Goal: Task Accomplishment & Management: Complete application form

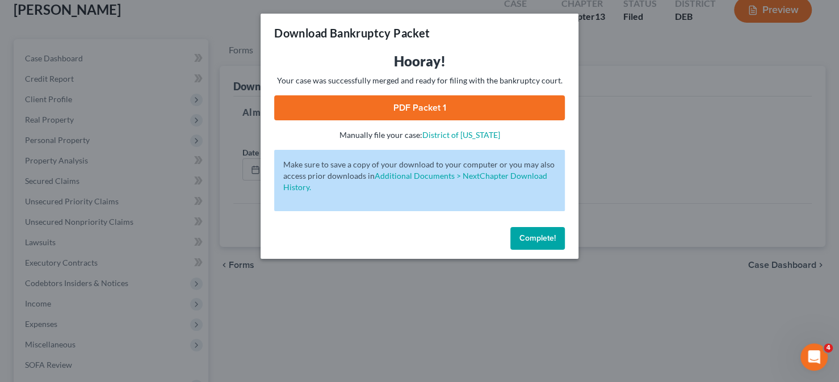
click at [537, 236] on span "Complete!" at bounding box center [537, 238] width 36 height 10
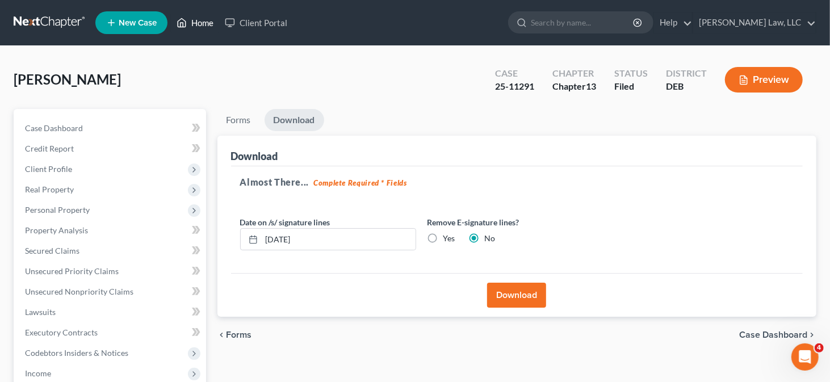
click at [198, 26] on link "Home" at bounding box center [195, 22] width 48 height 20
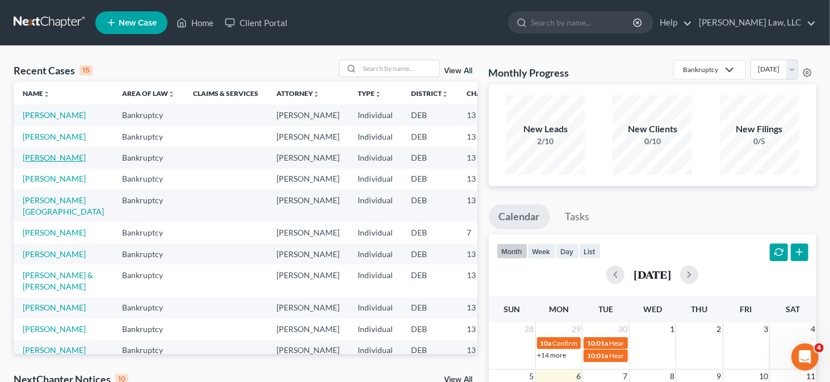
click at [41, 162] on link "[PERSON_NAME]" at bounding box center [54, 158] width 63 height 10
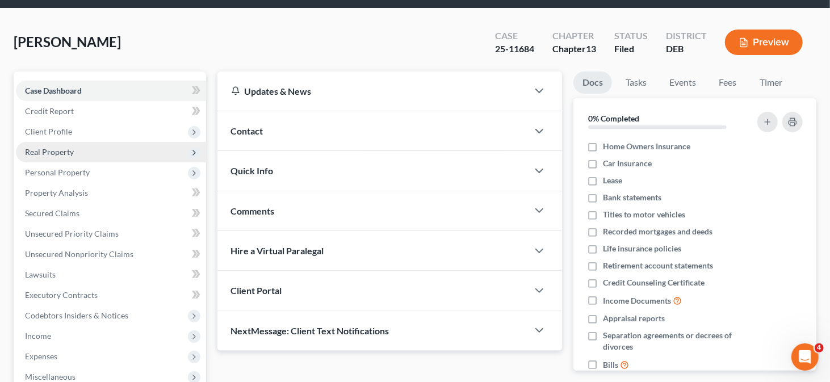
scroll to position [57, 0]
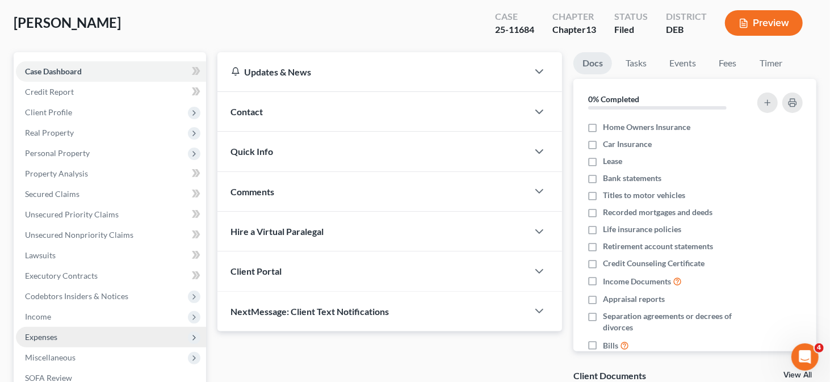
click at [51, 335] on span "Expenses" at bounding box center [41, 337] width 32 height 10
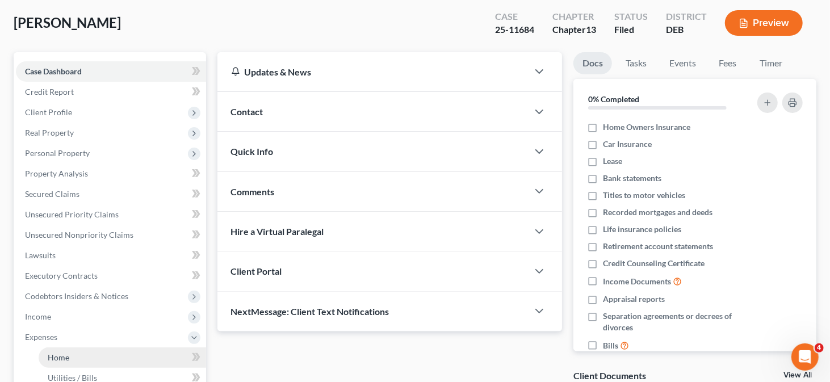
click at [78, 359] on link "Home" at bounding box center [122, 357] width 167 height 20
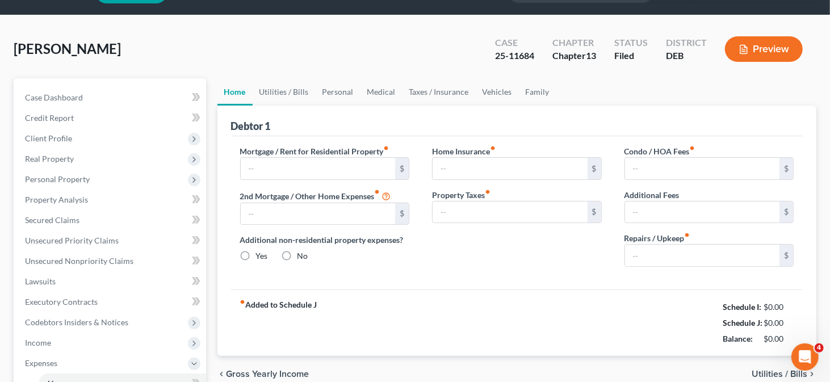
type input "0.00"
radio input "true"
type input "0.00"
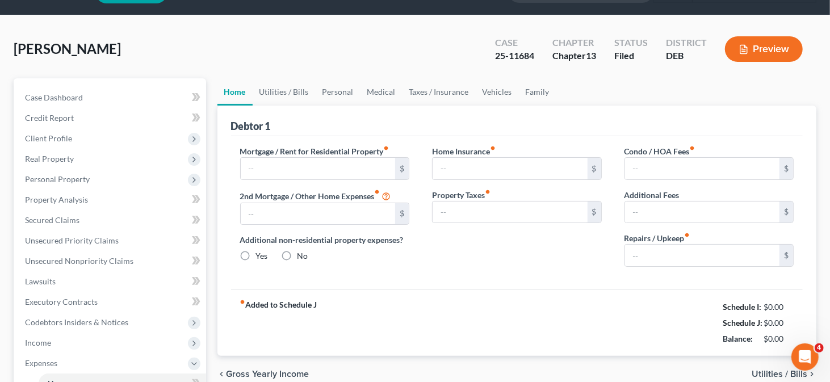
type input "0.00"
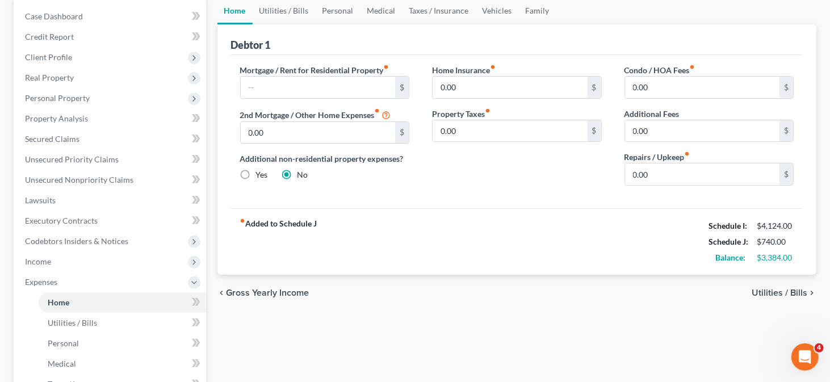
scroll to position [55, 0]
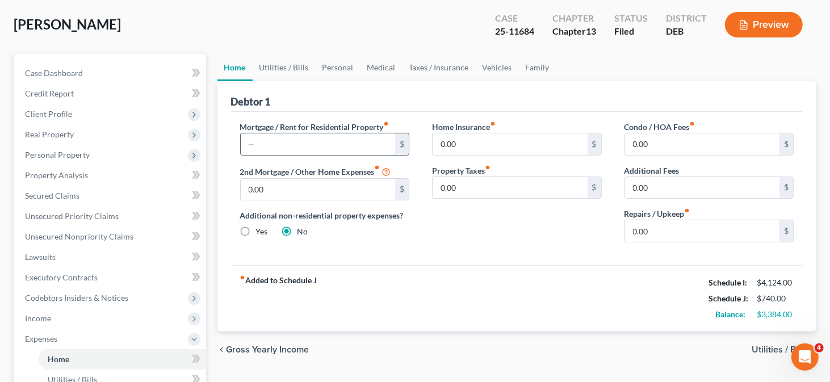
click at [282, 145] on input "text" at bounding box center [318, 144] width 155 height 22
type input "2,509"
click at [497, 69] on link "Vehicles" at bounding box center [497, 67] width 43 height 27
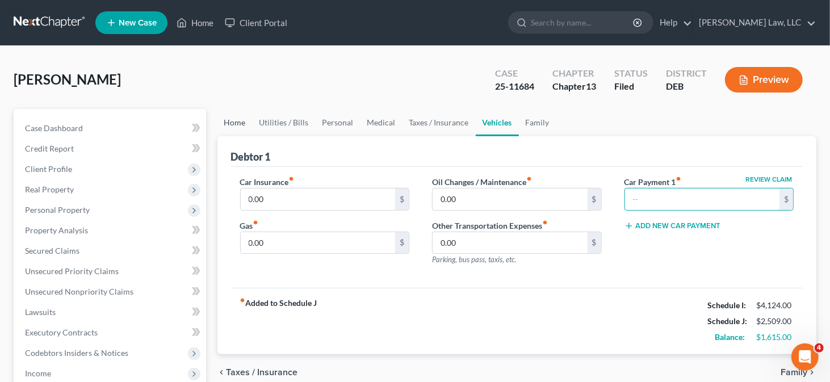
click at [227, 123] on link "Home" at bounding box center [234, 122] width 35 height 27
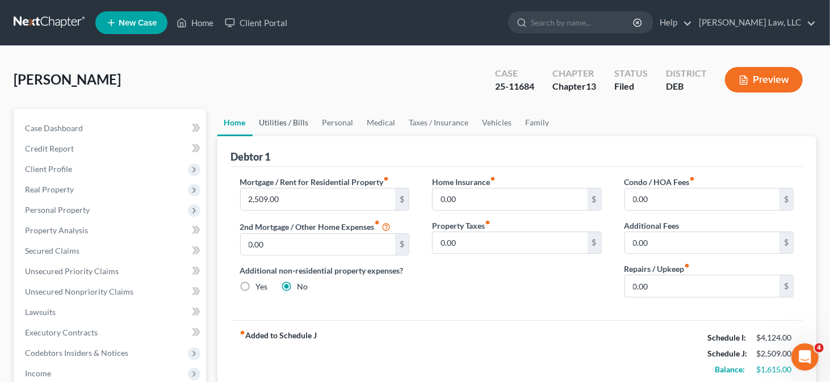
click at [297, 119] on link "Utilities / Bills" at bounding box center [284, 122] width 63 height 27
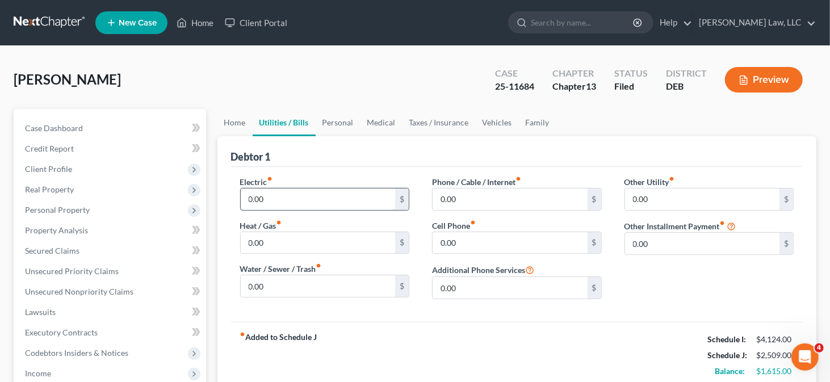
click at [279, 200] on input "0.00" at bounding box center [318, 199] width 155 height 22
type input "200"
click at [337, 275] on input "0.00" at bounding box center [318, 286] width 155 height 22
type input "40"
click at [458, 196] on input "0.00" at bounding box center [509, 199] width 155 height 22
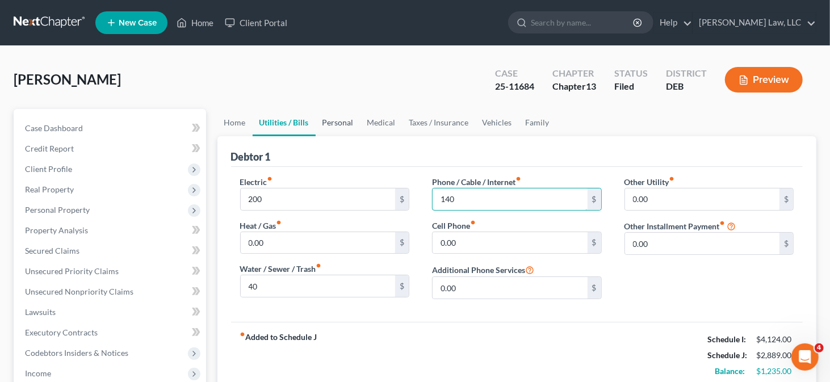
type input "140"
click at [344, 120] on link "Personal" at bounding box center [338, 122] width 45 height 27
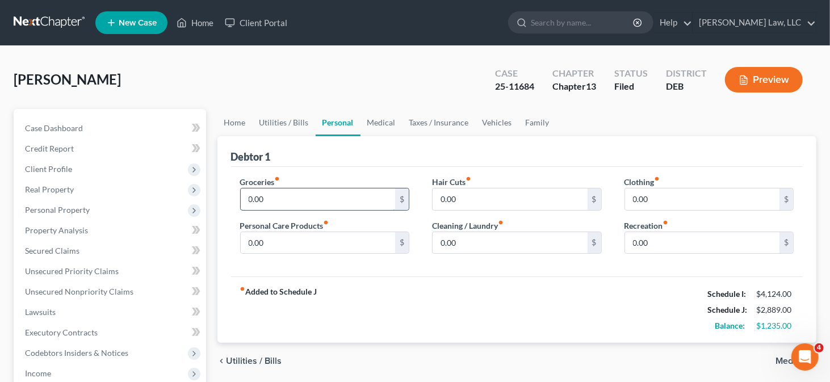
click at [267, 200] on input "0.00" at bounding box center [318, 199] width 155 height 22
type input "800"
click at [272, 247] on input "0.00" at bounding box center [318, 243] width 155 height 22
click at [381, 124] on link "Medical" at bounding box center [381, 122] width 42 height 27
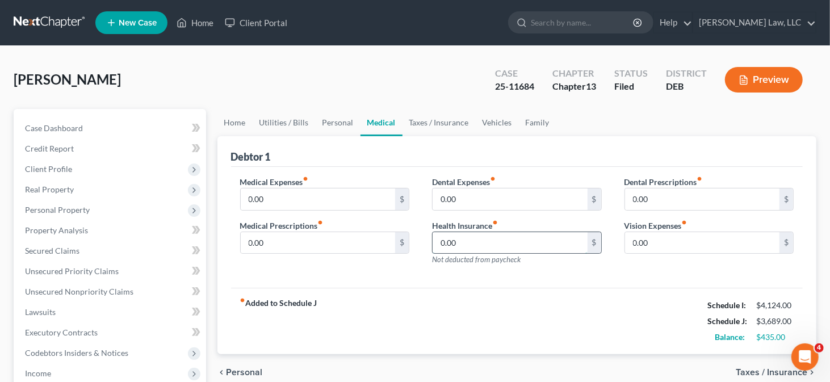
click at [469, 249] on input "0.00" at bounding box center [509, 243] width 155 height 22
type input "98"
click at [460, 122] on link "Taxes / Insurance" at bounding box center [438, 122] width 73 height 27
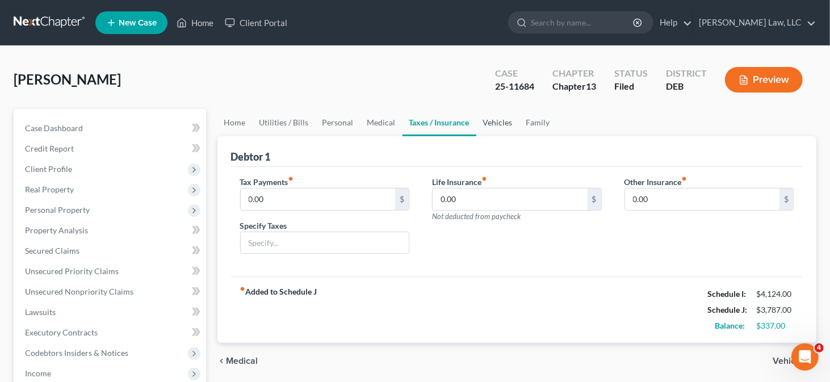
click at [488, 124] on link "Vehicles" at bounding box center [497, 122] width 43 height 27
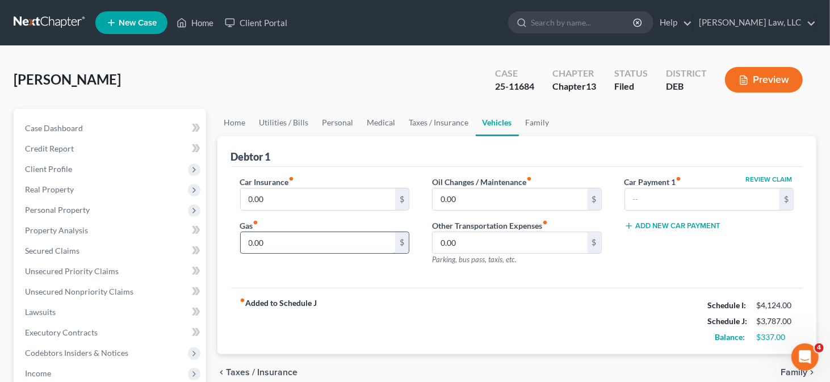
click at [275, 243] on input "0.00" at bounding box center [318, 243] width 155 height 22
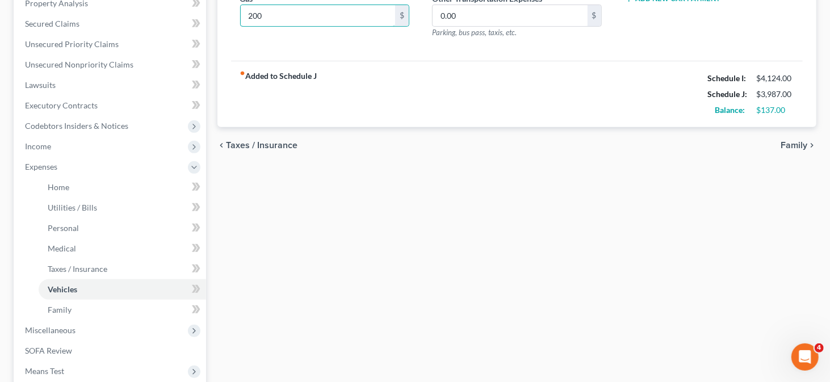
scroll to position [114, 0]
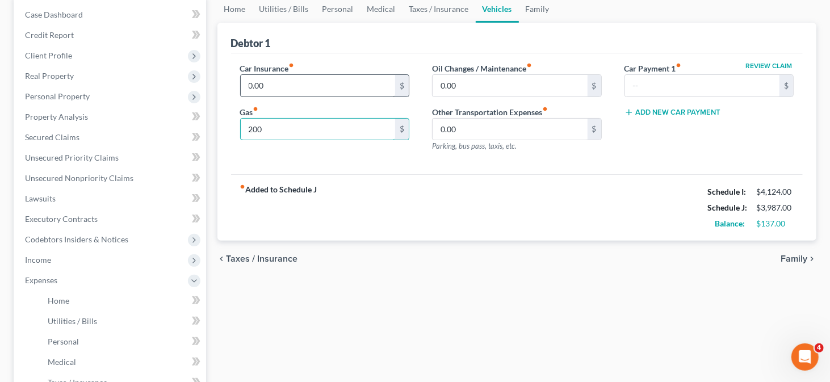
type input "200"
click at [313, 87] on input "0.00" at bounding box center [318, 86] width 155 height 22
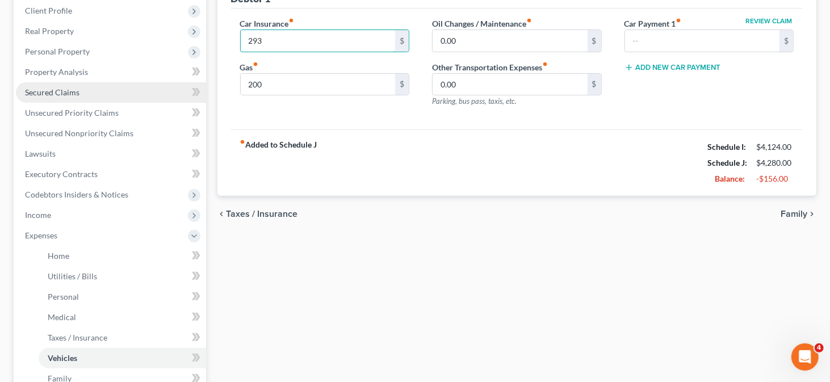
scroll to position [227, 0]
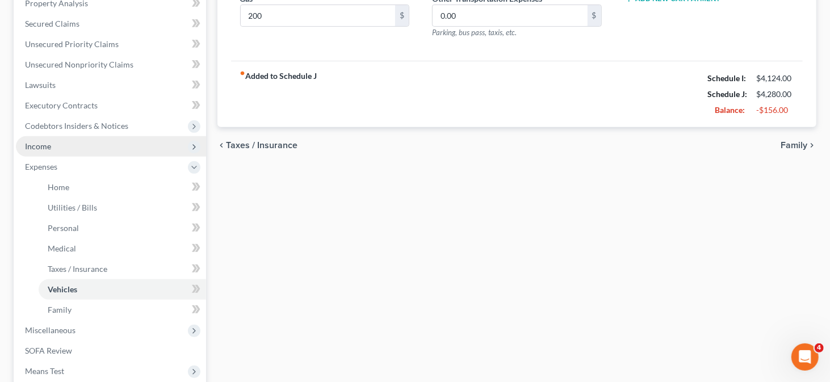
click at [136, 152] on span "Income" at bounding box center [111, 146] width 190 height 20
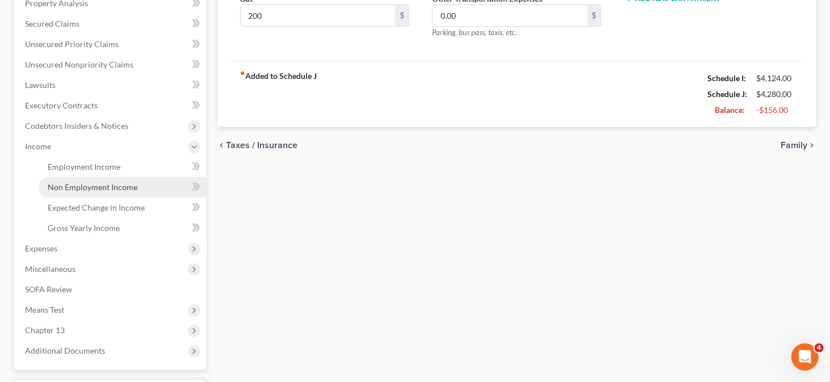
click at [91, 187] on span "Non Employment Income" at bounding box center [93, 187] width 90 height 10
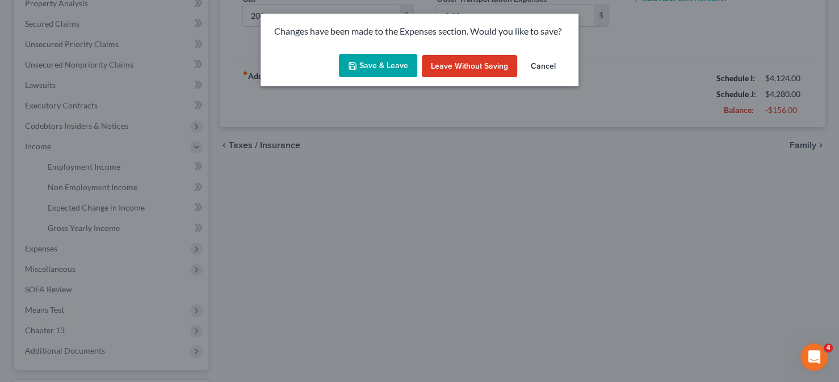
click at [392, 70] on button "Save & Leave" at bounding box center [378, 66] width 78 height 24
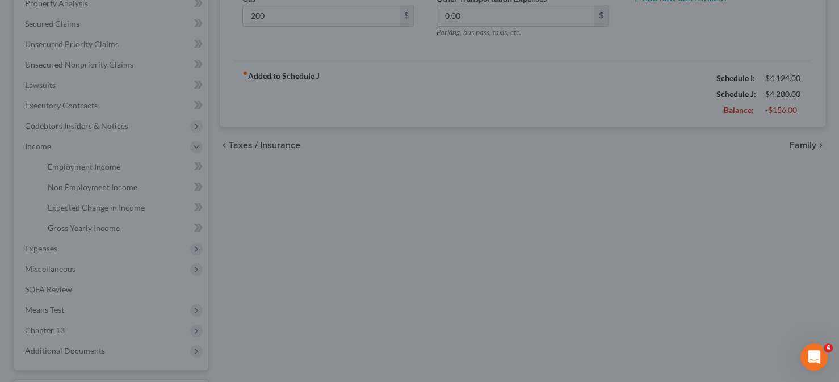
type input "293.00"
type input "200.00"
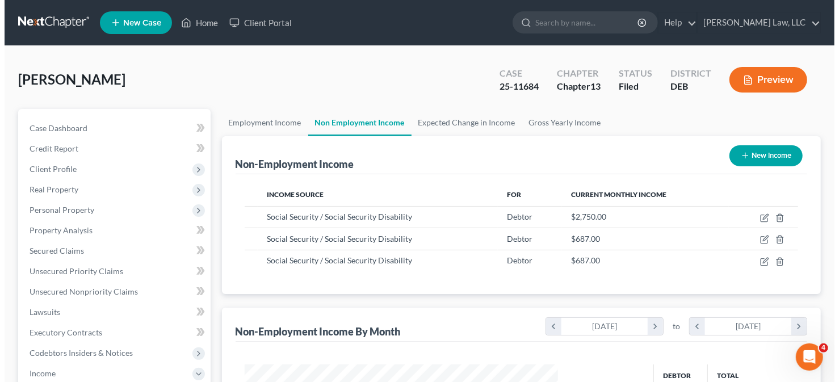
scroll to position [202, 337]
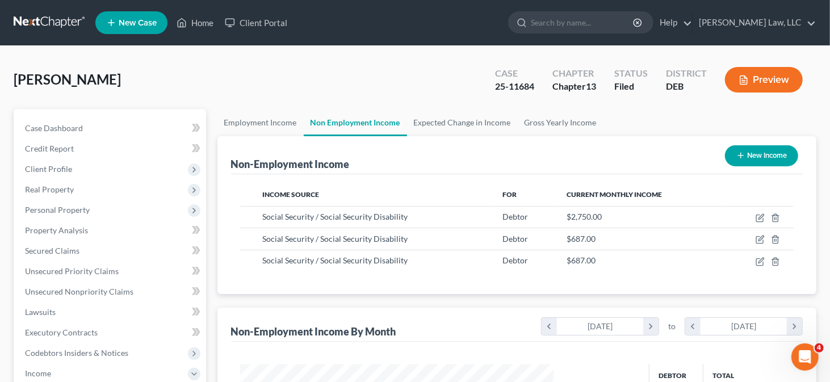
click at [778, 151] on button "New Income" at bounding box center [761, 155] width 73 height 21
select select "0"
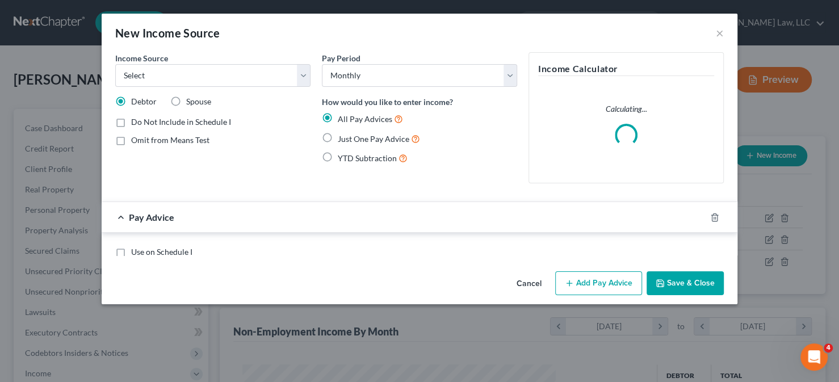
scroll to position [202, 340]
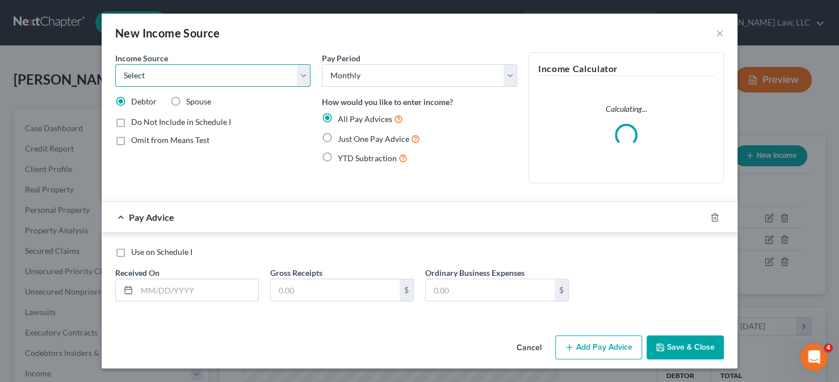
click at [225, 79] on select "Select Unemployment Disability (from employer) Pension Retirement Social Securi…" at bounding box center [212, 75] width 195 height 23
select select "8"
click at [115, 64] on select "Select Unemployment Disability (from employer) Pension Retirement Social Securi…" at bounding box center [212, 75] width 195 height 23
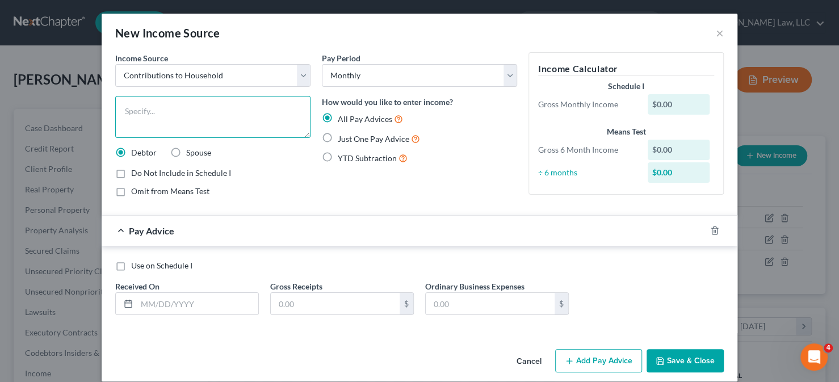
click at [231, 117] on textarea at bounding box center [212, 117] width 195 height 42
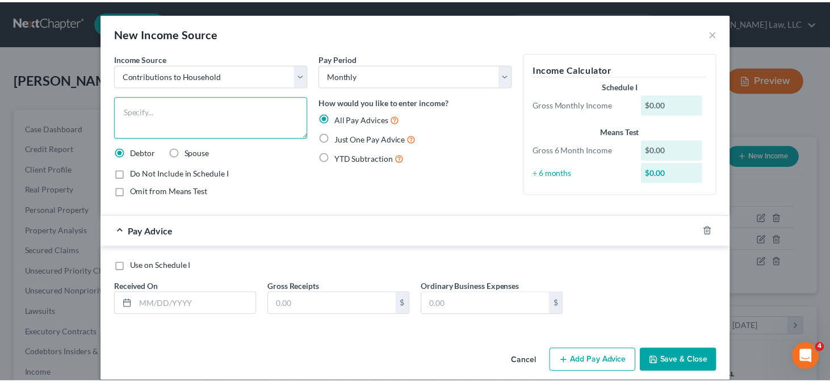
scroll to position [0, 0]
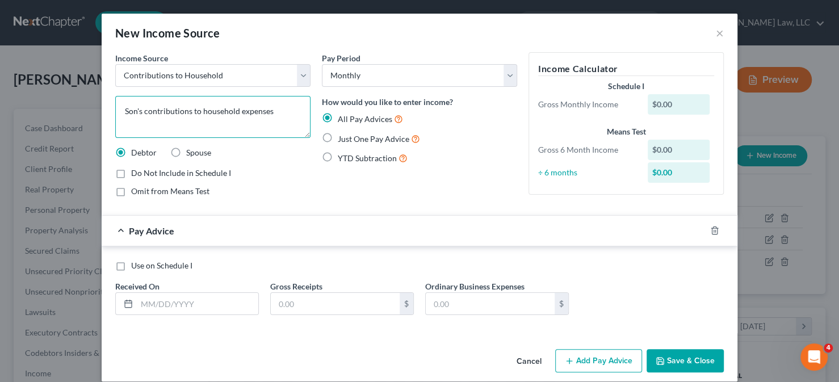
type textarea "Son's contributions to household expenses"
click at [361, 135] on span "Just One Pay Advice" at bounding box center [374, 139] width 72 height 10
click at [350, 135] on input "Just One Pay Advice" at bounding box center [345, 135] width 7 height 7
radio input "true"
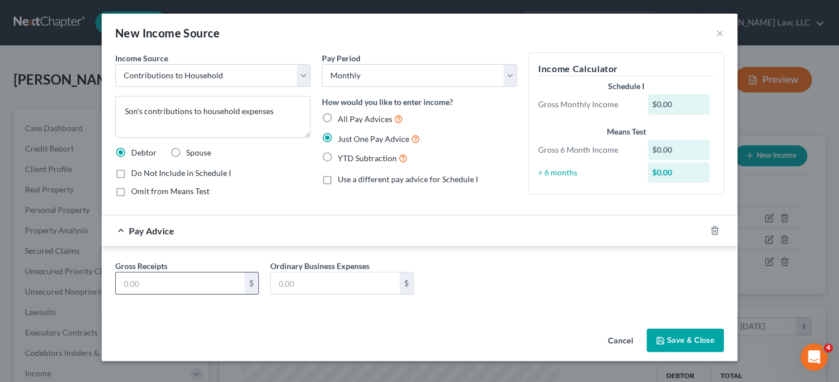
click at [164, 285] on input "text" at bounding box center [180, 283] width 129 height 22
type input "700"
click at [669, 338] on button "Save & Close" at bounding box center [684, 341] width 77 height 24
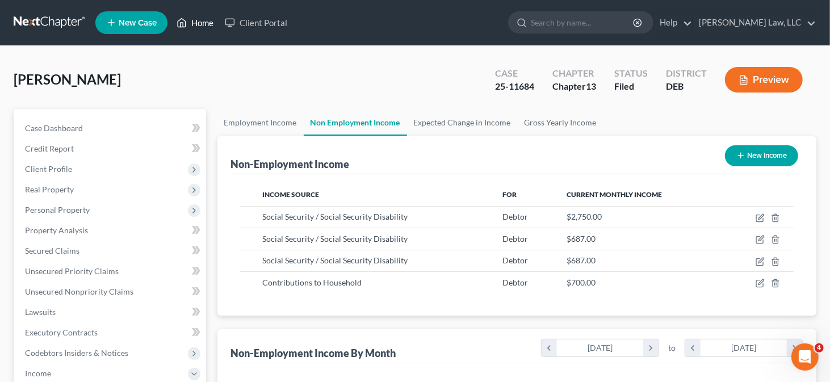
click at [202, 29] on link "Home" at bounding box center [195, 22] width 48 height 20
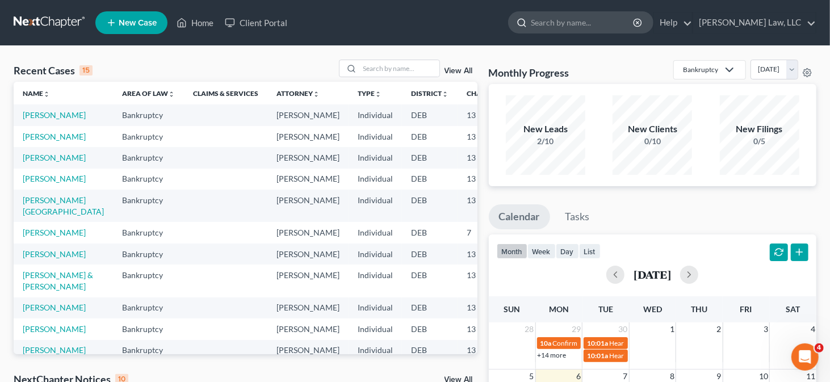
click at [582, 24] on input "search" at bounding box center [583, 22] width 104 height 21
click at [591, 20] on input "search" at bounding box center [583, 22] width 104 height 21
type input "[PERSON_NAME]"
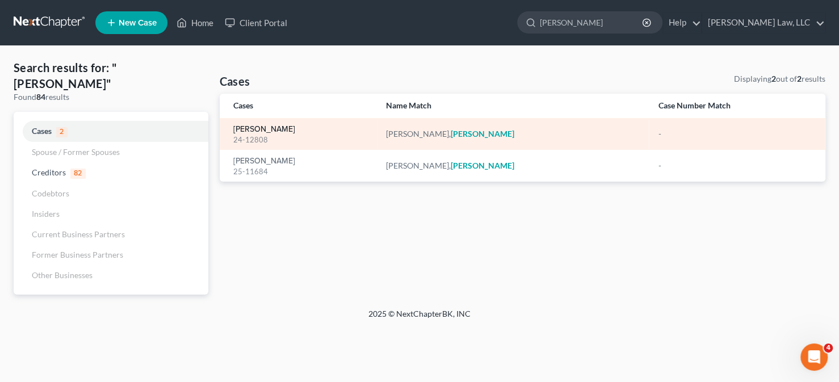
click at [253, 129] on link "[PERSON_NAME]" at bounding box center [264, 129] width 62 height 8
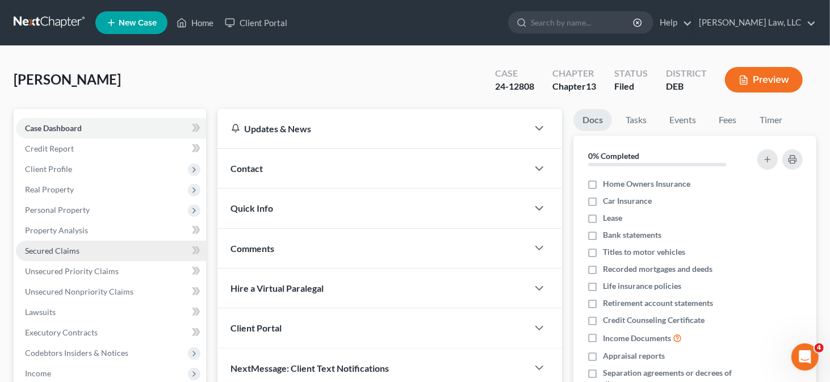
click at [66, 243] on link "Secured Claims" at bounding box center [111, 251] width 190 height 20
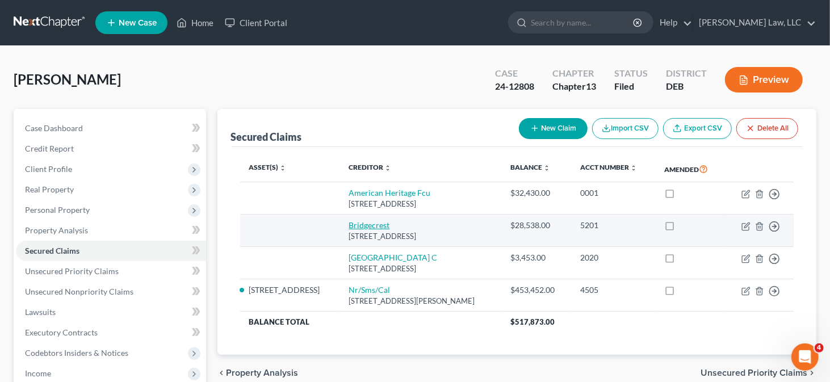
click at [349, 221] on link "Bridgecrest" at bounding box center [369, 225] width 41 height 10
select select "3"
select select "0"
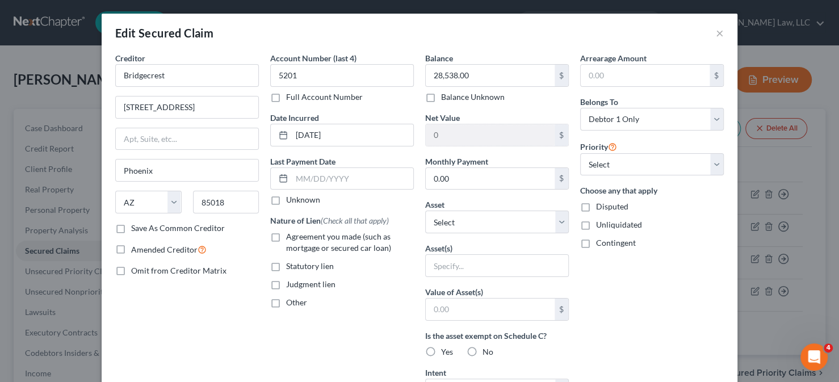
click at [151, 228] on label "Save As Common Creditor" at bounding box center [178, 227] width 94 height 11
click at [143, 228] on input "Save As Common Creditor" at bounding box center [139, 225] width 7 height 7
checkbox input "true"
click at [716, 32] on button "×" at bounding box center [720, 33] width 8 height 14
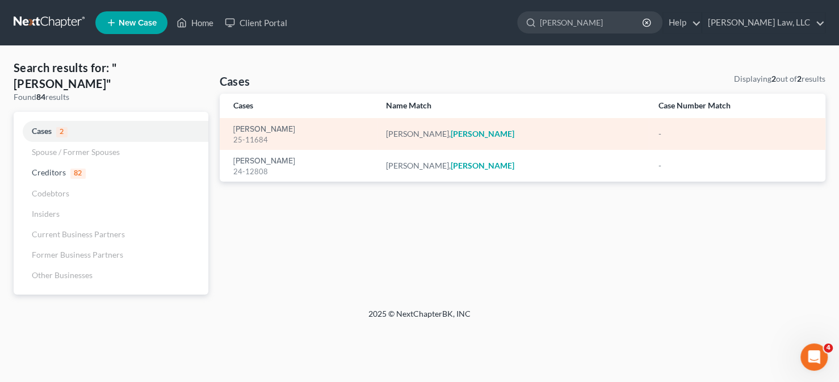
click at [274, 135] on div "25-11684" at bounding box center [300, 140] width 135 height 11
click at [274, 131] on link "[PERSON_NAME]" at bounding box center [264, 129] width 62 height 8
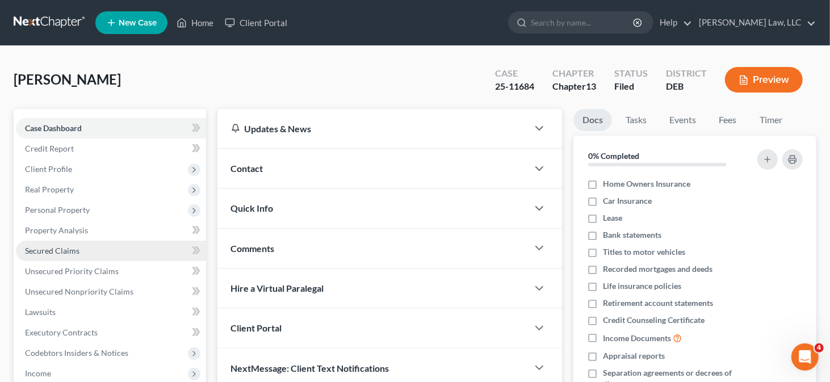
click at [85, 247] on link "Secured Claims" at bounding box center [111, 251] width 190 height 20
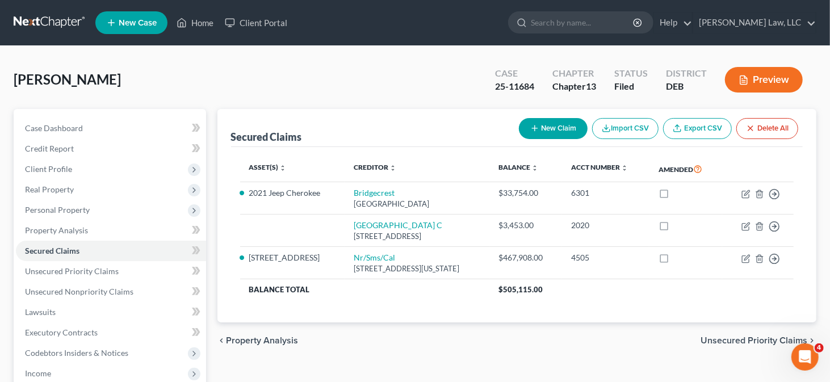
click at [548, 125] on button "New Claim" at bounding box center [553, 128] width 69 height 21
select select "0"
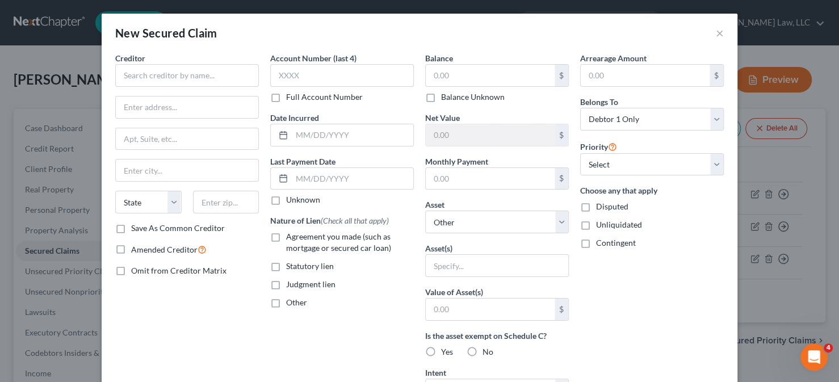
drag, startPoint x: 109, startPoint y: 57, endPoint x: 117, endPoint y: 62, distance: 9.4
click at [110, 60] on div "Creditor * State [US_STATE] AK AR AZ CA CO [GEOGRAPHIC_DATA] DE DC [GEOGRAPHIC_…" at bounding box center [187, 305] width 155 height 506
click at [138, 65] on input "text" at bounding box center [187, 75] width 144 height 23
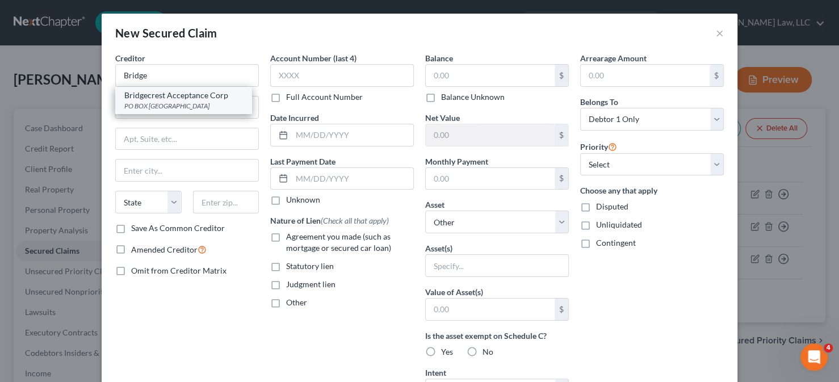
click at [191, 94] on div "Bridgecrest Acceptance Corp" at bounding box center [183, 95] width 118 height 11
type input "Bridgecrest Acceptance Corp"
type input "PO BOX 842695"
type input "[GEOGRAPHIC_DATA]"
select select "4"
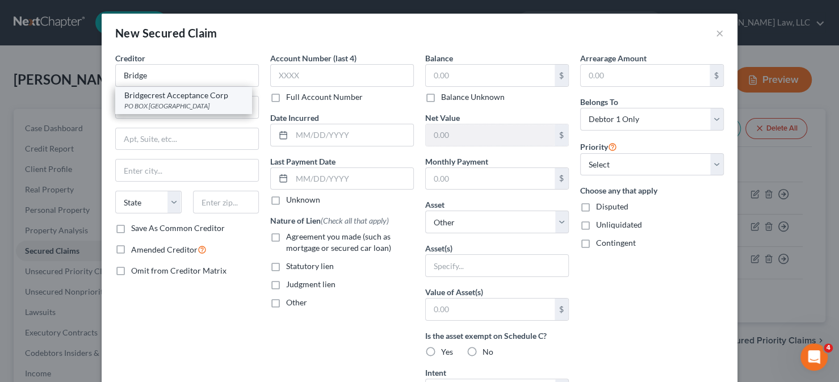
type input "90084"
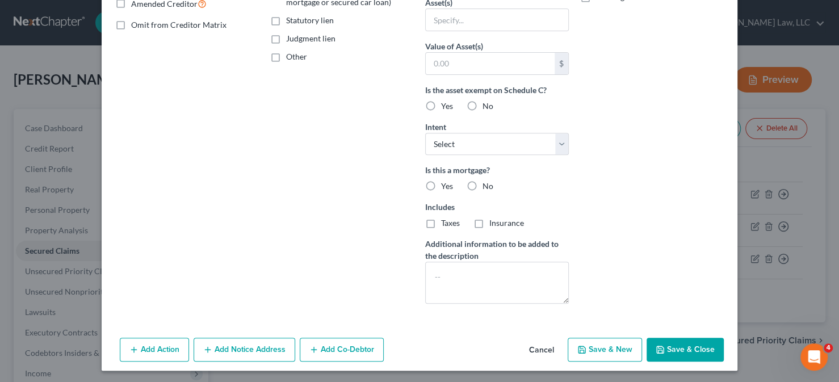
click at [670, 346] on button "Save & Close" at bounding box center [684, 350] width 77 height 24
select select
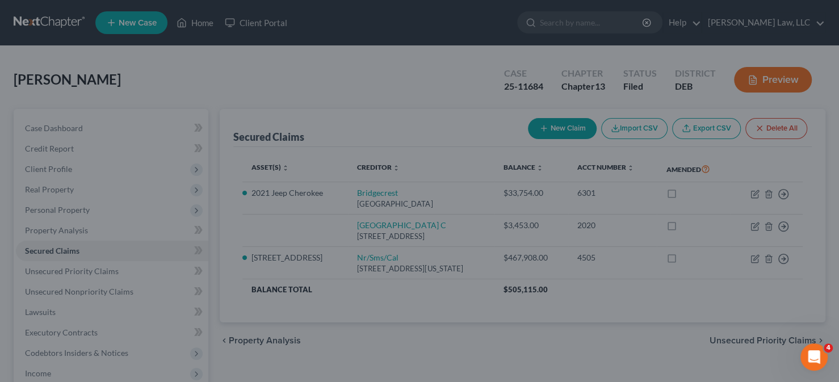
scroll to position [122, 0]
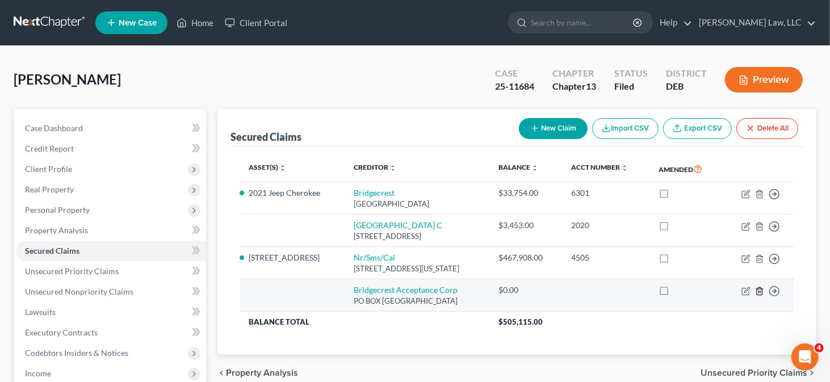
click at [759, 289] on icon "button" at bounding box center [759, 291] width 9 height 9
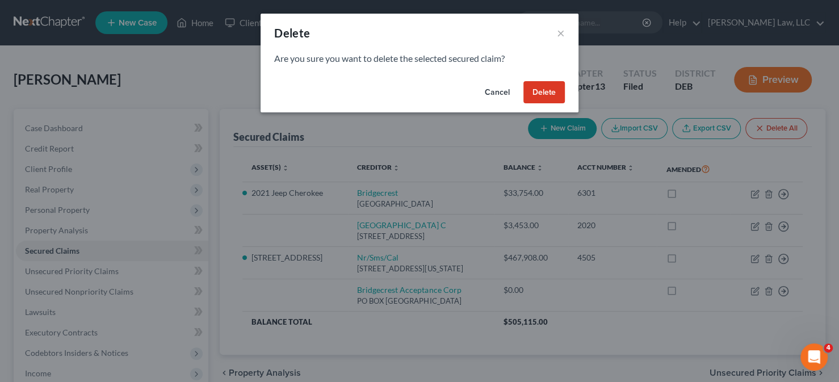
click at [548, 89] on button "Delete" at bounding box center [543, 92] width 41 height 23
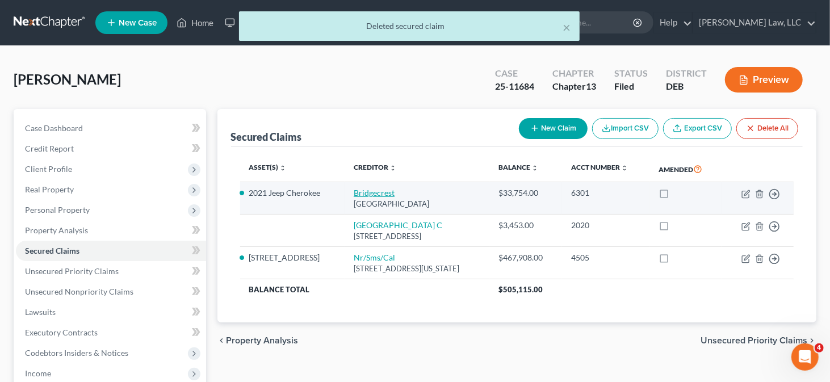
click at [363, 192] on link "Bridgecrest" at bounding box center [374, 193] width 41 height 10
select select "3"
select select "0"
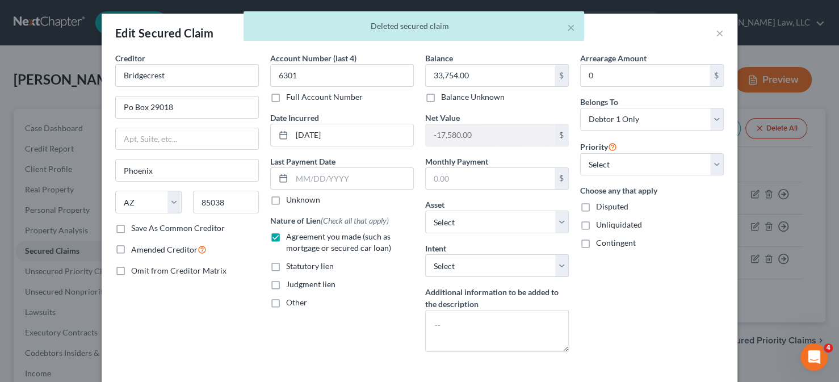
click at [131, 226] on label "Save As Common Creditor" at bounding box center [178, 227] width 94 height 11
click at [136, 226] on input "Save As Common Creditor" at bounding box center [139, 225] width 7 height 7
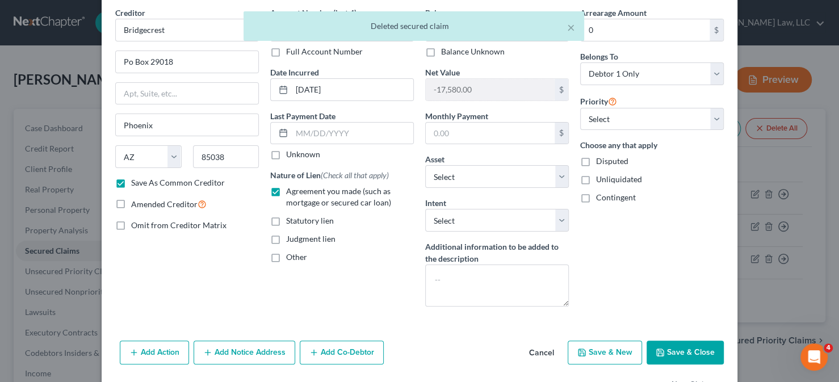
scroll to position [81, 0]
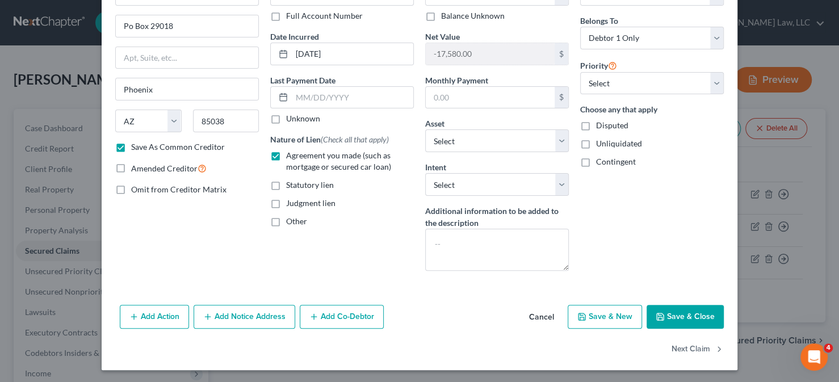
click at [668, 310] on button "Save & Close" at bounding box center [684, 317] width 77 height 24
checkbox input "false"
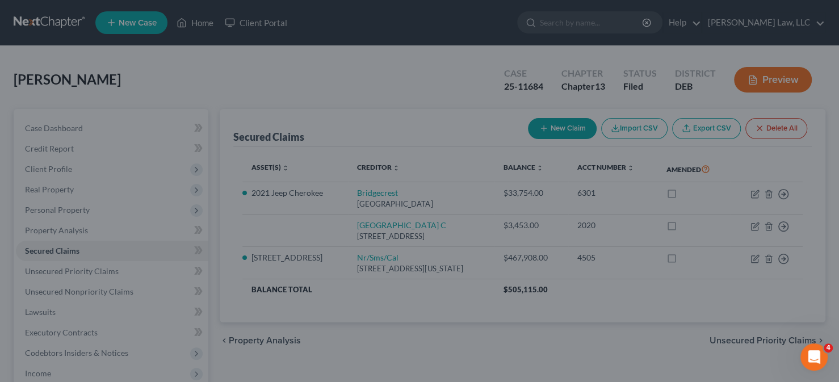
select select "8"
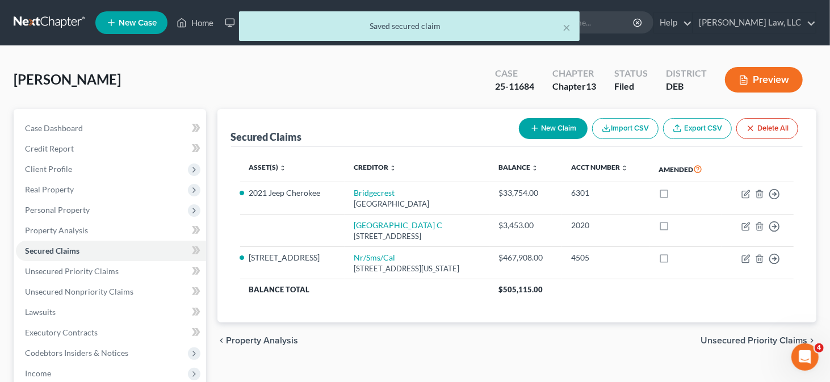
click at [532, 129] on icon "button" at bounding box center [534, 128] width 9 height 9
select select "0"
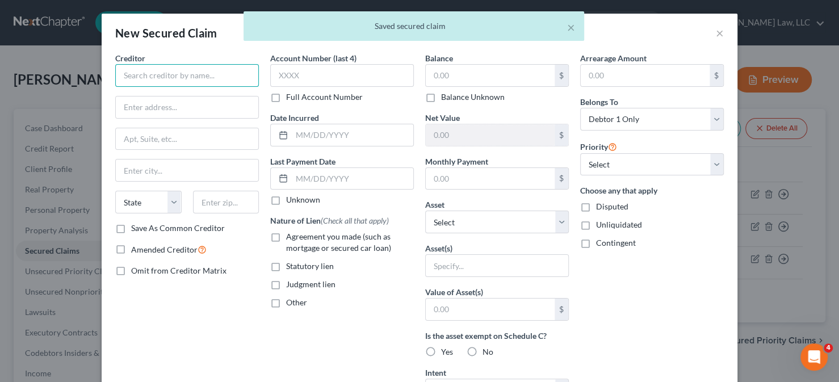
click at [202, 68] on input "text" at bounding box center [187, 75] width 144 height 23
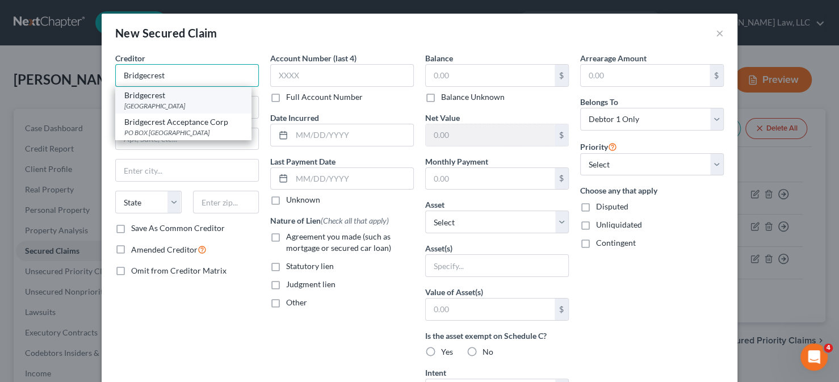
type input "Bridgecrest"
click at [175, 101] on div "[GEOGRAPHIC_DATA]" at bounding box center [183, 106] width 118 height 10
type input "Po Box 29018"
type input "Phoenix"
select select "3"
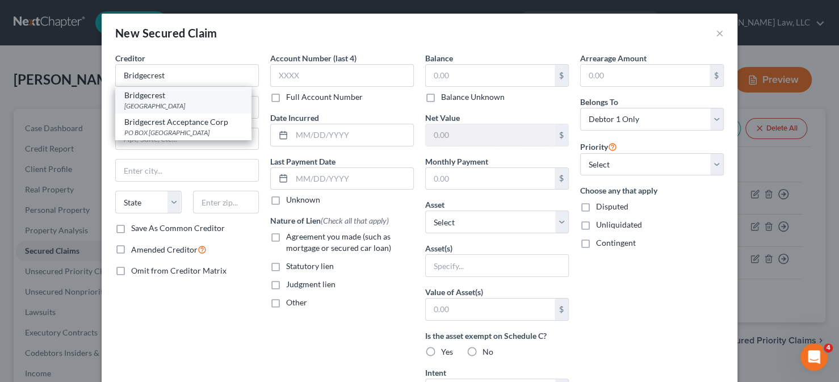
type input "85038"
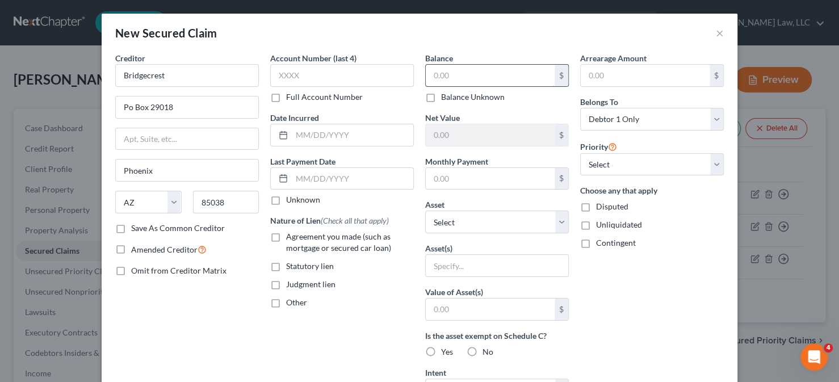
click at [442, 74] on input "text" at bounding box center [490, 76] width 129 height 22
type input "28,500"
click at [317, 81] on input "text" at bounding box center [342, 75] width 144 height 23
type input "5201"
click at [515, 211] on select "Select Other Multiple Assets 2021 Dodge Charger - $15285.0 Chase Bank Checking …" at bounding box center [497, 222] width 144 height 23
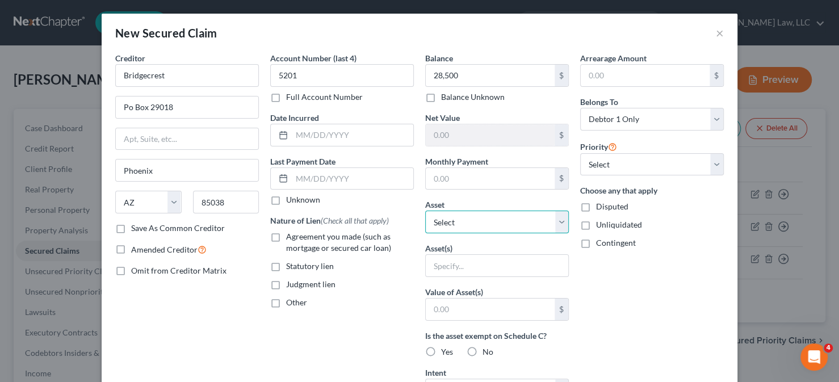
select select "2"
click at [425, 211] on select "Select Other Multiple Assets 2021 Dodge Charger - $15285.0 Chase Bank Checking …" at bounding box center [497, 222] width 144 height 23
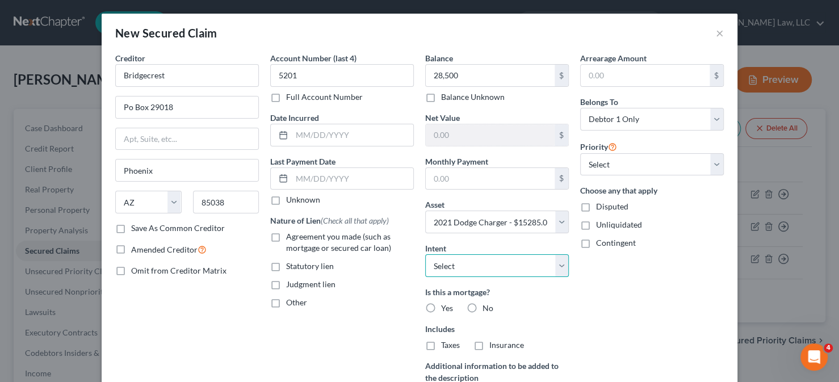
click at [495, 258] on select "Select Surrender Redeem Reaffirm Avoid Other" at bounding box center [497, 265] width 144 height 23
click at [598, 295] on div "Arrearage Amount $ Belongs To * Select Debtor 1 Only Debtor 2 Only Debtor 1 And…" at bounding box center [651, 243] width 155 height 383
click at [316, 234] on span "Agreement you made (such as mortgage or secured car loan)" at bounding box center [338, 242] width 105 height 21
click at [298, 234] on input "Agreement you made (such as mortgage or secured car loan)" at bounding box center [294, 234] width 7 height 7
checkbox input "true"
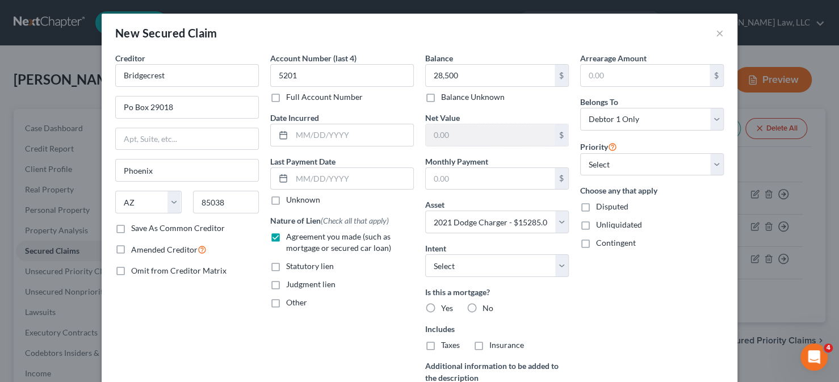
click at [482, 307] on label "No" at bounding box center [487, 308] width 11 height 11
click at [487, 307] on input "No" at bounding box center [490, 306] width 7 height 7
radio input "true"
drag, startPoint x: 470, startPoint y: 340, endPoint x: 477, endPoint y: 335, distance: 8.7
click at [482, 340] on label "No" at bounding box center [487, 344] width 11 height 11
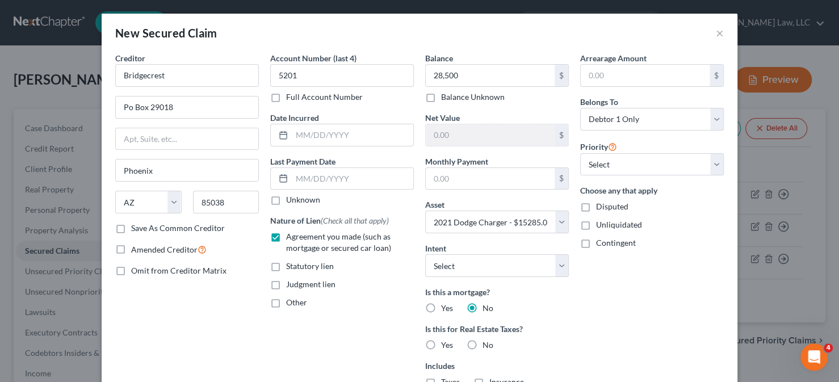
click at [487, 340] on input "No" at bounding box center [490, 342] width 7 height 7
radio input "true"
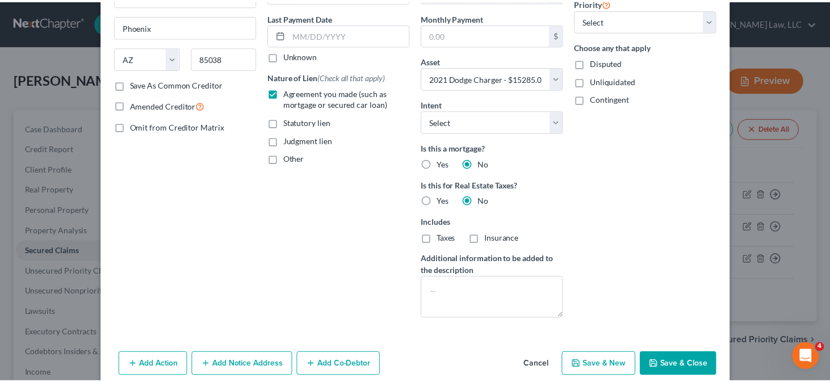
scroll to position [159, 0]
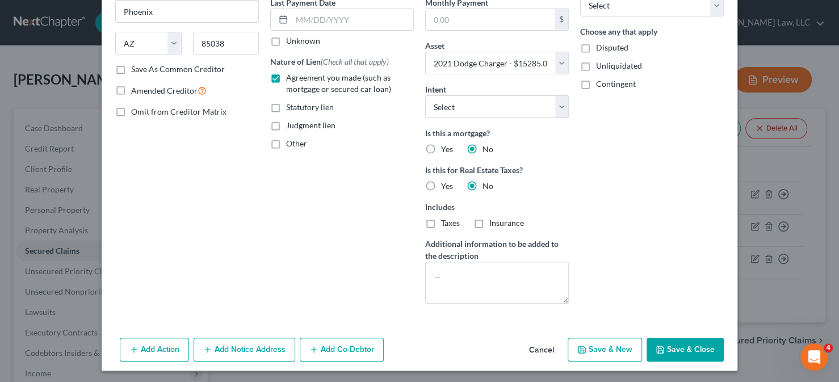
click at [673, 347] on button "Save & Close" at bounding box center [684, 350] width 77 height 24
select select
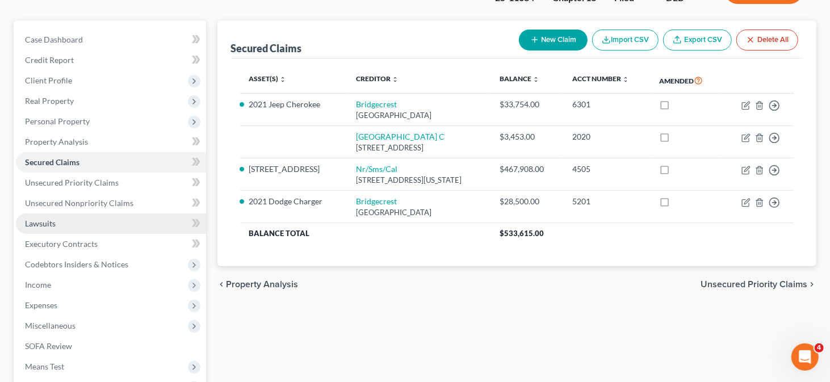
scroll to position [114, 0]
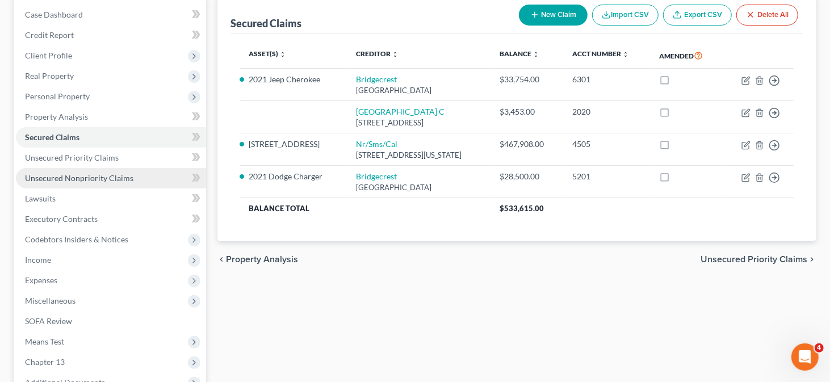
click at [115, 179] on span "Unsecured Nonpriority Claims" at bounding box center [79, 178] width 108 height 10
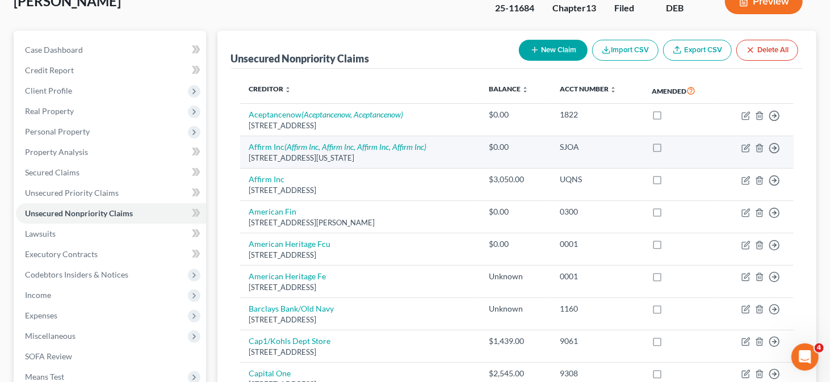
scroll to position [114, 0]
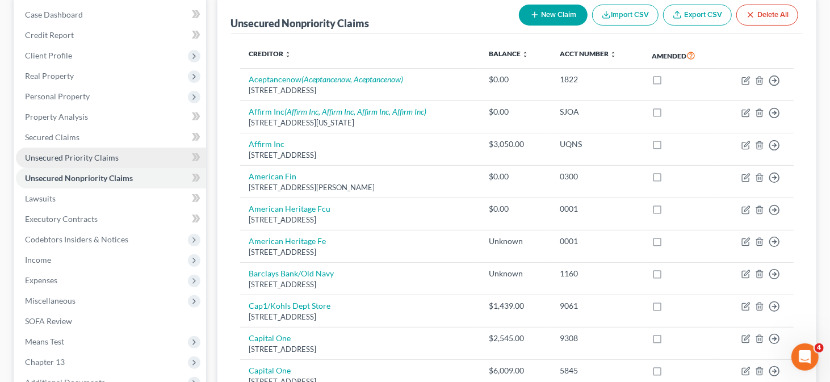
click at [52, 155] on span "Unsecured Priority Claims" at bounding box center [72, 158] width 94 height 10
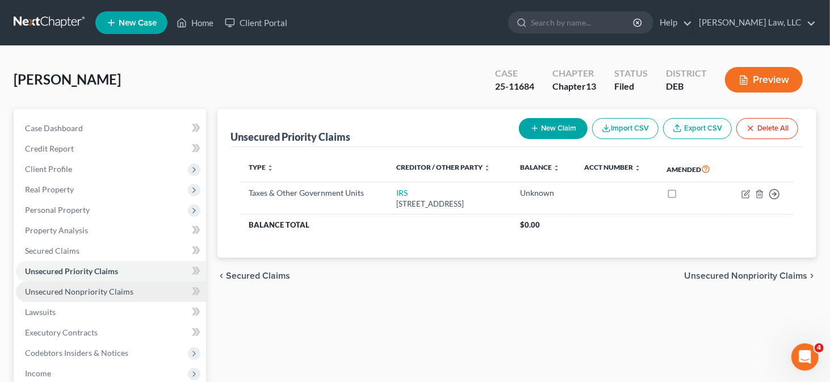
click at [128, 291] on span "Unsecured Nonpriority Claims" at bounding box center [79, 292] width 108 height 10
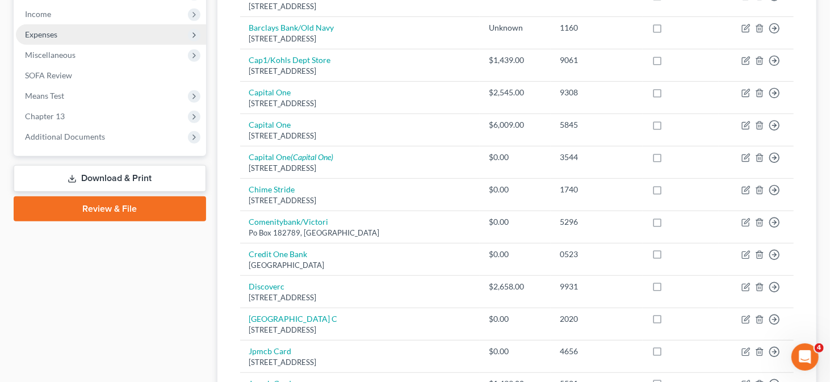
scroll to position [284, 0]
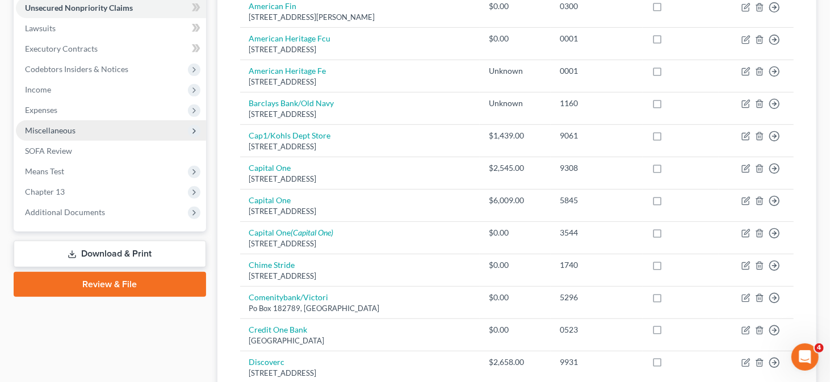
click at [74, 127] on span "Miscellaneous" at bounding box center [111, 130] width 190 height 20
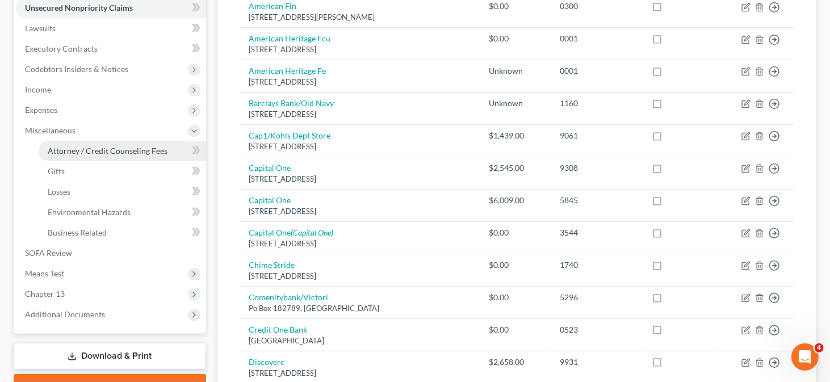
click at [81, 143] on link "Attorney / Credit Counseling Fees" at bounding box center [122, 151] width 167 height 20
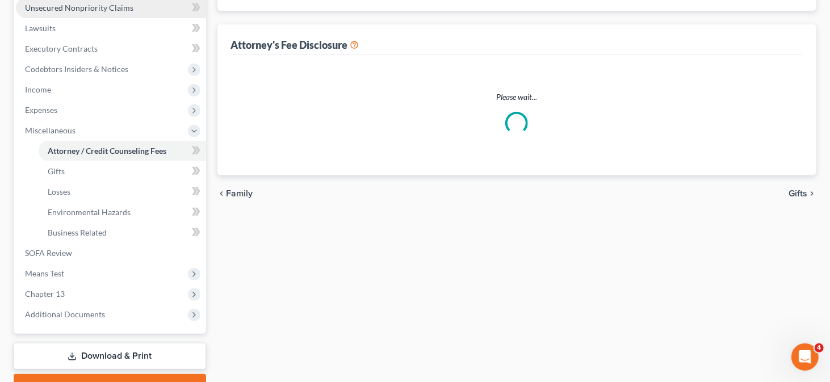
select select "0"
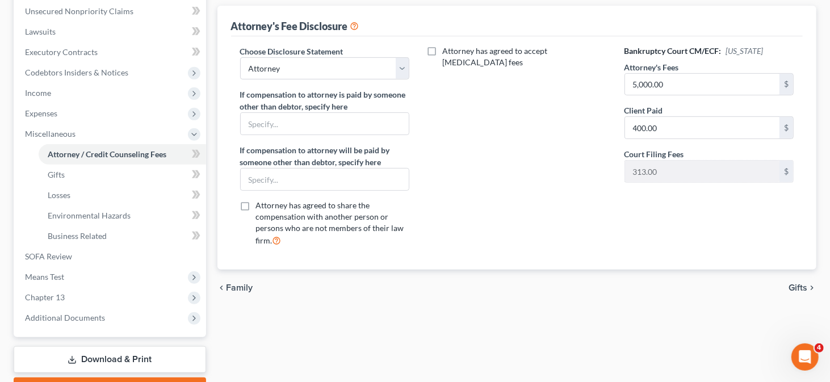
scroll to position [341, 0]
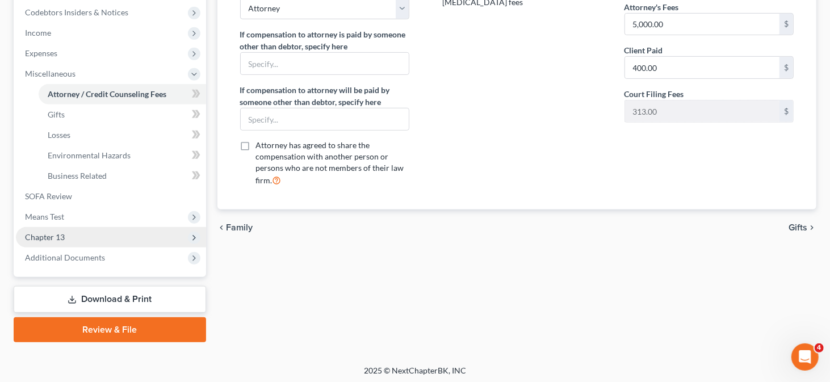
click at [60, 232] on span "Chapter 13" at bounding box center [45, 237] width 40 height 10
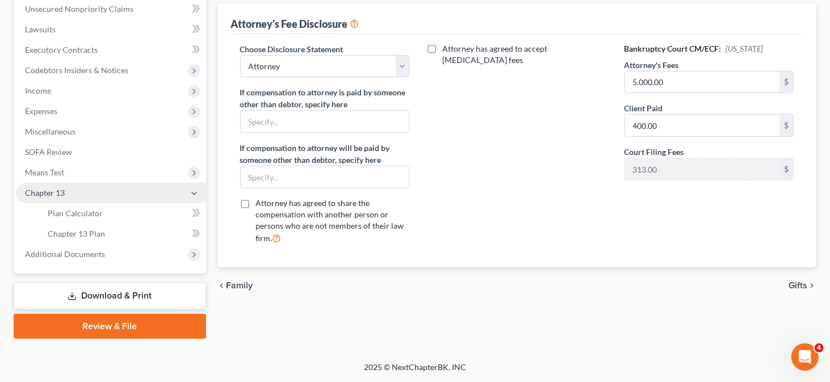
scroll to position [280, 0]
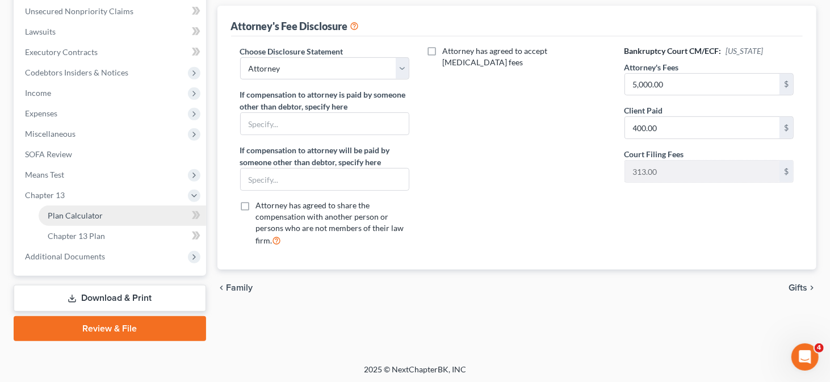
click at [80, 214] on span "Plan Calculator" at bounding box center [75, 216] width 55 height 10
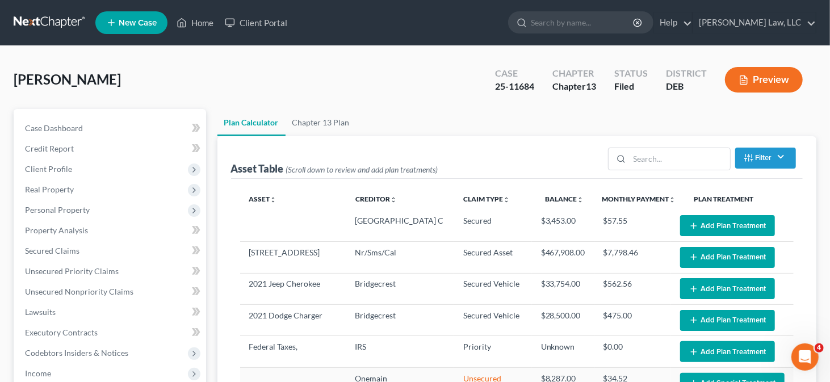
select select "59"
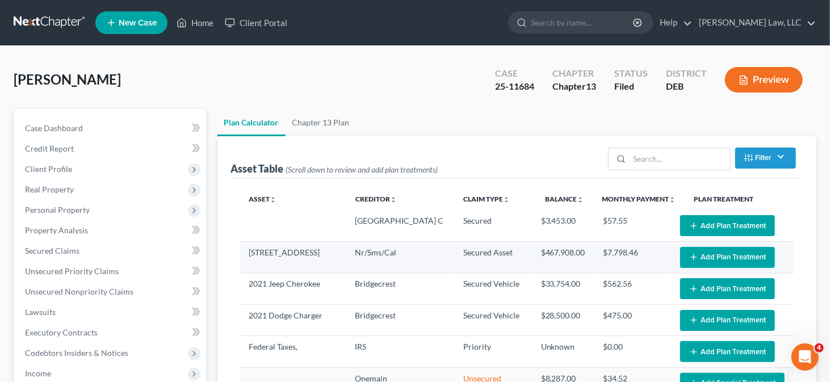
click at [724, 255] on button "Add Plan Treatment" at bounding box center [727, 257] width 95 height 21
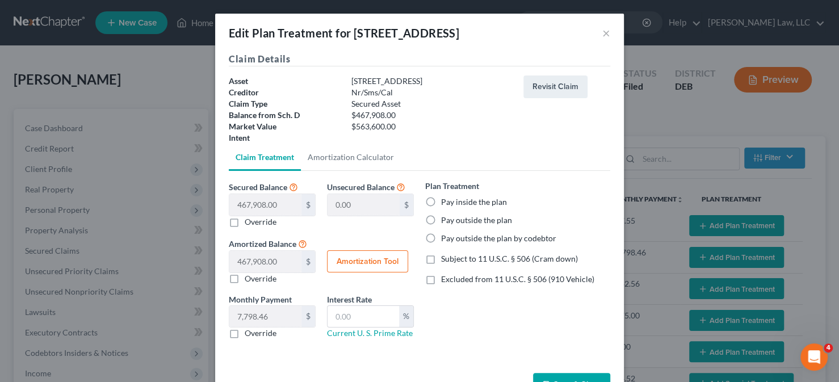
click at [441, 219] on label "Pay outside the plan" at bounding box center [476, 220] width 71 height 11
click at [446, 219] on input "Pay outside the plan" at bounding box center [449, 218] width 7 height 7
radio input "true"
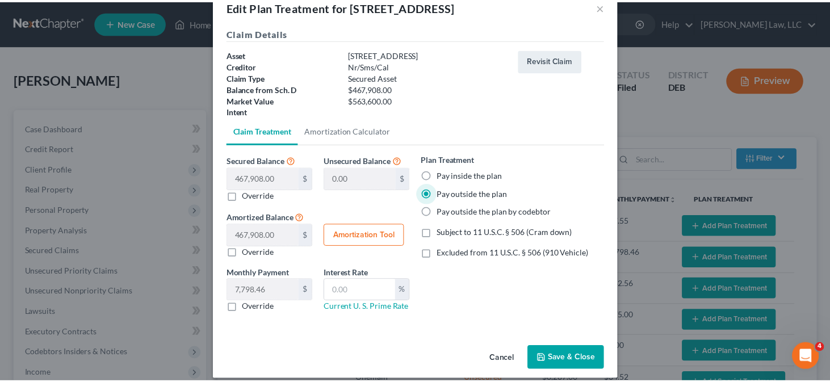
scroll to position [36, 0]
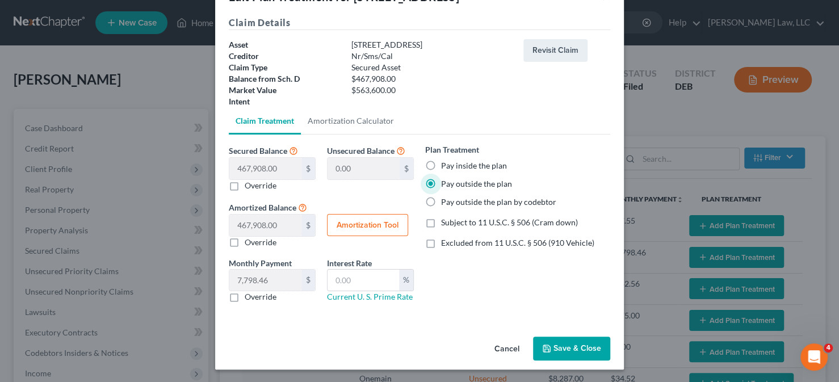
click at [566, 346] on button "Save & Close" at bounding box center [571, 349] width 77 height 24
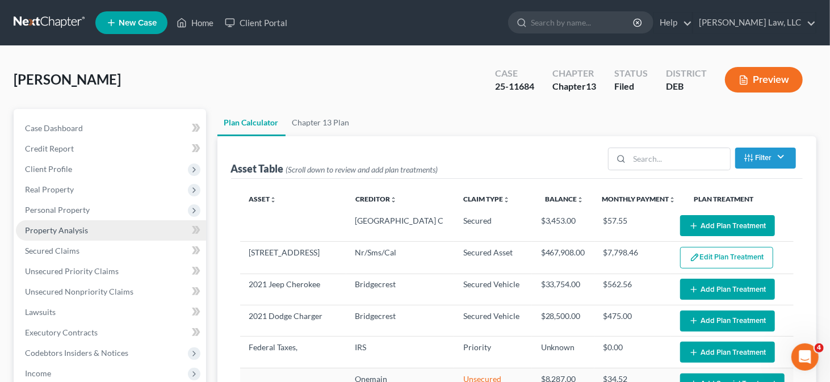
select select "59"
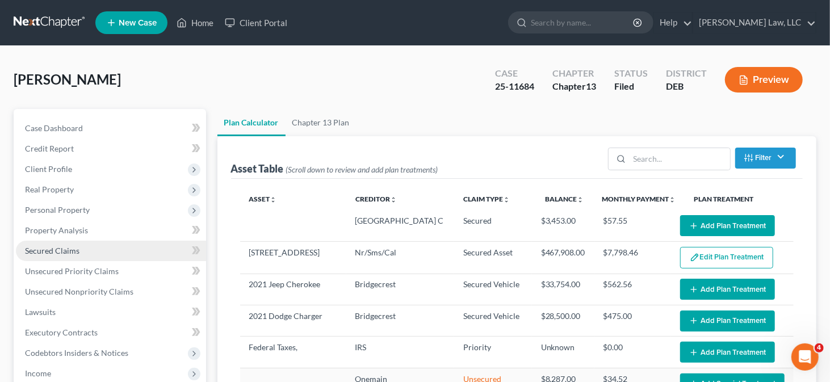
click at [93, 251] on link "Secured Claims" at bounding box center [111, 251] width 190 height 20
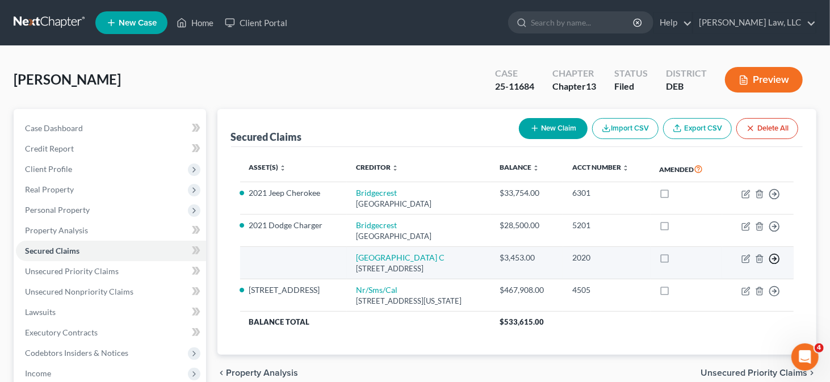
click at [774, 259] on icon "button" at bounding box center [773, 258] width 11 height 11
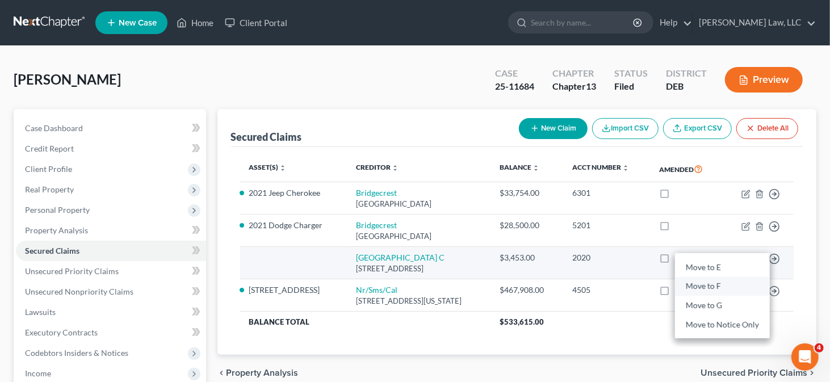
click at [720, 285] on link "Move to F" at bounding box center [722, 286] width 95 height 19
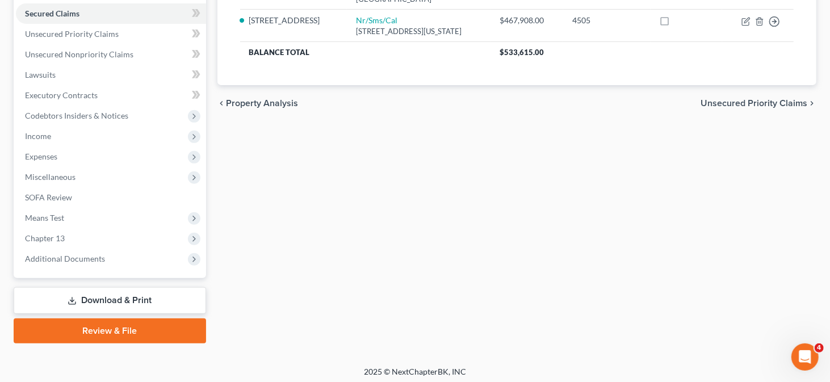
scroll to position [240, 0]
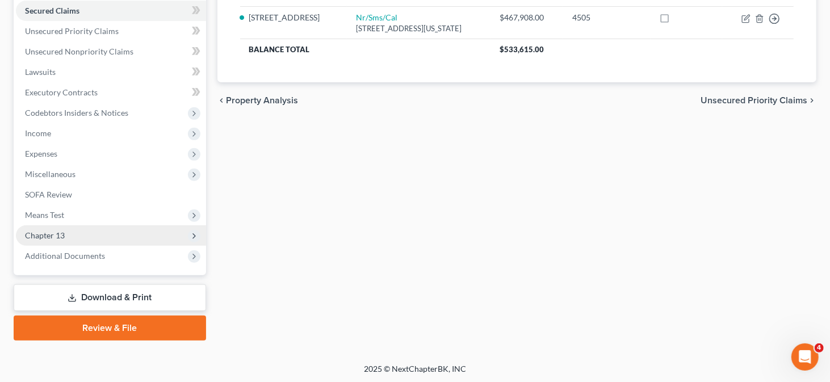
click at [52, 237] on span "Chapter 13" at bounding box center [45, 235] width 40 height 10
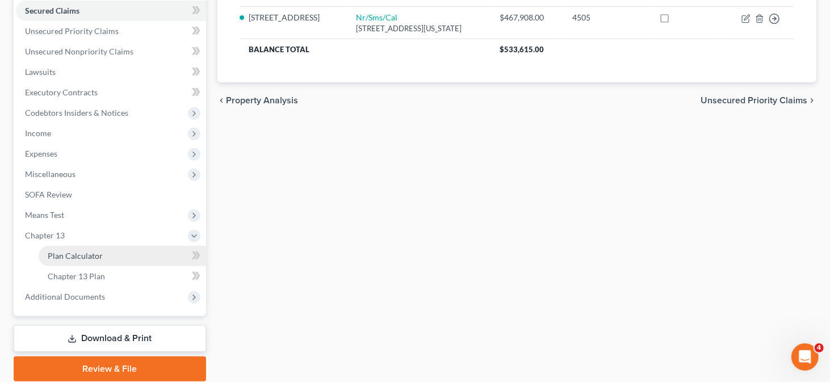
click at [141, 256] on link "Plan Calculator" at bounding box center [122, 256] width 167 height 20
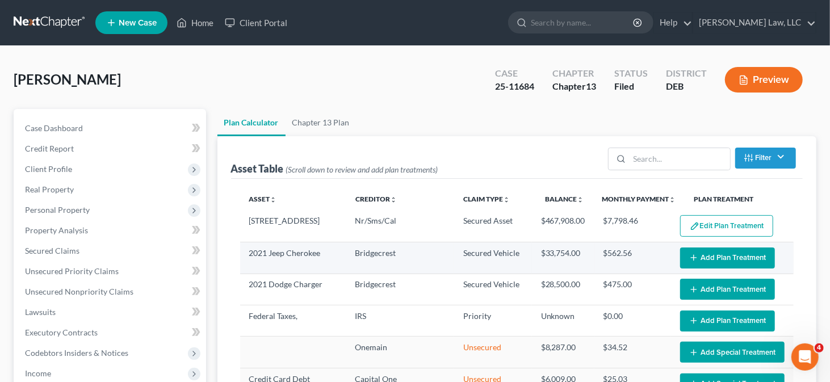
select select "59"
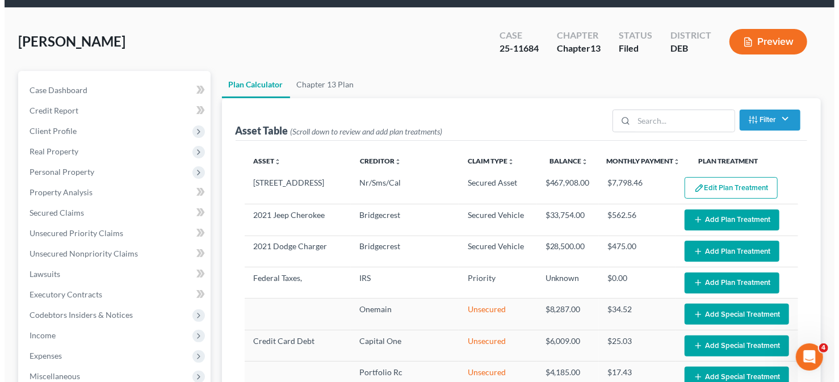
scroll to position [57, 0]
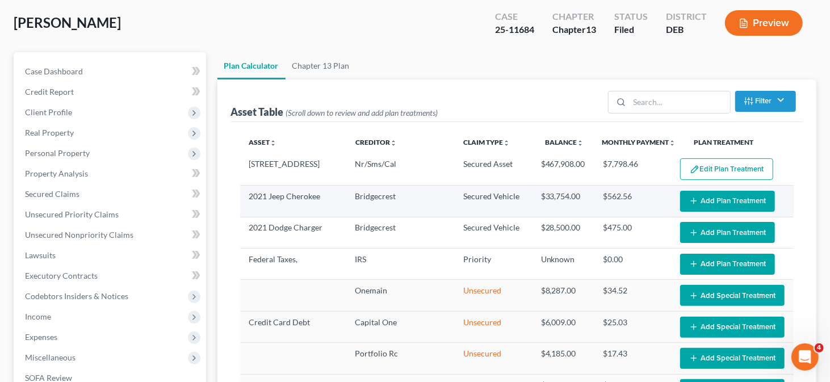
click at [705, 201] on button "Add Plan Treatment" at bounding box center [727, 201] width 95 height 21
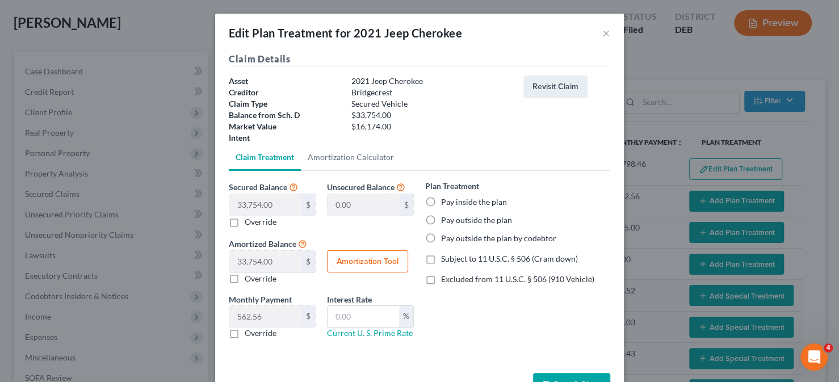
click at [442, 204] on label "Pay inside the plan" at bounding box center [474, 201] width 66 height 11
click at [446, 204] on input "Pay inside the plan" at bounding box center [449, 199] width 7 height 7
radio input "true"
click at [357, 259] on button "Amortization Tool" at bounding box center [367, 261] width 81 height 23
type input "33,754.00"
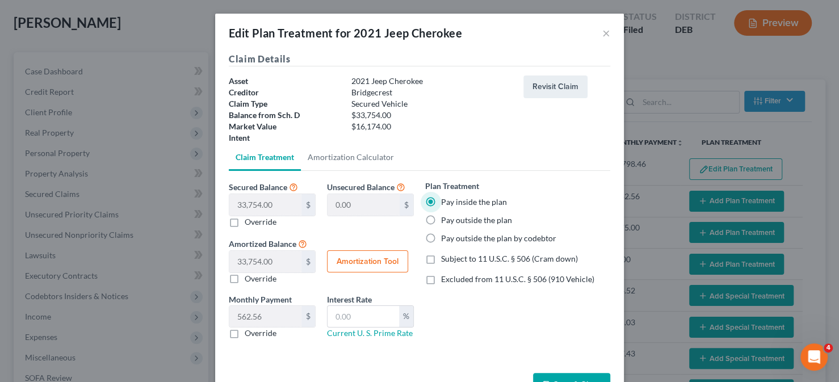
type input "60"
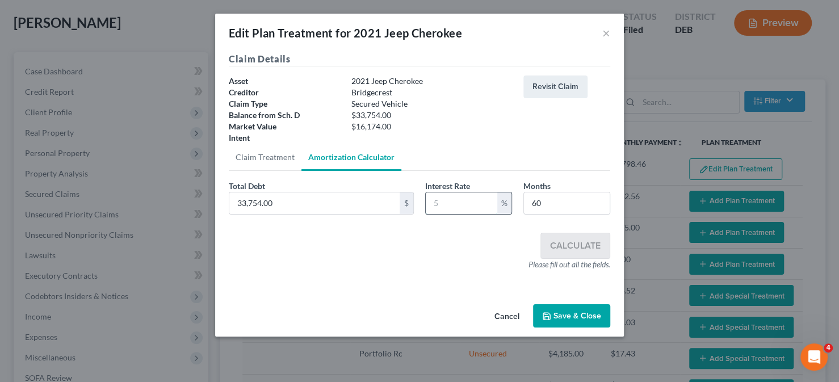
click at [463, 205] on input "text" at bounding box center [462, 203] width 72 height 22
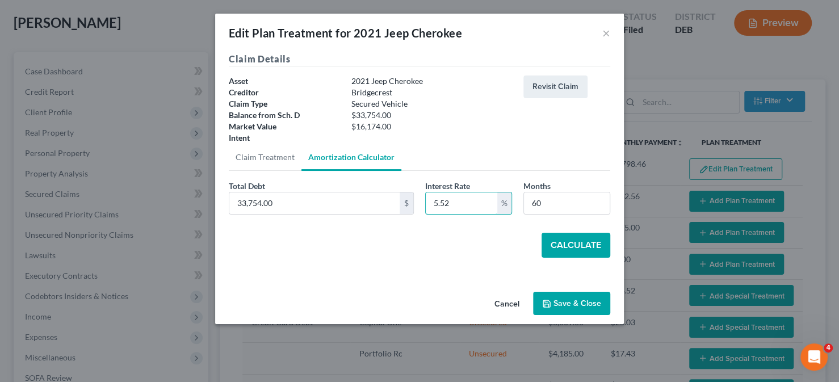
type input "5.52"
click at [586, 251] on button "Calculate" at bounding box center [575, 245] width 69 height 25
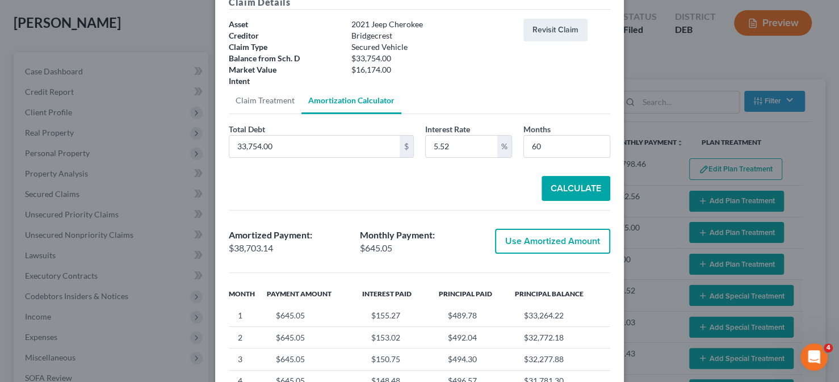
click at [536, 242] on button "Use Amortized Amount" at bounding box center [552, 241] width 115 height 25
type input "38,703.13"
checkbox input "true"
type input "645.05"
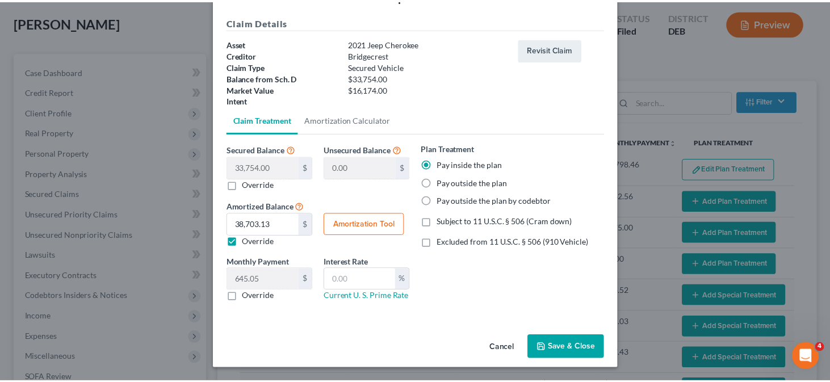
scroll to position [36, 0]
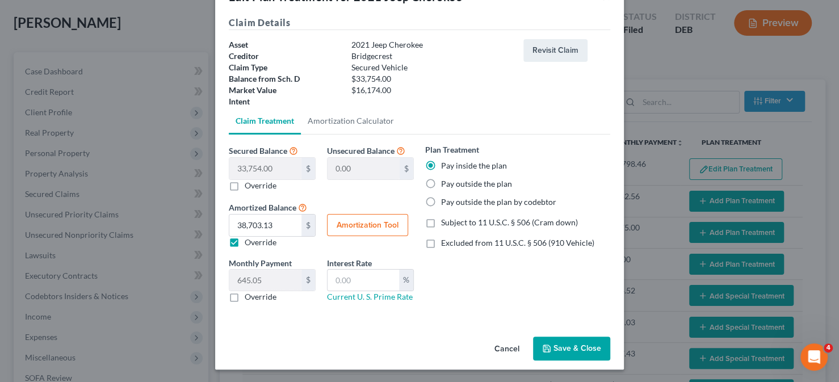
click at [583, 339] on button "Save & Close" at bounding box center [571, 349] width 77 height 24
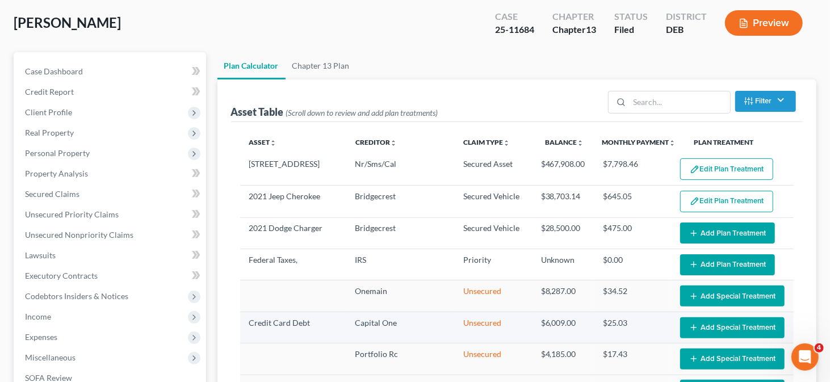
select select "59"
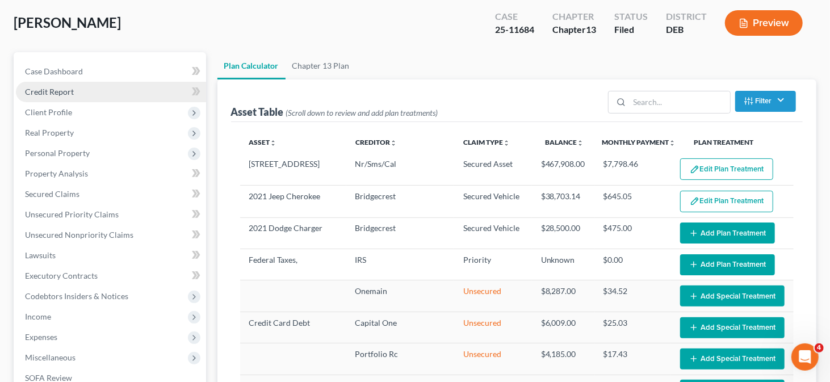
click at [78, 91] on link "Credit Report" at bounding box center [111, 92] width 190 height 20
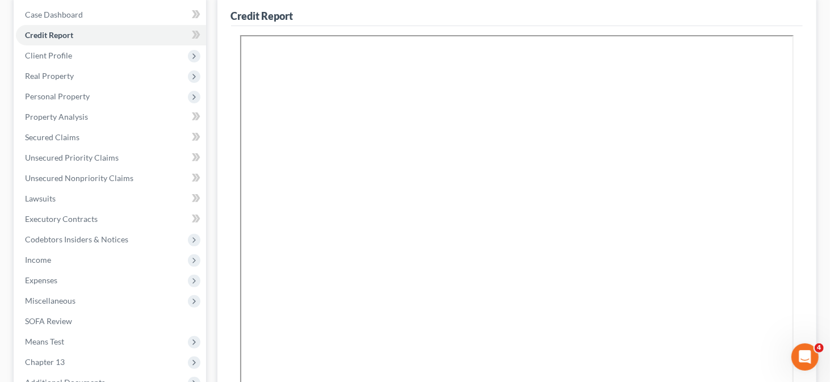
scroll to position [170, 0]
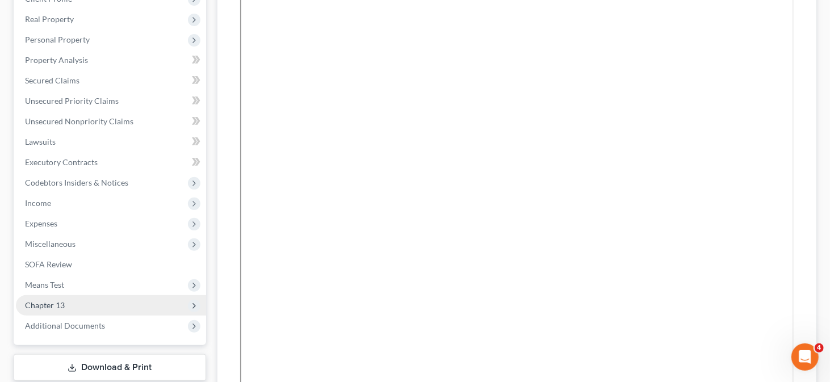
click at [62, 302] on span "Chapter 13" at bounding box center [45, 305] width 40 height 10
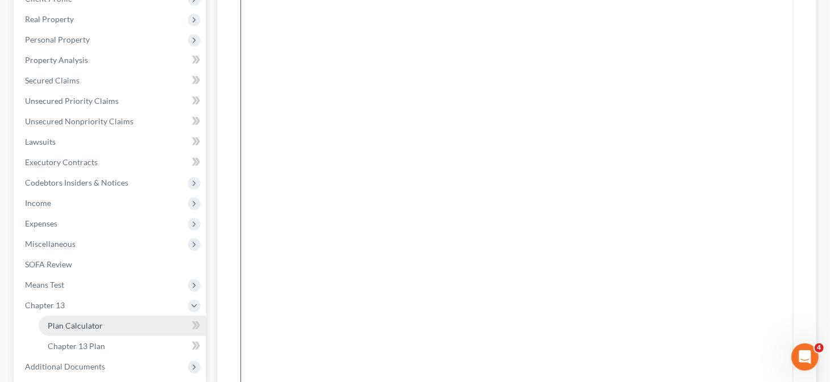
click at [125, 327] on link "Plan Calculator" at bounding box center [122, 326] width 167 height 20
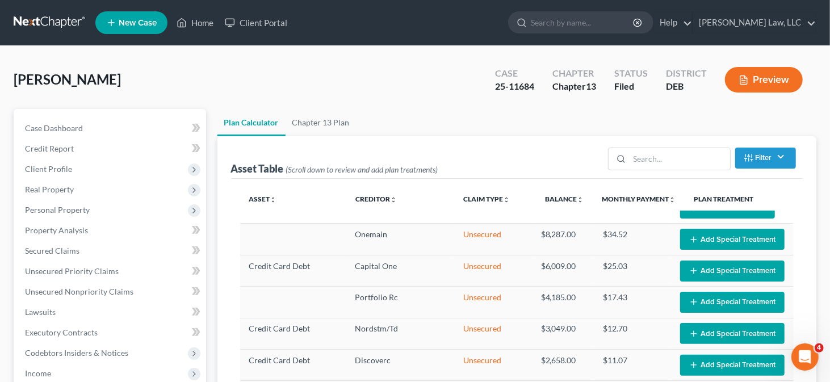
scroll to position [52, 0]
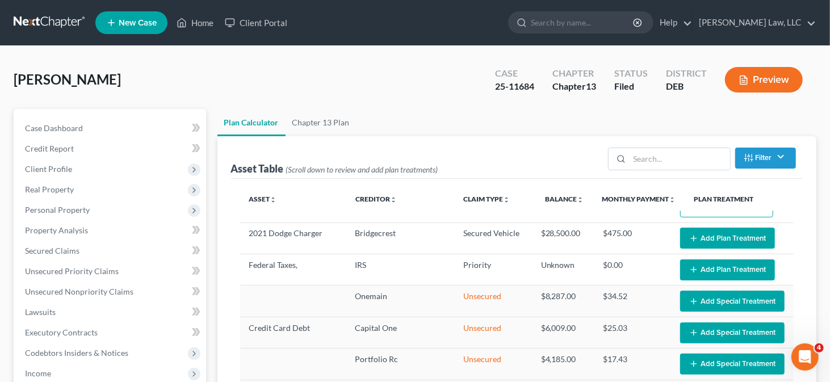
select select "59"
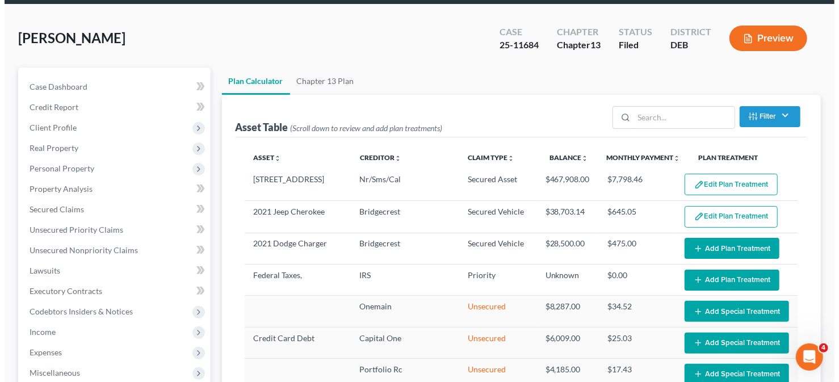
scroll to position [57, 0]
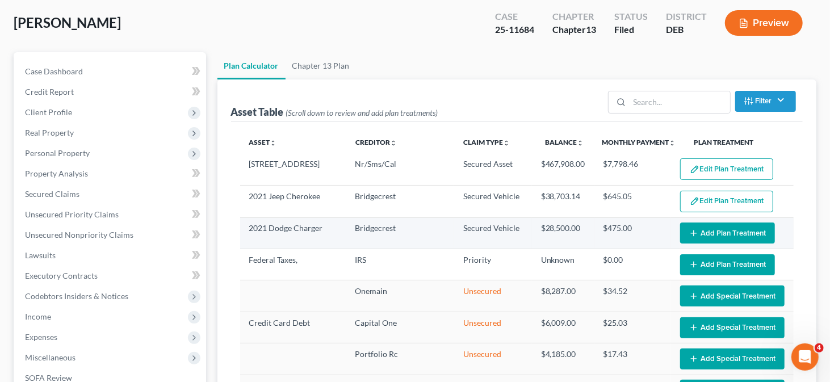
click at [722, 230] on button "Add Plan Treatment" at bounding box center [727, 232] width 95 height 21
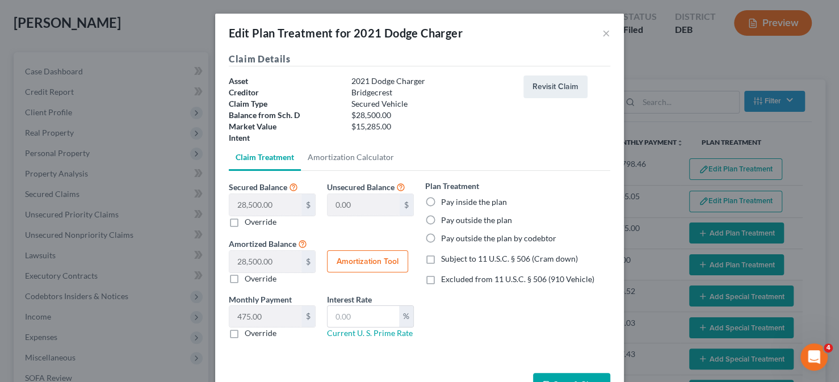
click at [450, 200] on label "Pay inside the plan" at bounding box center [474, 201] width 66 height 11
click at [450, 200] on input "Pay inside the plan" at bounding box center [449, 199] width 7 height 7
radio input "true"
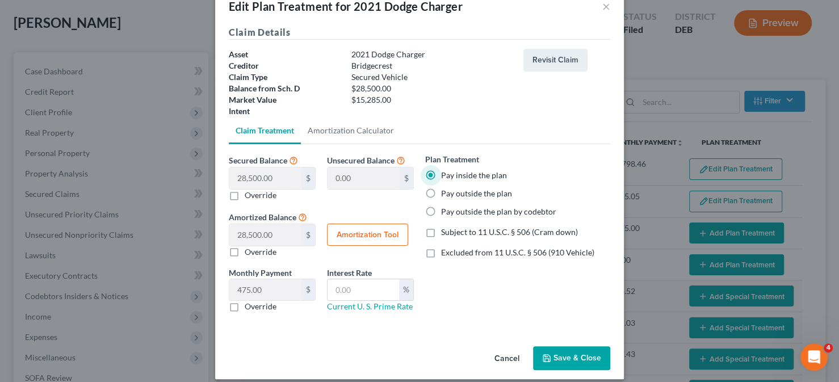
scroll to position [36, 0]
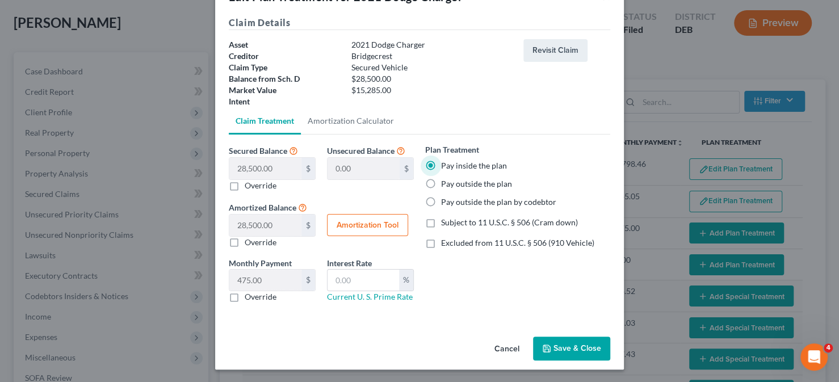
click at [363, 226] on button "Amortization Tool" at bounding box center [367, 225] width 81 height 23
type input "28,500.00"
type input "60"
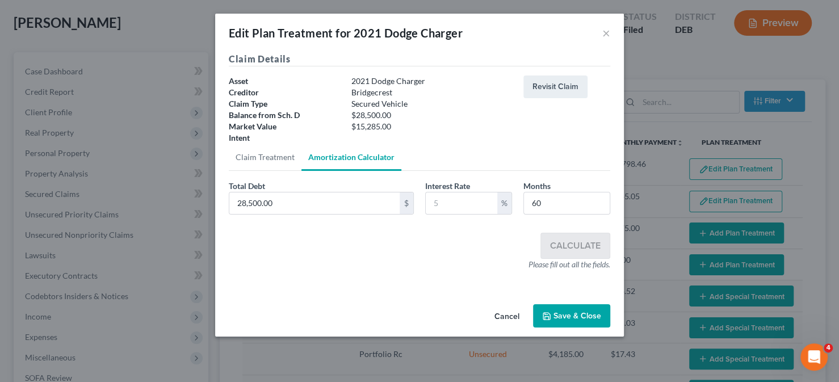
scroll to position [0, 0]
click at [502, 313] on button "Cancel" at bounding box center [506, 316] width 43 height 23
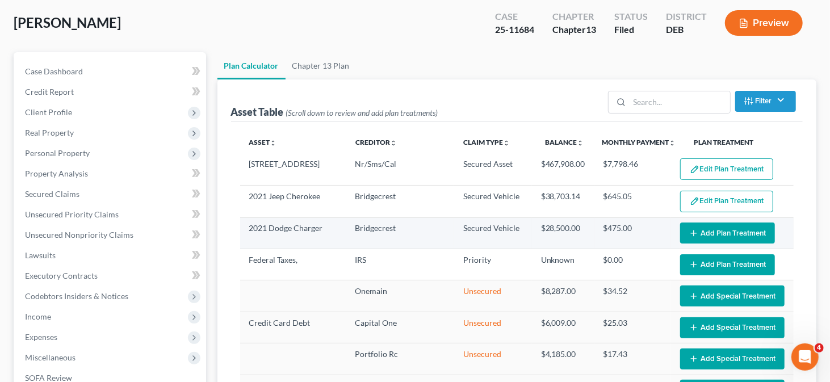
click at [696, 235] on button "Add Plan Treatment" at bounding box center [727, 232] width 95 height 21
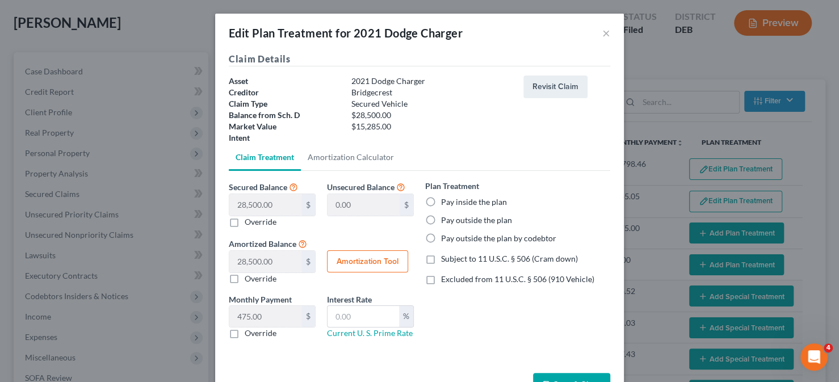
click at [453, 200] on label "Pay inside the plan" at bounding box center [474, 201] width 66 height 11
click at [453, 200] on input "Pay inside the plan" at bounding box center [449, 199] width 7 height 7
radio input "true"
click at [441, 260] on span "Subject to 11 U.S.C. § 506 (Cram down)" at bounding box center [509, 259] width 137 height 10
click at [446, 260] on input "Subject to 11 U.S.C. § 506 (Cram down)" at bounding box center [449, 256] width 7 height 7
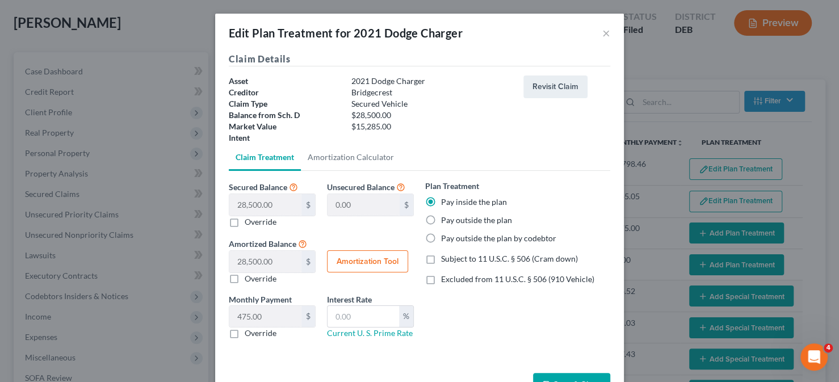
checkbox input "true"
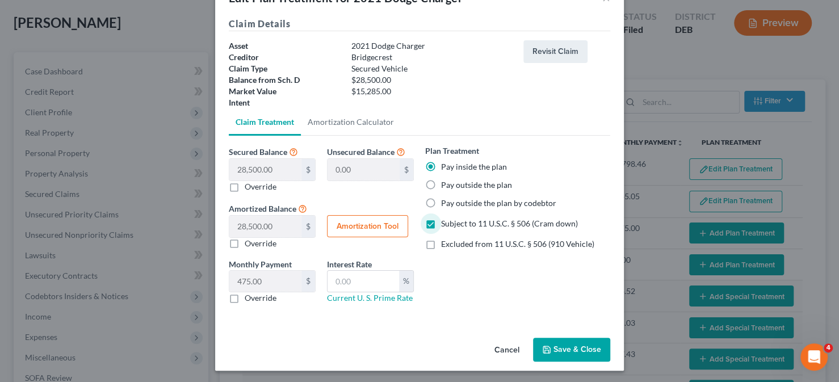
scroll to position [36, 0]
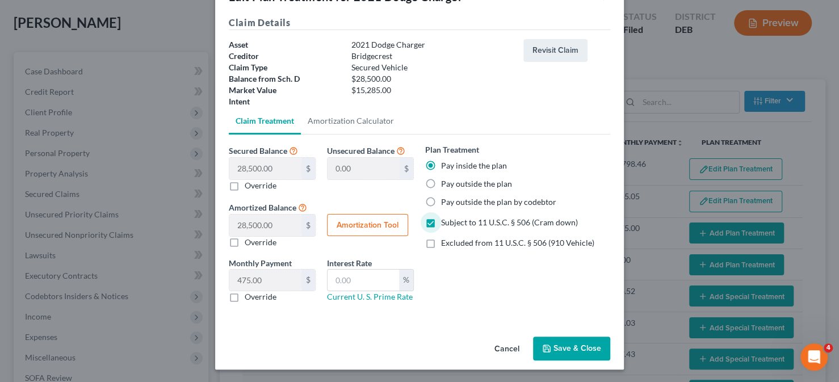
click at [372, 229] on button "Amortization Tool" at bounding box center [367, 225] width 81 height 23
type input "28,500.00"
type input "60"
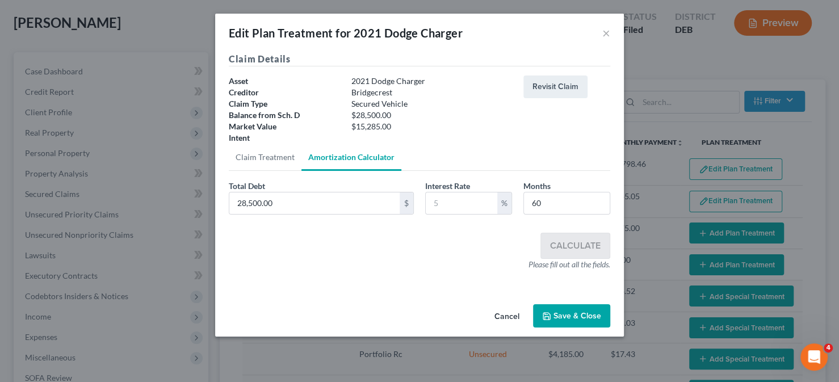
scroll to position [0, 0]
click at [312, 206] on input "28,500.00" at bounding box center [314, 203] width 170 height 22
type input "15,285"
click at [461, 199] on input "text" at bounding box center [462, 203] width 72 height 22
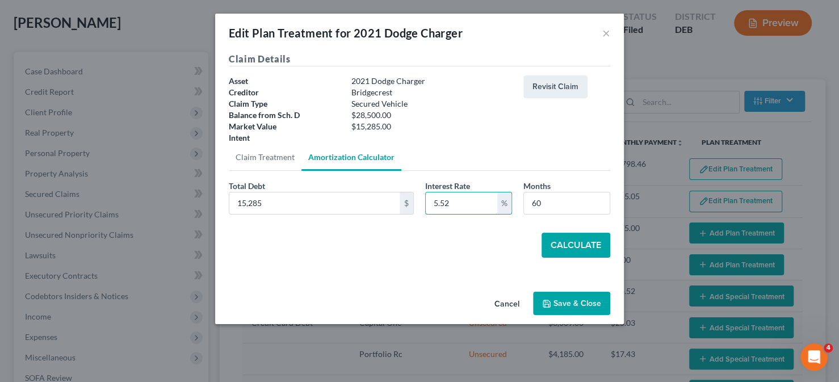
type input "5.52"
click at [556, 255] on button "Calculate" at bounding box center [575, 245] width 69 height 25
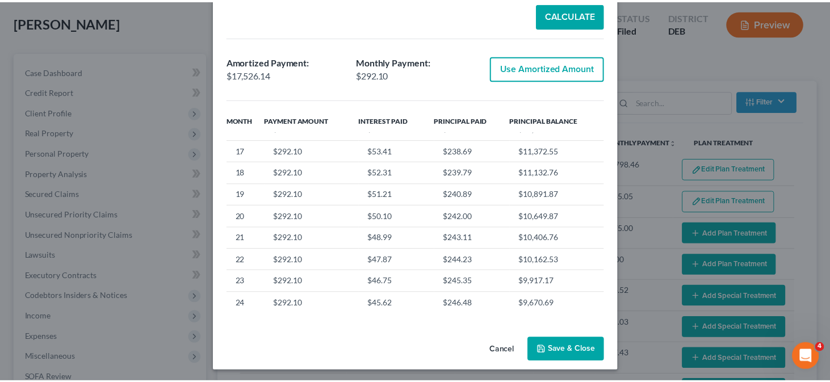
scroll to position [232, 0]
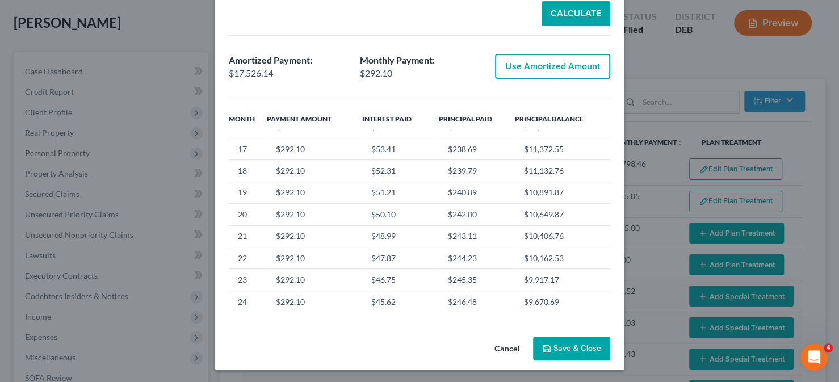
click at [556, 342] on button "Save & Close" at bounding box center [571, 349] width 77 height 24
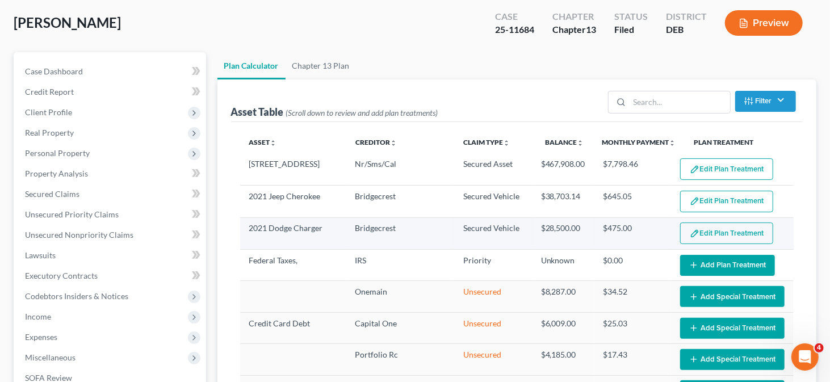
select select "59"
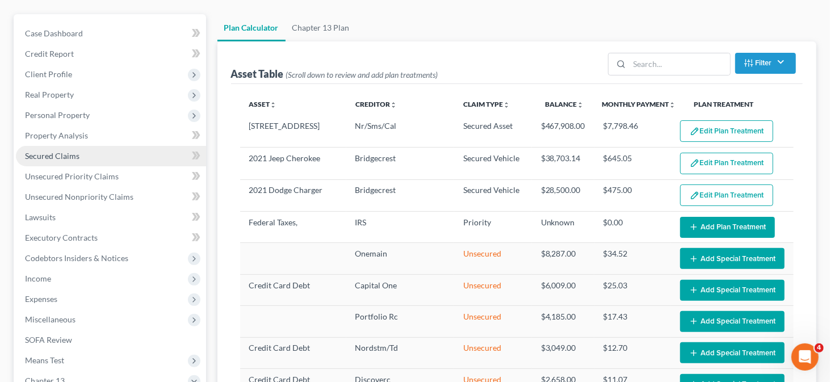
scroll to position [114, 0]
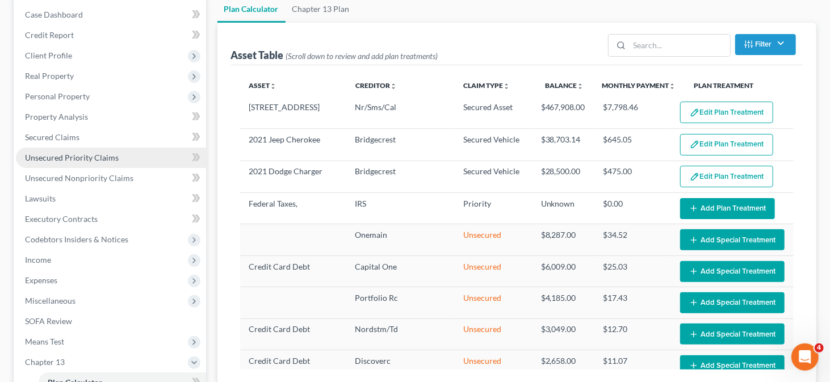
click at [83, 156] on span "Unsecured Priority Claims" at bounding box center [72, 158] width 94 height 10
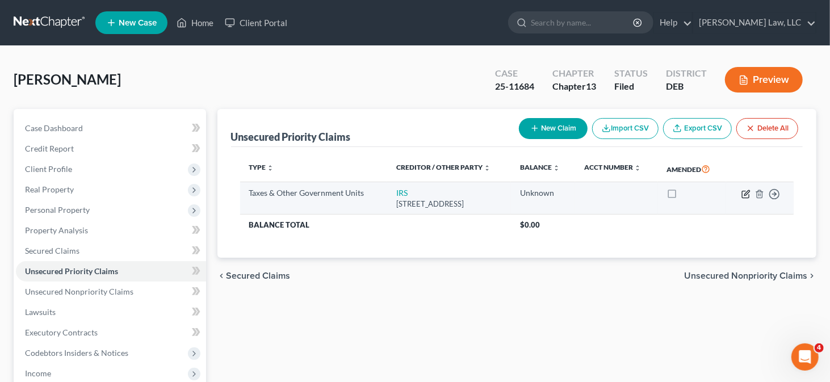
click at [746, 194] on icon "button" at bounding box center [746, 192] width 5 height 5
select select "0"
select select "39"
select select "0"
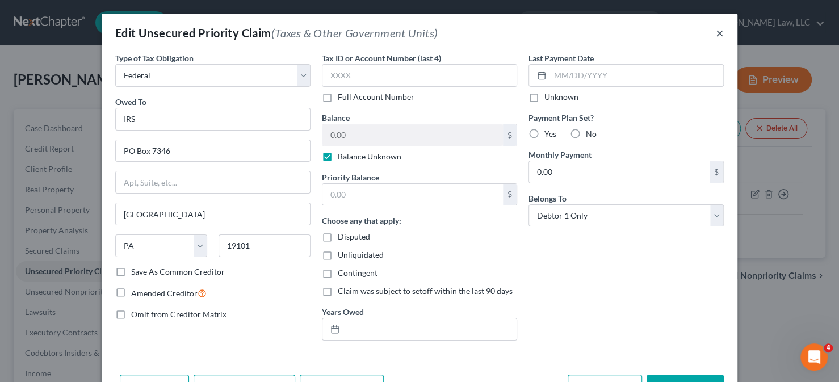
click at [716, 32] on button "×" at bounding box center [720, 33] width 8 height 14
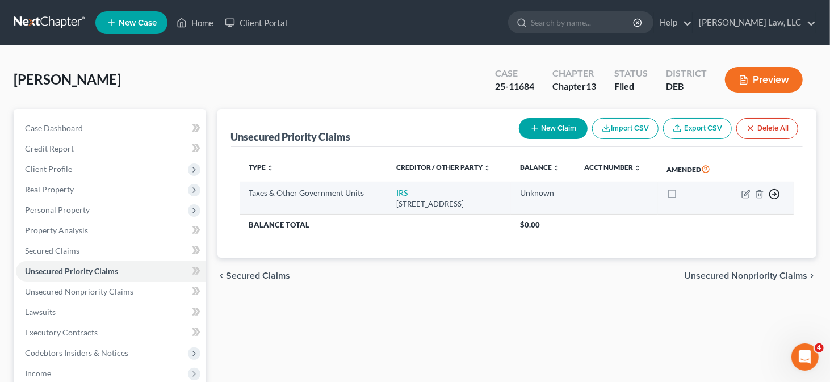
click at [771, 191] on icon "button" at bounding box center [773, 193] width 11 height 11
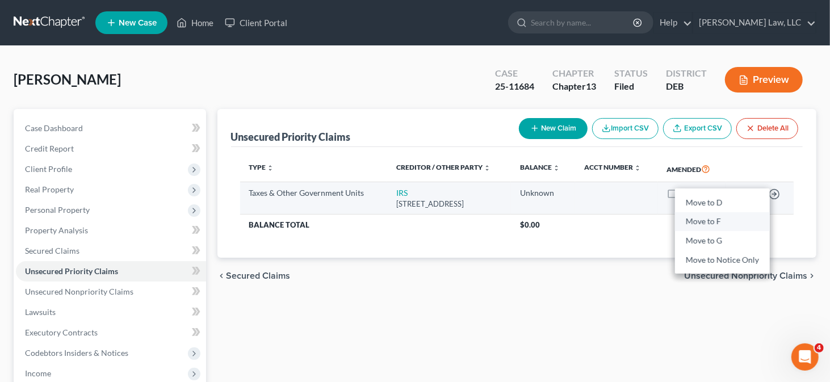
click at [720, 219] on link "Move to F" at bounding box center [722, 221] width 95 height 19
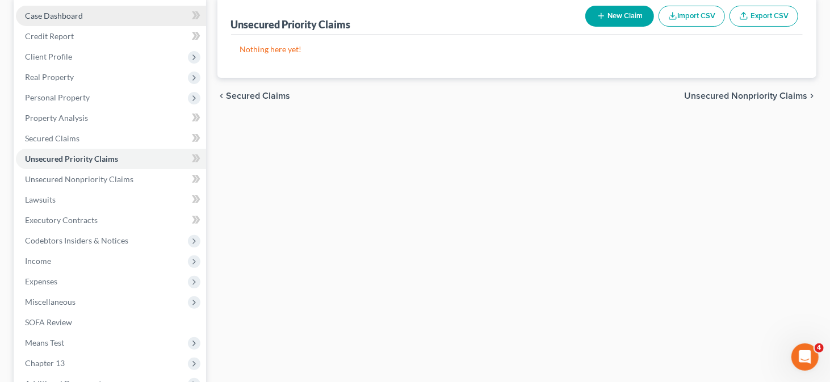
scroll to position [114, 0]
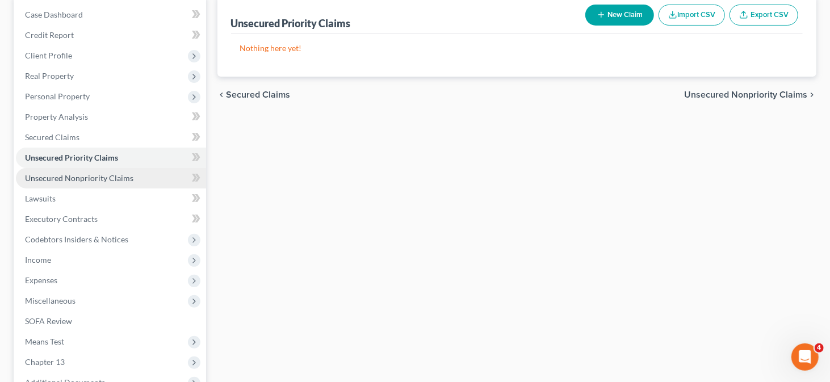
click at [79, 177] on span "Unsecured Nonpriority Claims" at bounding box center [79, 178] width 108 height 10
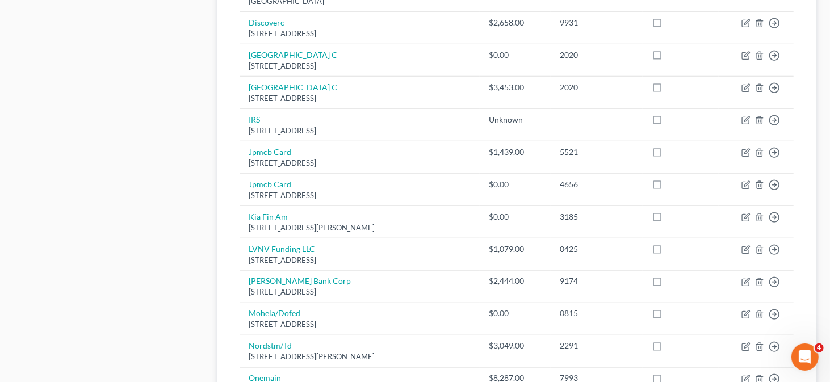
scroll to position [624, 0]
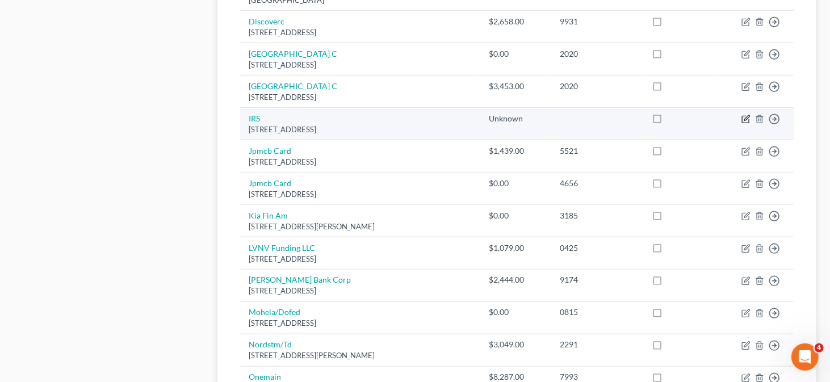
click at [742, 119] on icon "button" at bounding box center [745, 119] width 9 height 9
select select "39"
select select "0"
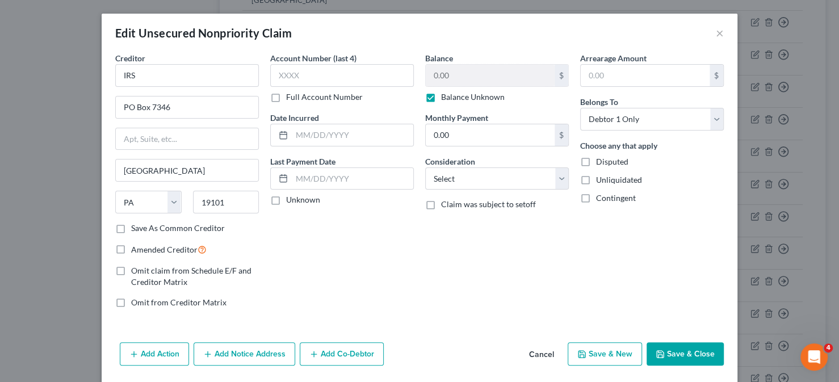
click at [442, 96] on label "Balance Unknown" at bounding box center [473, 96] width 64 height 11
click at [446, 96] on input "Balance Unknown" at bounding box center [449, 94] width 7 height 7
checkbox input "false"
click at [453, 75] on input "0.00" at bounding box center [490, 76] width 129 height 22
type input "14,000"
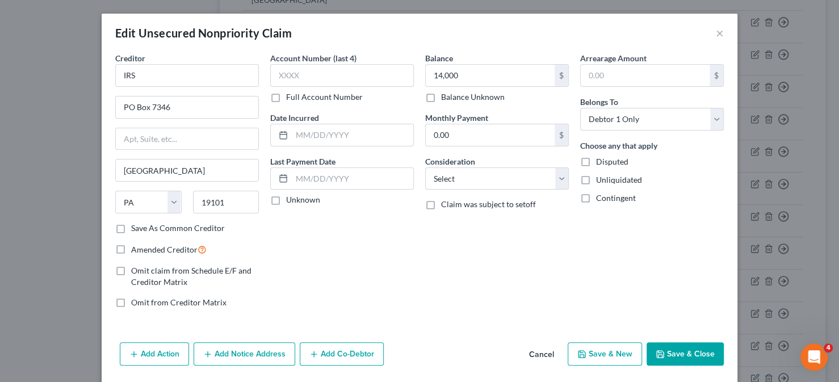
click at [678, 344] on button "Save & Close" at bounding box center [684, 354] width 77 height 24
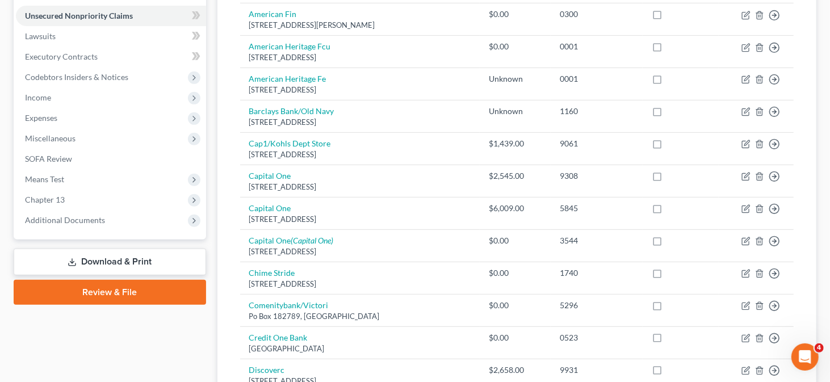
scroll to position [170, 0]
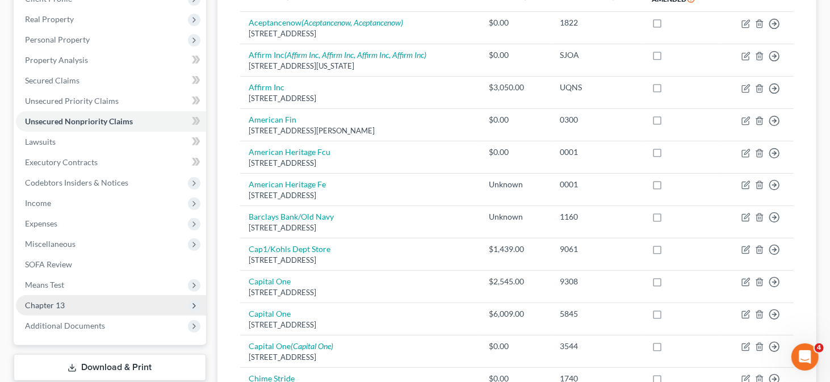
click at [92, 304] on span "Chapter 13" at bounding box center [111, 305] width 190 height 20
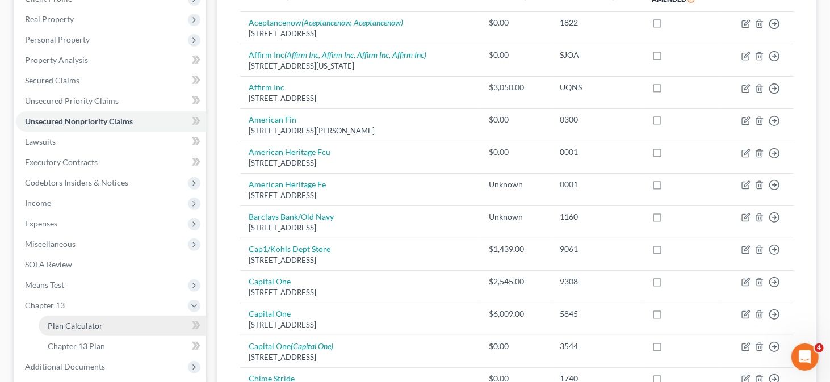
click at [110, 327] on link "Plan Calculator" at bounding box center [122, 326] width 167 height 20
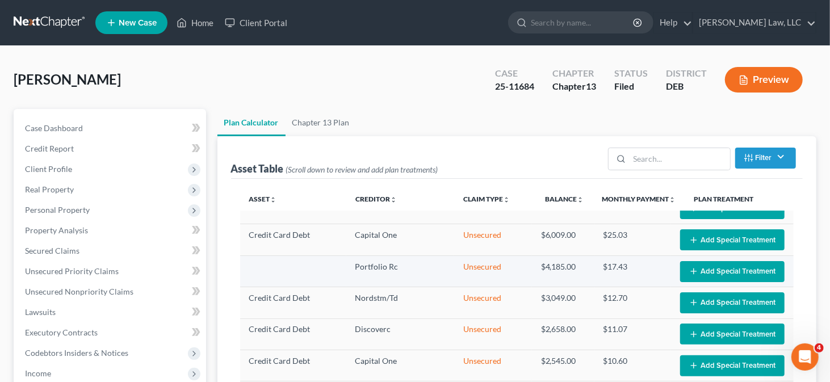
select select "59"
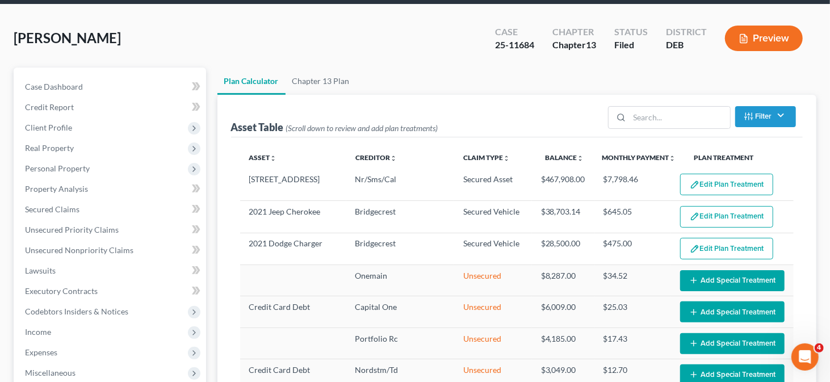
scroll to position [114, 0]
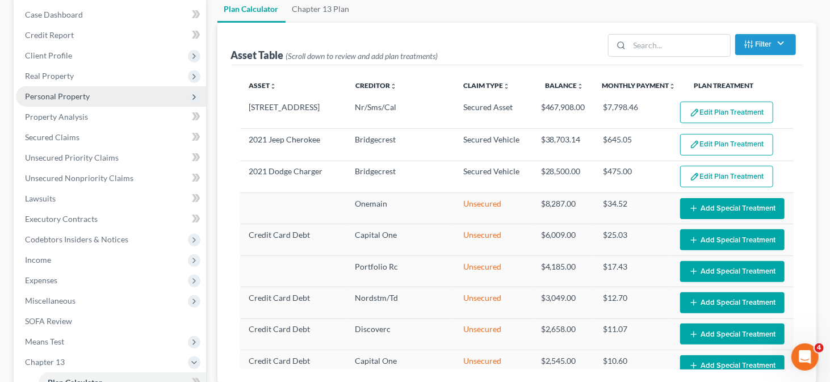
click at [74, 91] on span "Personal Property" at bounding box center [57, 96] width 65 height 10
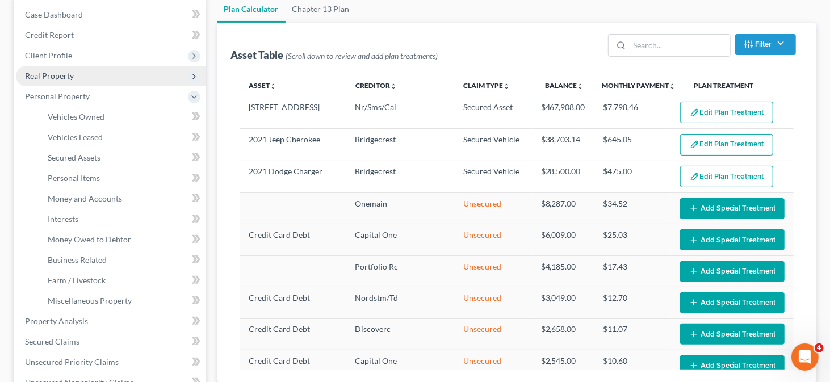
click at [57, 72] on span "Real Property" at bounding box center [49, 76] width 49 height 10
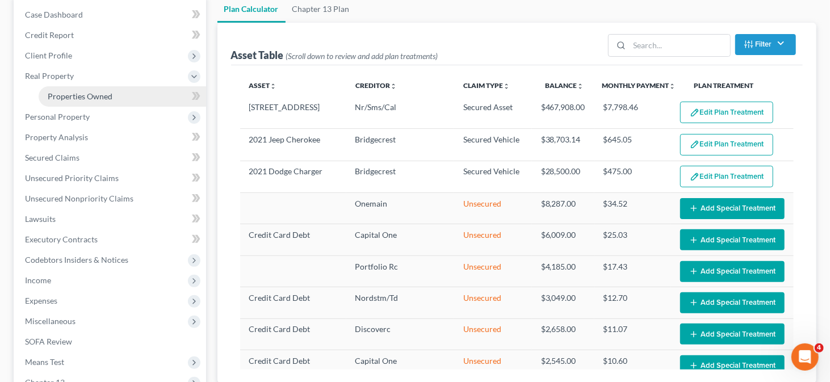
click at [85, 88] on link "Properties Owned" at bounding box center [122, 96] width 167 height 20
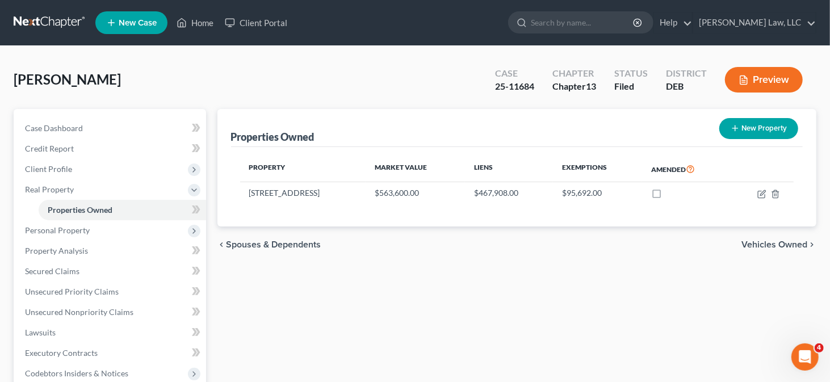
click at [761, 120] on button "New Property" at bounding box center [758, 128] width 79 height 21
select select "7"
select select "0"
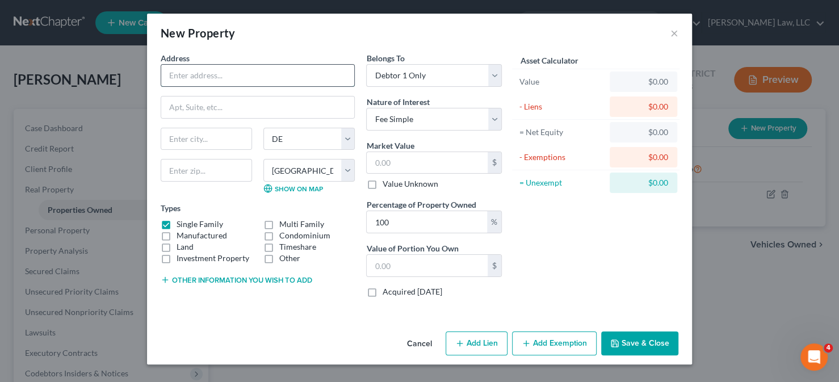
click at [204, 69] on input "text" at bounding box center [257, 76] width 193 height 22
type input "Timeshare in [GEOGRAPHIC_DATA]"
click at [191, 225] on label "Single Family" at bounding box center [200, 224] width 47 height 11
click at [188, 225] on input "Single Family" at bounding box center [184, 222] width 7 height 7
checkbox input "false"
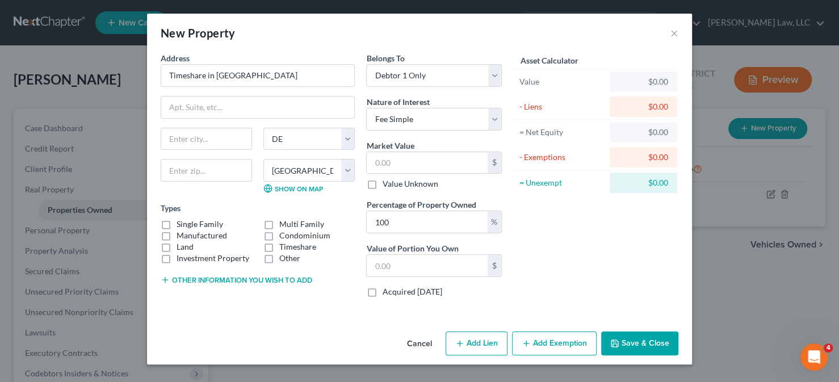
click at [287, 243] on label "Timeshare" at bounding box center [297, 246] width 37 height 11
click at [287, 243] on input "Timeshare" at bounding box center [287, 244] width 7 height 7
checkbox input "true"
click at [464, 342] on icon "button" at bounding box center [459, 343] width 9 height 9
select select "0"
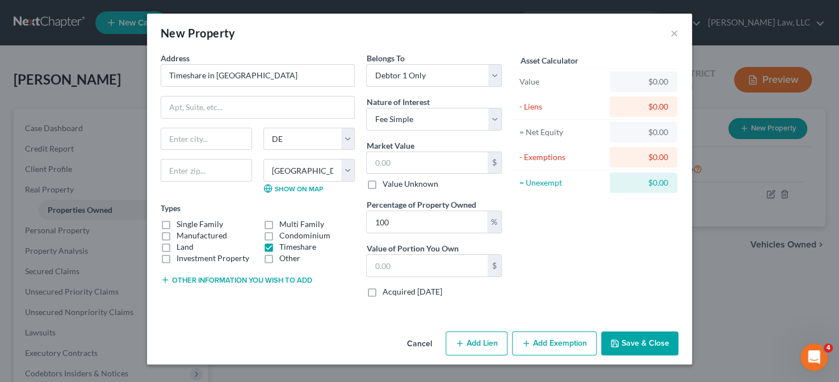
select select "0"
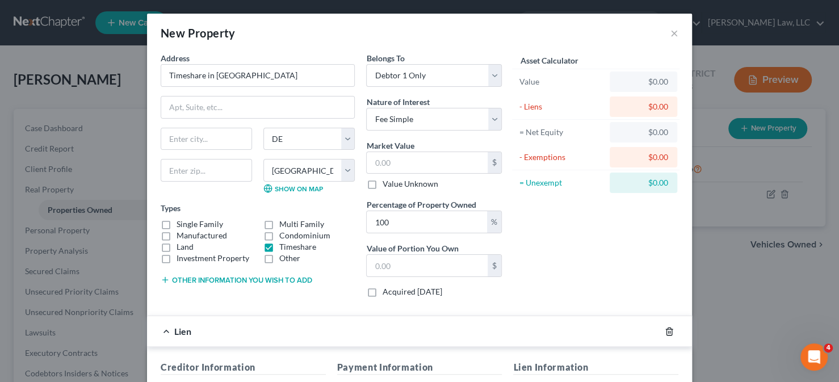
click at [665, 328] on icon "button" at bounding box center [669, 331] width 9 height 9
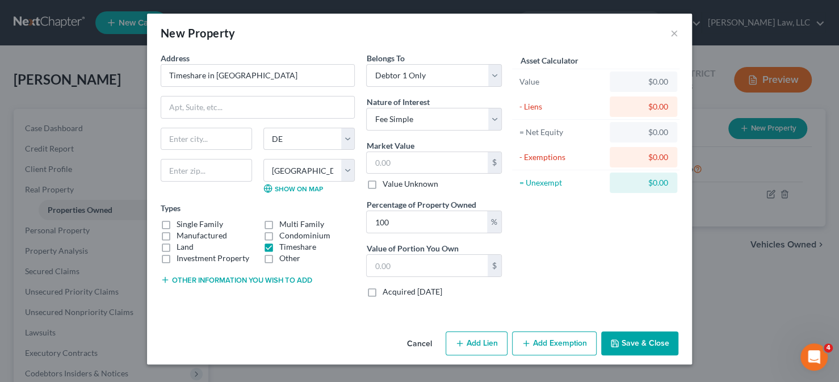
click at [630, 343] on button "Save & Close" at bounding box center [639, 343] width 77 height 24
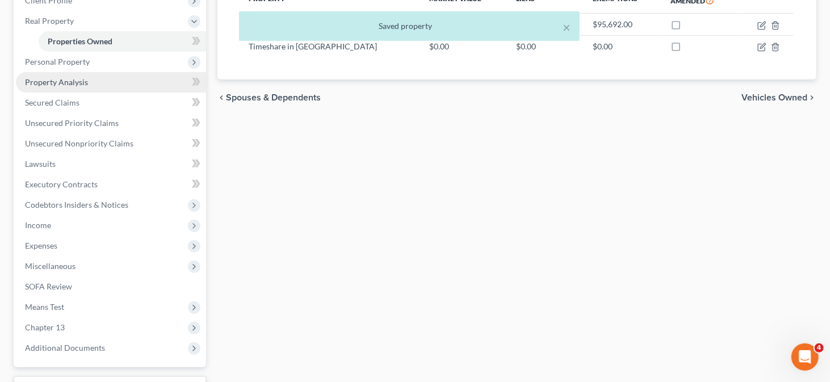
scroll to position [170, 0]
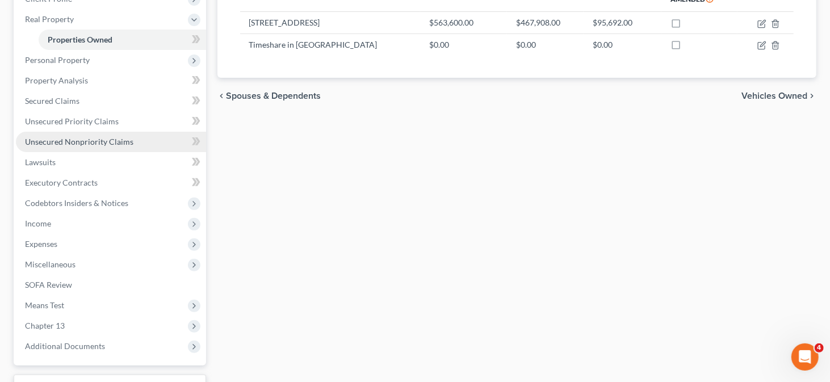
click at [129, 144] on span "Unsecured Nonpriority Claims" at bounding box center [79, 142] width 108 height 10
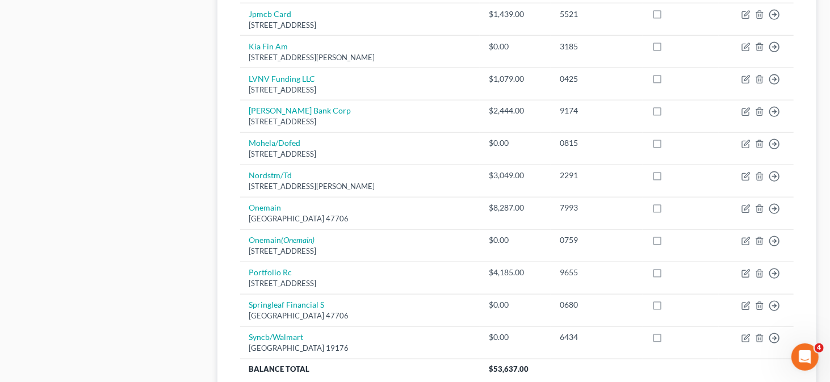
scroll to position [851, 0]
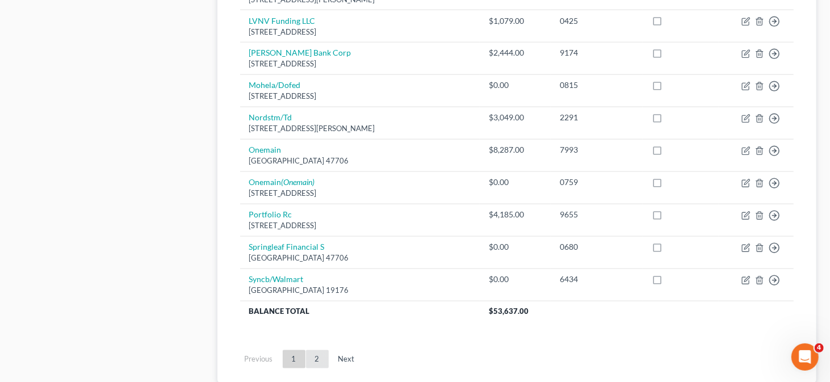
click at [321, 351] on link "2" at bounding box center [317, 359] width 23 height 18
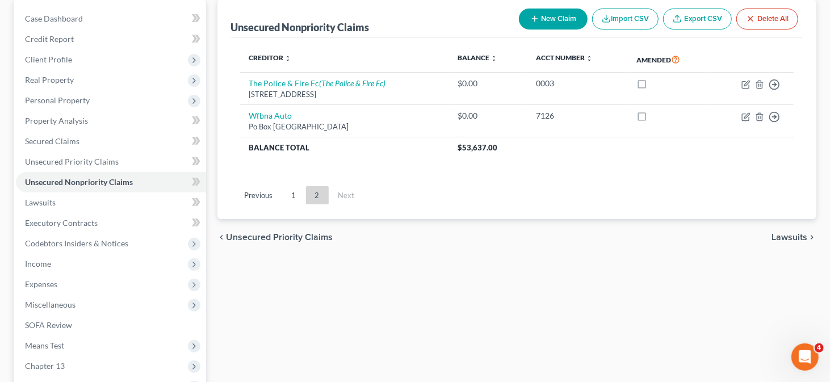
scroll to position [70, 0]
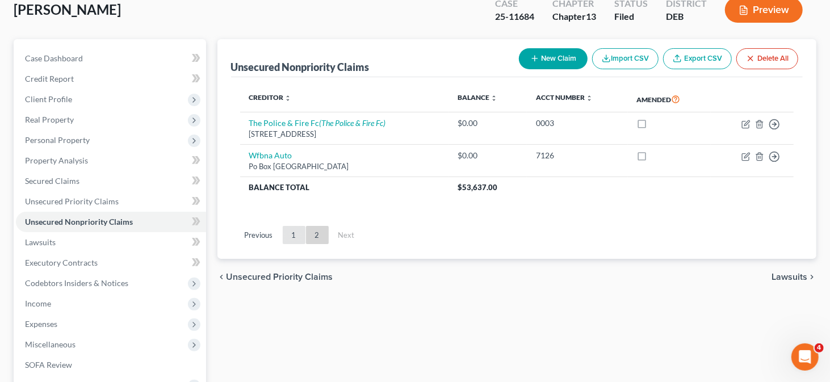
click at [301, 231] on link "1" at bounding box center [294, 235] width 23 height 18
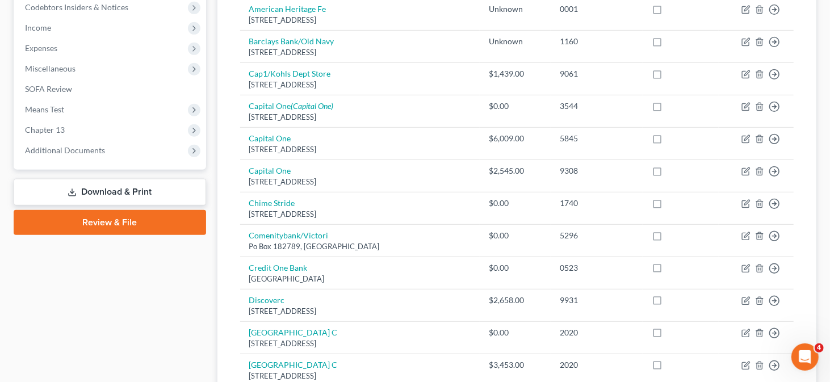
scroll to position [410, 0]
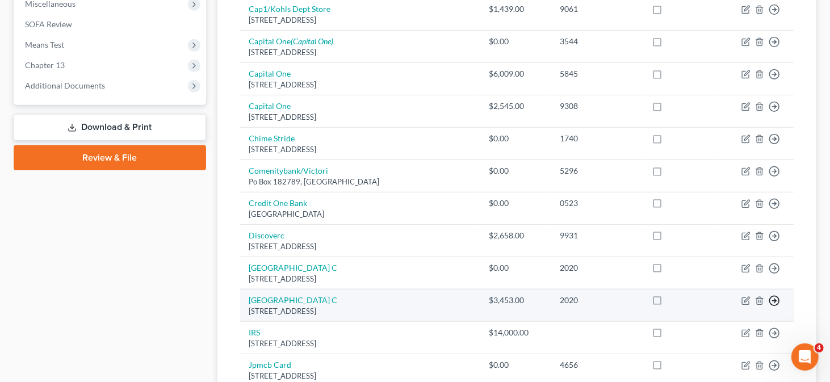
click at [774, 301] on line "button" at bounding box center [774, 301] width 4 height 0
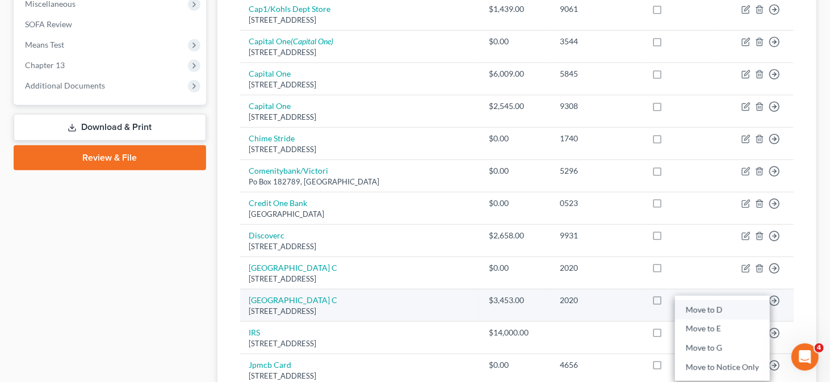
click at [715, 305] on link "Move to D" at bounding box center [722, 309] width 95 height 19
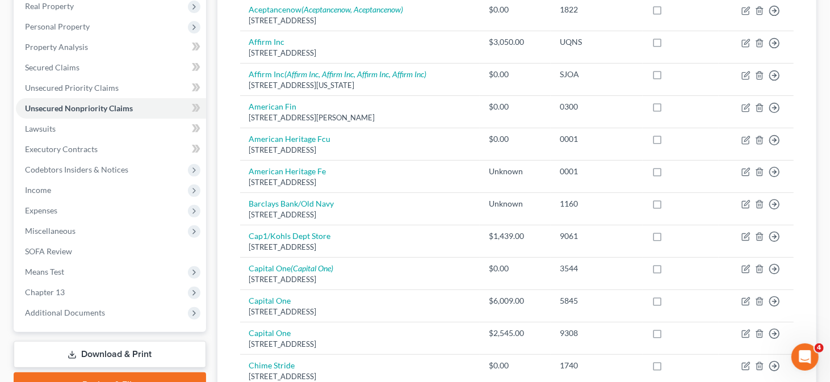
scroll to position [70, 0]
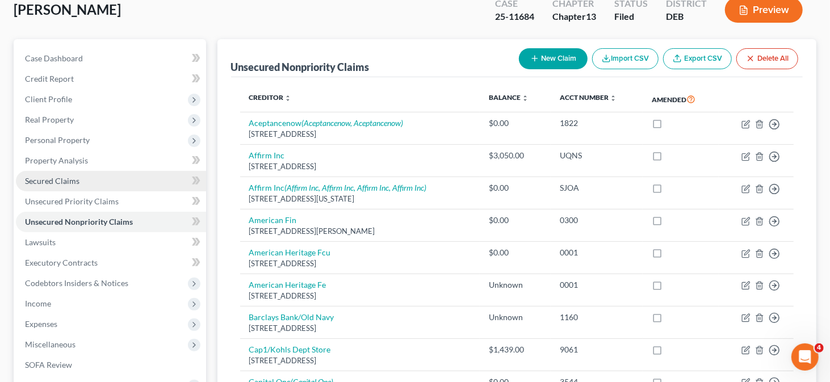
click at [157, 186] on link "Secured Claims" at bounding box center [111, 181] width 190 height 20
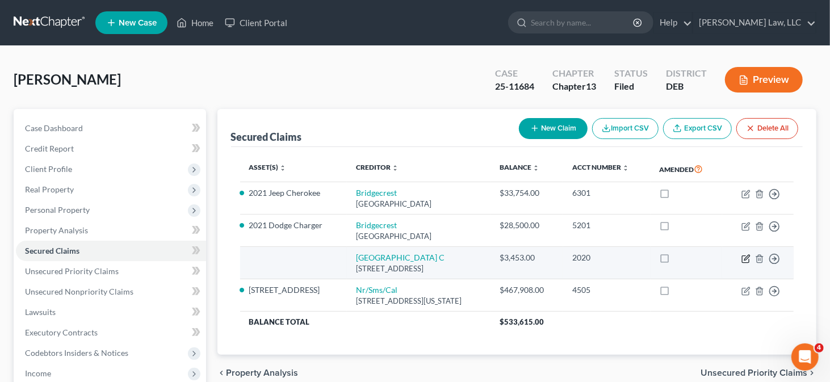
click at [746, 258] on icon "button" at bounding box center [746, 257] width 5 height 5
select select "48"
select select "0"
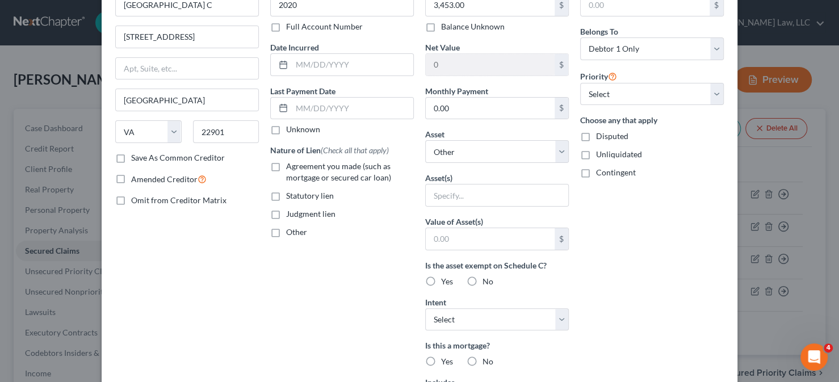
scroll to position [57, 0]
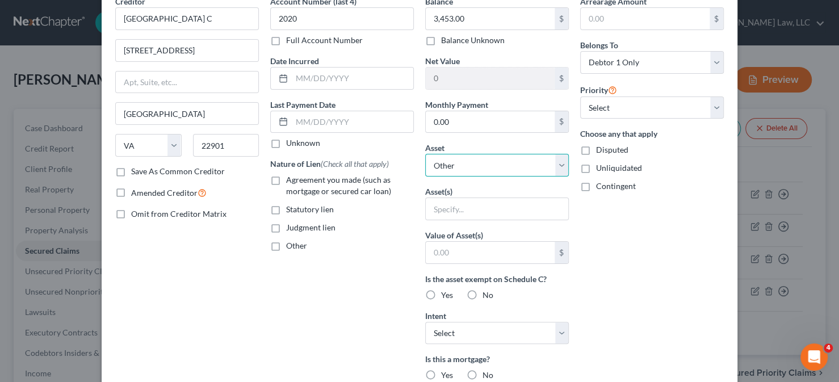
click at [505, 166] on select "Select Other Multiple Assets Timeshare in [GEOGRAPHIC_DATA] - $0.0 2021 Dodge C…" at bounding box center [497, 165] width 144 height 23
select select "2"
click at [425, 154] on select "Select Other Multiple Assets Timeshare in [GEOGRAPHIC_DATA] - $0.0 2021 Dodge C…" at bounding box center [497, 165] width 144 height 23
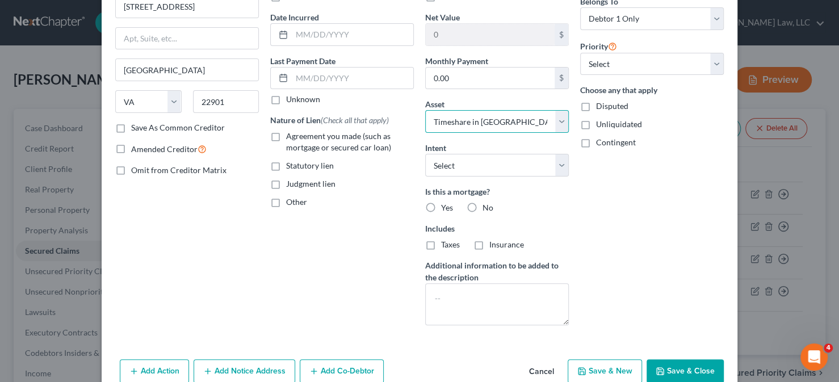
scroll to position [155, 0]
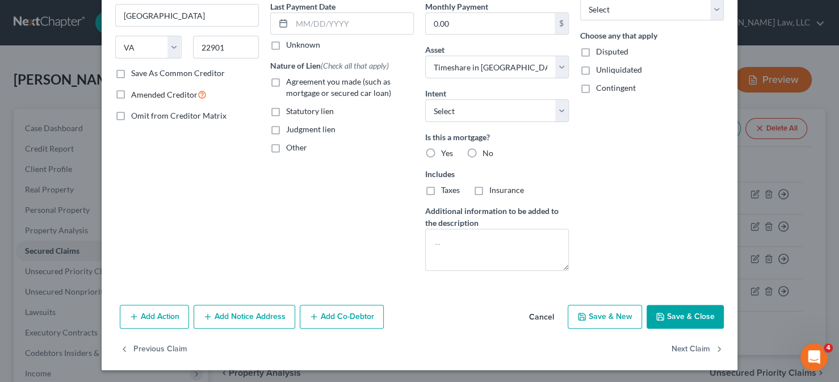
click at [658, 314] on icon "button" at bounding box center [660, 316] width 9 height 9
select select
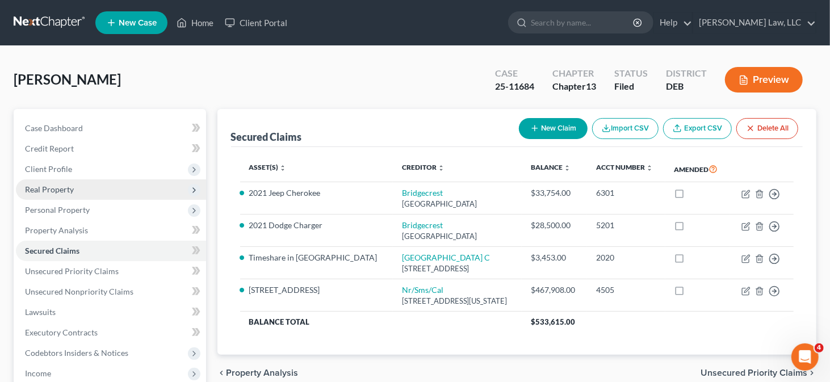
click at [69, 190] on span "Real Property" at bounding box center [49, 189] width 49 height 10
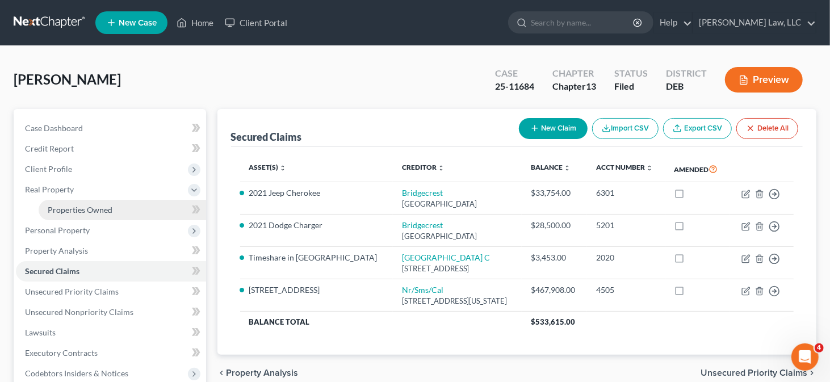
click at [104, 210] on span "Properties Owned" at bounding box center [80, 210] width 65 height 10
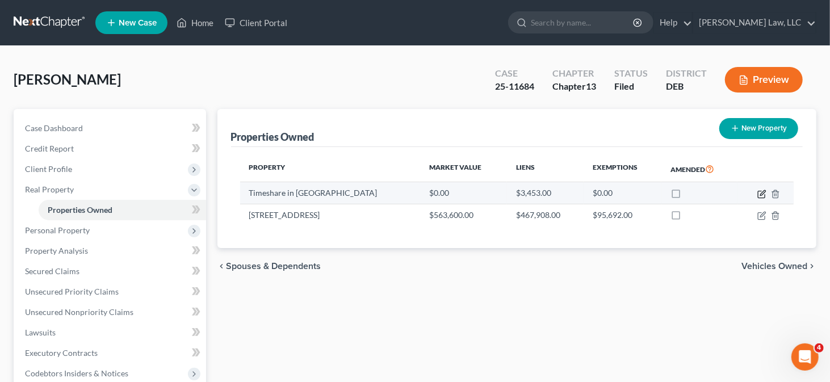
click at [766, 197] on icon "button" at bounding box center [761, 194] width 9 height 9
select select "7"
select select "0"
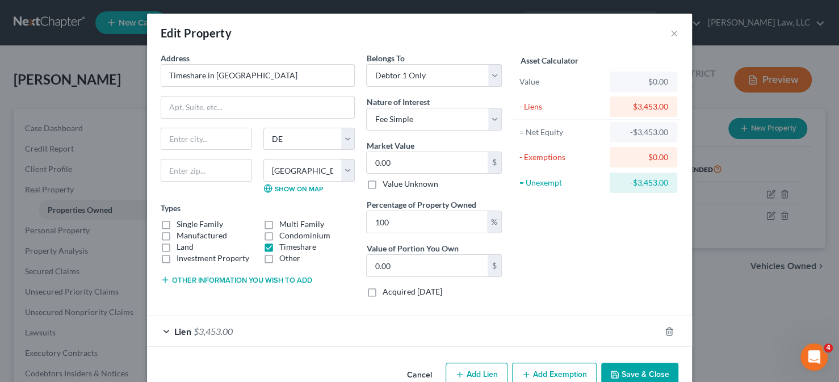
click at [408, 180] on label "Value Unknown" at bounding box center [410, 183] width 56 height 11
click at [394, 180] on input "Value Unknown" at bounding box center [390, 181] width 7 height 7
checkbox input "true"
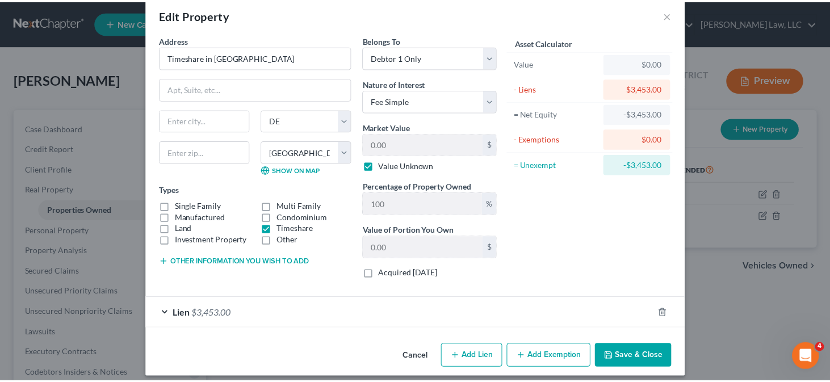
scroll to position [25, 0]
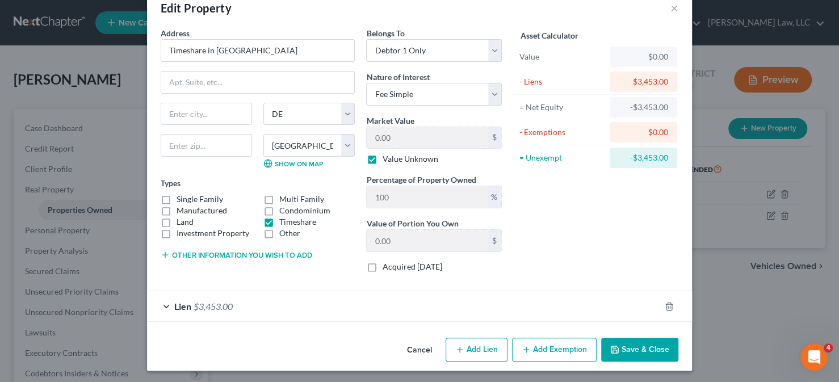
click at [632, 343] on button "Save & Close" at bounding box center [639, 350] width 77 height 24
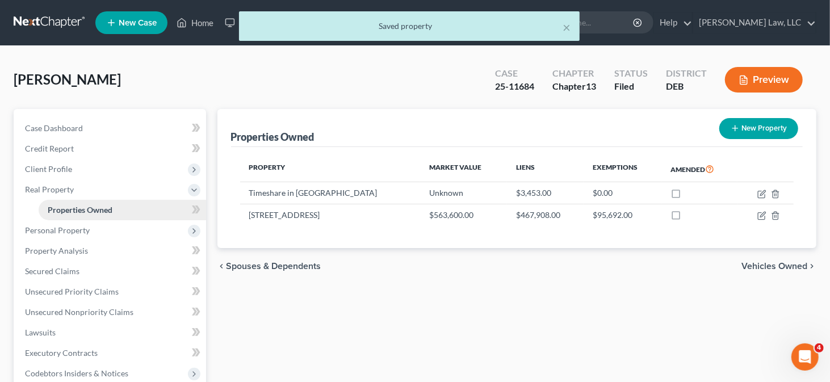
scroll to position [114, 0]
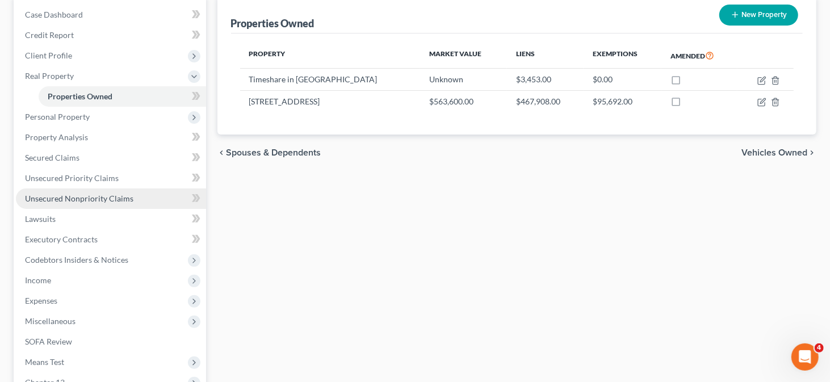
click at [149, 200] on link "Unsecured Nonpriority Claims" at bounding box center [111, 198] width 190 height 20
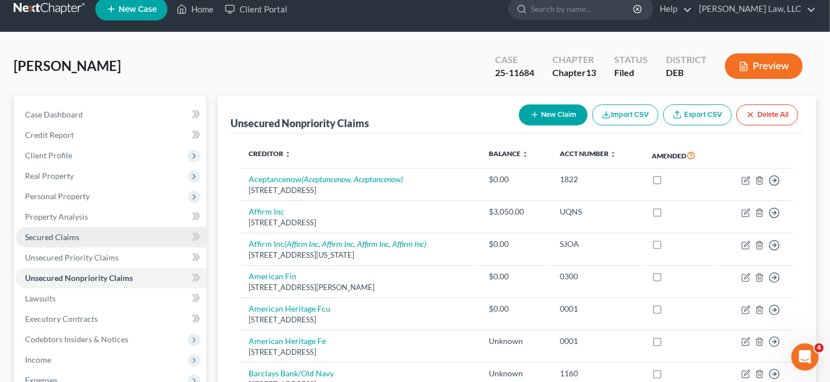
scroll to position [57, 0]
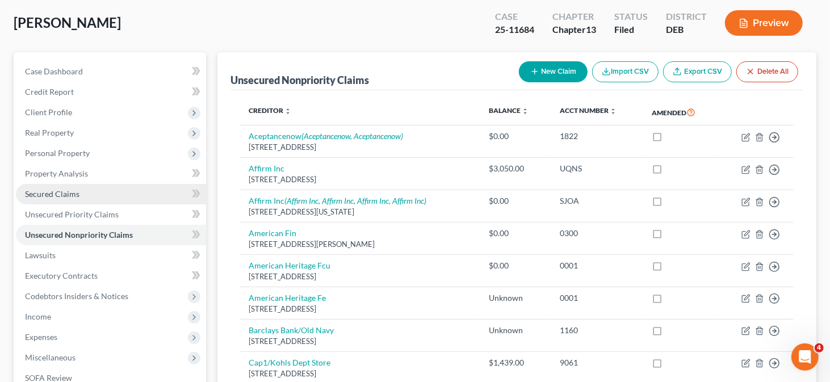
click at [86, 195] on link "Secured Claims" at bounding box center [111, 194] width 190 height 20
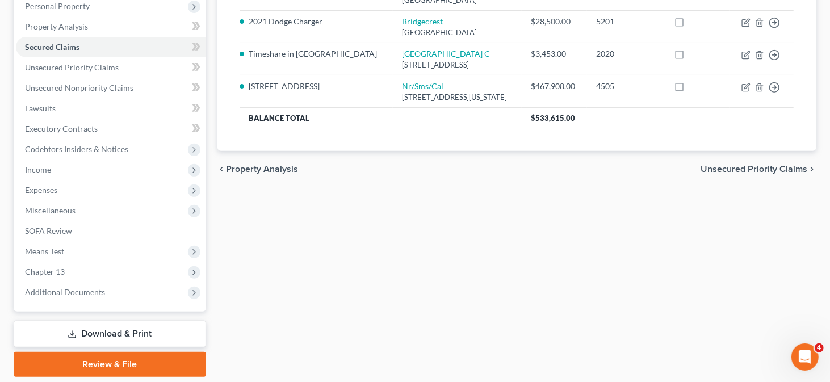
scroll to position [227, 0]
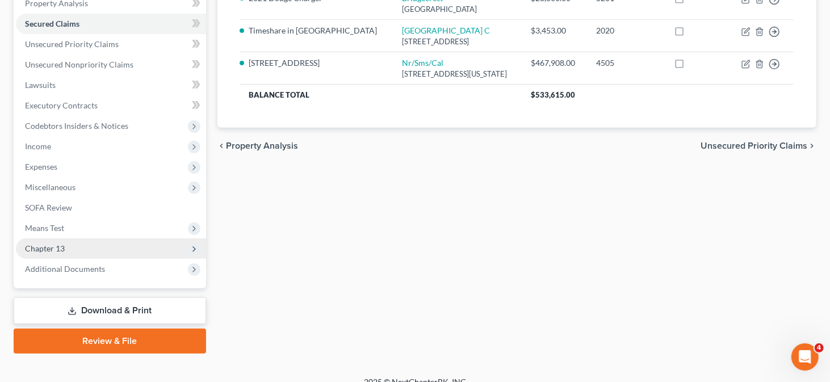
click at [73, 251] on span "Chapter 13" at bounding box center [111, 248] width 190 height 20
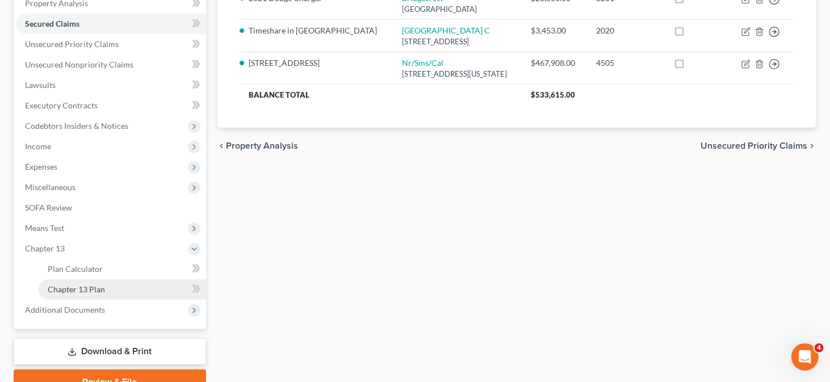
click at [123, 287] on link "Chapter 13 Plan" at bounding box center [122, 289] width 167 height 20
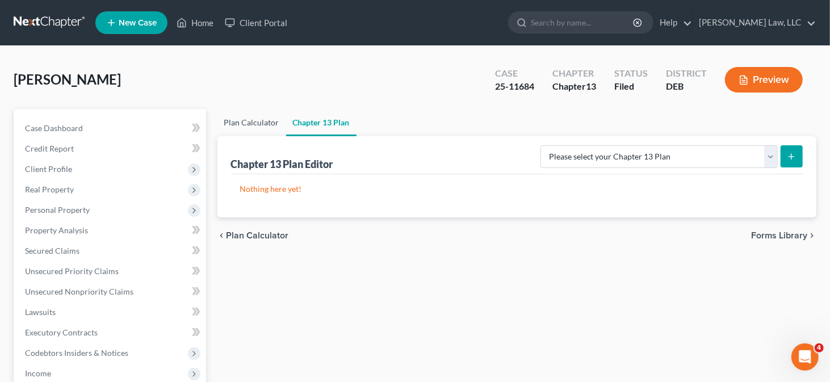
click at [246, 120] on link "Plan Calculator" at bounding box center [251, 122] width 69 height 27
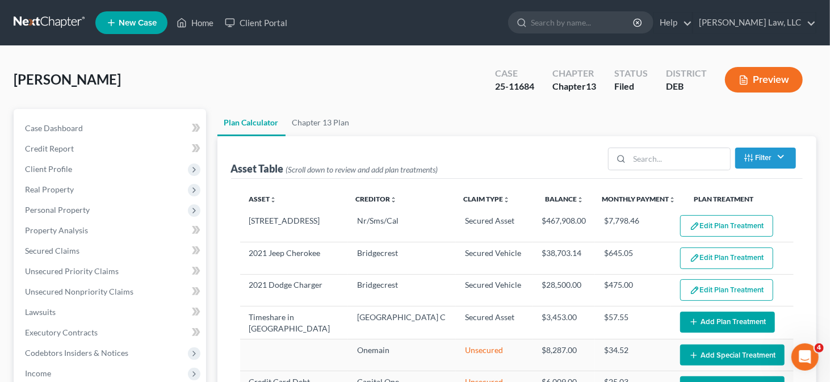
scroll to position [114, 0]
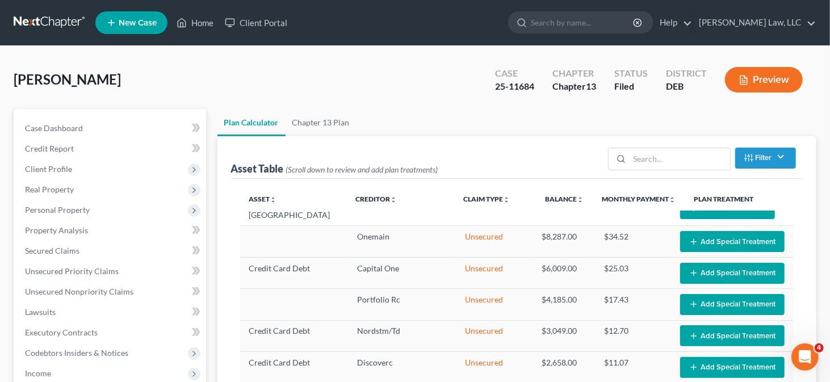
select select "59"
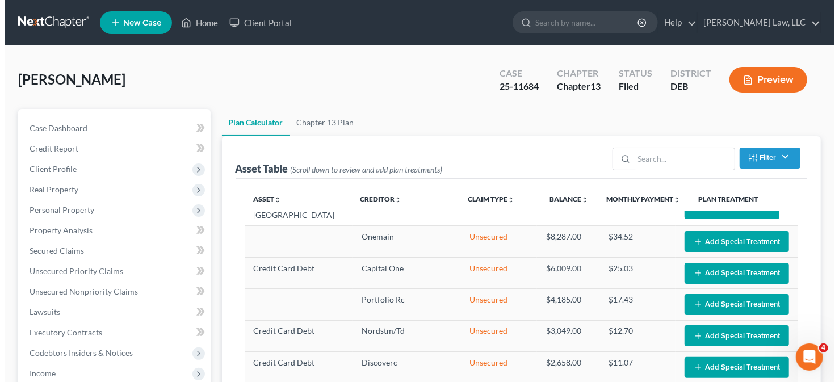
scroll to position [0, 0]
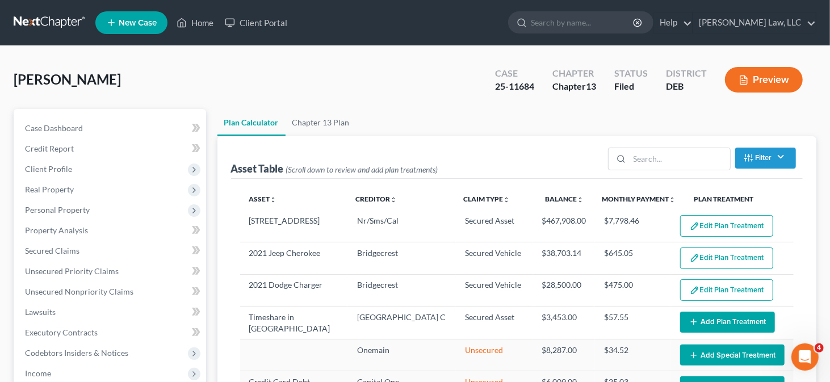
click at [709, 321] on button "Add Plan Treatment" at bounding box center [727, 322] width 95 height 21
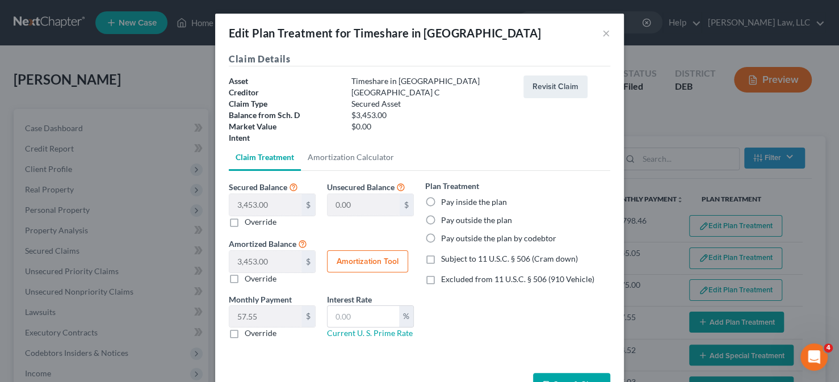
click at [466, 220] on label "Pay outside the plan" at bounding box center [476, 220] width 71 height 11
click at [453, 220] on input "Pay outside the plan" at bounding box center [449, 218] width 7 height 7
radio input "true"
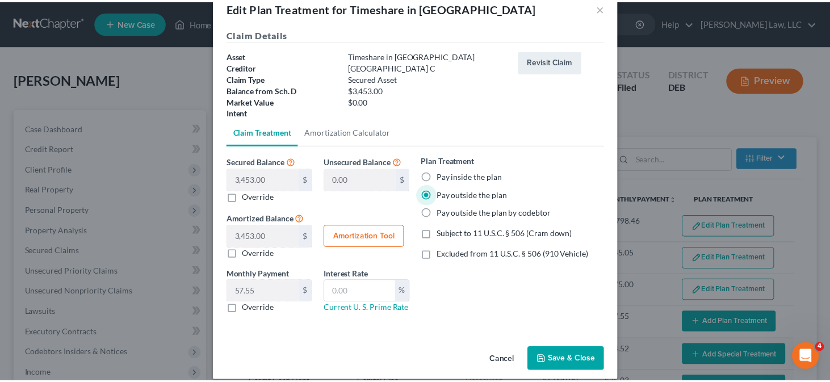
scroll to position [36, 0]
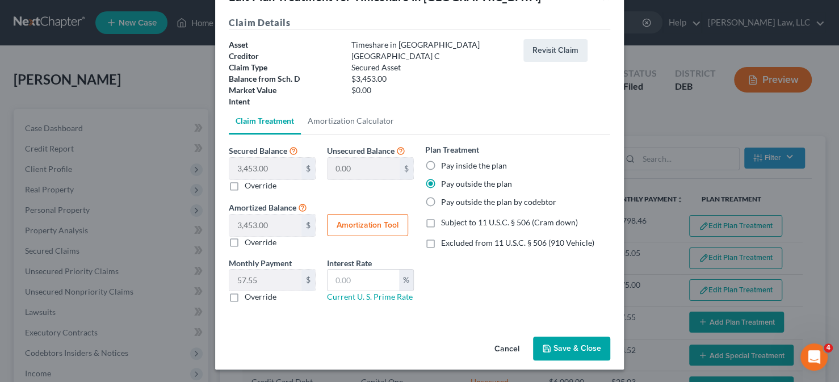
click at [568, 338] on button "Save & Close" at bounding box center [571, 349] width 77 height 24
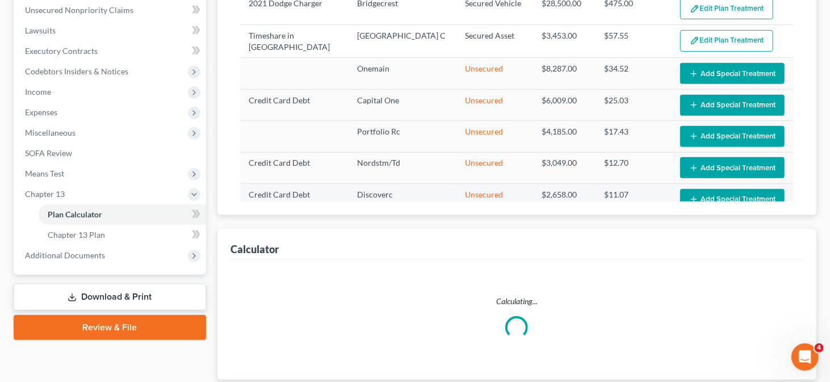
select select "59"
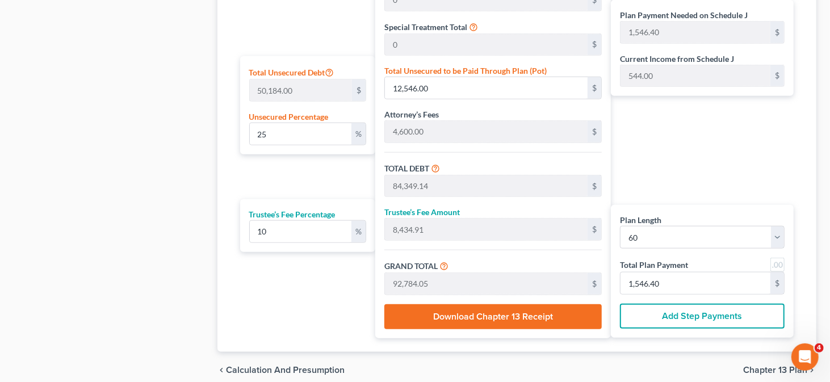
scroll to position [681, 0]
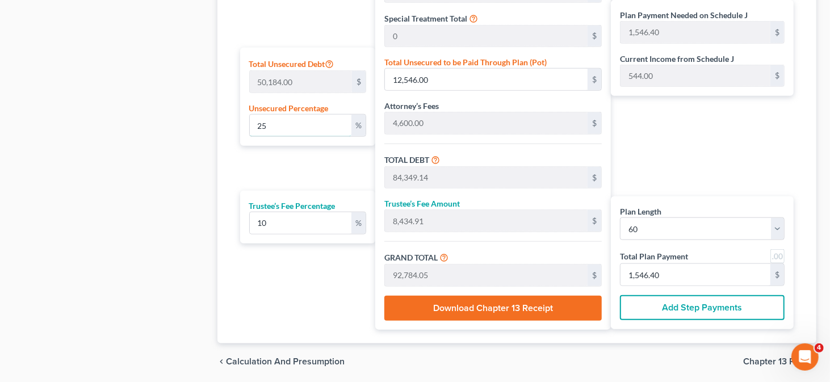
click at [273, 122] on div "Unsecured Percentage 25 %" at bounding box center [307, 119] width 117 height 35
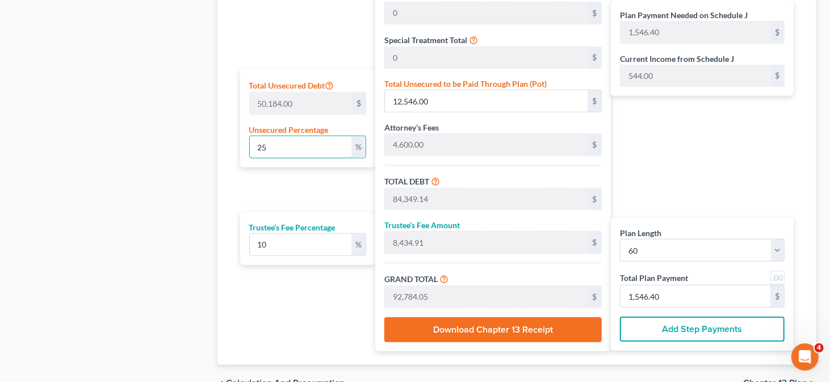
scroll to position [624, 0]
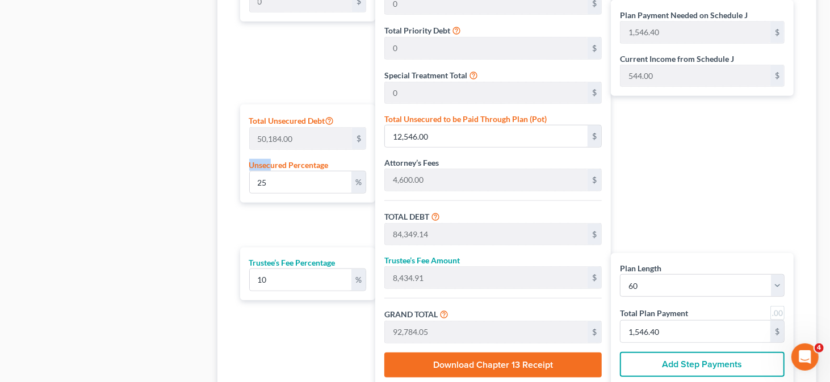
click at [224, 167] on div "Calculator Plan Length 1 2 3 4 5 6 7 8 9 10 11 12 13 14 15 16 17 18 19 20 21 22…" at bounding box center [516, 143] width 599 height 514
click at [272, 186] on input "25" at bounding box center [301, 182] width 102 height 22
click at [271, 185] on input "25" at bounding box center [301, 182] width 102 height 22
drag, startPoint x: 268, startPoint y: 183, endPoint x: 251, endPoint y: 184, distance: 17.6
click at [251, 184] on input "25" at bounding box center [301, 182] width 102 height 22
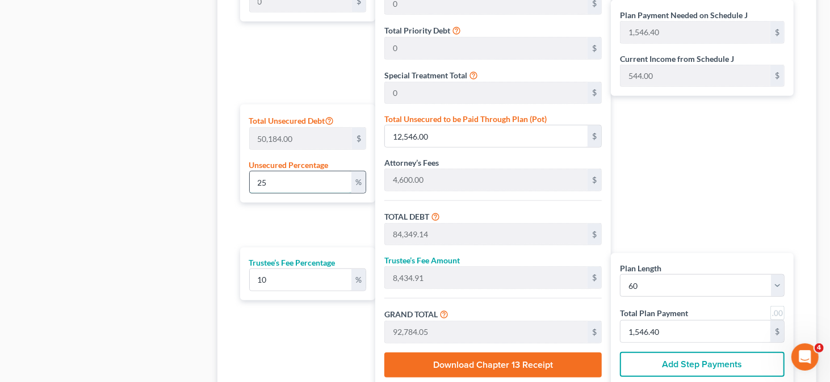
type input "0"
type input "71,803.14"
type input "7,180.31"
type input "78,983.45"
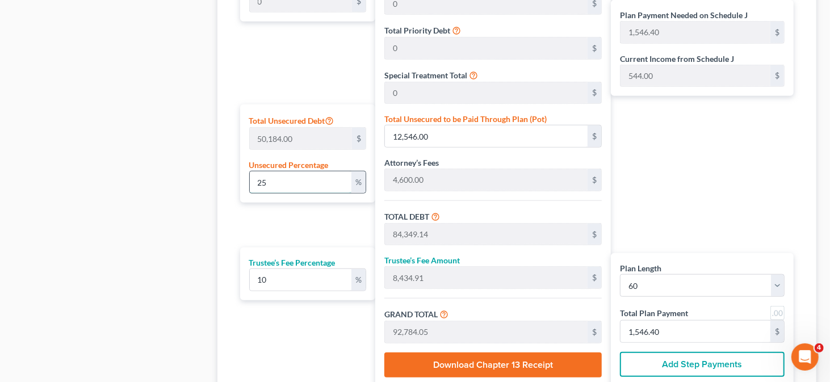
type input "1,316.39"
type input "0"
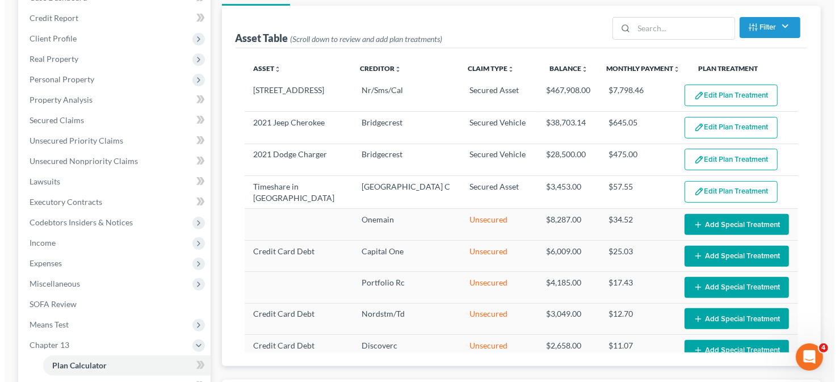
scroll to position [114, 0]
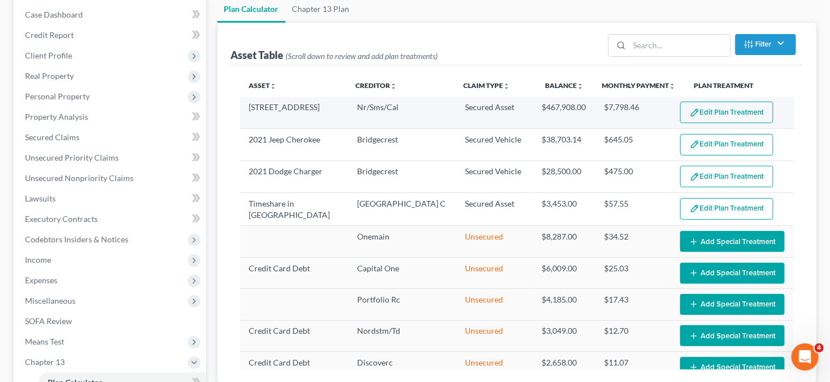
click at [703, 115] on button "Edit Plan Treatment" at bounding box center [726, 113] width 93 height 22
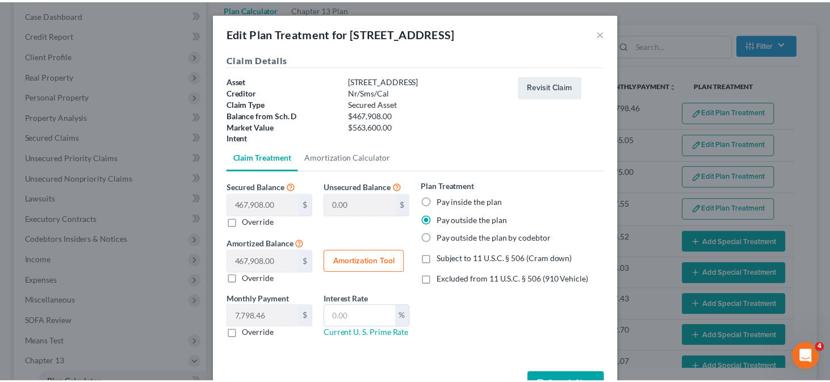
scroll to position [36, 0]
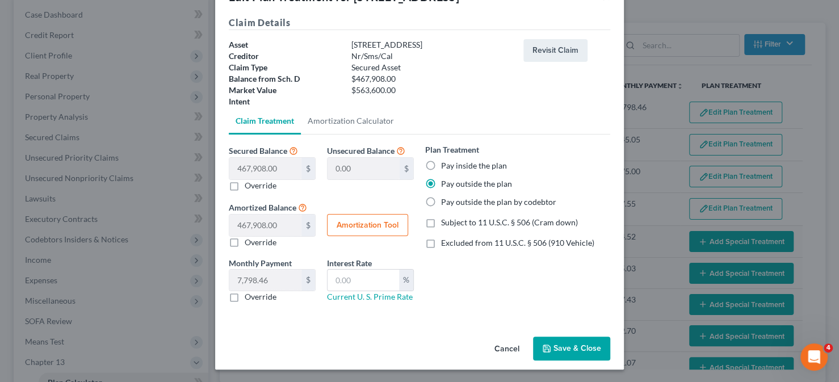
click at [577, 346] on button "Save & Close" at bounding box center [571, 349] width 77 height 24
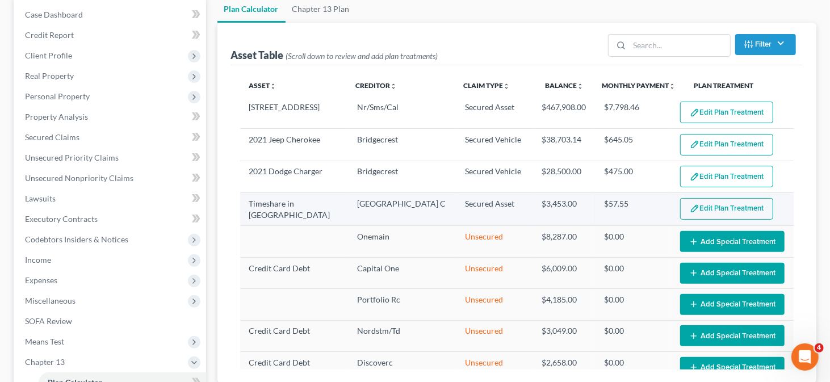
select select "59"
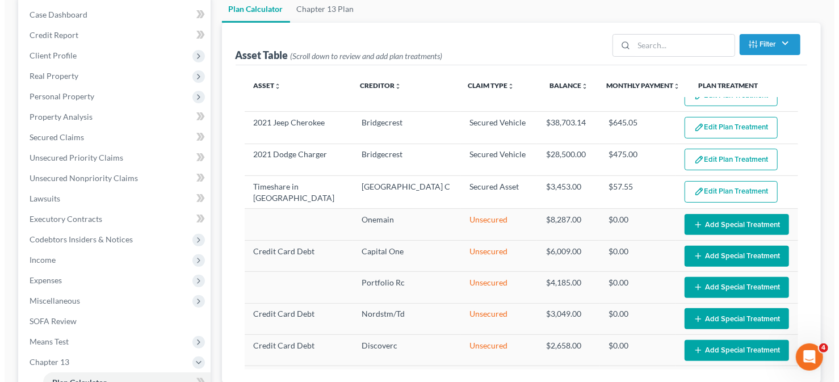
scroll to position [0, 0]
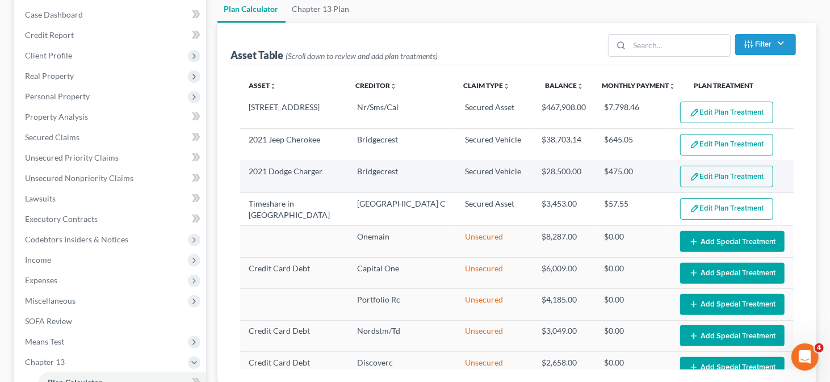
click at [700, 175] on button "Edit Plan Treatment" at bounding box center [726, 177] width 93 height 22
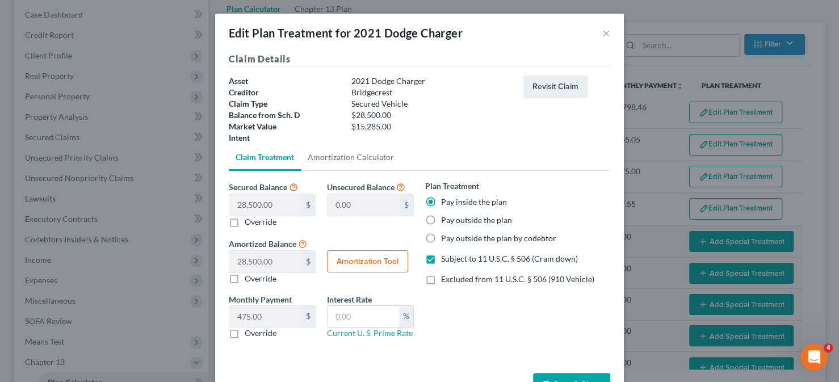
click at [366, 256] on button "Amortization Tool" at bounding box center [367, 261] width 81 height 23
type input "28,500.00"
type input "60"
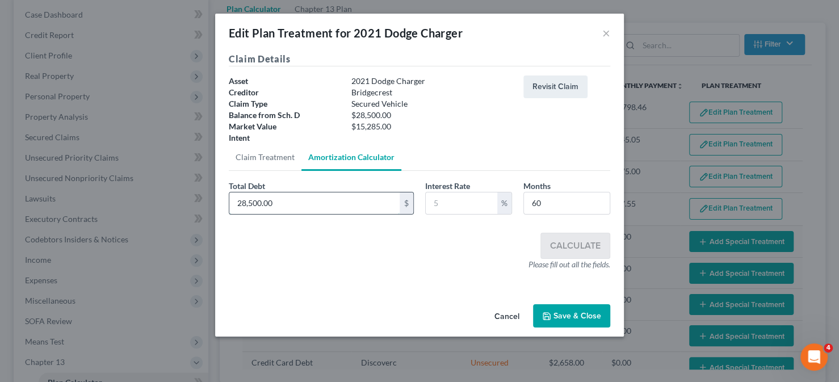
click at [313, 196] on input "28,500.00" at bounding box center [314, 203] width 170 height 22
type input "15,285"
click at [446, 207] on input "text" at bounding box center [462, 203] width 72 height 22
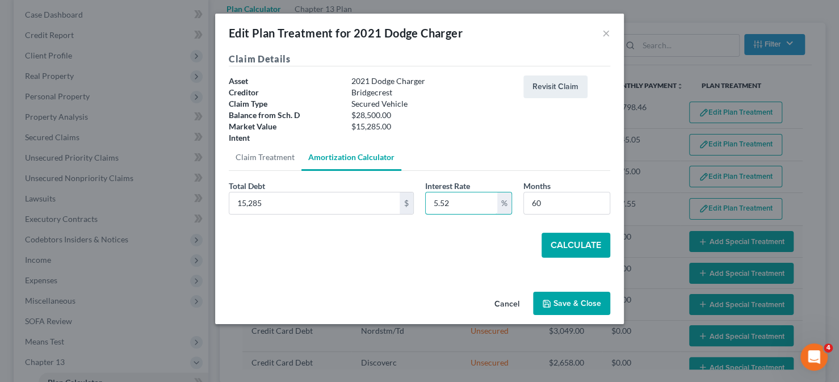
type input "5.52"
click at [578, 228] on div "Total Debt 15,285 $ Interest Rate 5.52 % Months 60 Calculate" at bounding box center [419, 219] width 381 height 78
click at [592, 238] on button "Calculate" at bounding box center [575, 245] width 69 height 25
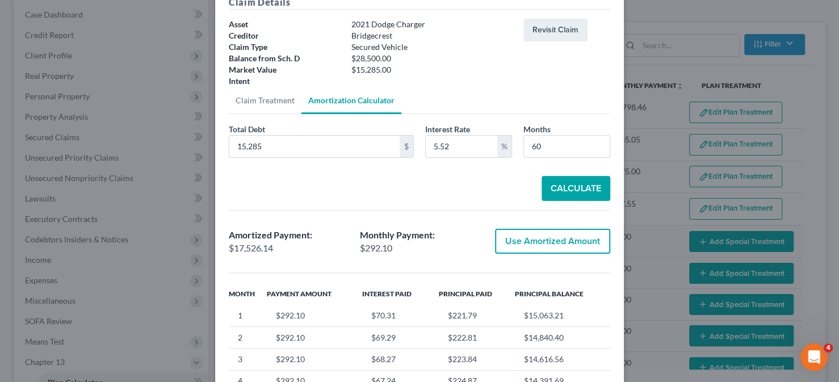
click at [521, 245] on button "Use Amortized Amount" at bounding box center [552, 241] width 115 height 25
type input "17,526.14"
checkbox input "true"
type input "292.10"
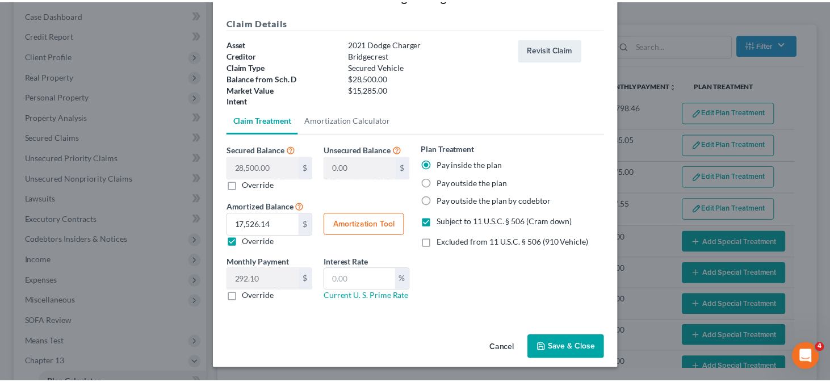
scroll to position [36, 0]
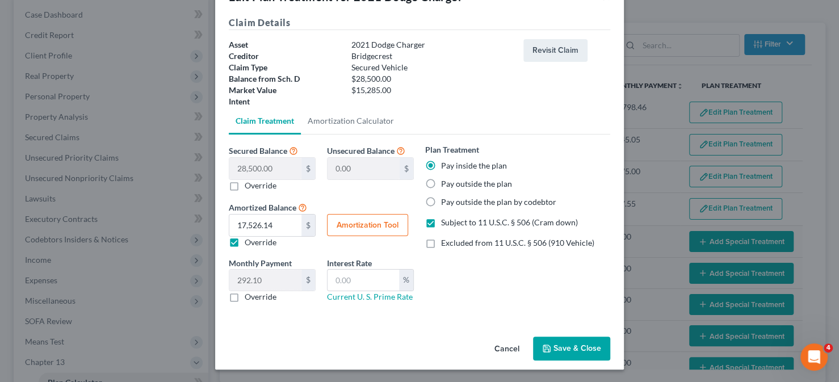
click at [557, 342] on button "Save & Close" at bounding box center [571, 349] width 77 height 24
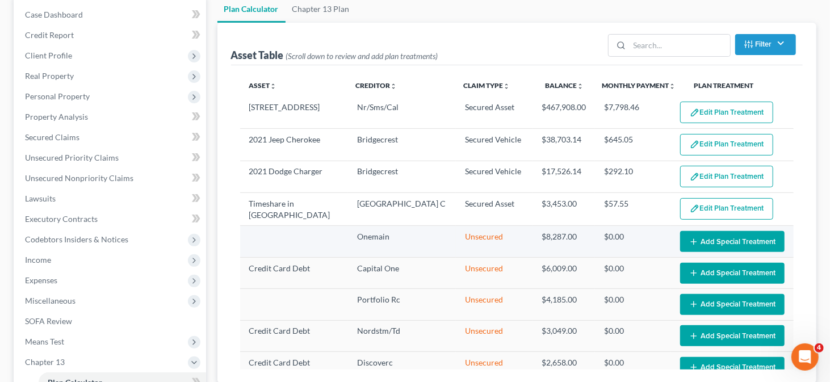
select select "59"
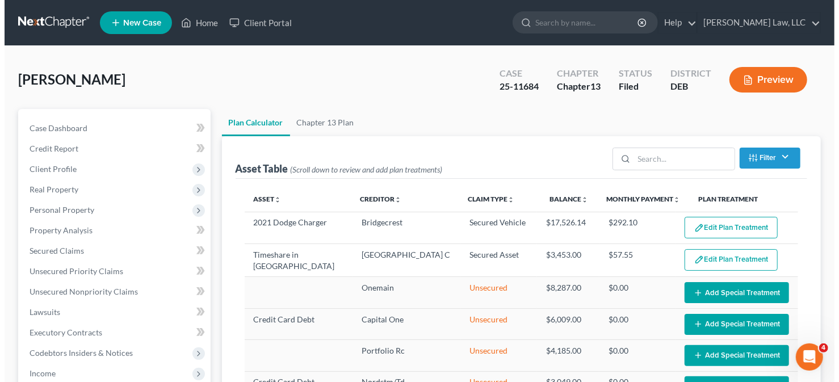
scroll to position [0, 0]
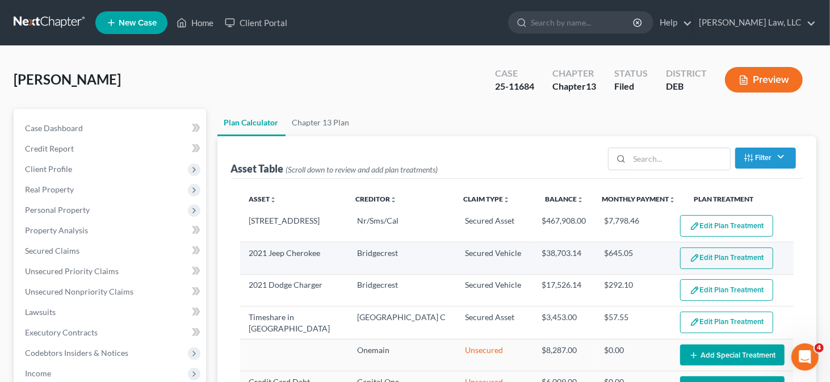
click at [690, 258] on img "button" at bounding box center [695, 258] width 10 height 10
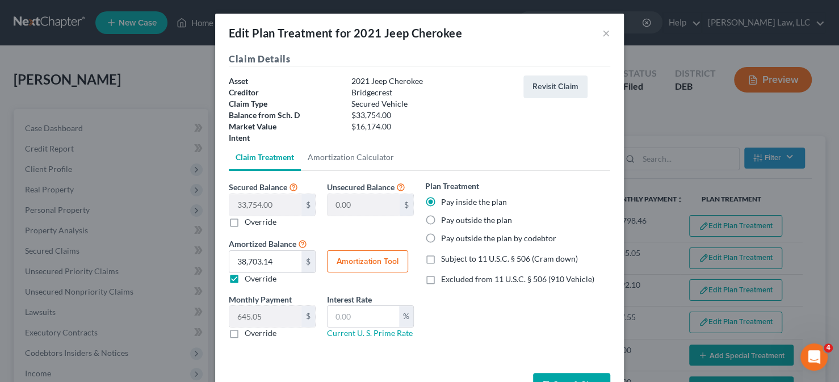
click at [373, 254] on button "Amortization Tool" at bounding box center [367, 261] width 81 height 23
type input "33,754.00"
type input "60"
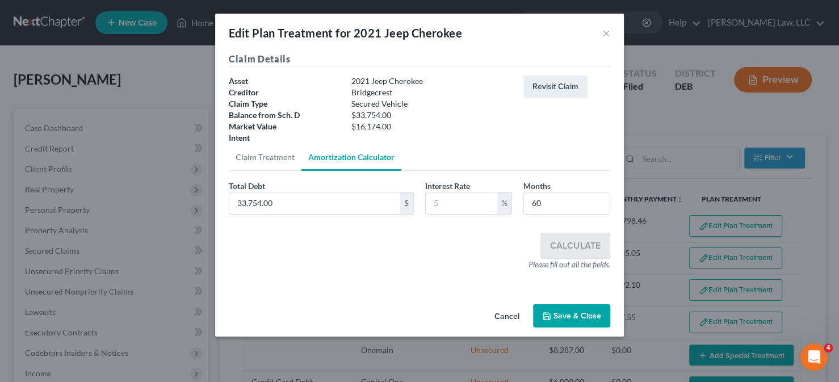
click at [509, 317] on button "Cancel" at bounding box center [506, 316] width 43 height 23
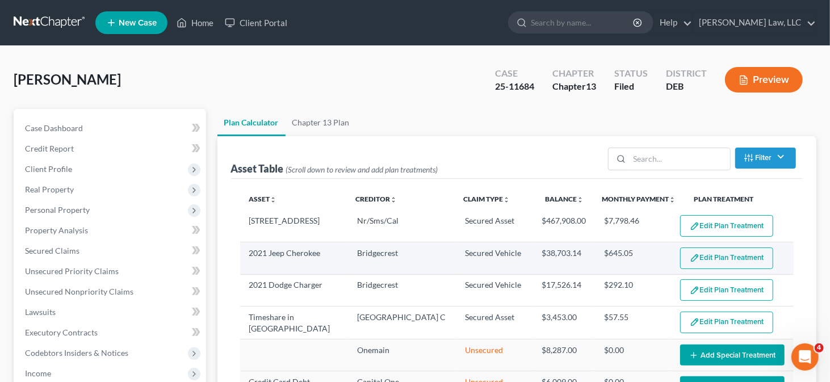
click at [713, 258] on button "Edit Plan Treatment" at bounding box center [726, 258] width 93 height 22
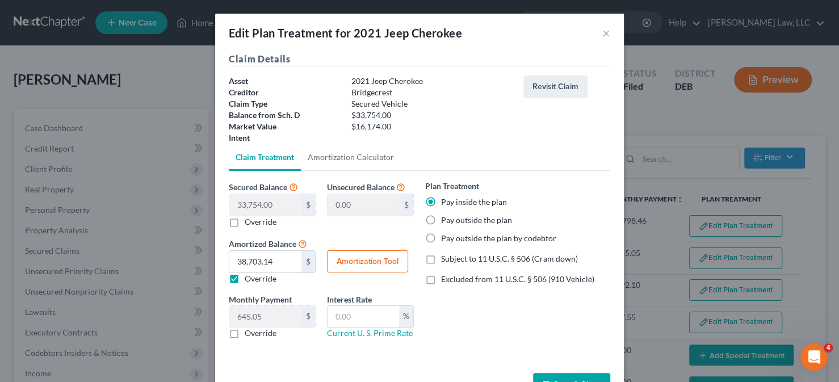
click at [379, 262] on button "Amortization Tool" at bounding box center [367, 261] width 81 height 23
type input "33,754.00"
type input "60"
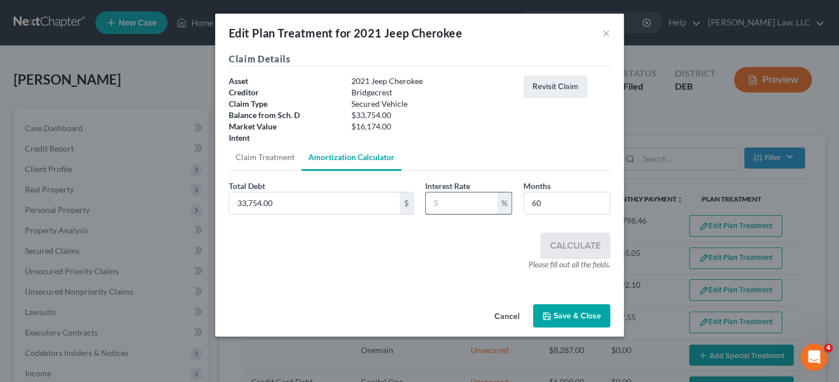
click at [443, 206] on input "text" at bounding box center [462, 203] width 72 height 22
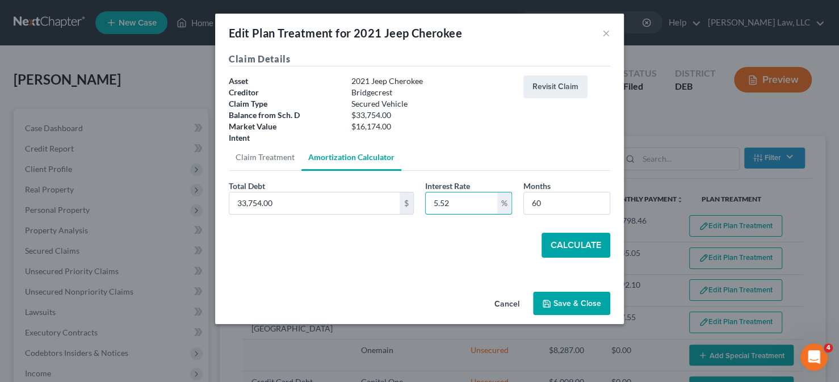
type input "5.52"
click at [589, 240] on button "Calculate" at bounding box center [575, 245] width 69 height 25
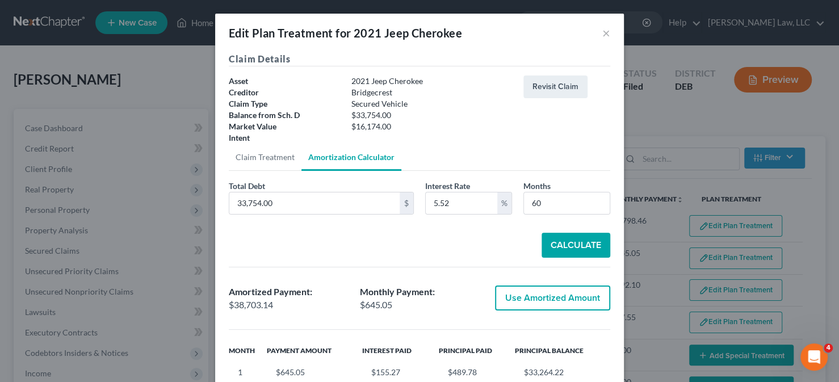
click at [536, 294] on button "Use Amortized Amount" at bounding box center [552, 297] width 115 height 25
type input "38,703.13"
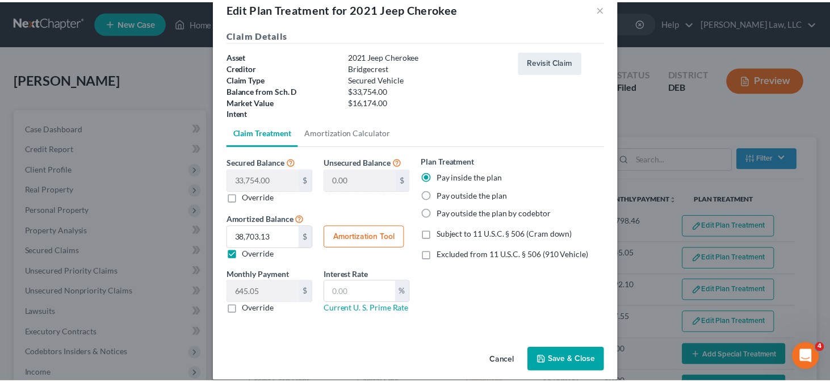
scroll to position [36, 0]
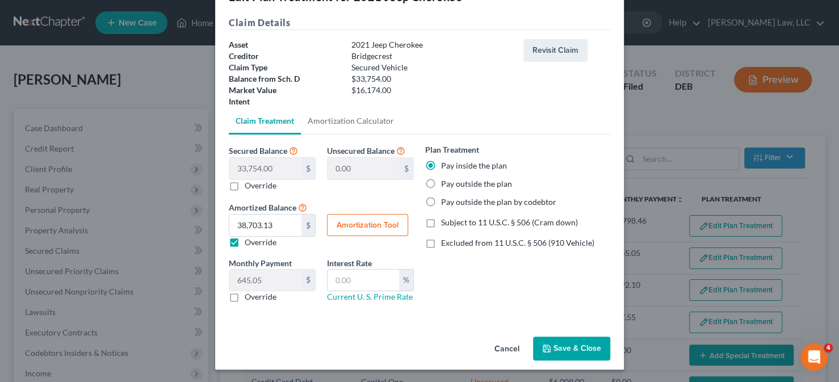
click at [549, 343] on button "Save & Close" at bounding box center [571, 349] width 77 height 24
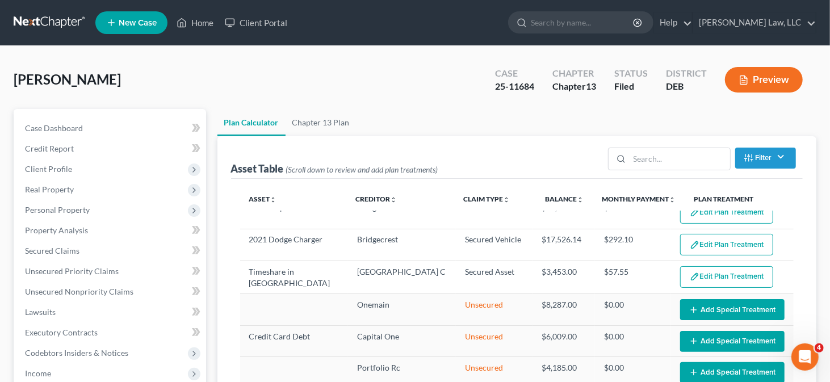
scroll to position [57, 0]
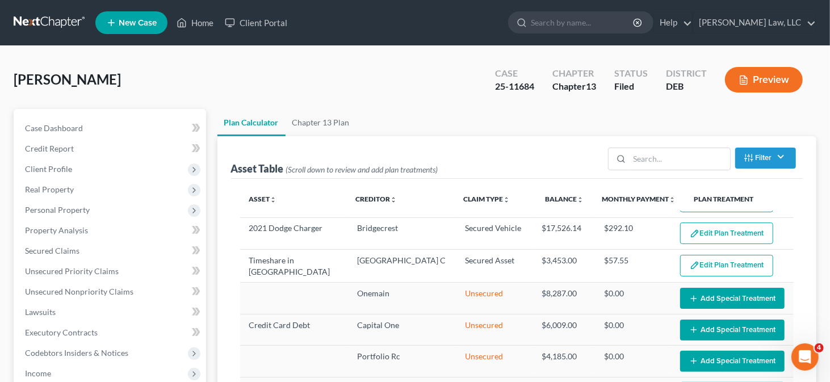
select select "59"
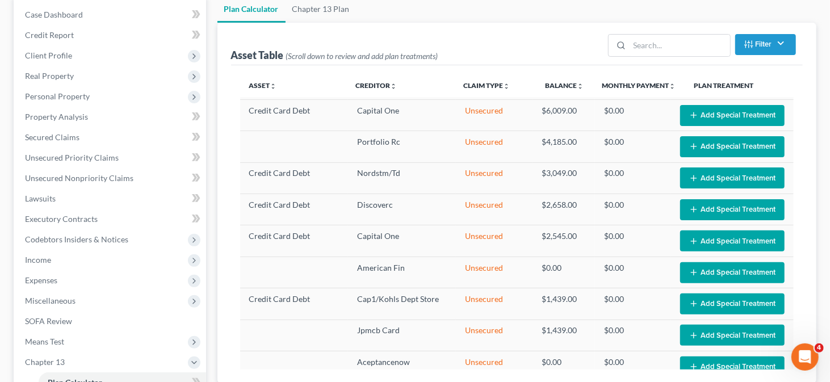
scroll to position [170, 0]
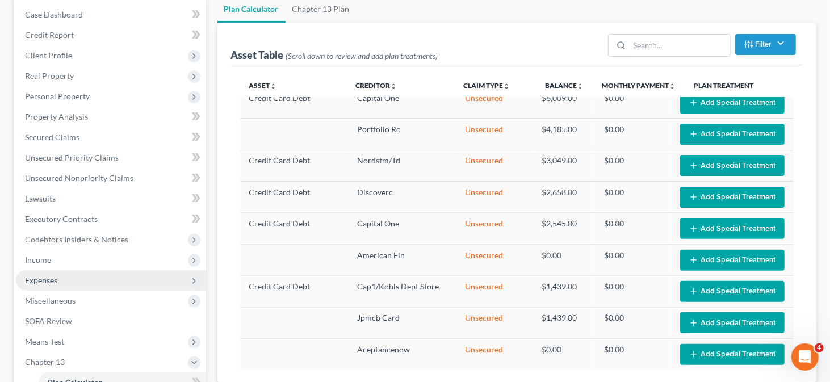
click at [71, 277] on span "Expenses" at bounding box center [111, 280] width 190 height 20
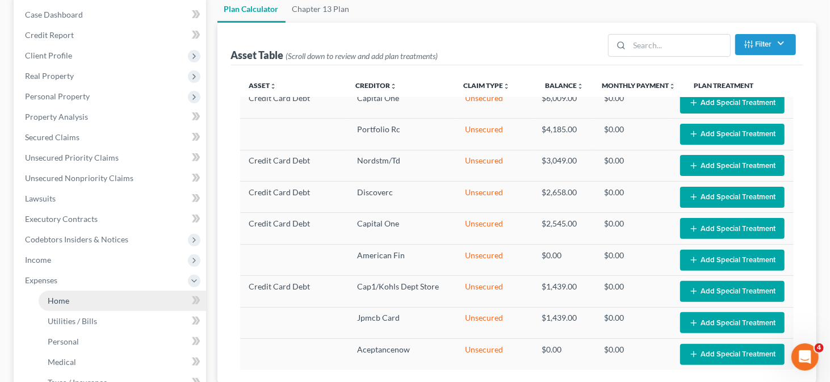
click at [79, 298] on link "Home" at bounding box center [122, 301] width 167 height 20
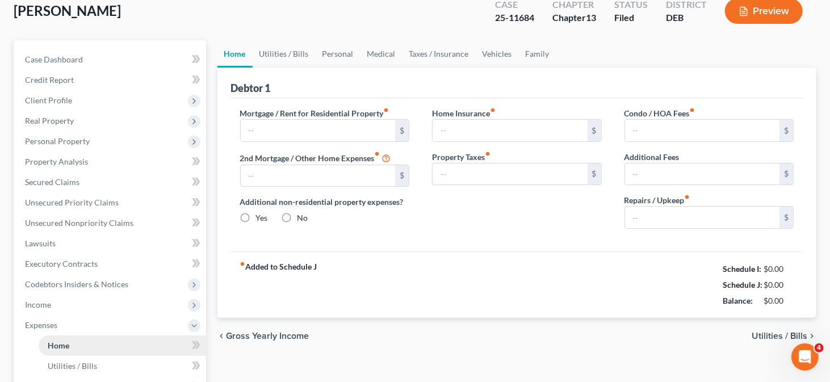
type input "2,509.00"
type input "0.00"
radio input "true"
type input "0.00"
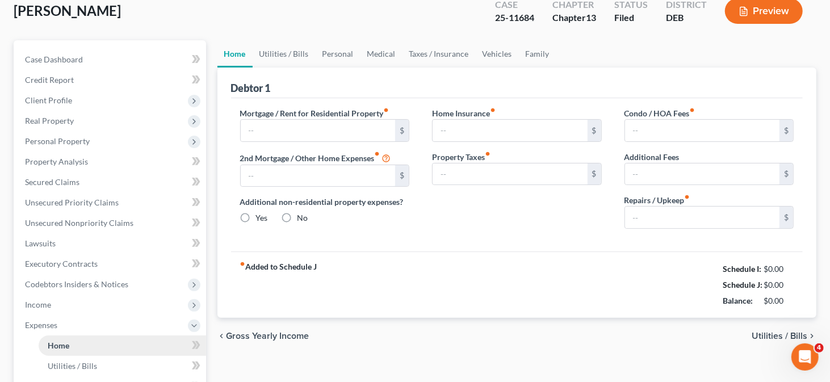
type input "0.00"
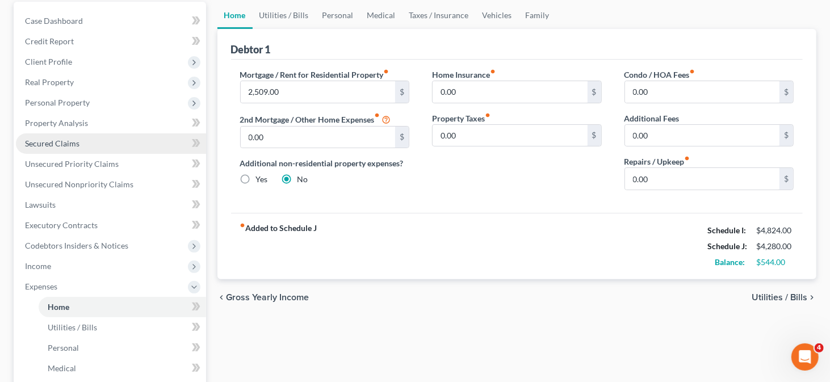
scroll to position [114, 0]
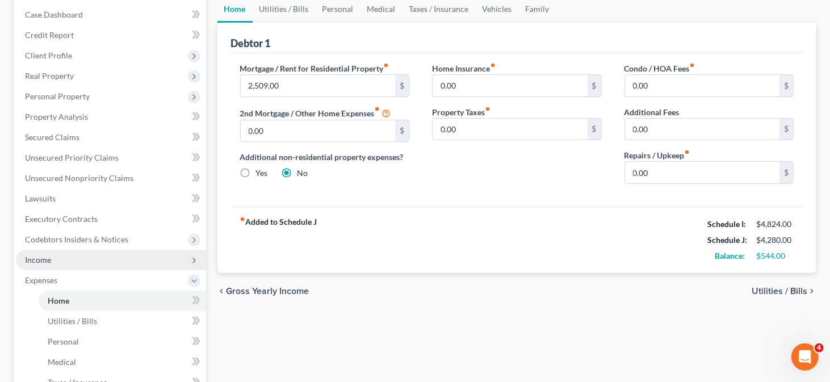
click at [49, 260] on span "Income" at bounding box center [38, 260] width 26 height 10
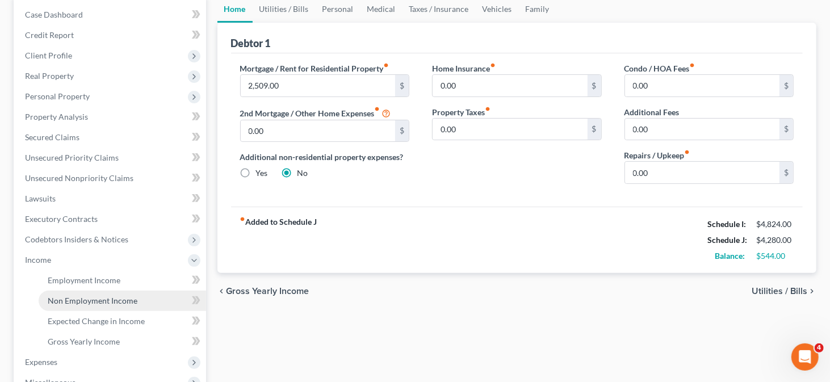
click at [74, 302] on span "Non Employment Income" at bounding box center [93, 301] width 90 height 10
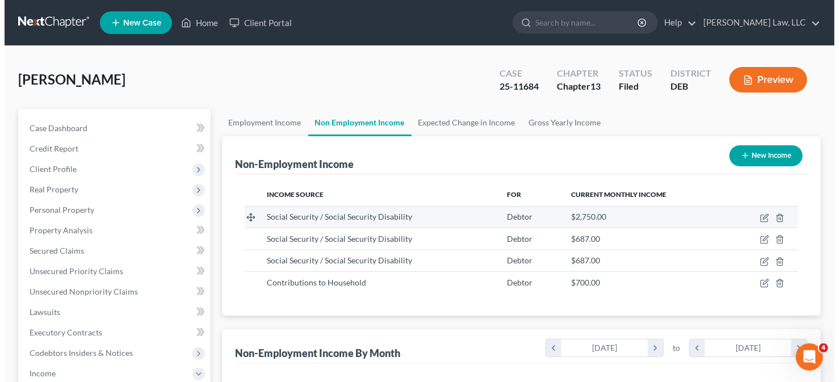
scroll to position [202, 337]
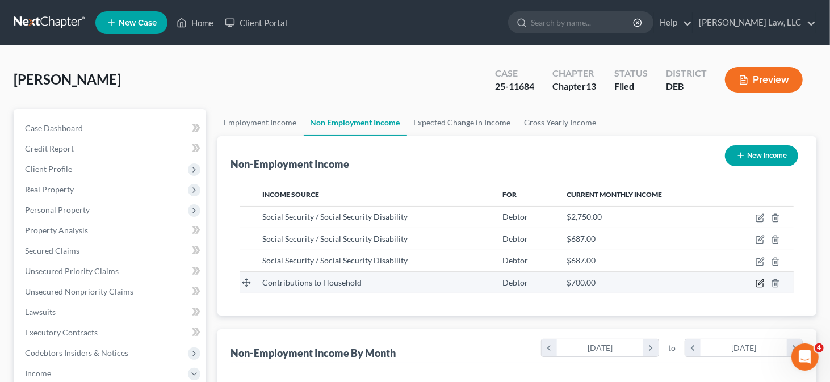
click at [761, 282] on icon "button" at bounding box center [760, 281] width 5 height 5
select select "8"
select select "0"
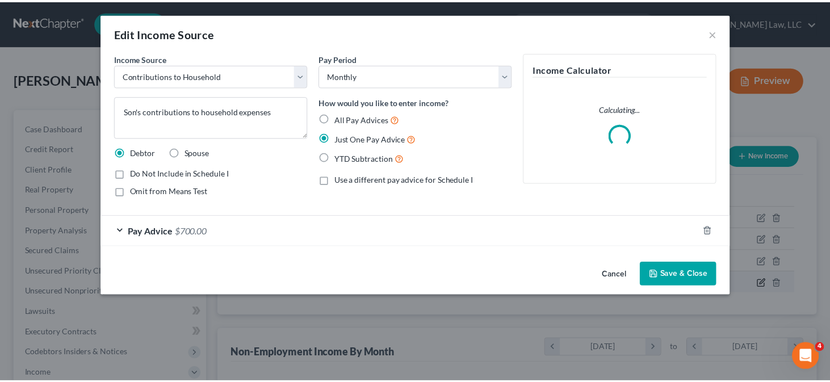
scroll to position [202, 340]
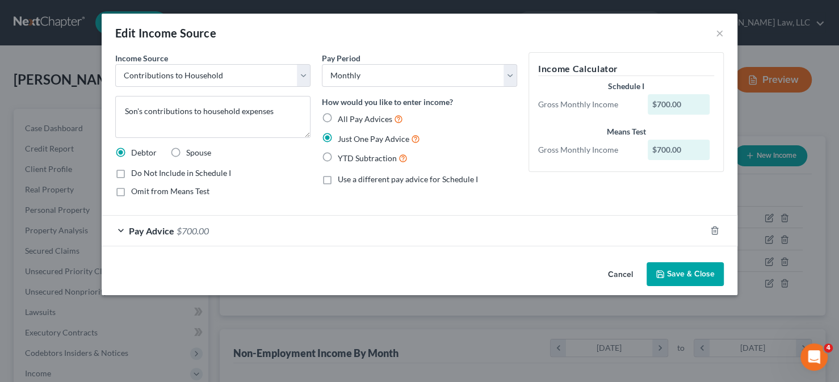
click at [270, 237] on div "Pay Advice $700.00" at bounding box center [404, 231] width 604 height 30
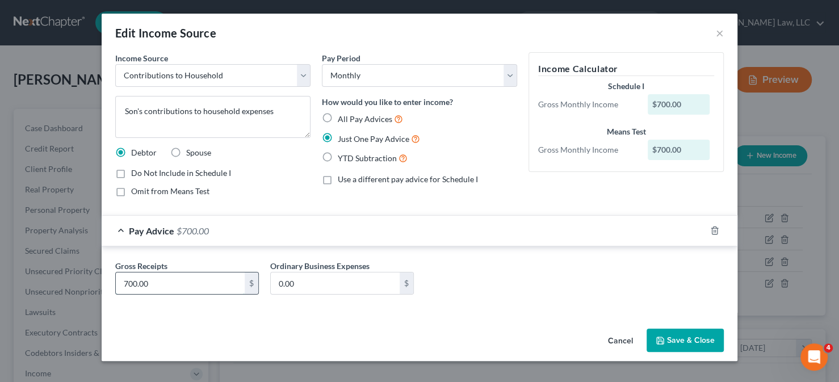
click at [167, 291] on input "700.00" at bounding box center [180, 283] width 129 height 22
type input "1,500"
click at [670, 338] on button "Save & Close" at bounding box center [684, 341] width 77 height 24
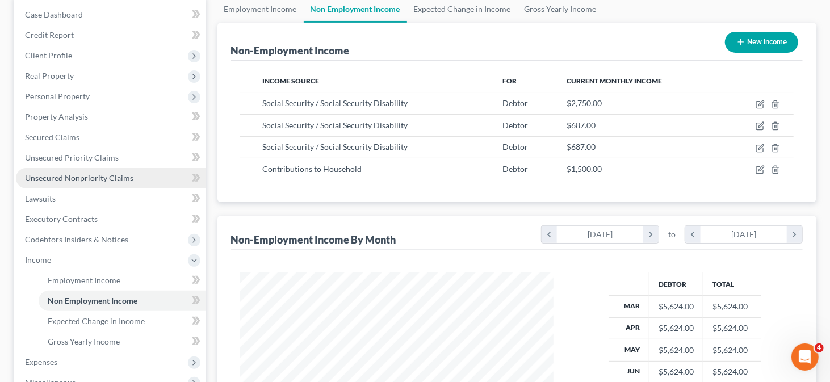
scroll to position [170, 0]
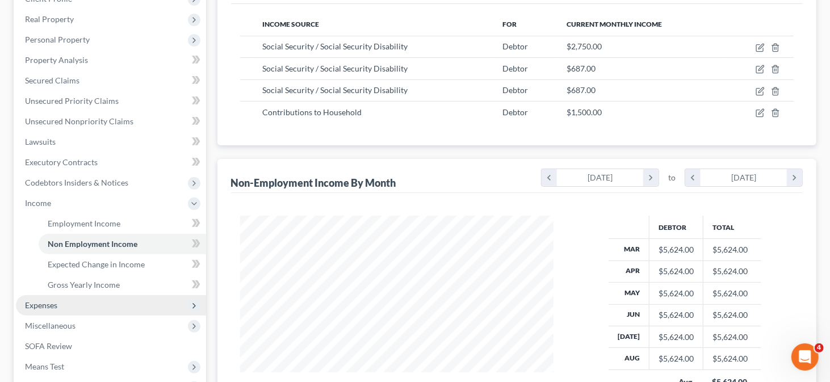
click at [40, 304] on span "Expenses" at bounding box center [41, 305] width 32 height 10
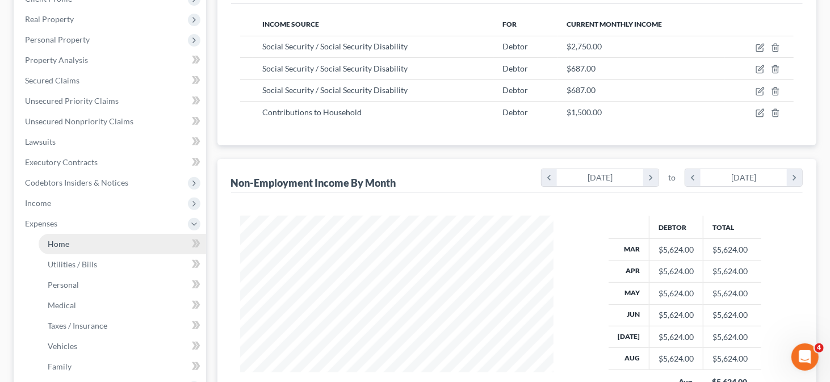
click at [77, 241] on link "Home" at bounding box center [122, 244] width 167 height 20
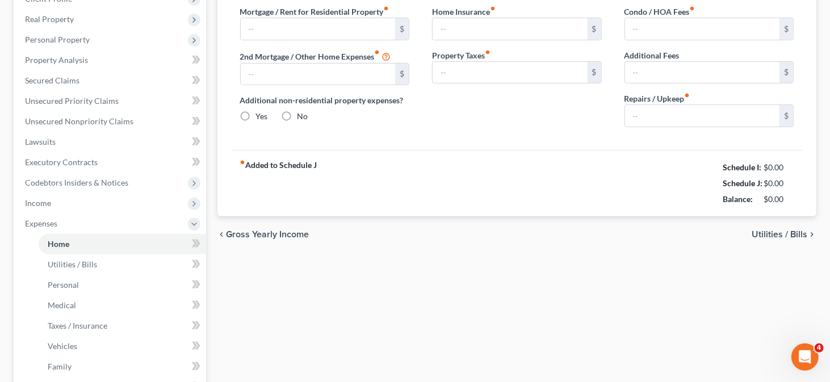
scroll to position [53, 0]
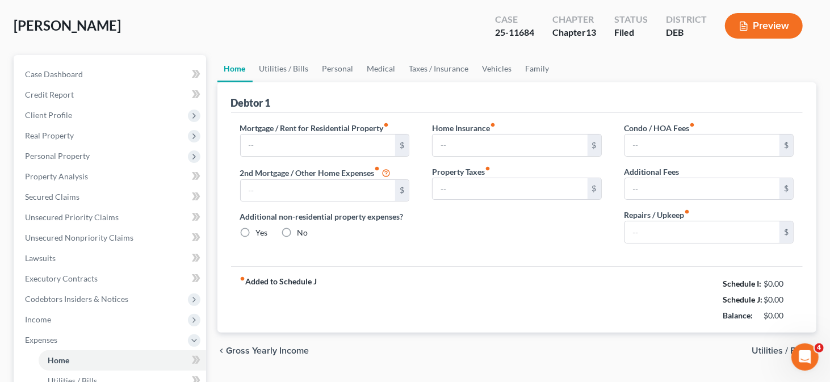
type input "2,509.00"
type input "0.00"
radio input "true"
type input "0.00"
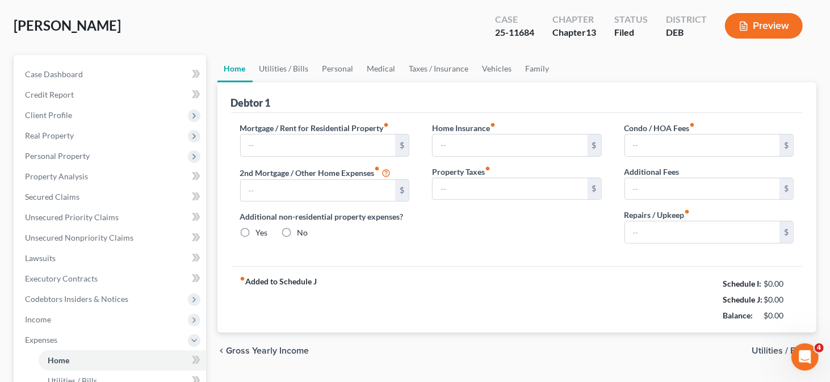
type input "0.00"
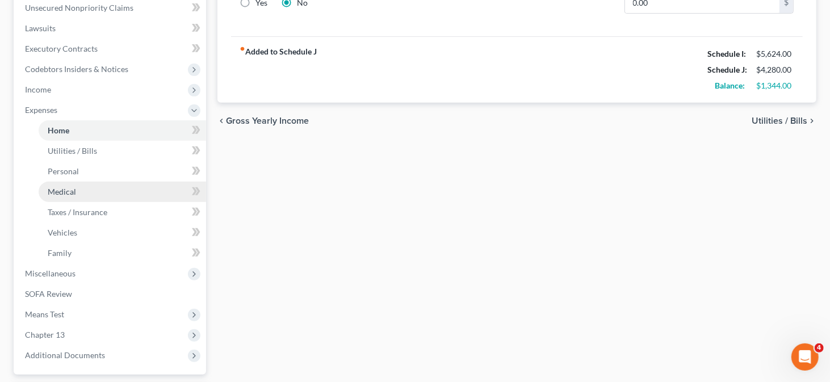
scroll to position [341, 0]
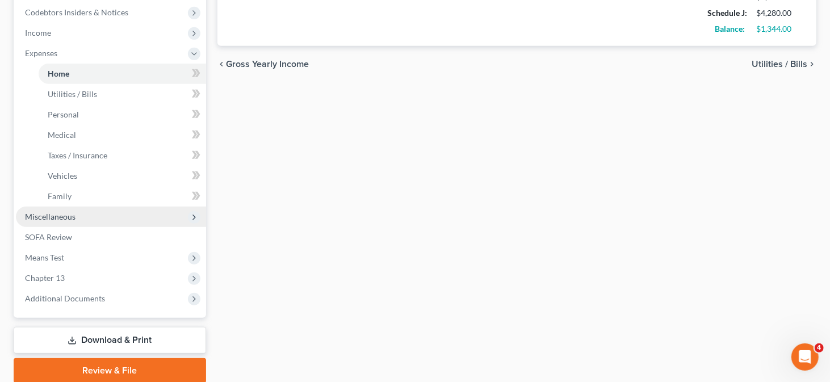
click at [70, 209] on span "Miscellaneous" at bounding box center [111, 217] width 190 height 20
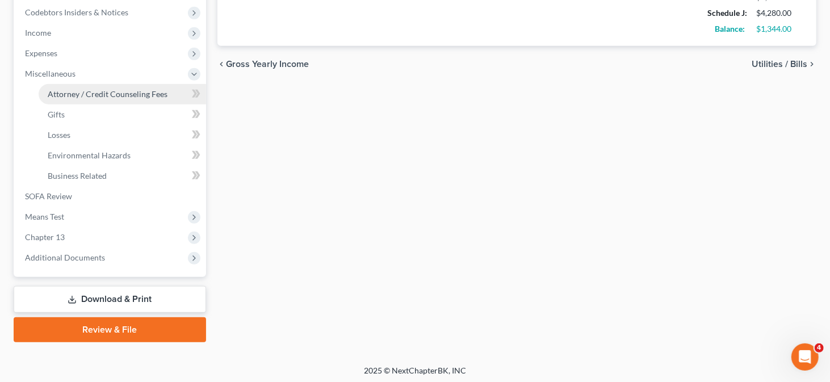
click at [61, 97] on span "Attorney / Credit Counseling Fees" at bounding box center [108, 94] width 120 height 10
select select "0"
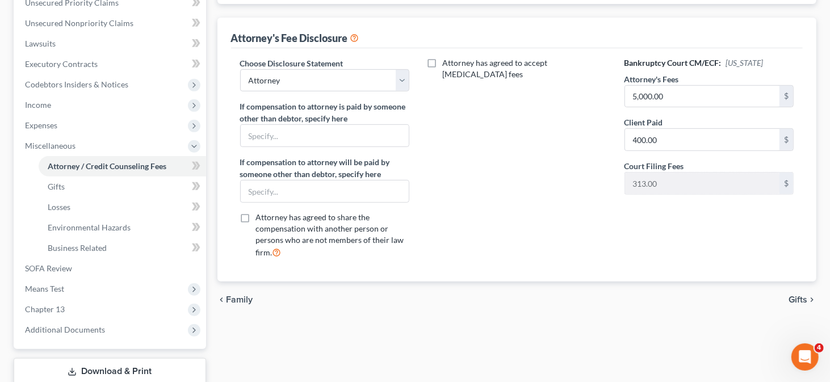
scroll to position [341, 0]
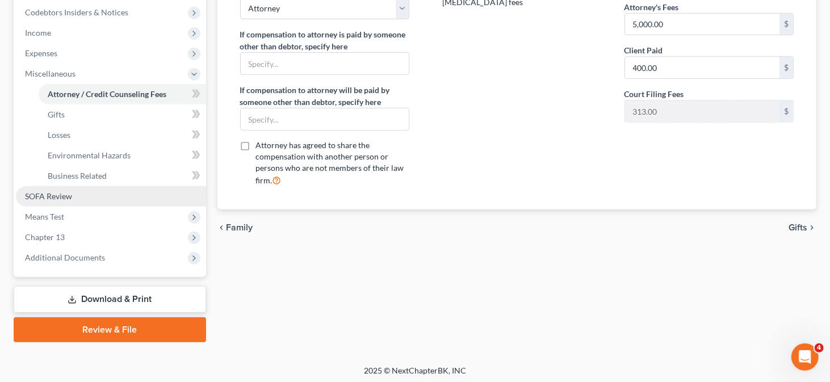
click at [119, 190] on link "SOFA Review" at bounding box center [111, 196] width 190 height 20
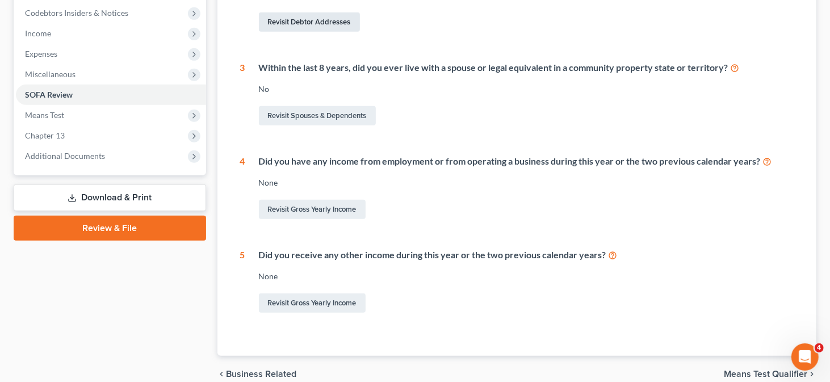
scroll to position [341, 0]
click at [331, 299] on link "Revisit Gross Yearly Income" at bounding box center [312, 302] width 107 height 19
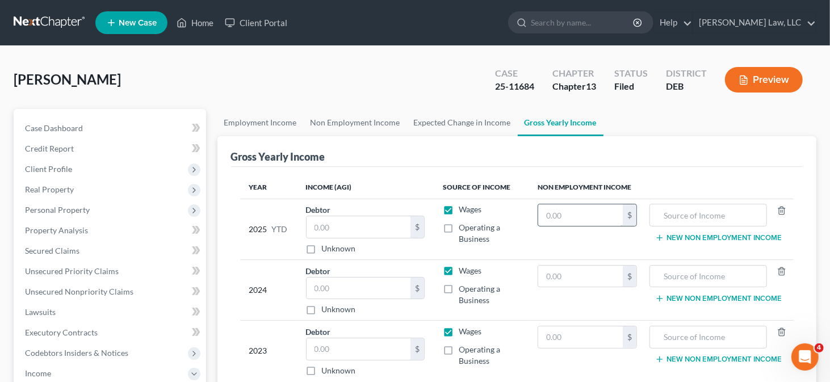
click at [572, 217] on input "text" at bounding box center [580, 215] width 85 height 22
type input "27,500"
click at [671, 213] on input "text" at bounding box center [708, 215] width 104 height 22
type input "Social Security"
click at [686, 231] on td "Social Security New Non Employment Income" at bounding box center [720, 229] width 148 height 61
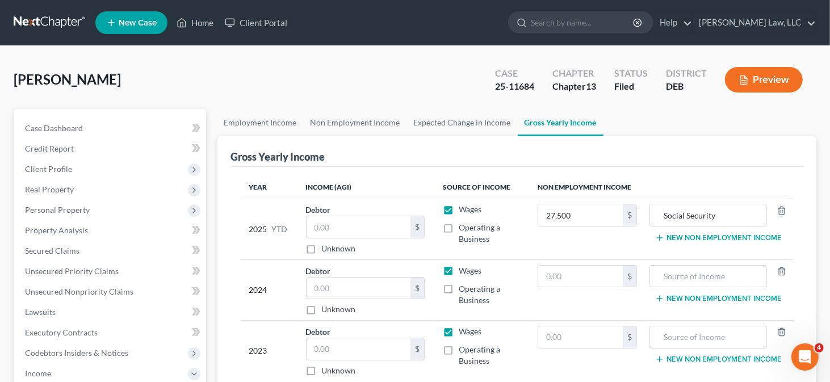
click at [684, 233] on button "New Non Employment Income" at bounding box center [718, 237] width 127 height 9
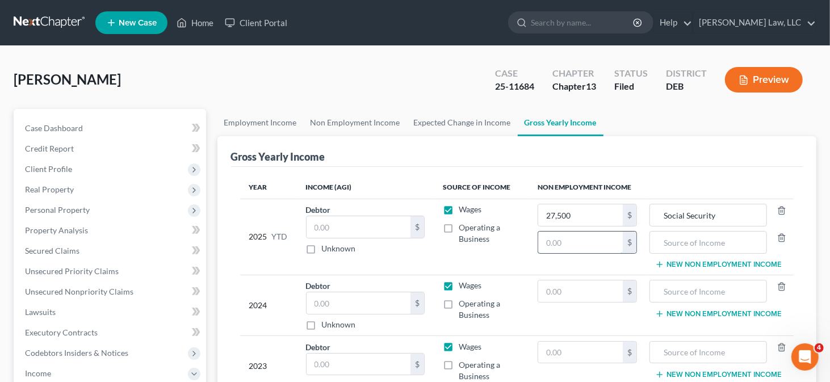
click at [602, 242] on input "text" at bounding box center [580, 243] width 85 height 22
type input "6,870"
click at [757, 242] on input "text" at bounding box center [708, 243] width 104 height 22
type input "Social Security for older son"
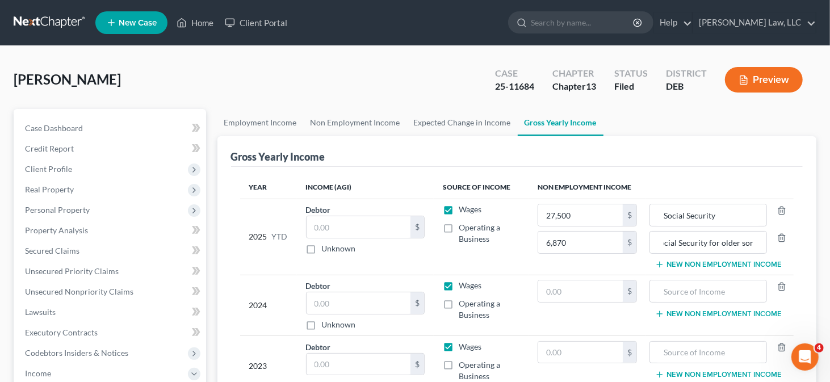
click at [684, 262] on button "New Non Employment Income" at bounding box center [718, 264] width 127 height 9
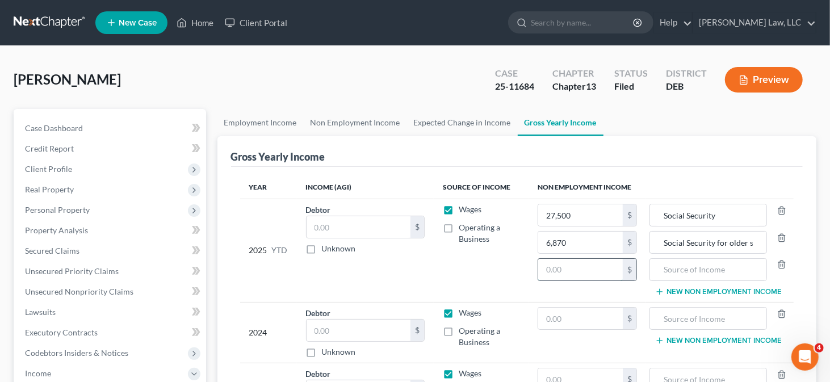
click at [581, 261] on input "text" at bounding box center [580, 270] width 85 height 22
type input "6,870"
click at [696, 268] on input "text" at bounding box center [708, 270] width 104 height 22
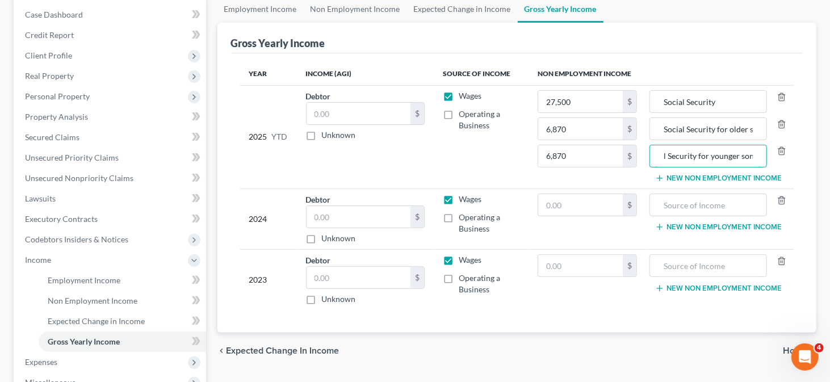
scroll to position [170, 0]
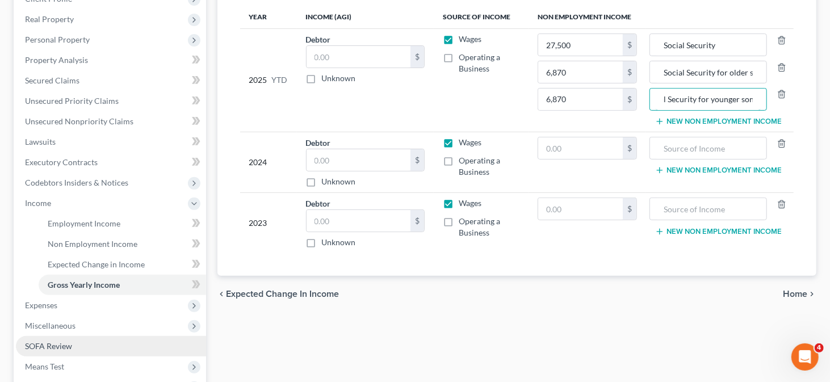
type input "Social Security for younger son"
click at [68, 341] on span "SOFA Review" at bounding box center [48, 346] width 47 height 10
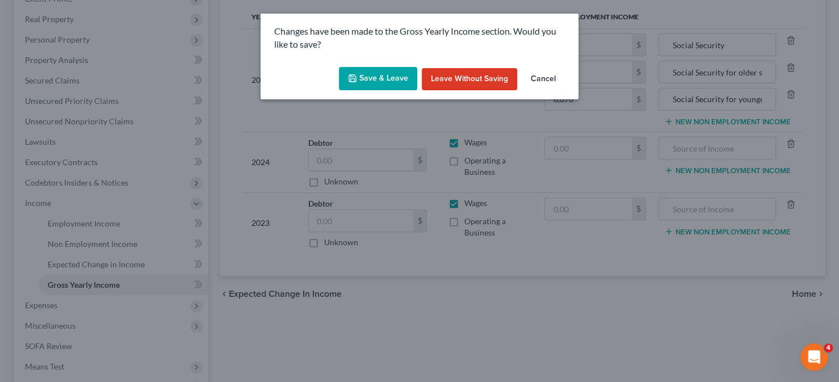
click at [365, 79] on button "Save & Leave" at bounding box center [378, 79] width 78 height 24
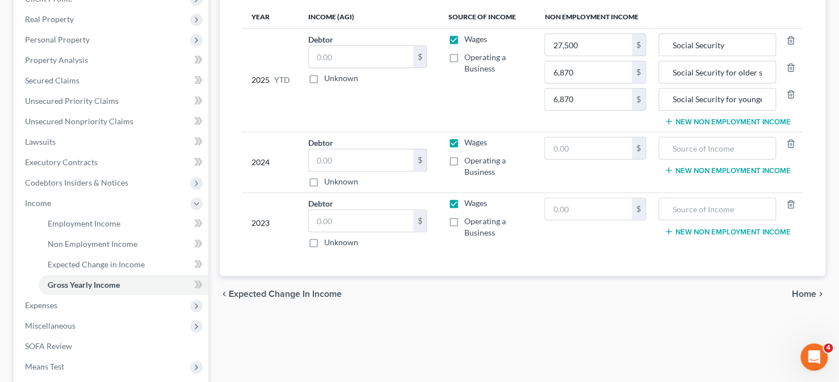
type input "6,870.00"
type input "Social Security for older son"
type input "6,870.00"
type input "Social Security for younger son"
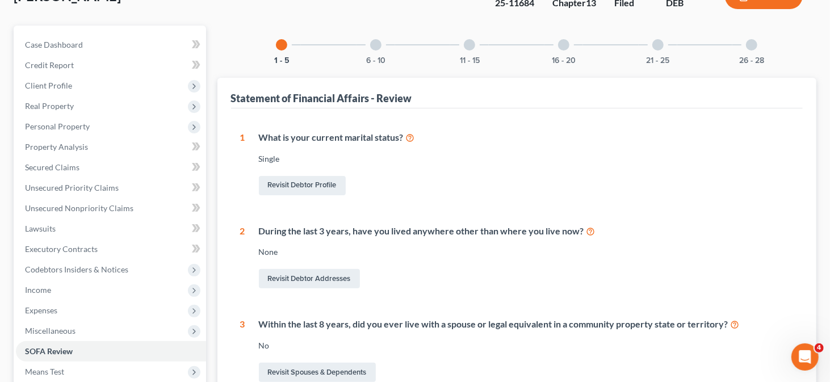
scroll to position [57, 0]
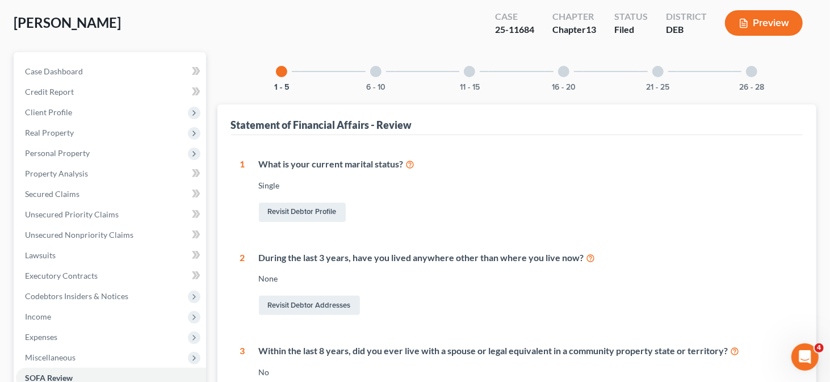
click at [372, 70] on div at bounding box center [375, 71] width 11 height 11
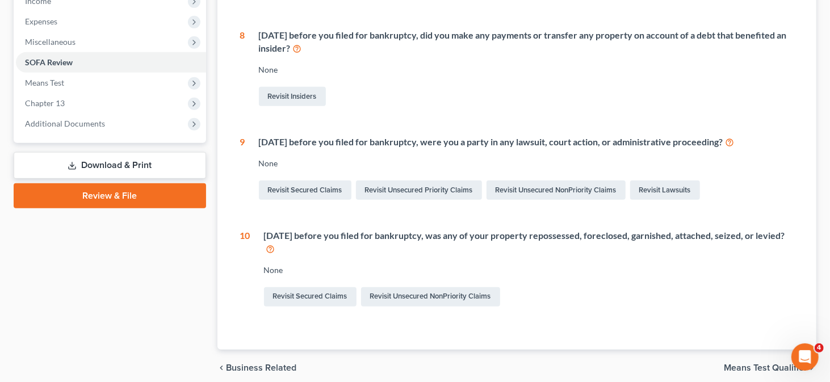
scroll to position [397, 0]
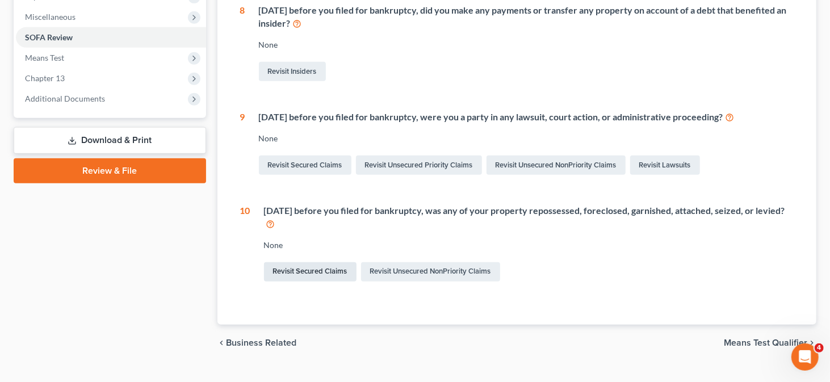
click at [329, 262] on link "Revisit Secured Claims" at bounding box center [310, 271] width 93 height 19
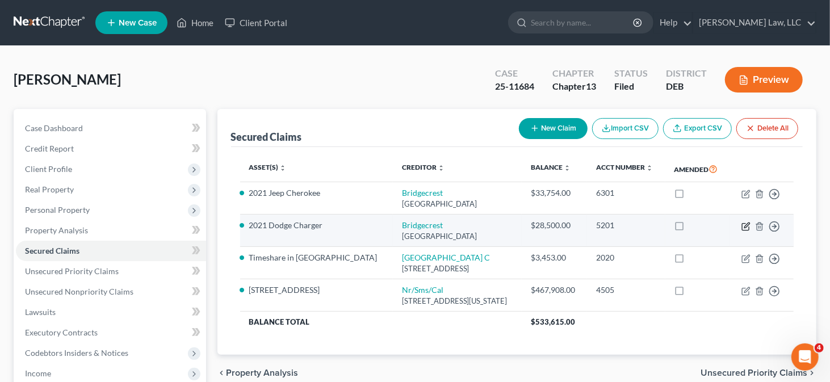
click at [743, 231] on icon "button" at bounding box center [745, 226] width 9 height 9
select select "3"
select select "0"
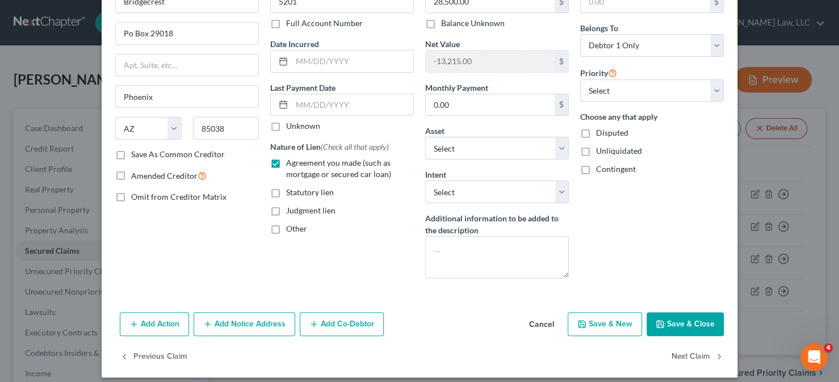
scroll to position [81, 0]
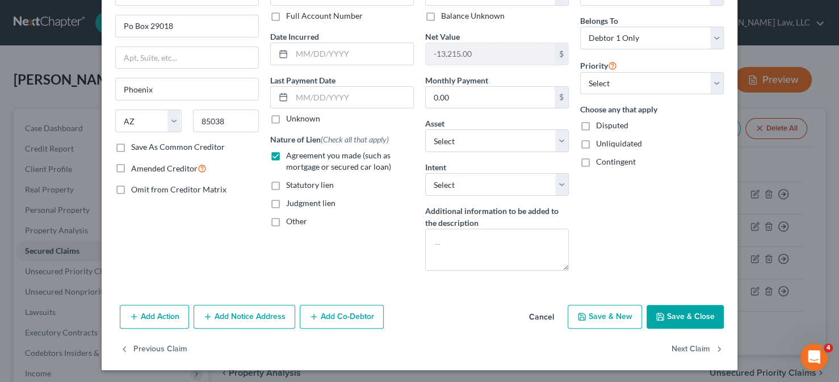
click at [140, 312] on button "Add Action" at bounding box center [154, 317] width 69 height 24
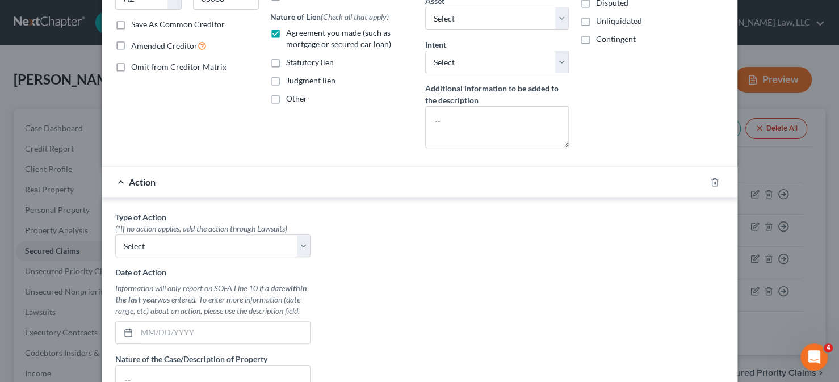
scroll to position [251, 0]
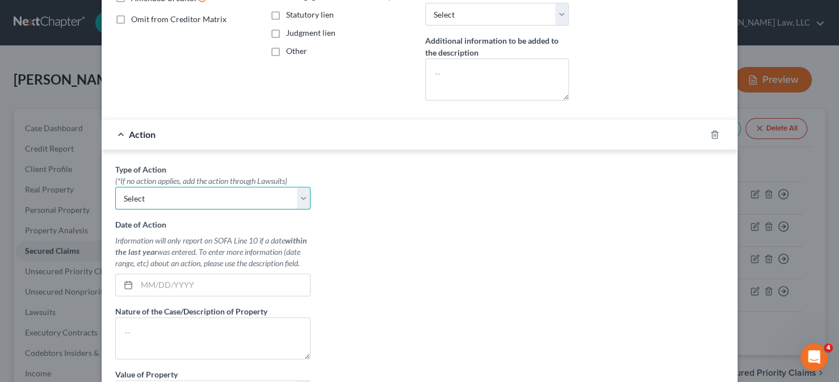
click at [190, 198] on select "Select Repossession Garnishment Foreclosure Personal Injury Attached, Seized, O…" at bounding box center [212, 198] width 195 height 23
select select "0"
click at [115, 187] on select "Select Repossession Garnishment Foreclosure Personal Injury Attached, Seized, O…" at bounding box center [212, 198] width 195 height 23
click at [165, 280] on input "text" at bounding box center [223, 285] width 173 height 22
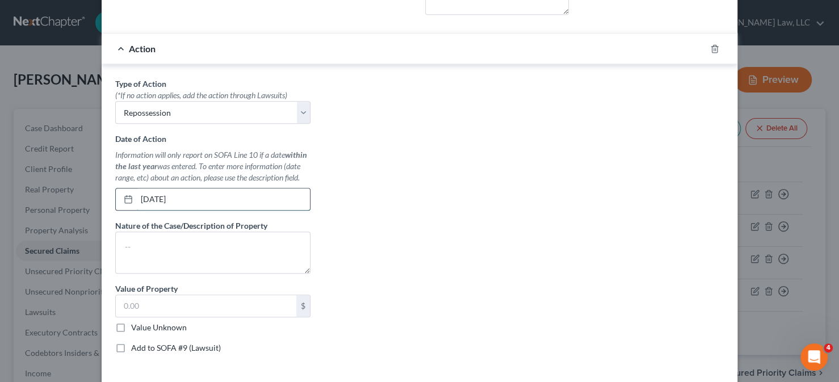
scroll to position [365, 0]
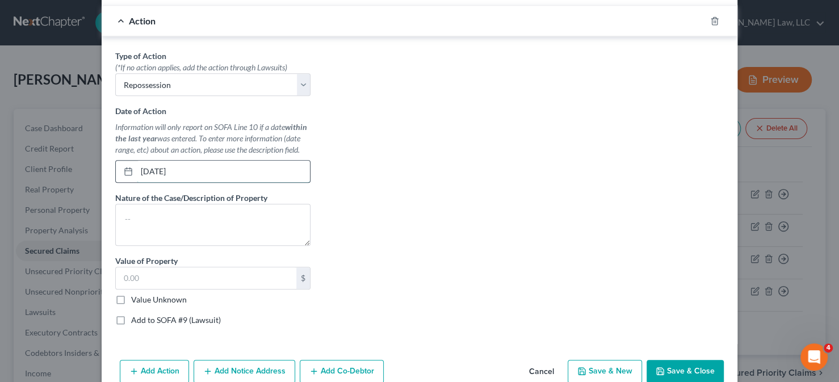
type input "[DATE]"
click at [219, 207] on textarea at bounding box center [212, 225] width 195 height 42
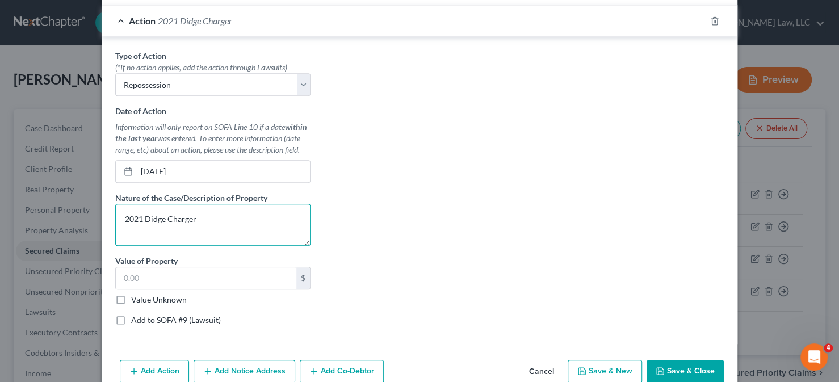
type textarea "2021 Didge Charger"
click at [185, 272] on input "text" at bounding box center [206, 278] width 180 height 22
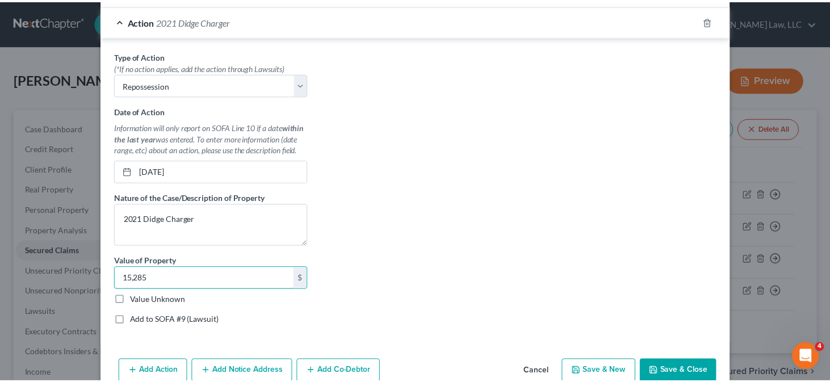
scroll to position [418, 0]
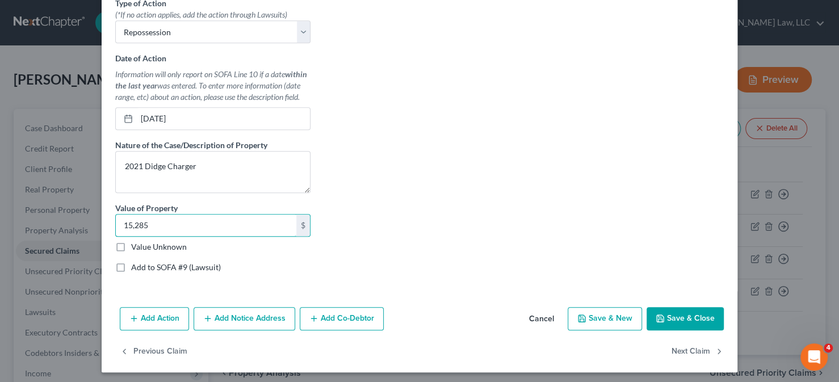
type input "15,285"
click at [677, 308] on button "Save & Close" at bounding box center [684, 319] width 77 height 24
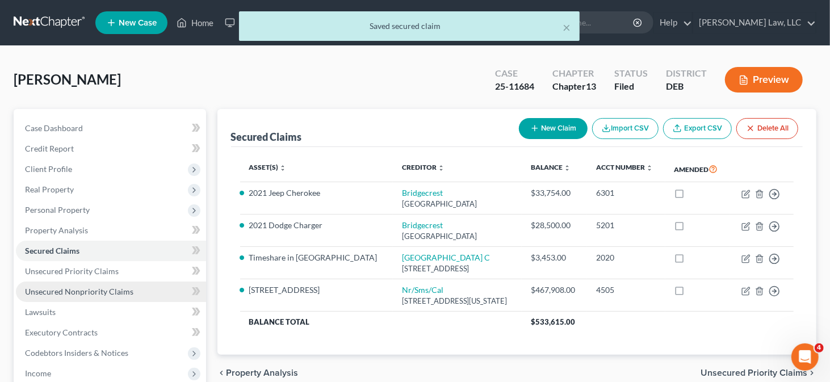
click at [97, 289] on span "Unsecured Nonpriority Claims" at bounding box center [79, 292] width 108 height 10
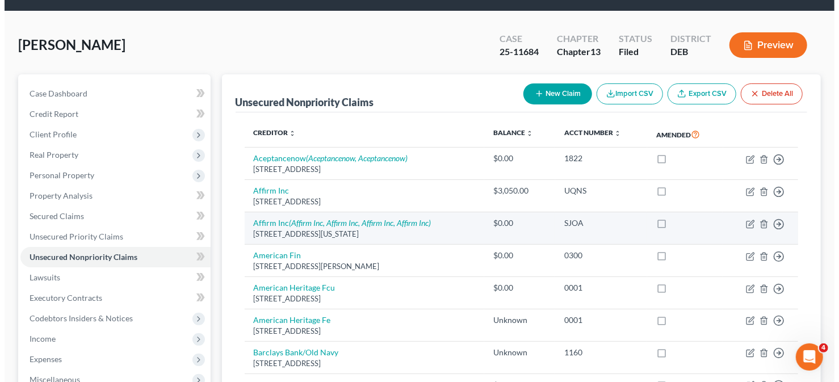
scroll to position [57, 0]
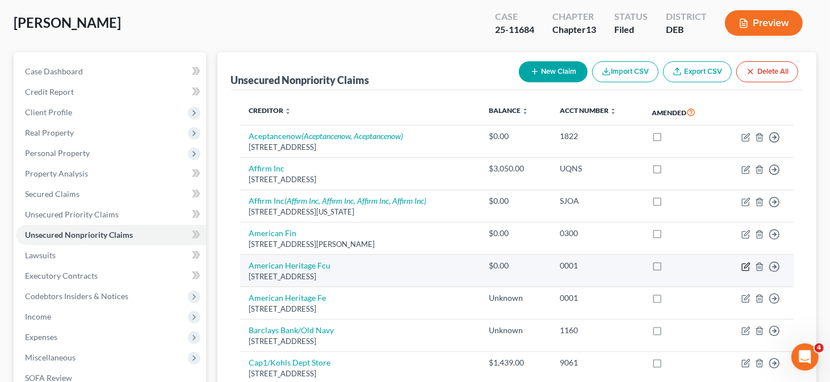
click at [744, 264] on icon "button" at bounding box center [745, 266] width 9 height 9
select select "39"
select select "0"
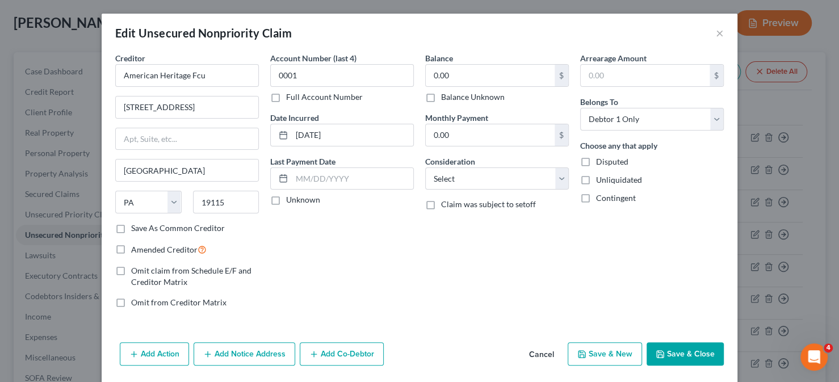
click at [134, 351] on button "Add Action" at bounding box center [154, 354] width 69 height 24
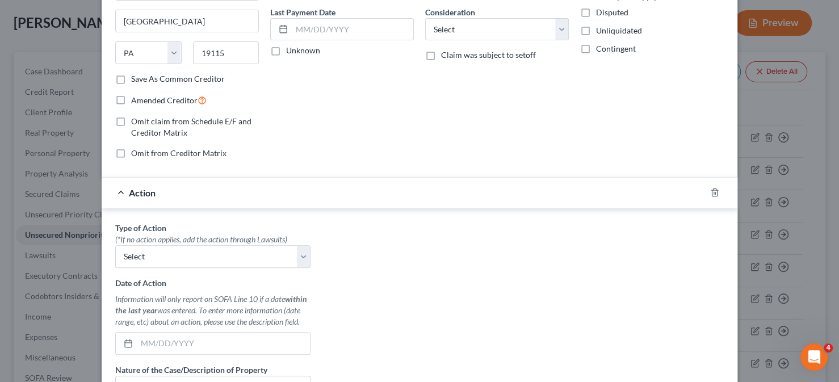
scroll to position [170, 0]
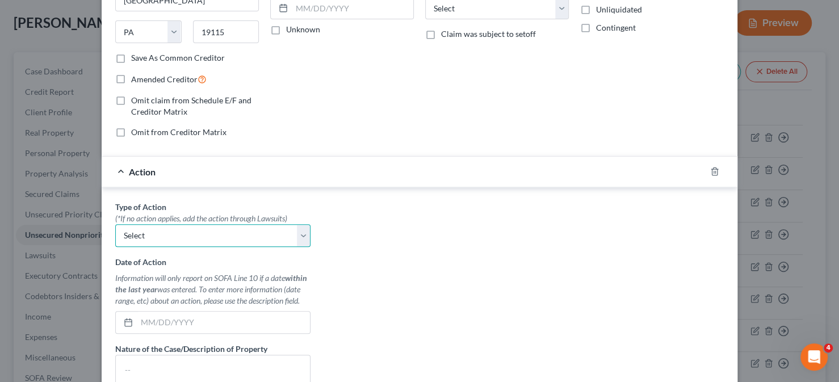
click at [183, 243] on select "Select Repossession Garnishment Foreclosure Personal Injury Attached, Seized, O…" at bounding box center [212, 235] width 195 height 23
select select "0"
click at [115, 224] on select "Select Repossession Garnishment Foreclosure Personal Injury Attached, Seized, O…" at bounding box center [212, 235] width 195 height 23
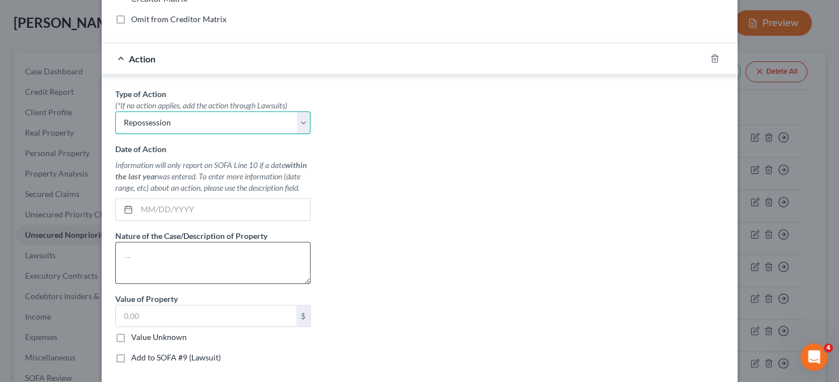
scroll to position [284, 0]
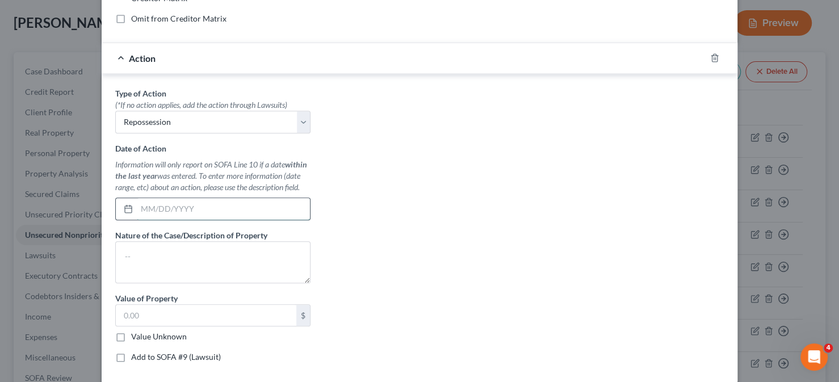
click at [174, 208] on input "text" at bounding box center [223, 209] width 173 height 22
type input "[DATE]"
click at [192, 261] on textarea at bounding box center [212, 262] width 195 height 42
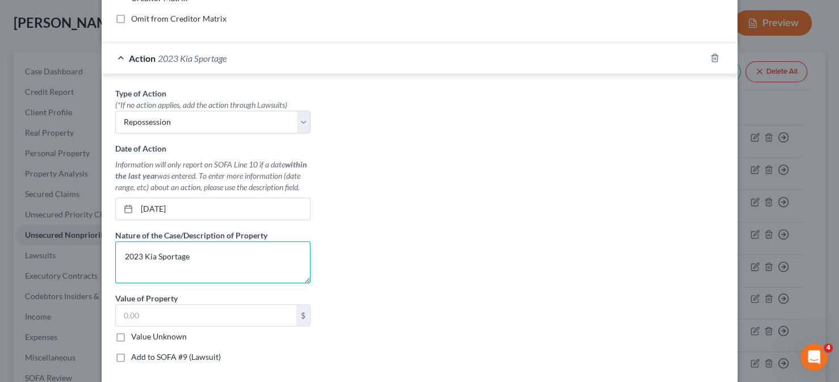
type textarea "2023 Kia Sportage"
click at [138, 337] on label "Value Unknown" at bounding box center [159, 336] width 56 height 11
click at [138, 337] on input "Value Unknown" at bounding box center [139, 334] width 7 height 7
checkbox input "true"
type input "0.00"
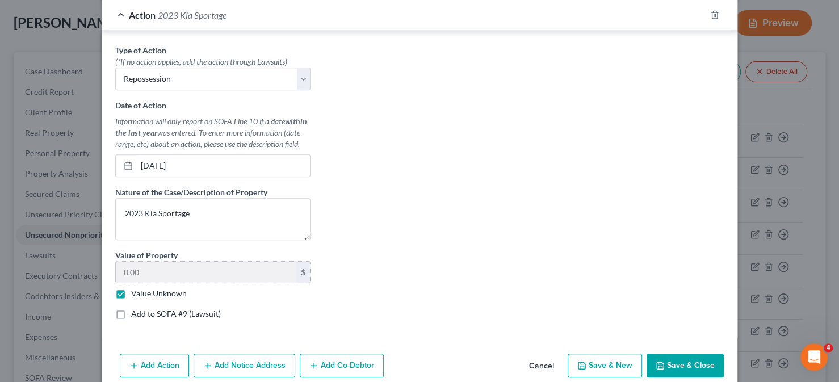
scroll to position [375, 0]
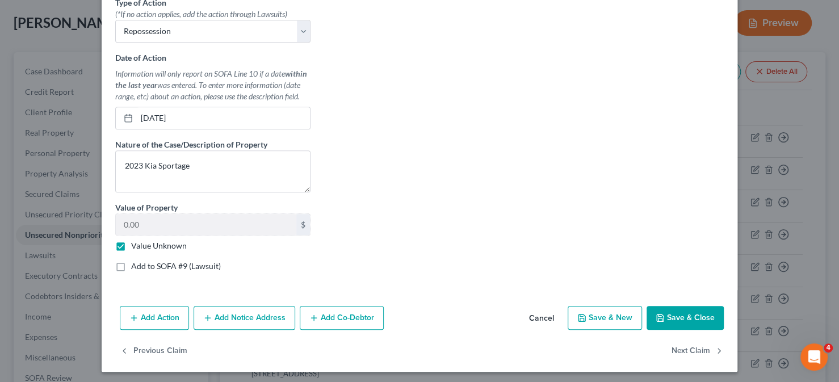
click at [671, 321] on button "Save & Close" at bounding box center [684, 318] width 77 height 24
type input "0"
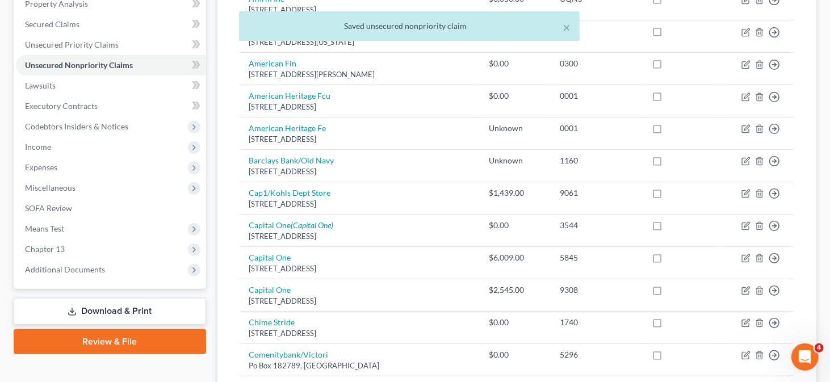
scroll to position [227, 0]
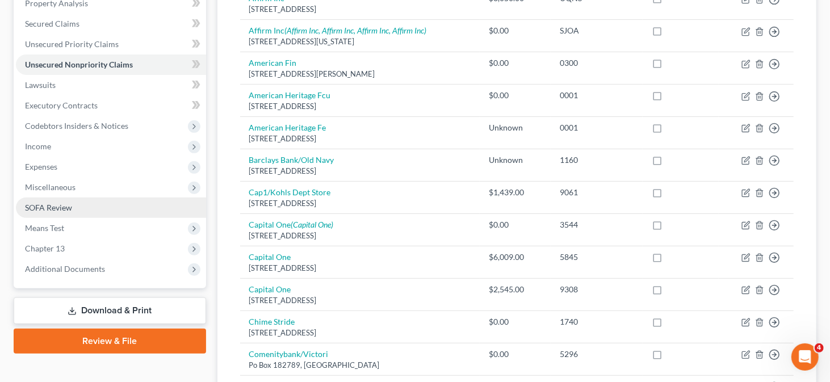
click at [120, 211] on link "SOFA Review" at bounding box center [111, 208] width 190 height 20
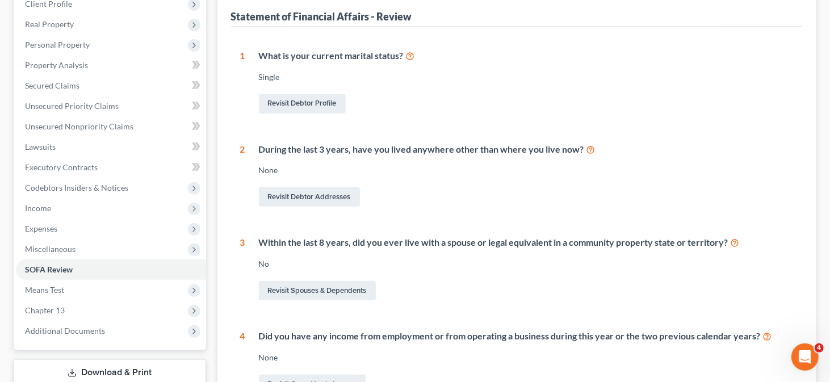
scroll to position [114, 0]
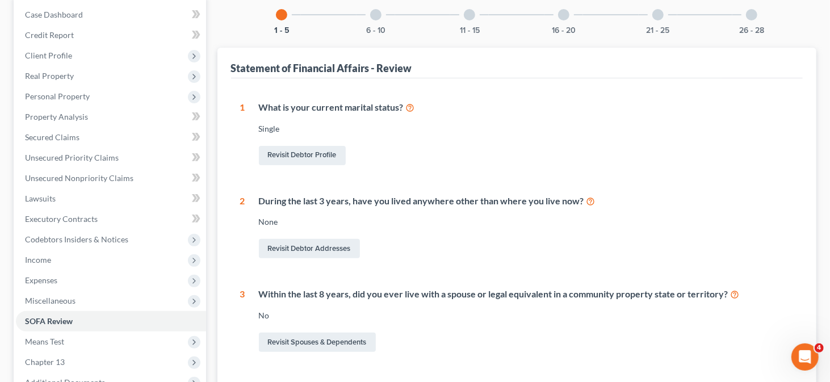
click at [469, 16] on div at bounding box center [469, 14] width 11 height 11
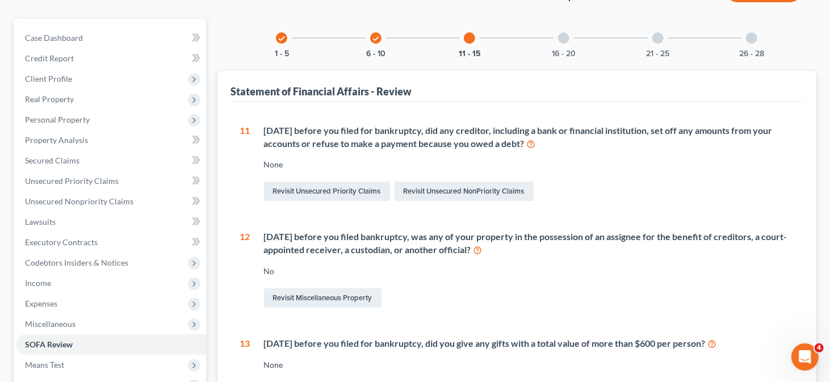
scroll to position [0, 0]
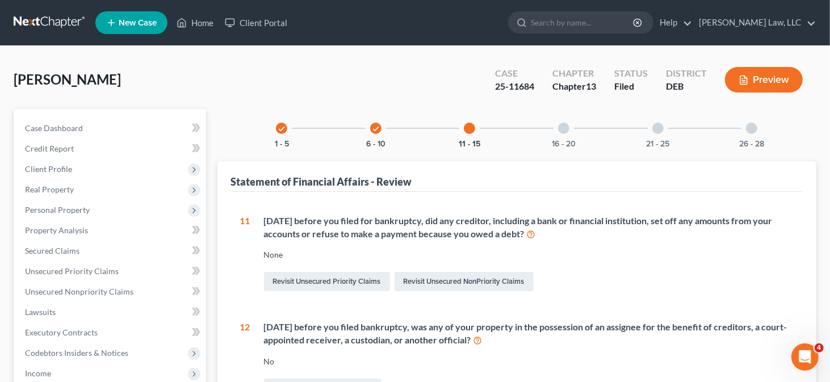
click at [371, 128] on div "check 6 - 10" at bounding box center [375, 128] width 39 height 39
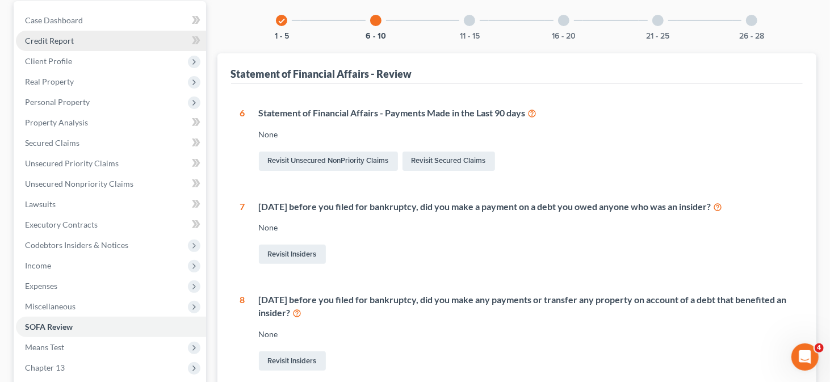
scroll to position [114, 0]
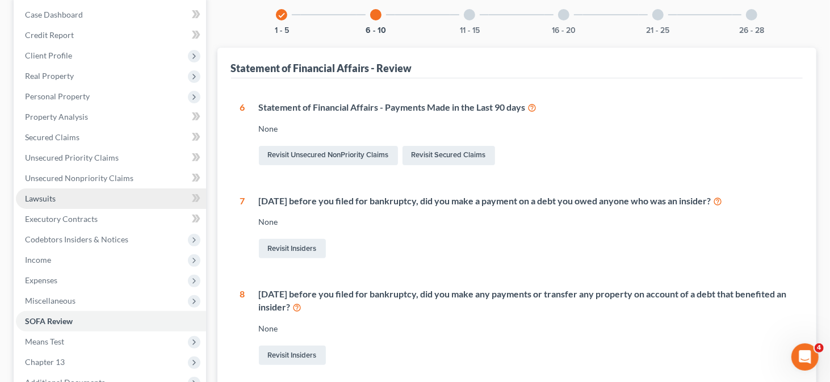
click at [65, 192] on link "Lawsuits" at bounding box center [111, 198] width 190 height 20
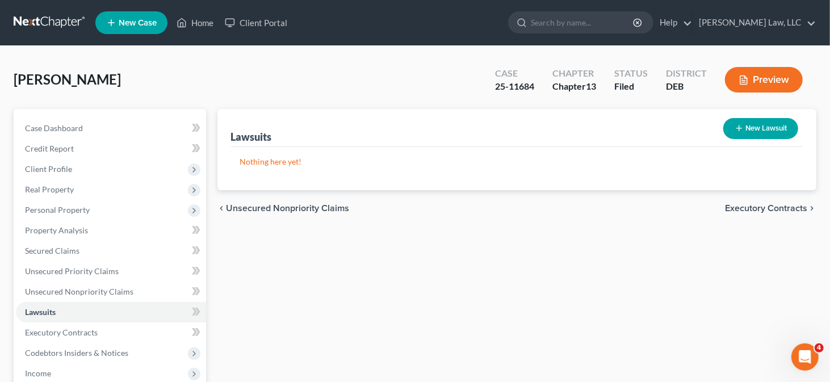
click at [745, 127] on button "New Lawsuit" at bounding box center [760, 128] width 75 height 21
select select "0"
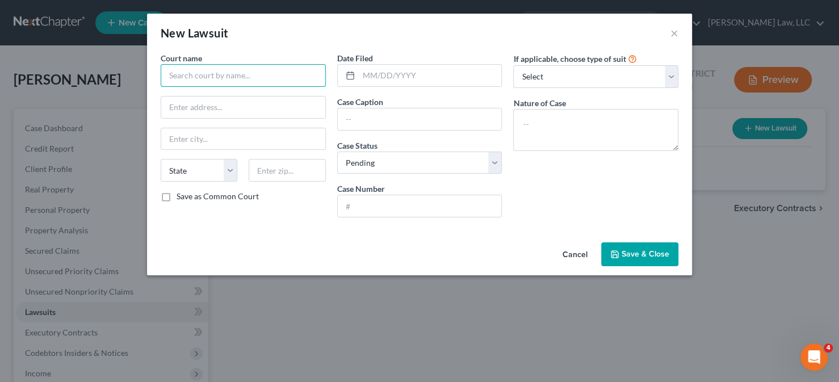
click at [263, 75] on input "text" at bounding box center [243, 75] width 165 height 23
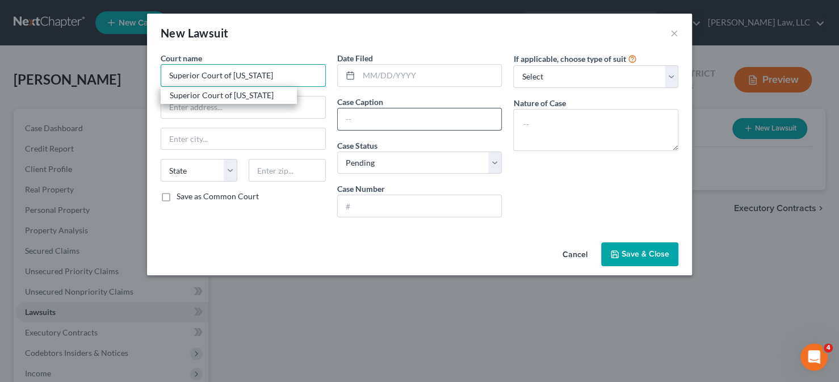
type input "Superior Court of [US_STATE]"
click at [448, 116] on input "text" at bounding box center [420, 119] width 164 height 22
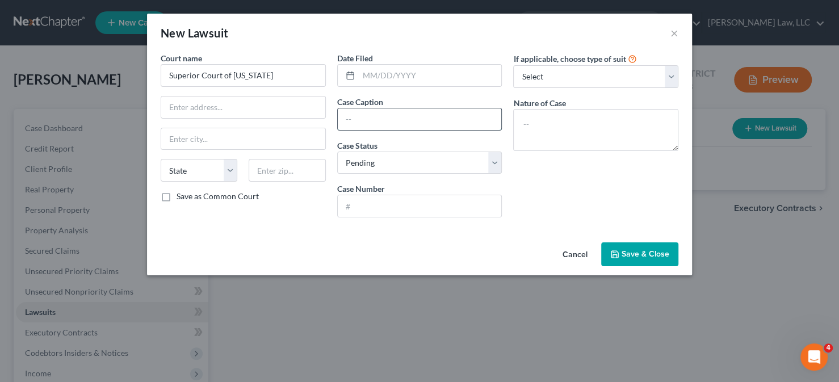
paste input "Newrez LLC d/b/a Shellpoint Mortgage Servicing v."
type input "Newrez LLC d/b/a Shellpoint Mortgage Servicing v. [PERSON_NAME]"
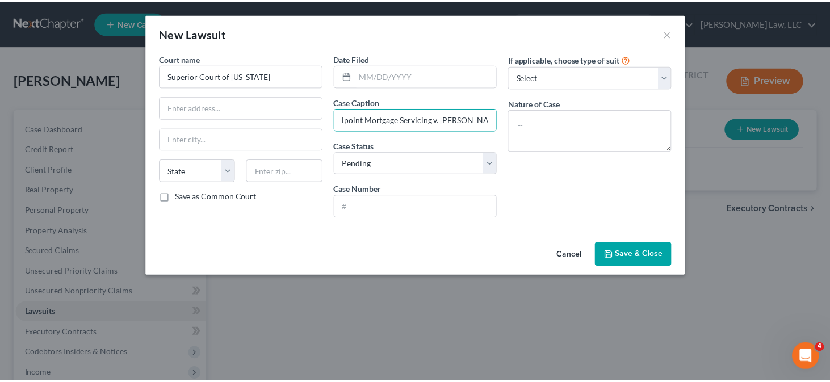
scroll to position [0, 0]
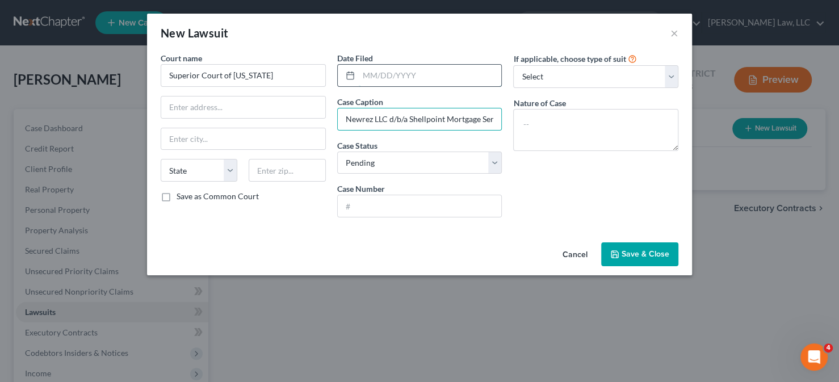
click at [381, 65] on input "text" at bounding box center [430, 76] width 143 height 22
type input "[DATE]"
click at [367, 201] on input "text" at bounding box center [420, 206] width 164 height 22
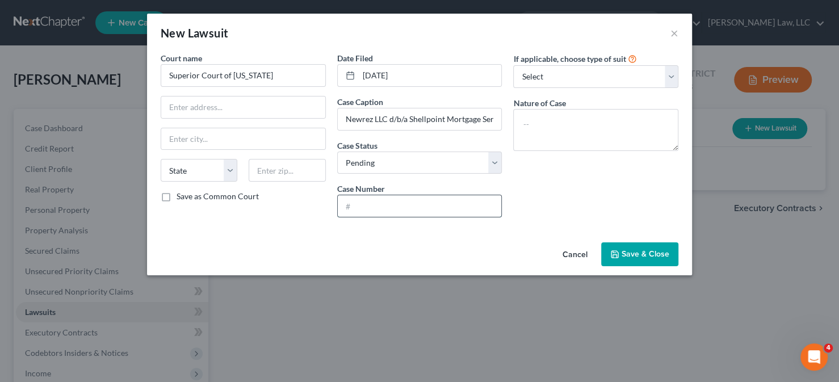
paste input "K24L-12-016"
type input "K24L-12-016"
click at [541, 127] on textarea at bounding box center [595, 130] width 165 height 42
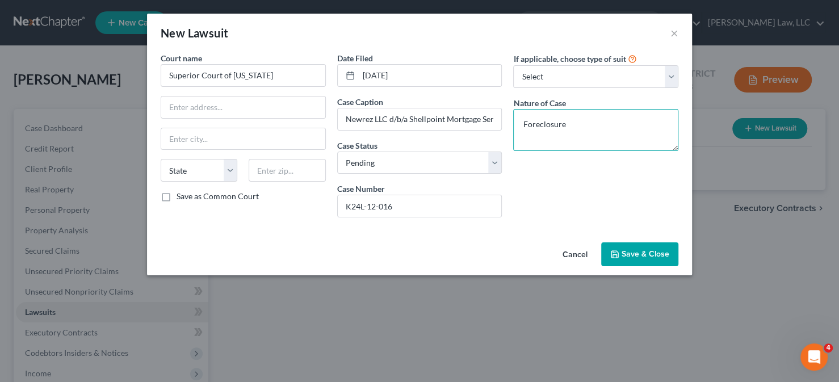
type textarea "Foreclosure"
click at [637, 255] on span "Save & Close" at bounding box center [645, 254] width 48 height 10
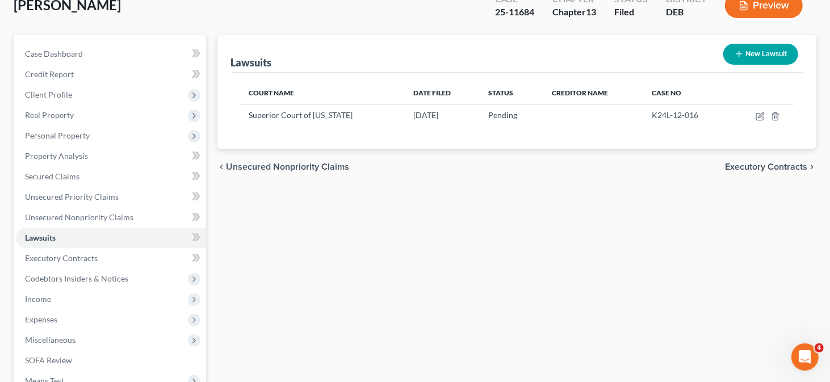
scroll to position [170, 0]
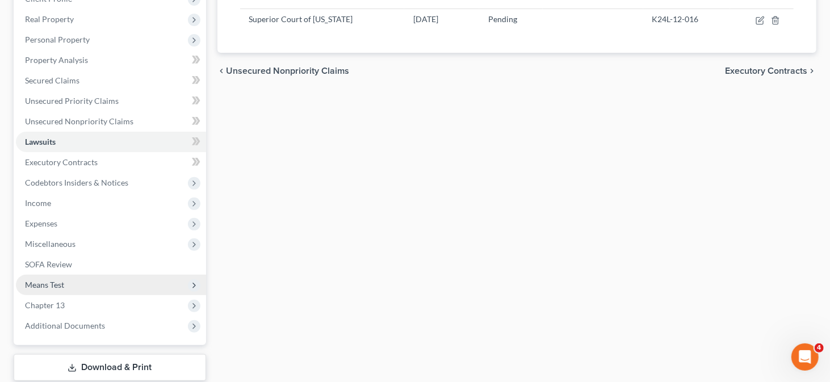
click at [107, 278] on span "Means Test" at bounding box center [111, 285] width 190 height 20
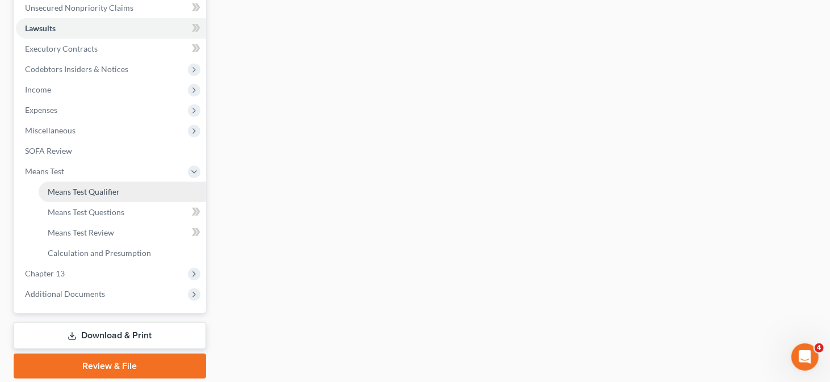
click at [142, 192] on link "Means Test Qualifier" at bounding box center [122, 192] width 167 height 20
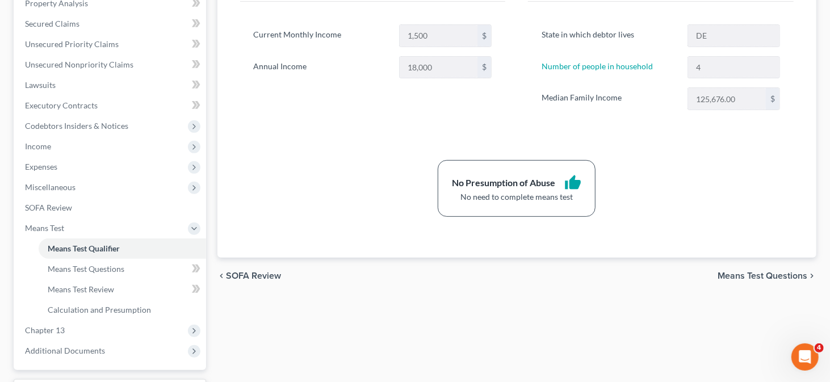
scroll to position [321, 0]
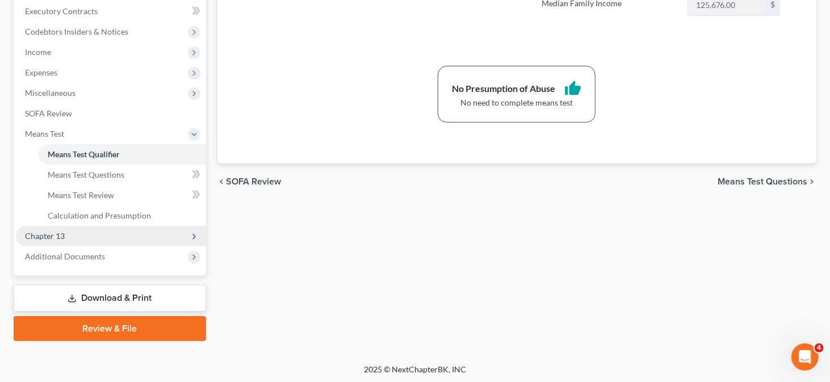
click at [180, 236] on span "Chapter 13" at bounding box center [111, 236] width 190 height 20
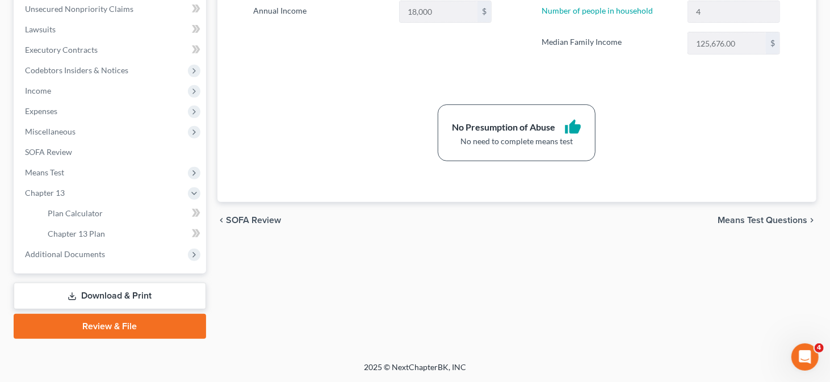
scroll to position [280, 0]
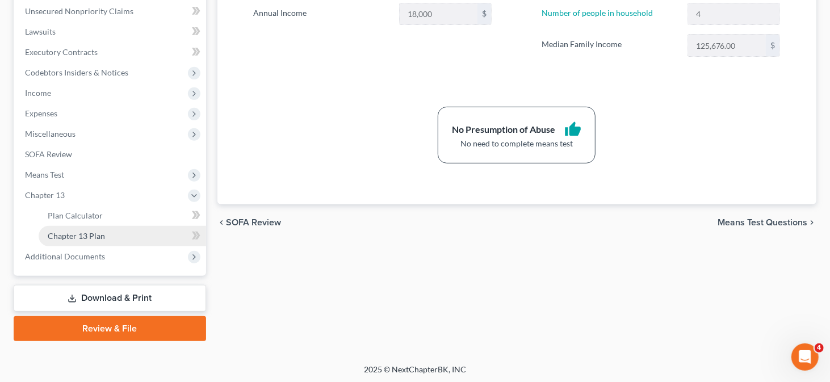
click at [98, 236] on span "Chapter 13 Plan" at bounding box center [76, 236] width 57 height 10
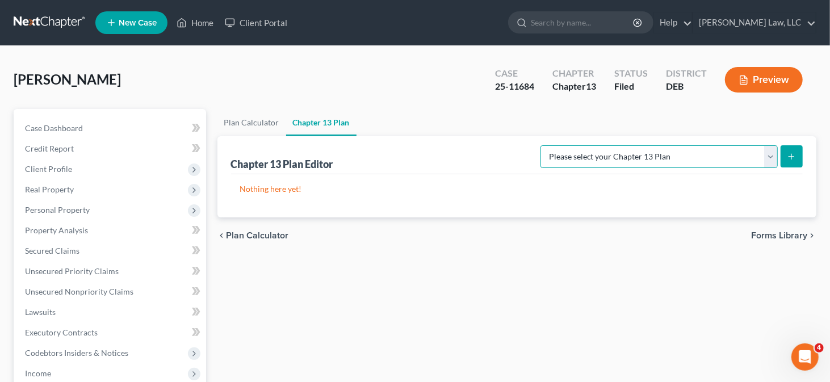
click at [766, 156] on select "Please select your Chapter 13 Plan [US_STATE] Chapter 13 Plan [US_STATE] Chapte…" at bounding box center [658, 156] width 237 height 23
select select "0"
click at [586, 145] on select "Please select your Chapter 13 Plan [US_STATE] Chapter 13 Plan [US_STATE] Chapte…" at bounding box center [658, 156] width 237 height 23
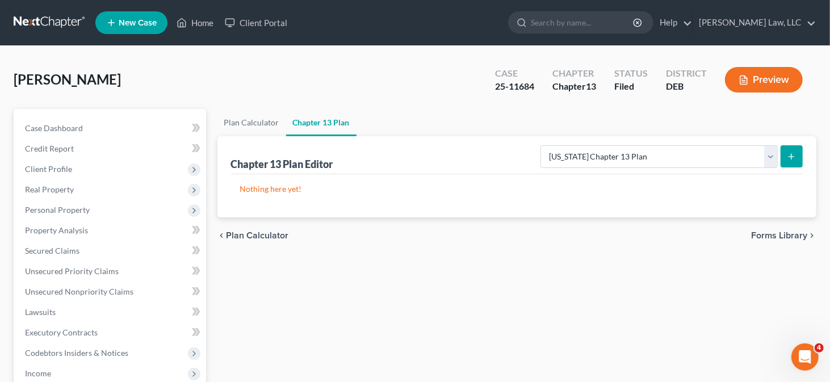
click at [800, 158] on button "submit" at bounding box center [791, 156] width 22 height 22
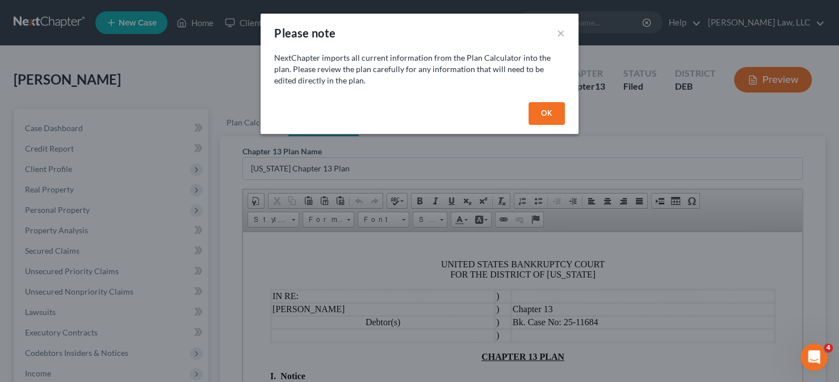
click at [552, 114] on button "OK" at bounding box center [546, 113] width 36 height 23
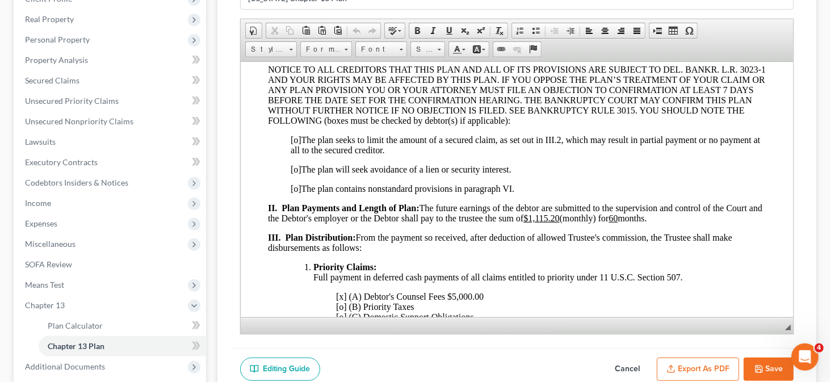
scroll to position [170, 0]
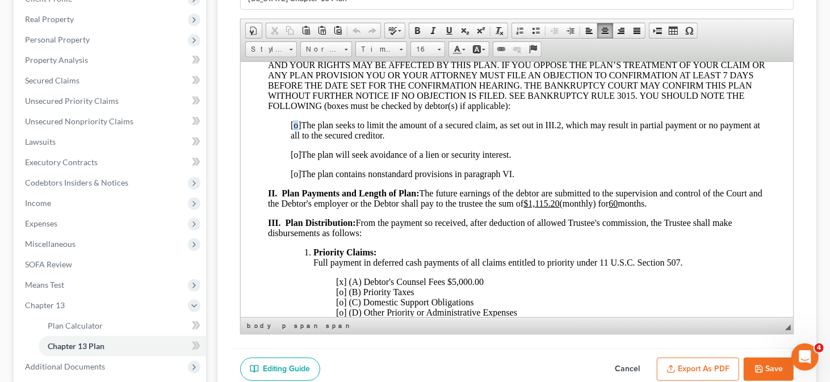
click at [298, 128] on span "[o]" at bounding box center [295, 125] width 11 height 10
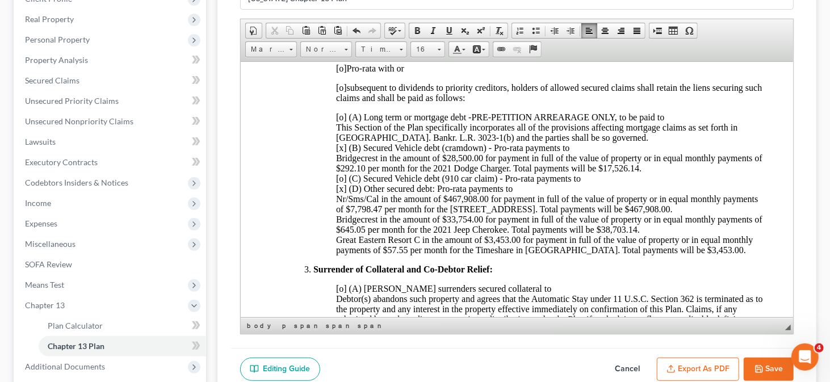
scroll to position [454, 0]
click at [493, 153] on span "[o] (A) Long term or mortgage debt -PRE-PETITION ARREARAGE ONLY, to be paid to …" at bounding box center [548, 182] width 426 height 142
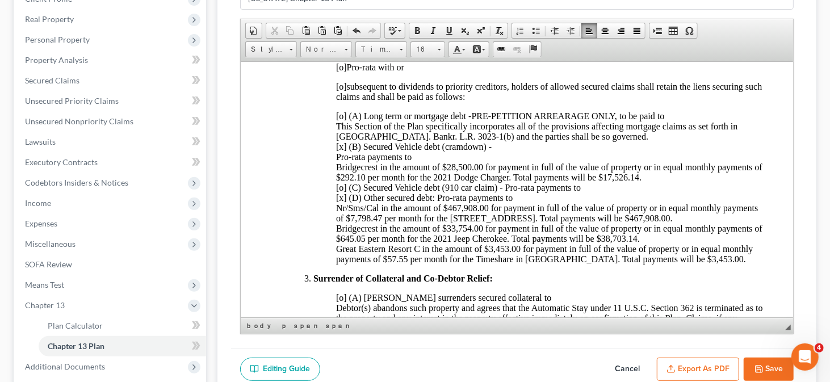
click at [335, 175] on span "[o] (A) Long term or mortgage debt -PRE-PETITION ARREARAGE ONLY, to be paid to …" at bounding box center [548, 187] width 426 height 153
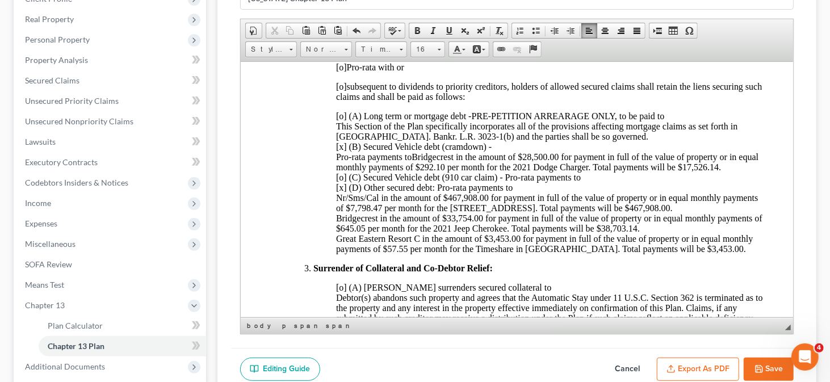
click at [625, 363] on button "Cancel" at bounding box center [627, 370] width 50 height 24
select select "0"
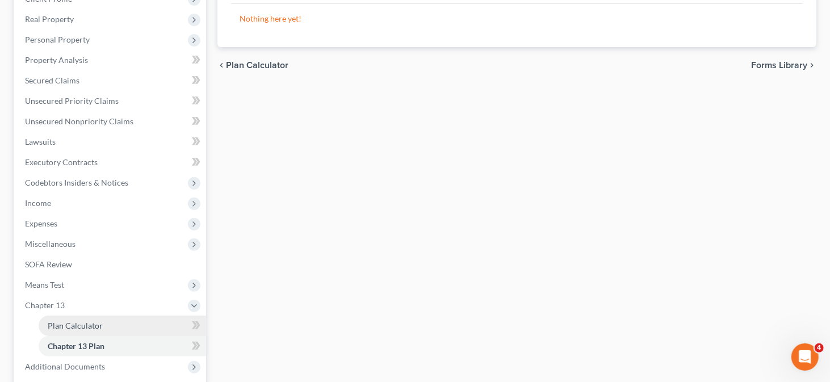
click at [60, 325] on span "Plan Calculator" at bounding box center [75, 326] width 55 height 10
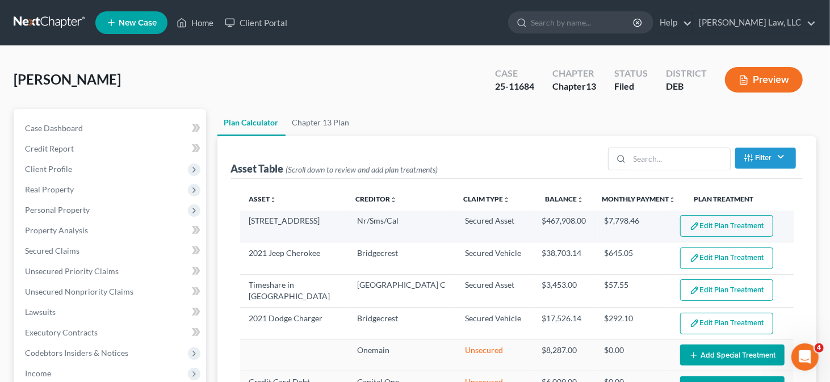
select select "59"
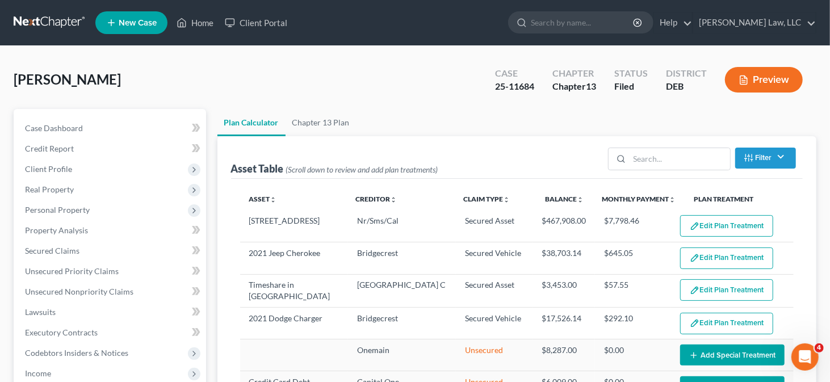
click at [701, 258] on button "Edit Plan Treatment" at bounding box center [726, 258] width 93 height 22
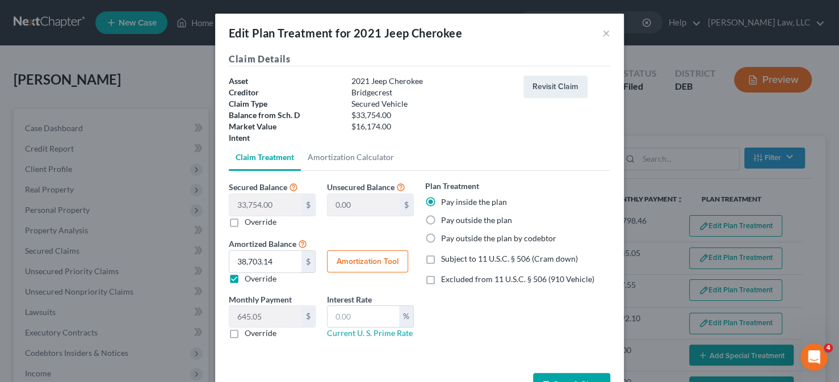
click at [441, 257] on span "Subject to 11 U.S.C. § 506 (Cram down)" at bounding box center [509, 259] width 137 height 10
click at [446, 257] on input "Subject to 11 U.S.C. § 506 (Cram down)" at bounding box center [449, 256] width 7 height 7
checkbox input "true"
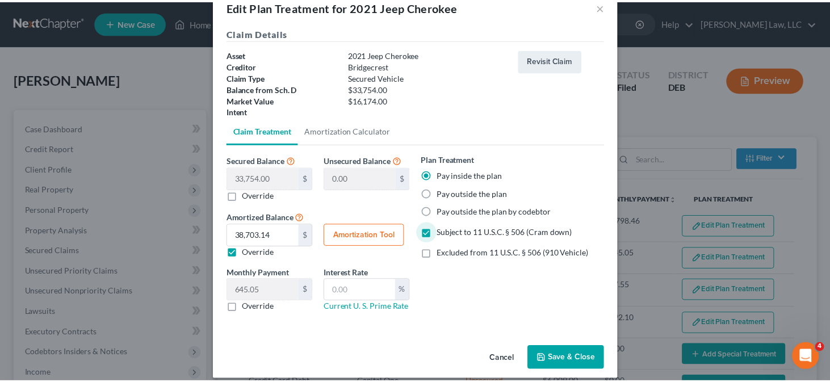
scroll to position [36, 0]
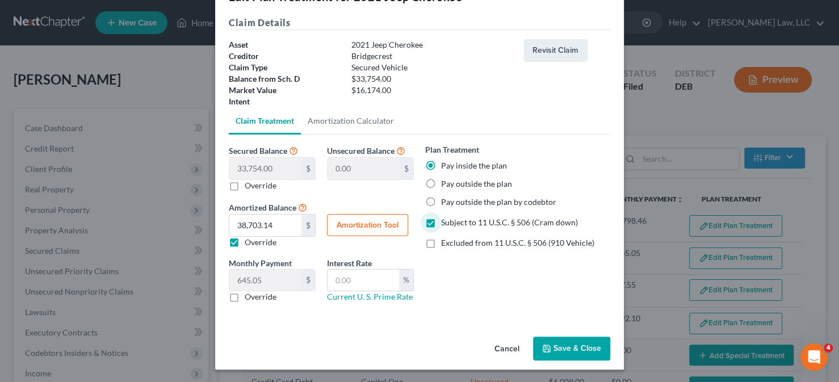
click at [571, 341] on button "Save & Close" at bounding box center [571, 349] width 77 height 24
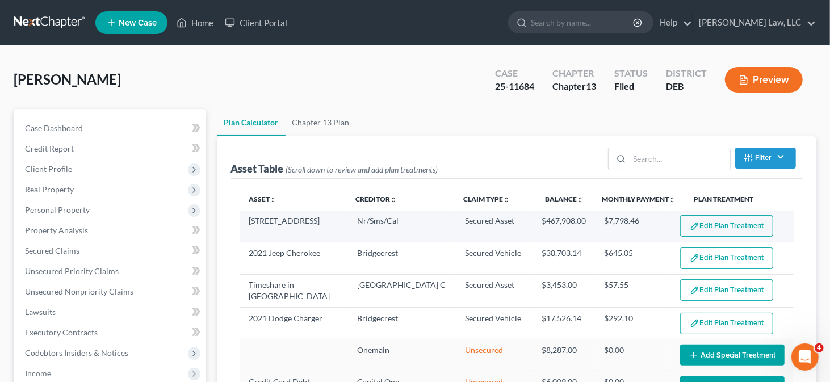
scroll to position [114, 0]
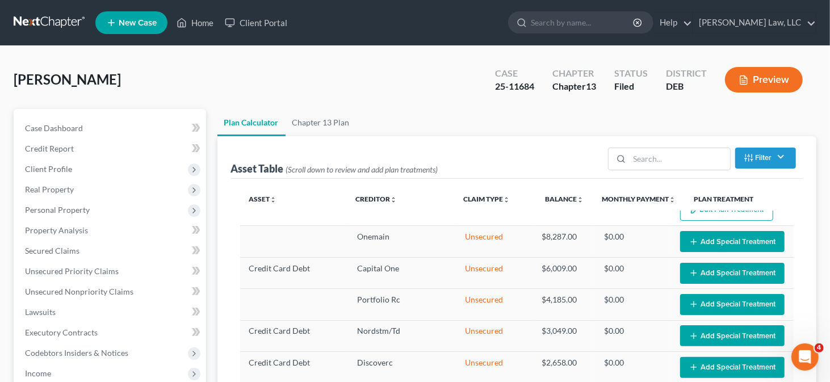
select select "59"
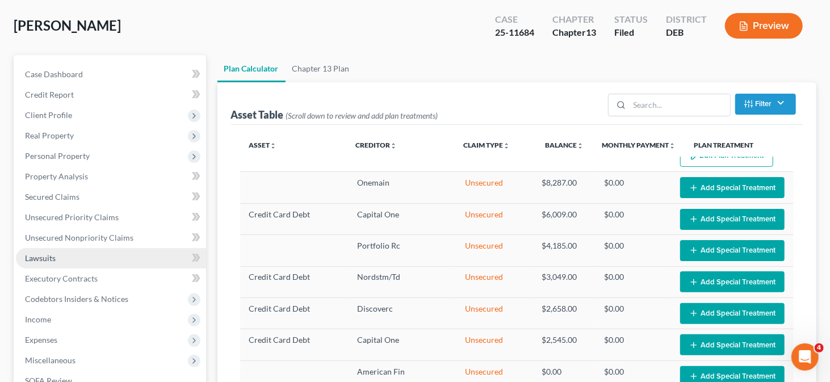
scroll to position [170, 0]
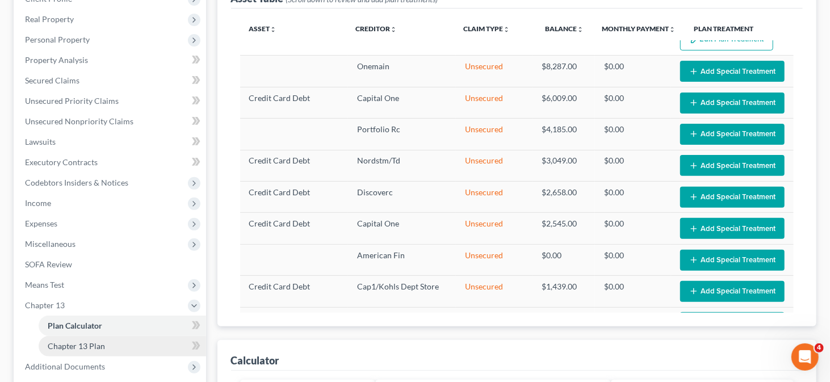
click at [85, 343] on span "Chapter 13 Plan" at bounding box center [76, 346] width 57 height 10
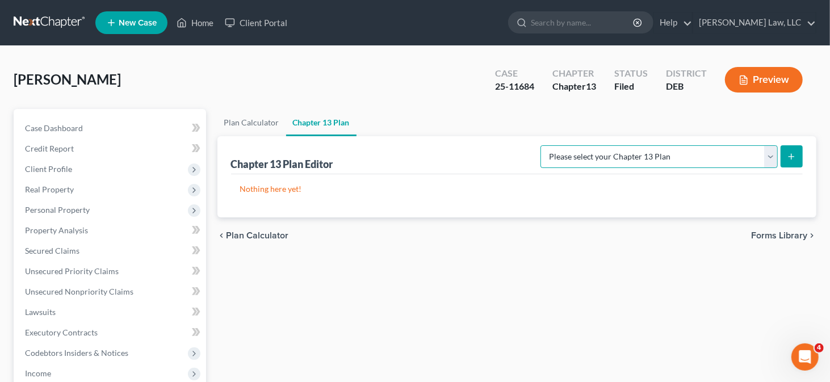
drag, startPoint x: 772, startPoint y: 154, endPoint x: 761, endPoint y: 157, distance: 11.2
click at [772, 154] on select "Please select your Chapter 13 Plan [US_STATE] Chapter 13 Plan [US_STATE] Chapte…" at bounding box center [658, 156] width 237 height 23
click at [586, 145] on select "Please select your Chapter 13 Plan [US_STATE] Chapter 13 Plan [US_STATE] Chapte…" at bounding box center [658, 156] width 237 height 23
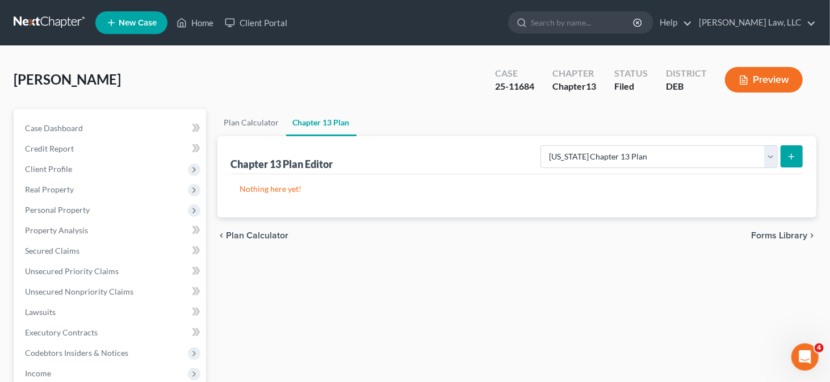
click at [804, 153] on div "Chapter 13 Plan Editor Please select your Chapter 13 Plan [US_STATE] Chapter 13…" at bounding box center [516, 176] width 599 height 81
click at [793, 154] on icon "submit" at bounding box center [791, 156] width 9 height 9
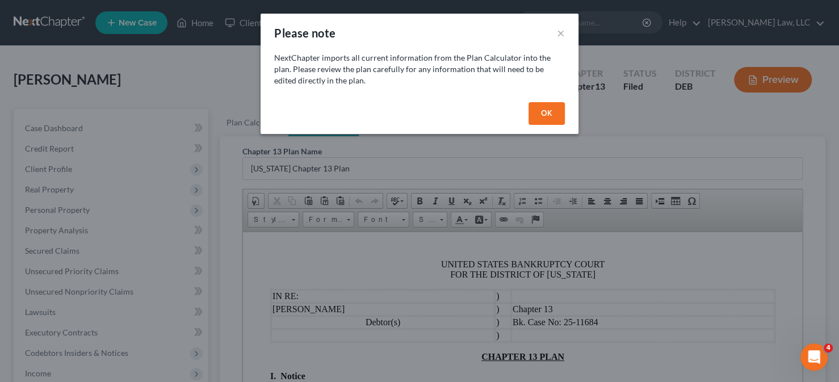
click at [557, 111] on button "OK" at bounding box center [546, 113] width 36 height 23
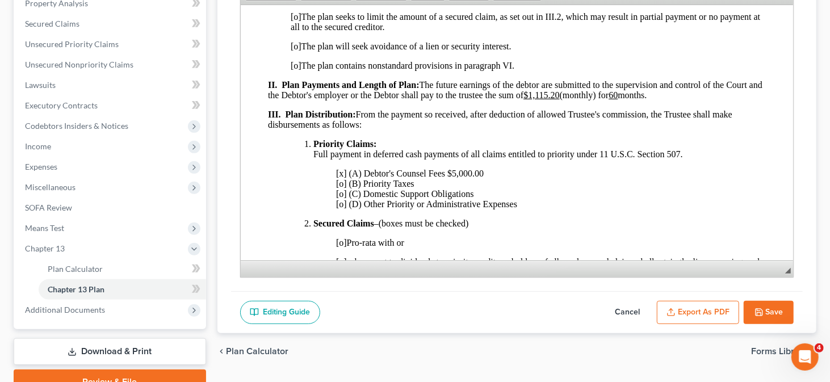
scroll to position [227, 0]
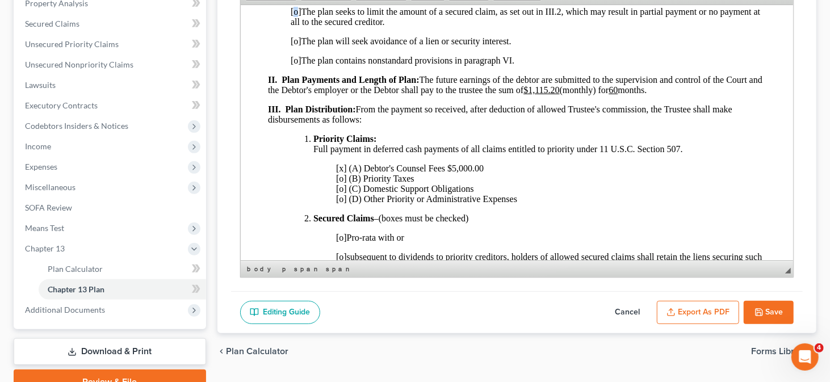
click at [296, 14] on span "[o]" at bounding box center [295, 11] width 11 height 10
drag, startPoint x: 452, startPoint y: 174, endPoint x: 460, endPoint y: 173, distance: 8.0
click at [460, 173] on span "[x] (A) Debtor's Counsel Fees $5,000.00 [o] (B) Priority Taxes [o] (C) Domestic…" at bounding box center [425, 183] width 181 height 40
click at [447, 172] on span "[x] (A) Debtor's Counsel Fees $4,600.00 [o] (B) Priority Taxes [o] (C) Domestic…" at bounding box center [425, 183] width 181 height 40
drag, startPoint x: 451, startPoint y: 173, endPoint x: 486, endPoint y: 173, distance: 35.2
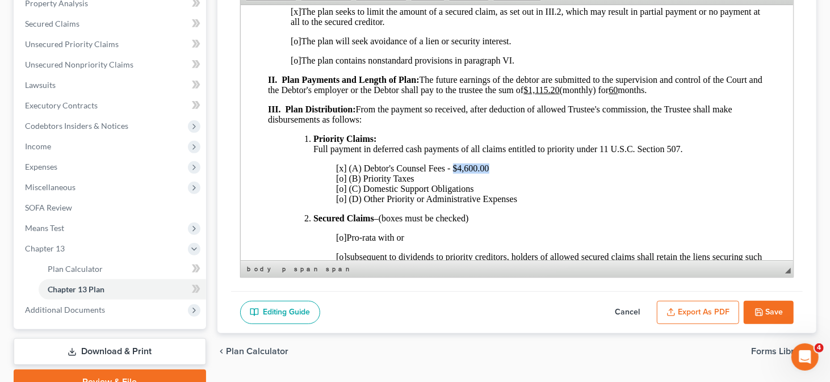
click at [486, 173] on span "[x] (A) Debtor's Counsel Fees - $4,600.00 [o] (B) Priority Taxes [o] (C) Domest…" at bounding box center [425, 183] width 181 height 40
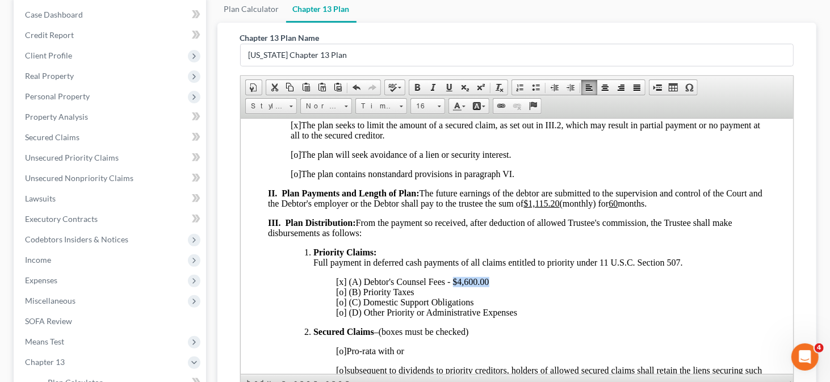
drag, startPoint x: 419, startPoint y: 85, endPoint x: 439, endPoint y: 113, distance: 34.5
click at [419, 85] on span at bounding box center [417, 87] width 9 height 9
click at [444, 86] on span at bounding box center [448, 87] width 9 height 9
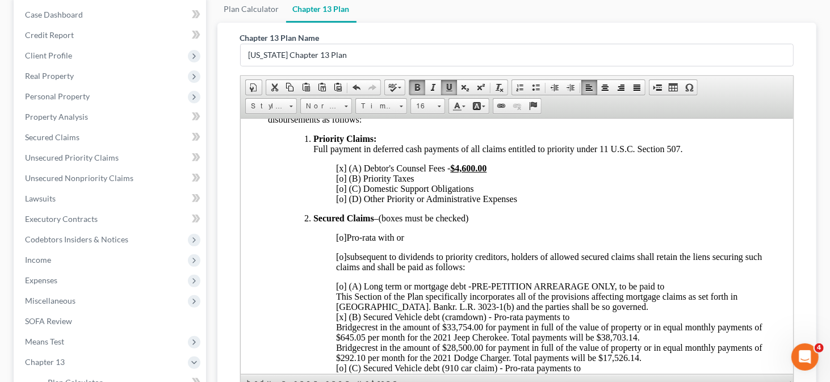
scroll to position [397, 0]
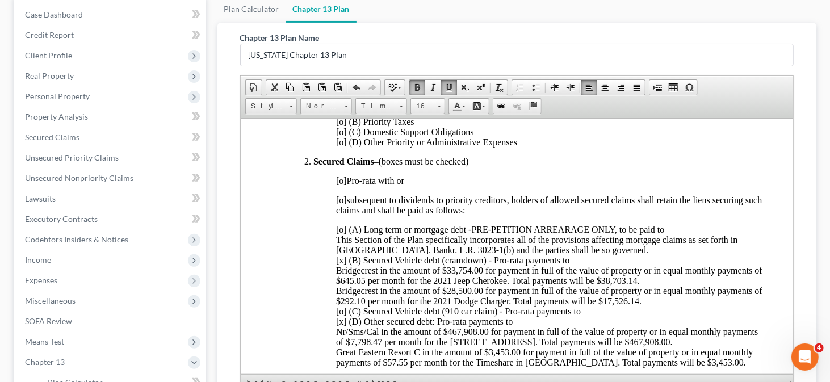
click at [495, 267] on span "[o] (A) Long term or mortgage debt -PRE-PETITION ARREARAGE ONLY, to be paid to …" at bounding box center [548, 295] width 426 height 142
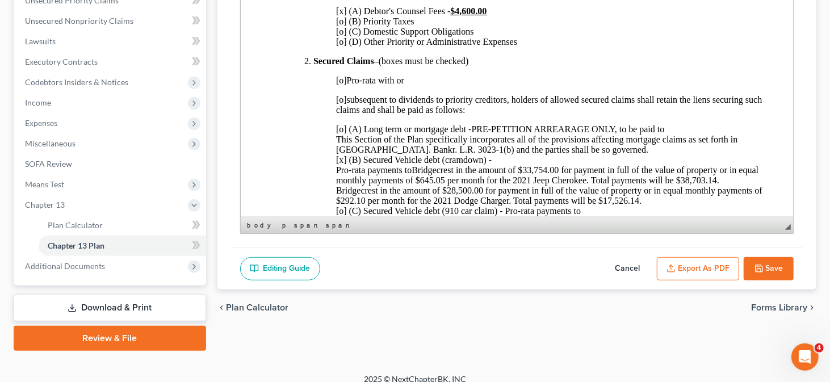
scroll to position [280, 0]
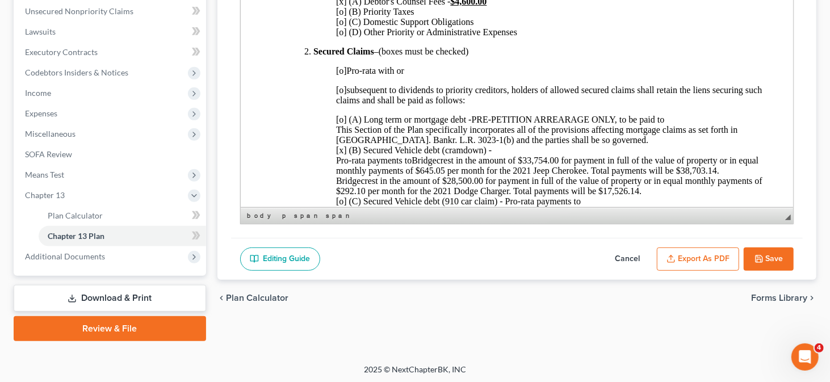
click at [628, 253] on button "Cancel" at bounding box center [627, 259] width 50 height 24
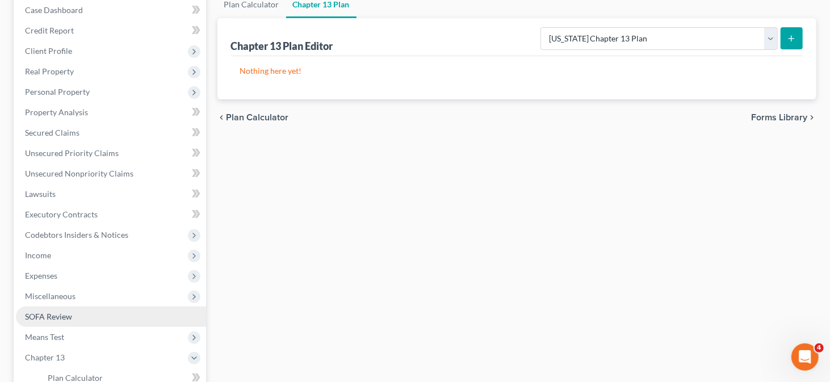
scroll to position [110, 0]
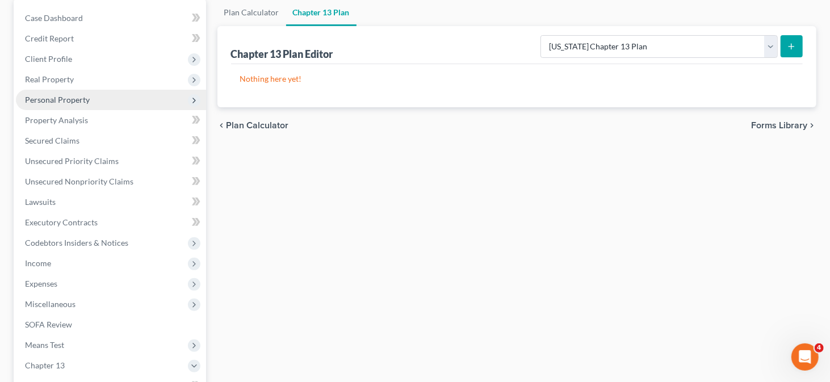
click at [72, 105] on span "Personal Property" at bounding box center [111, 100] width 190 height 20
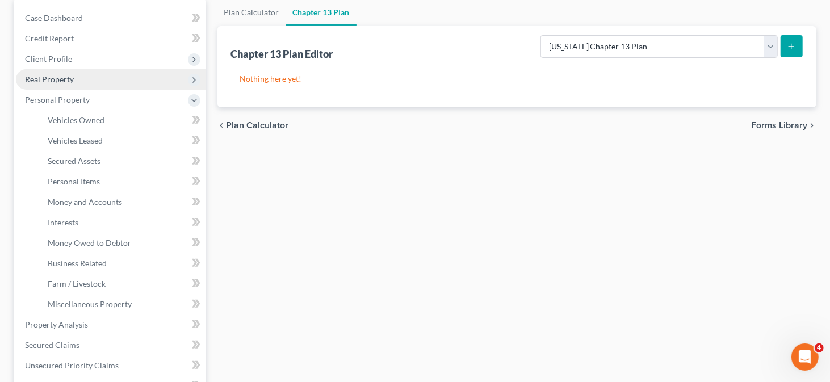
click at [69, 84] on span "Real Property" at bounding box center [111, 79] width 190 height 20
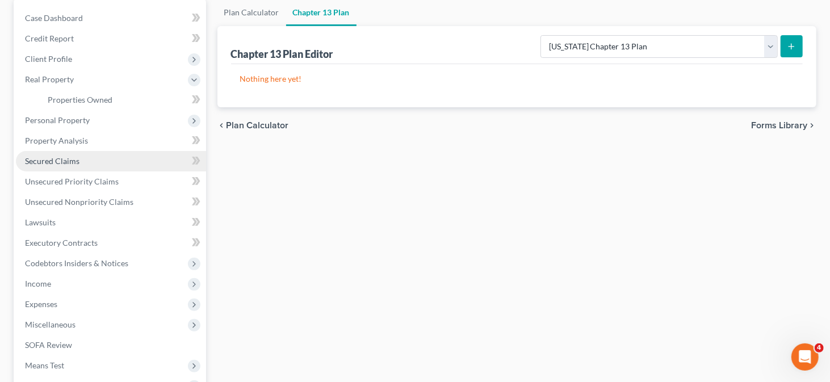
click at [62, 151] on link "Secured Claims" at bounding box center [111, 161] width 190 height 20
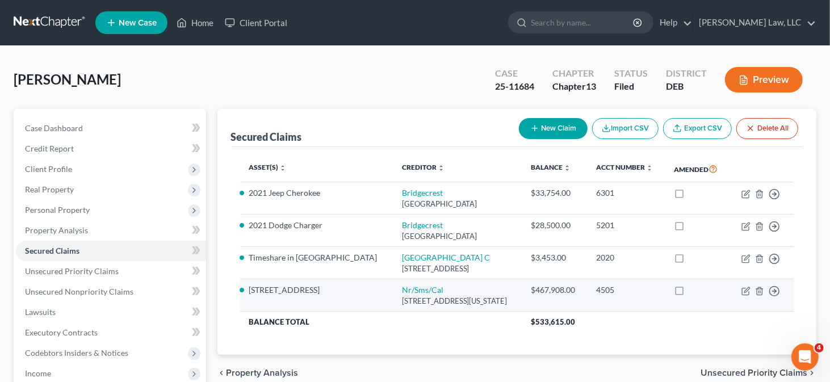
click at [740, 297] on td "Move to E Move to F Move to G Move to Notice Only" at bounding box center [761, 295] width 64 height 32
click at [746, 292] on icon "button" at bounding box center [746, 289] width 5 height 5
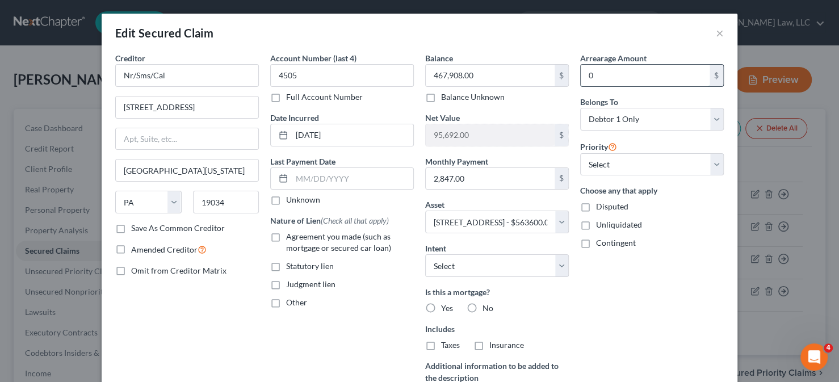
click at [616, 81] on input "0" at bounding box center [645, 76] width 129 height 22
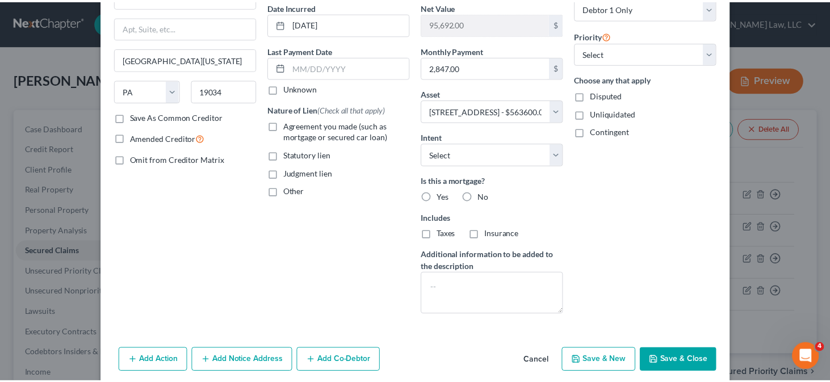
scroll to position [114, 0]
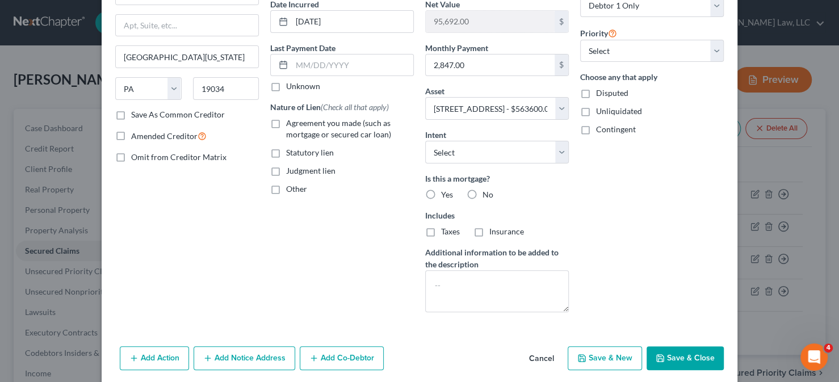
drag, startPoint x: 433, startPoint y: 192, endPoint x: 439, endPoint y: 207, distance: 15.8
click at [435, 200] on div "Is this a mortgage? Yes No Includes Taxes Insurance" at bounding box center [497, 205] width 144 height 65
click at [441, 189] on label "Yes" at bounding box center [447, 194] width 12 height 11
click at [446, 189] on input "Yes" at bounding box center [449, 192] width 7 height 7
click at [434, 222] on div "Includes Taxes Insurance" at bounding box center [497, 223] width 144 height 28
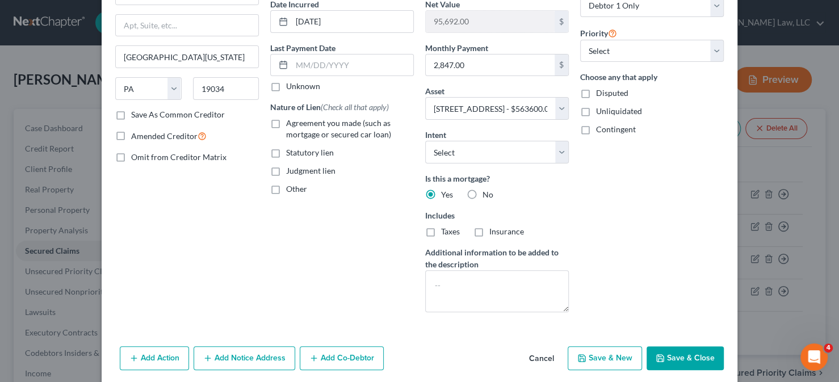
click at [435, 234] on div "Taxes" at bounding box center [442, 231] width 35 height 11
click at [441, 230] on label "Taxes" at bounding box center [450, 231] width 19 height 11
click at [446, 230] on input "Taxes" at bounding box center [449, 229] width 7 height 7
click at [489, 230] on label "Insurance" at bounding box center [506, 231] width 35 height 11
click at [494, 230] on input "Insurance" at bounding box center [497, 229] width 7 height 7
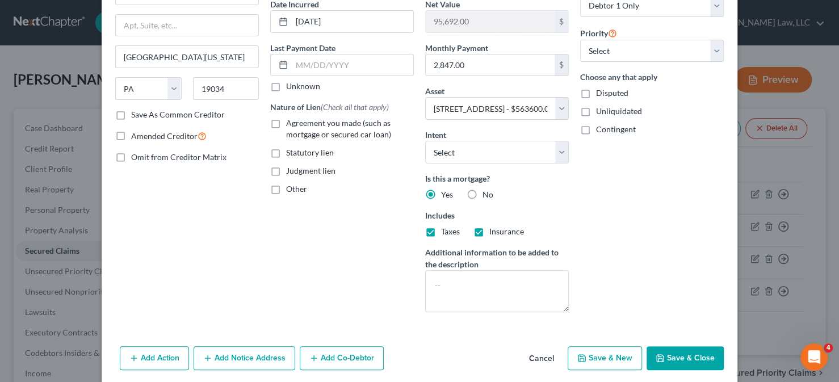
click at [286, 121] on label "Agreement you made (such as mortgage or secured car loan)" at bounding box center [350, 128] width 128 height 23
click at [291, 121] on input "Agreement you made (such as mortgage or secured car loan)" at bounding box center [294, 120] width 7 height 7
drag, startPoint x: 684, startPoint y: 351, endPoint x: 676, endPoint y: 336, distance: 17.5
click at [685, 351] on button "Save & Close" at bounding box center [684, 358] width 77 height 24
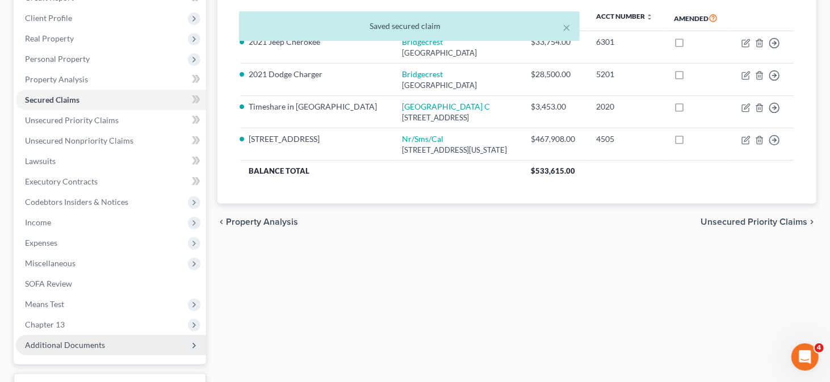
scroll to position [170, 0]
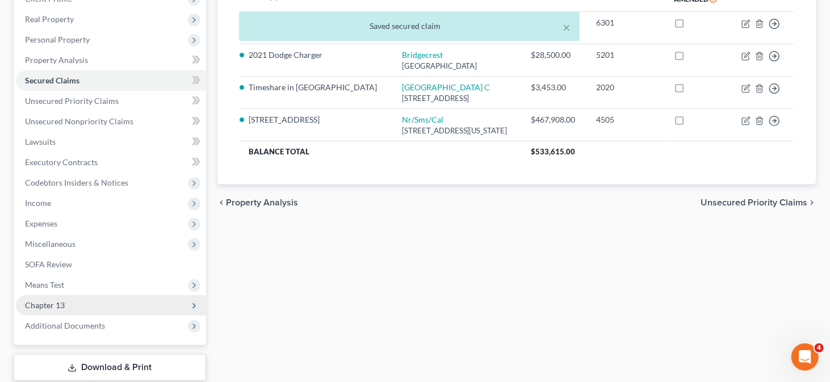
click at [118, 307] on span "Chapter 13" at bounding box center [111, 305] width 190 height 20
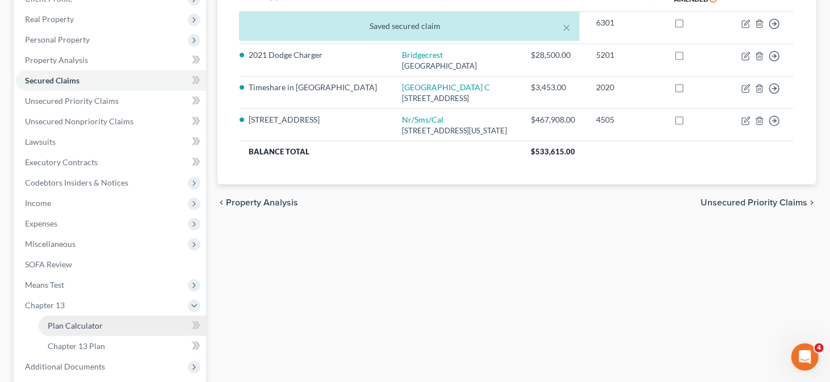
click at [141, 326] on link "Plan Calculator" at bounding box center [122, 326] width 167 height 20
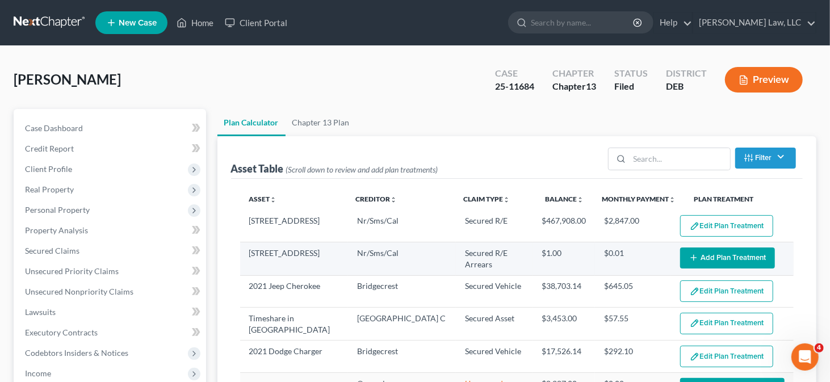
click at [728, 253] on button "Add Plan Treatment" at bounding box center [727, 257] width 95 height 21
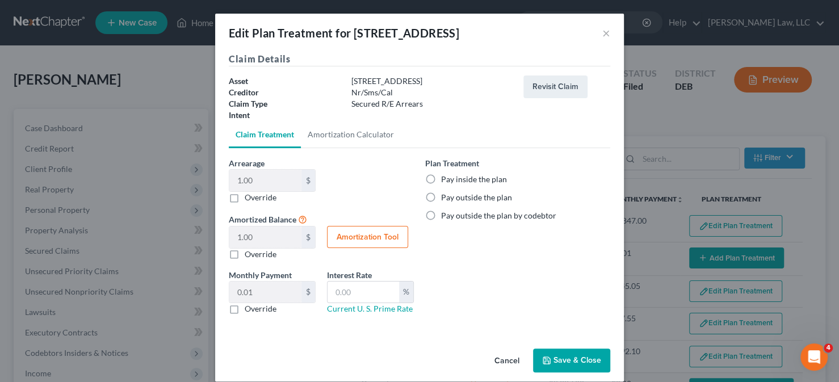
click at [468, 176] on label "Pay inside the plan" at bounding box center [474, 179] width 66 height 11
click at [453, 176] on input "Pay inside the plan" at bounding box center [449, 177] width 7 height 7
click at [560, 353] on button "Save & Close" at bounding box center [571, 360] width 77 height 24
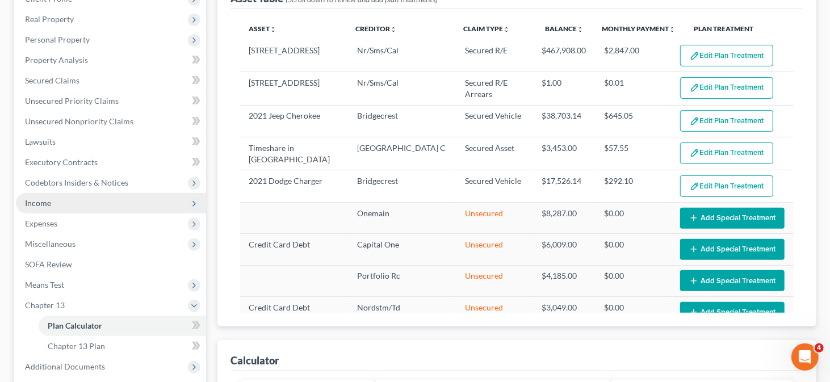
scroll to position [284, 0]
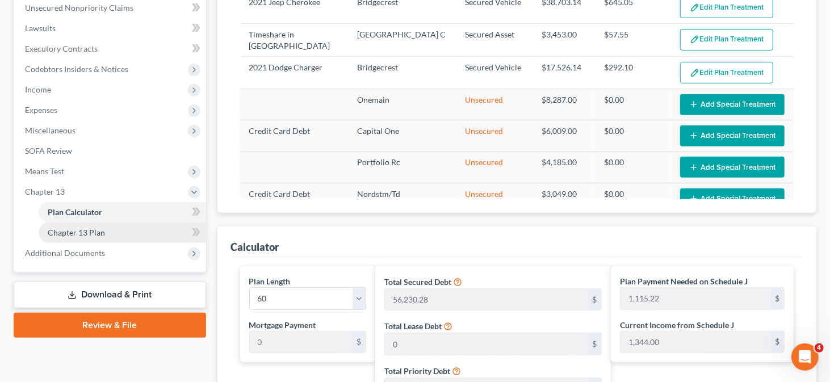
click at [138, 232] on link "Chapter 13 Plan" at bounding box center [122, 232] width 167 height 20
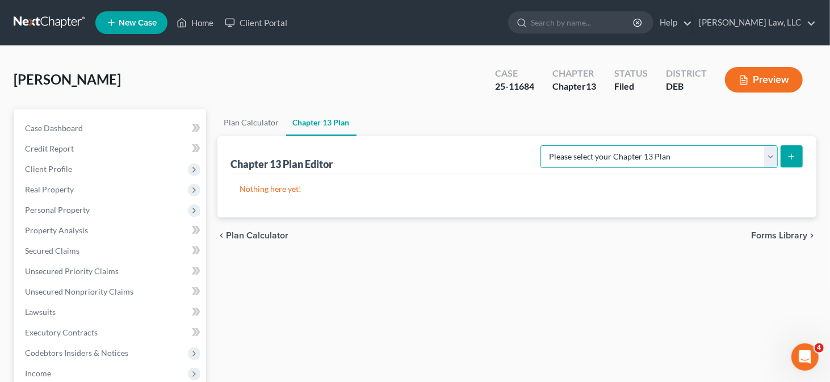
click at [755, 149] on select "Please select your Chapter 13 Plan [US_STATE] Chapter 13 Plan [US_STATE] Chapte…" at bounding box center [658, 156] width 237 height 23
click at [586, 145] on select "Please select your Chapter 13 Plan [US_STATE] Chapter 13 Plan [US_STATE] Chapte…" at bounding box center [658, 156] width 237 height 23
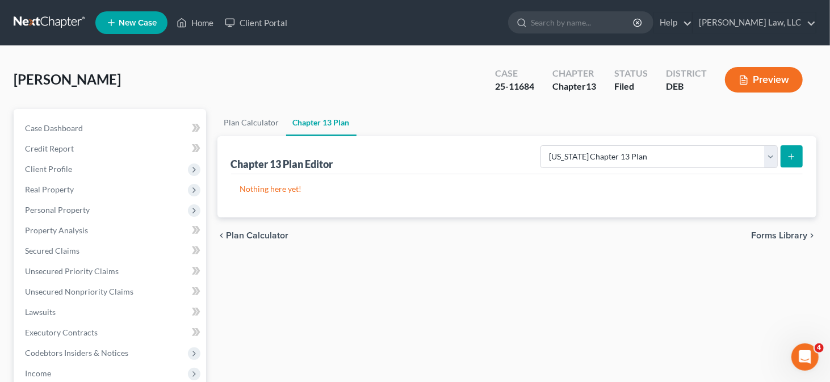
click at [792, 161] on button "submit" at bounding box center [791, 156] width 22 height 22
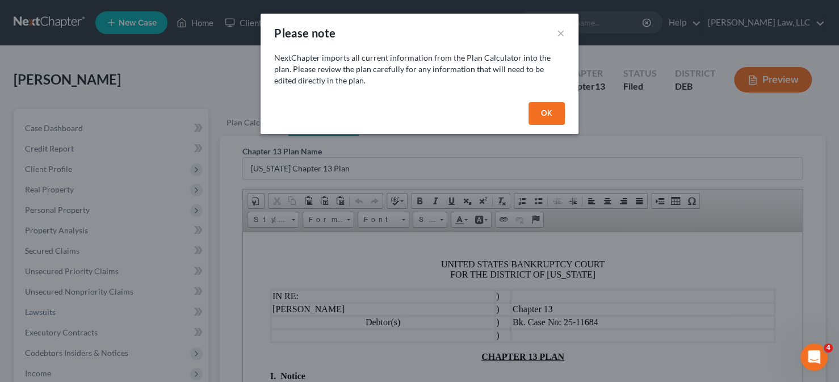
click at [549, 111] on button "OK" at bounding box center [546, 113] width 36 height 23
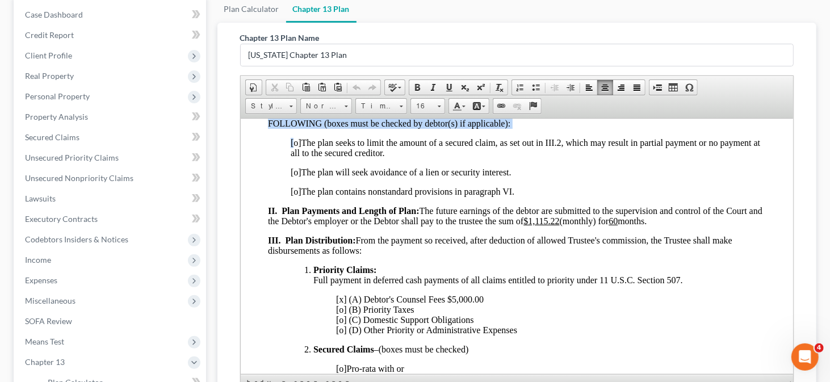
scroll to position [203, 0]
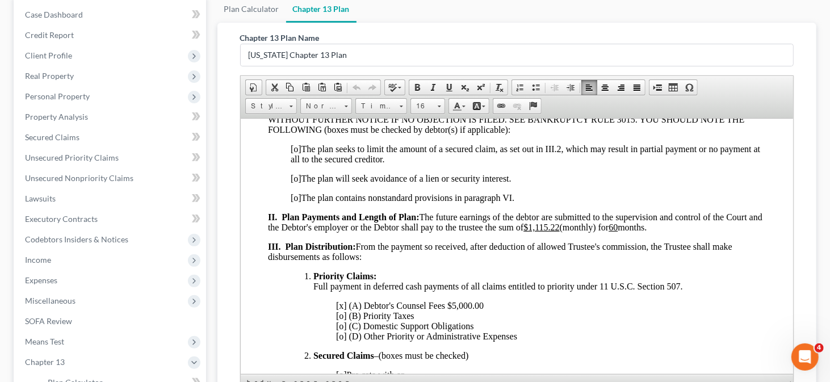
click at [300, 146] on span "[o] The plan seeks to limit the amount of a secured claim, as set out in III.2,…" at bounding box center [524, 154] width 469 height 20
click at [296, 151] on span "[o]" at bounding box center [295, 149] width 11 height 10
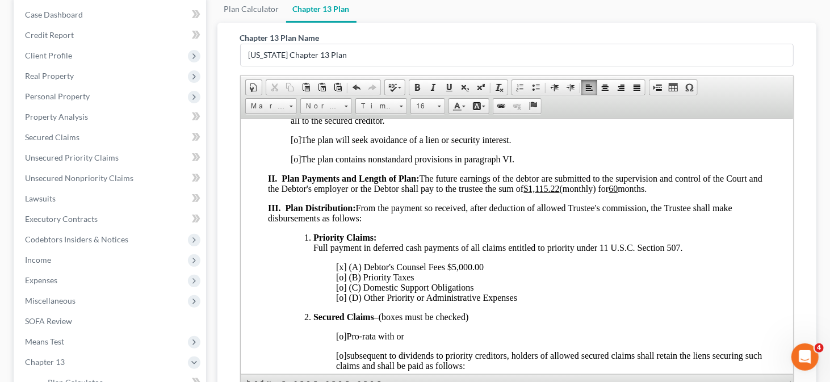
scroll to position [260, 0]
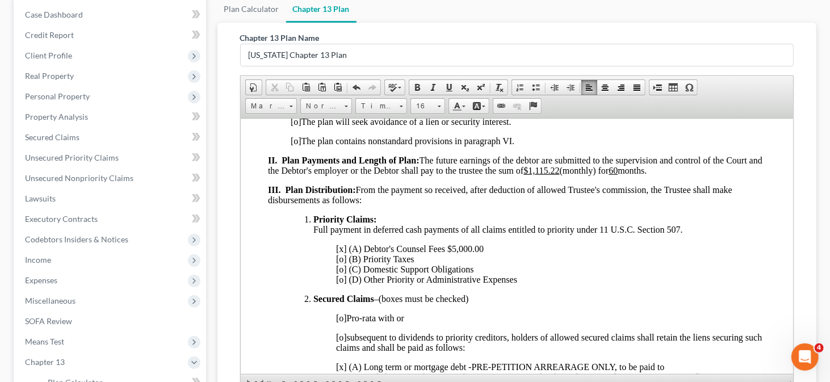
click at [448, 253] on span "[x] (A) Debtor's Counsel Fees $5,000.00 [o] (B) Priority Taxes [o] (C) Domestic…" at bounding box center [425, 263] width 181 height 40
click at [463, 253] on span "[x] (A) Debtor's Counsel Fees - $5,000.00 [o] (B) Priority Taxes [o] (C) Domest…" at bounding box center [425, 263] width 181 height 40
drag, startPoint x: 458, startPoint y: 254, endPoint x: 466, endPoint y: 253, distance: 8.0
click at [466, 253] on span "[x] (A) Debtor's Counsel Fees - $5,000.00 [o] (B) Priority Taxes [o] (C) Domest…" at bounding box center [425, 263] width 181 height 40
drag, startPoint x: 453, startPoint y: 252, endPoint x: 488, endPoint y: 253, distance: 34.1
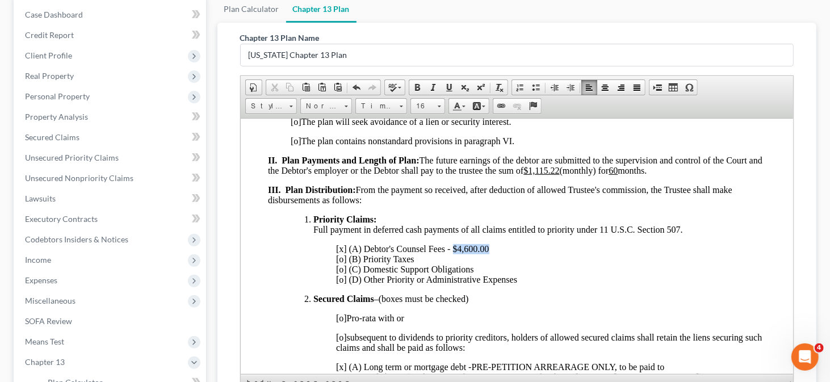
click at [488, 253] on span "[x] (A) Debtor's Counsel Fees - $4,600.00 [o] (B) Priority Taxes [o] (C) Domest…" at bounding box center [425, 263] width 181 height 40
drag, startPoint x: 419, startPoint y: 84, endPoint x: 439, endPoint y: 82, distance: 19.9
click at [419, 84] on link "Bold" at bounding box center [417, 87] width 16 height 15
click at [444, 83] on span at bounding box center [448, 87] width 9 height 9
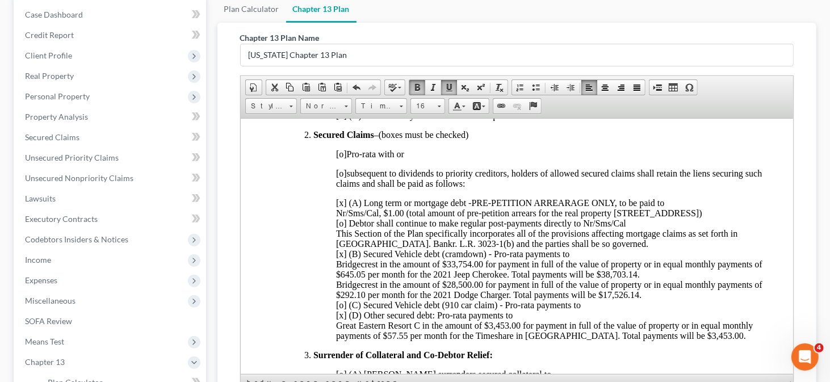
scroll to position [430, 0]
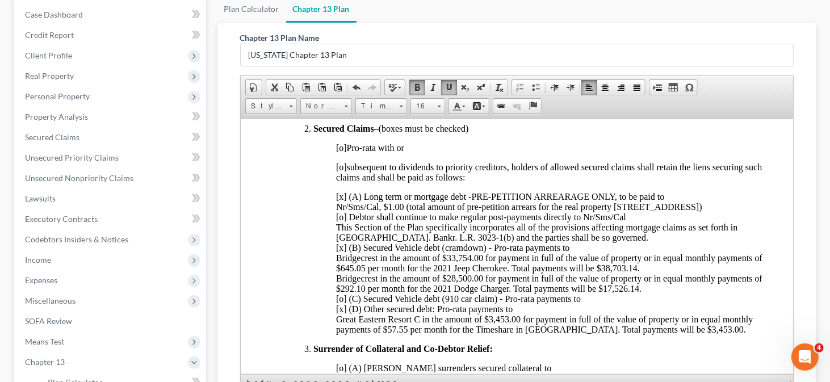
click at [493, 255] on span "[x] (A) Long term or mortgage debt -PRE-PETITION ARREARAGE ONLY, to be paid to …" at bounding box center [548, 262] width 426 height 142
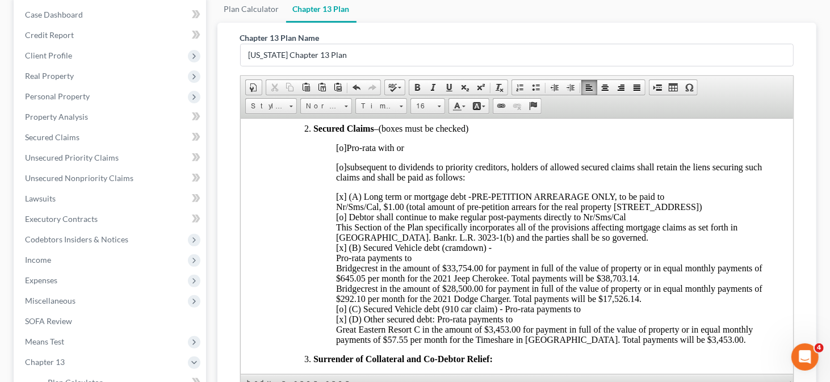
click at [335, 275] on span "[x] (A) Long term or mortgage debt -PRE-PETITION ARREARAGE ONLY, to be paid to …" at bounding box center [548, 267] width 426 height 153
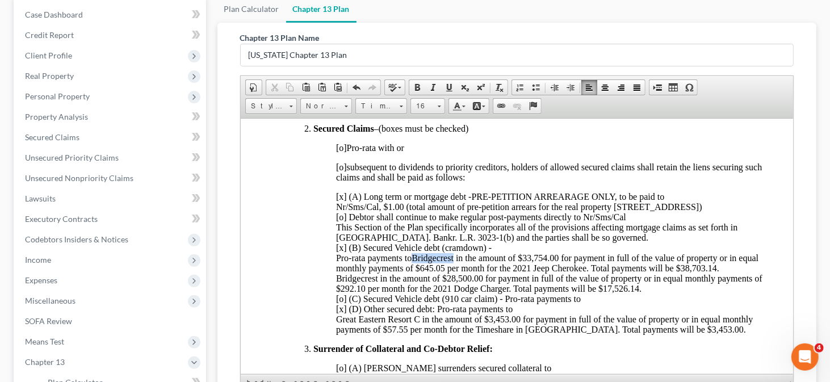
drag, startPoint x: 413, startPoint y: 266, endPoint x: 455, endPoint y: 265, distance: 41.4
click at [455, 265] on span "[x] (A) Long term or mortgage debt -PRE-PETITION ARREARAGE ONLY, to be paid to …" at bounding box center [548, 262] width 426 height 142
click at [415, 85] on span at bounding box center [417, 87] width 9 height 9
click at [444, 85] on span at bounding box center [448, 87] width 9 height 9
drag, startPoint x: 523, startPoint y: 264, endPoint x: 561, endPoint y: 265, distance: 38.6
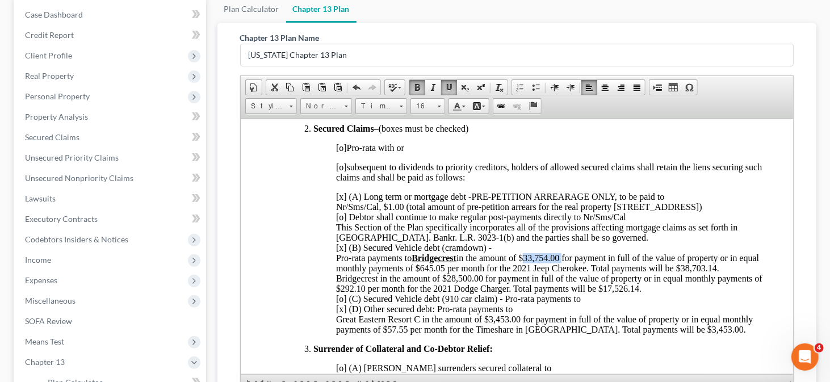
click at [561, 265] on span "[x] (A) Long term or mortgage debt -PRE-PETITION ARREARAGE ONLY, to be paid to …" at bounding box center [548, 262] width 426 height 142
click at [419, 85] on span at bounding box center [417, 87] width 9 height 9
click at [451, 82] on link "Underline" at bounding box center [449, 87] width 16 height 15
click at [565, 266] on span "[x] (A) Long term or mortgage debt -PRE-PETITION ARREARAGE ONLY, to be paid to …" at bounding box center [548, 262] width 426 height 142
click at [562, 267] on span "[x] (A) Long term or mortgage debt -PRE-PETITION ARREARAGE ONLY, to be paid to …" at bounding box center [548, 262] width 426 height 142
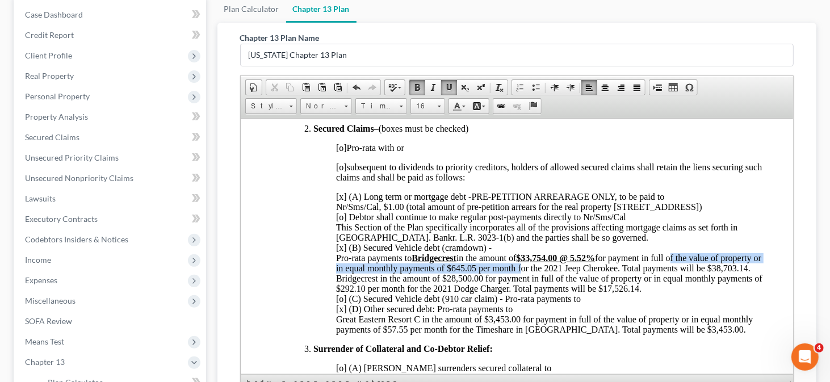
drag, startPoint x: 676, startPoint y: 264, endPoint x: 560, endPoint y: 278, distance: 116.6
click at [560, 278] on span "[x] (A) Long term or mortgage debt -PRE-PETITION ARREARAGE ONLY, to be paid to …" at bounding box center [548, 262] width 426 height 142
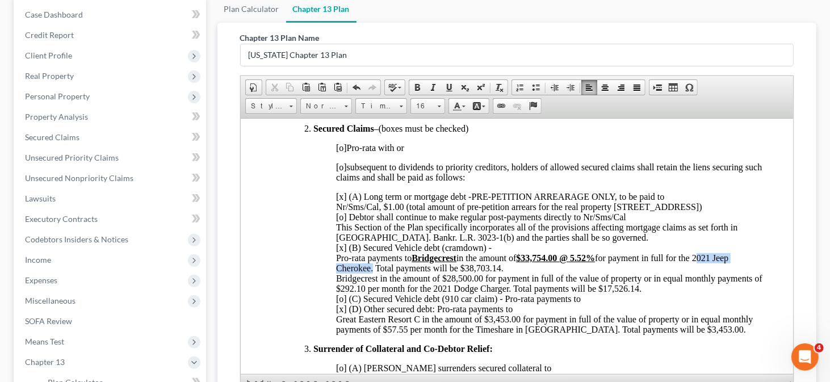
drag, startPoint x: 701, startPoint y: 266, endPoint x: 369, endPoint y: 279, distance: 332.3
click at [369, 279] on span "[x] (A) Long term or mortgage debt -PRE-PETITION ARREARAGE ONLY, to be paid to …" at bounding box center [548, 262] width 426 height 142
click at [418, 86] on span at bounding box center [417, 87] width 9 height 9
click at [444, 86] on span at bounding box center [448, 87] width 9 height 9
drag, startPoint x: 461, startPoint y: 277, endPoint x: 503, endPoint y: 277, distance: 41.4
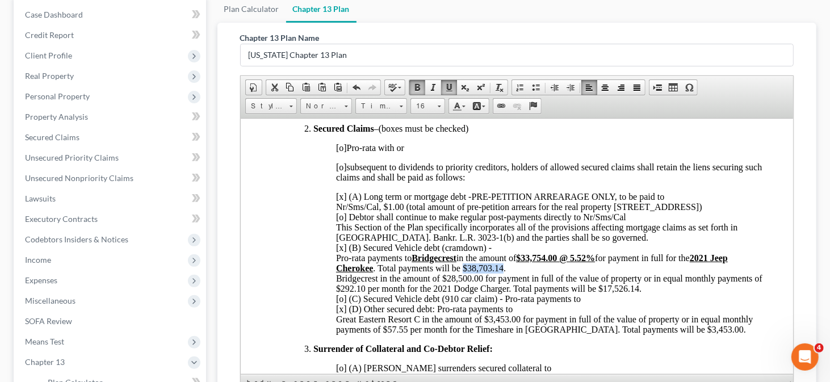
click at [503, 277] on span "[x] (A) Long term or mortgage debt -PRE-PETITION ARREARAGE ONLY, to be paid to …" at bounding box center [548, 262] width 426 height 142
click at [410, 80] on link "Bold" at bounding box center [417, 87] width 16 height 15
click at [444, 83] on span at bounding box center [448, 87] width 9 height 9
drag, startPoint x: 334, startPoint y: 263, endPoint x: 410, endPoint y: 264, distance: 75.5
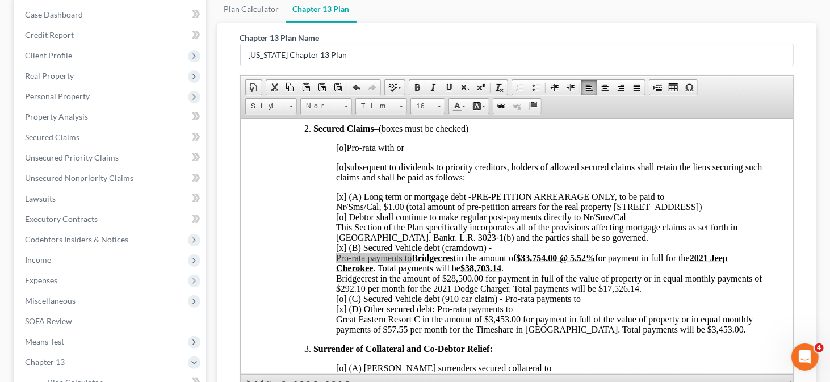
scroll to position [0, 0]
click at [411, 281] on span "Context Menu Options" at bounding box center [412, 283] width 9 height 9
copy span "Pro-rata payments to"
click at [335, 289] on span "[x] (A) Long term or mortgage debt -PRE-PETITION ARREARAGE ONLY, to be paid to …" at bounding box center [548, 262] width 426 height 142
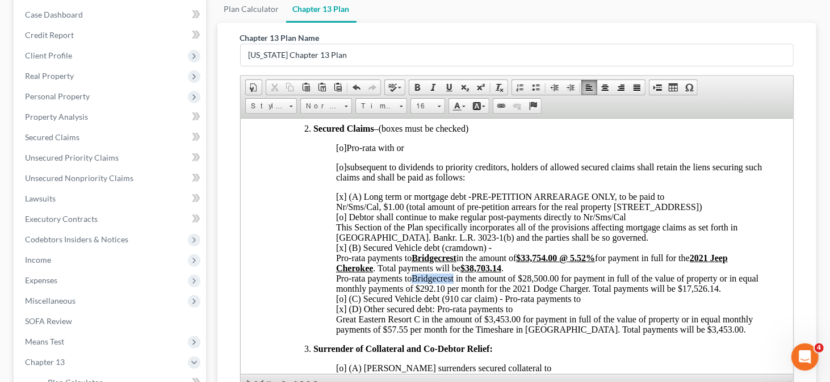
drag, startPoint x: 415, startPoint y: 287, endPoint x: 455, endPoint y: 287, distance: 39.7
click at [455, 287] on span "Bridgecrest in the amount of $28,500.00 for payment in full of the value of pro…" at bounding box center [546, 303] width 422 height 61
click at [413, 83] on span at bounding box center [417, 87] width 9 height 9
click at [444, 86] on span at bounding box center [448, 87] width 9 height 9
drag, startPoint x: 524, startPoint y: 286, endPoint x: 562, endPoint y: 288, distance: 38.1
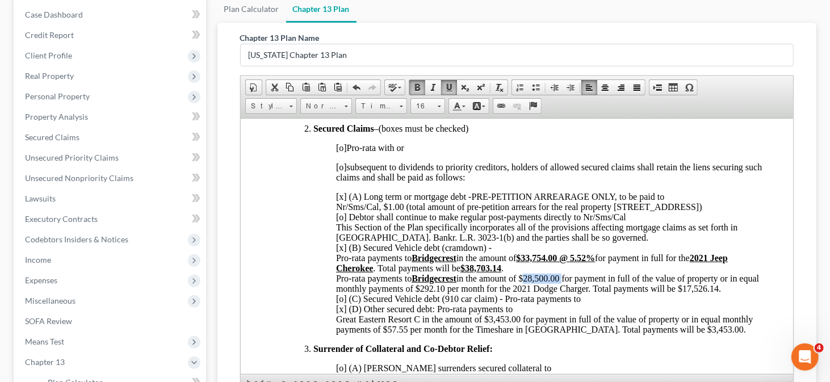
click at [562, 288] on span "Bridgecrest in the amount of $28,500.00 for payment in full of the value of pro…" at bounding box center [546, 303] width 423 height 61
click at [418, 83] on span at bounding box center [417, 87] width 9 height 9
click at [449, 84] on span at bounding box center [448, 87] width 9 height 9
click at [564, 286] on span "Bridgecrest in the amount of $28,500.00 for payment in full of the value of pro…" at bounding box center [544, 303] width 418 height 61
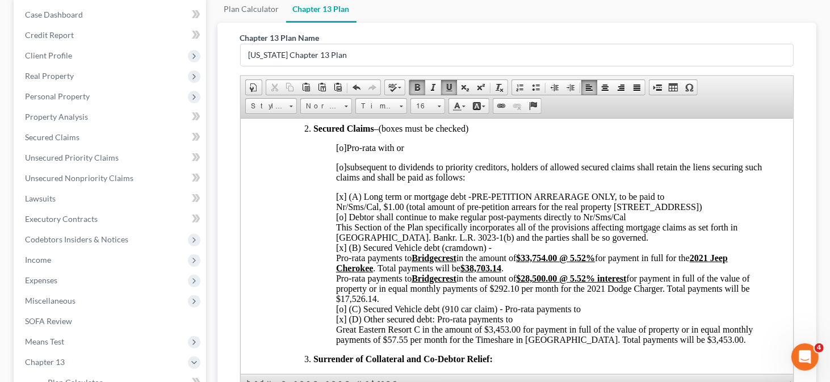
click at [601, 266] on span "[x] (A) Long term or mortgage debt -PRE-PETITION ARREARAGE ONLY, to be paid to …" at bounding box center [536, 231] width 402 height 81
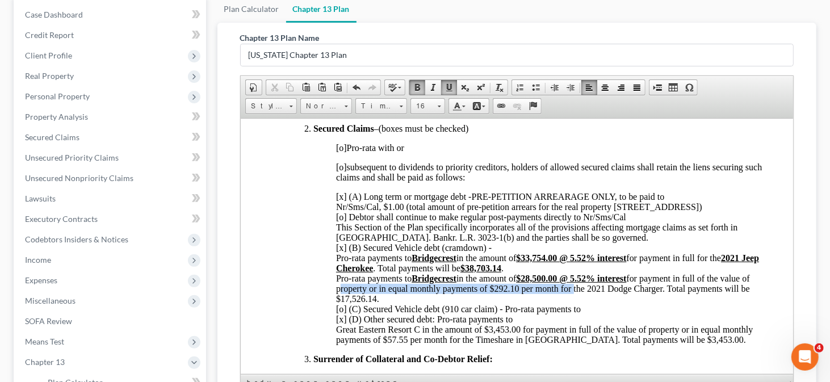
drag, startPoint x: 345, startPoint y: 300, endPoint x: 581, endPoint y: 298, distance: 236.1
click at [581, 298] on span "Bridgecrest in the amount of $28,500.00 @ 5.52% interest for payment in full of…" at bounding box center [543, 308] width 417 height 71
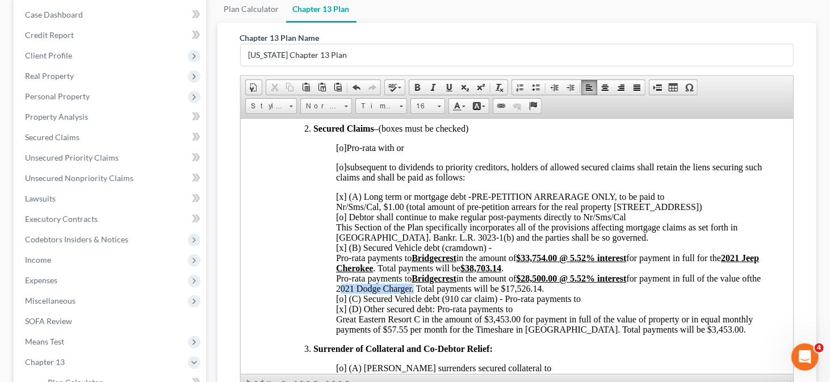
drag, startPoint x: 368, startPoint y: 297, endPoint x: 434, endPoint y: 296, distance: 65.8
click at [434, 296] on span "Bridgecrest in the amount of $28,500.00 @ 5.52% interest for payment in full of…" at bounding box center [547, 303] width 425 height 61
click at [414, 86] on span at bounding box center [417, 87] width 9 height 9
click at [448, 83] on span at bounding box center [448, 87] width 9 height 9
drag, startPoint x: 528, startPoint y: 297, endPoint x: 570, endPoint y: 295, distance: 42.1
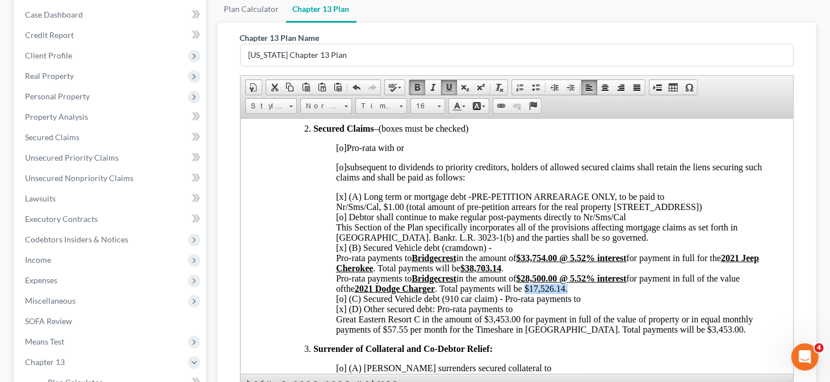
click at [570, 295] on span "Bridgecrest in the amount of $28,500.00 @ 5.52% interest for payment in full of…" at bounding box center [543, 303] width 417 height 61
click at [413, 86] on span at bounding box center [417, 87] width 9 height 9
click at [448, 85] on span at bounding box center [448, 87] width 9 height 9
drag, startPoint x: 335, startPoint y: 329, endPoint x: 727, endPoint y: 334, distance: 391.6
click at [727, 334] on p "[x] (A) Long term or mortgage debt -PRE-PETITION ARREARAGE ONLY, to be paid to …" at bounding box center [550, 262] width 430 height 143
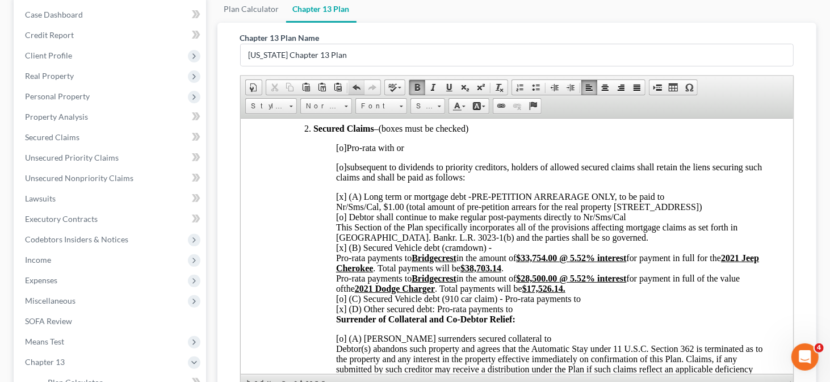
click at [353, 86] on span at bounding box center [356, 87] width 9 height 9
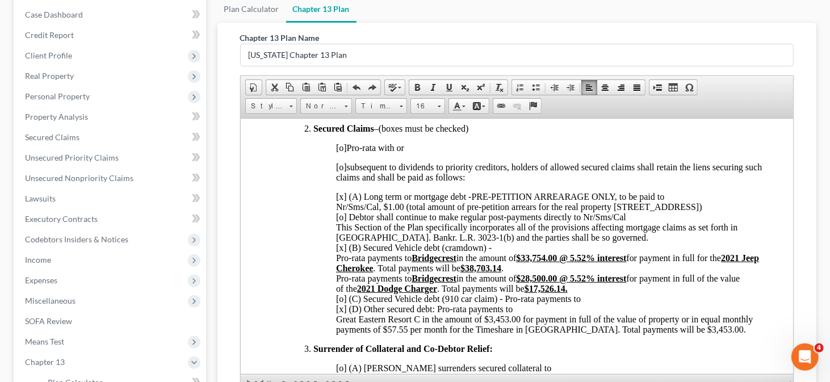
click at [624, 318] on p "[x] (A) Long term or mortgage debt -PRE-PETITION ARREARAGE ONLY, to be paid to …" at bounding box center [550, 262] width 430 height 143
drag, startPoint x: 724, startPoint y: 341, endPoint x: 684, endPoint y: 331, distance: 40.9
click at [684, 331] on span "Bridgecrest in the amount of $28,500.00 @ 5.52% interest for payment in full of…" at bounding box center [543, 303] width 417 height 61
click at [439, 325] on span "Bridgecrest in the amount of $28,500.00 @ 5.52% interest for payment in full of…" at bounding box center [543, 303] width 417 height 61
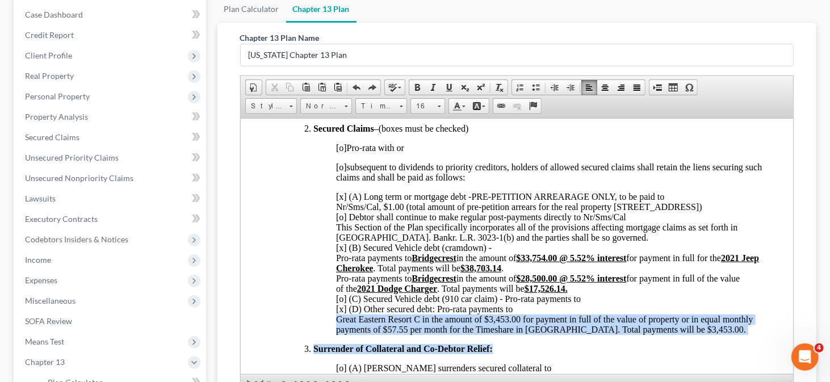
scroll to position [433, 0]
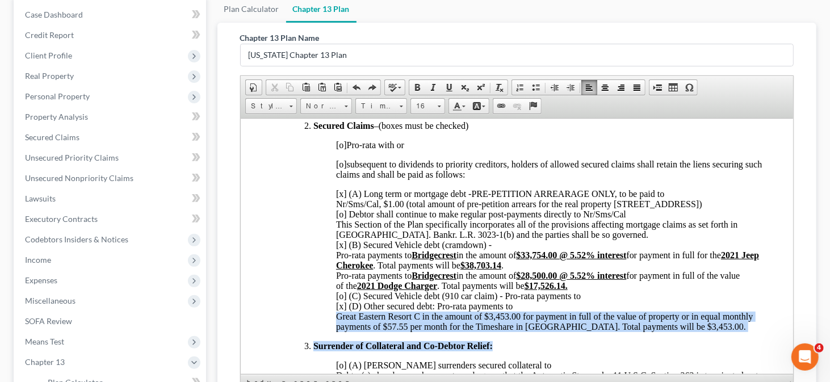
drag, startPoint x: 333, startPoint y: 327, endPoint x: 729, endPoint y: 335, distance: 396.2
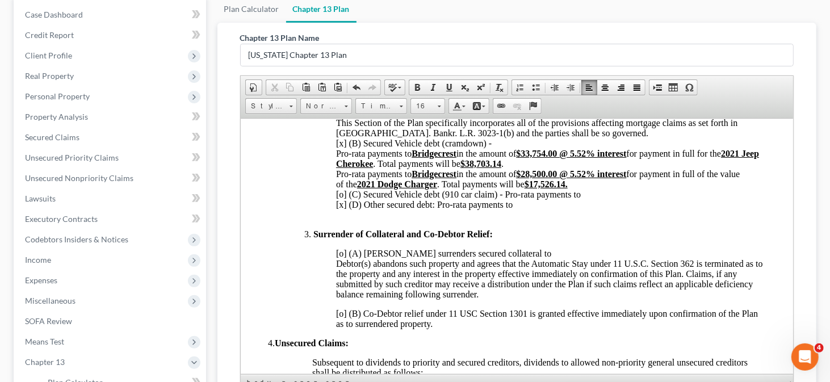
scroll to position [547, 0]
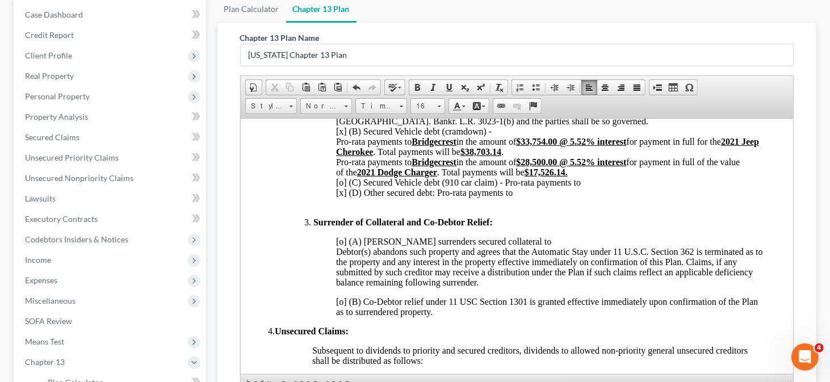
click at [514, 199] on p "[x] (A) Long term or mortgage debt -PRE-PETITION ARREARAGE ONLY, to be paid to …" at bounding box center [550, 141] width 430 height 133
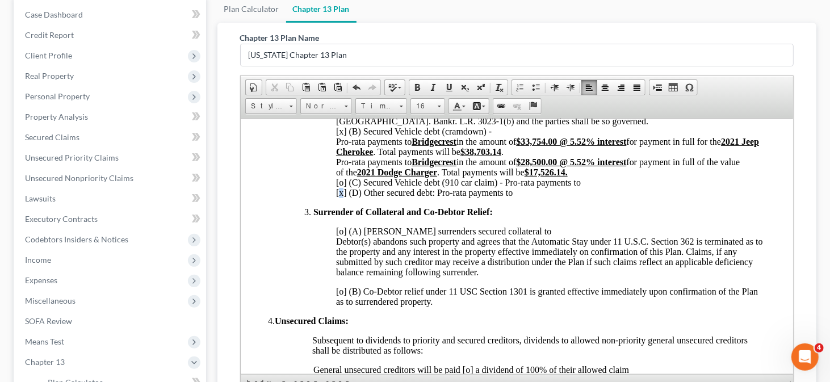
click at [343, 197] on span "Bridgecrest in the amount of $28,500.00 @ 5.52% interest for payment in full of…" at bounding box center [537, 177] width 404 height 40
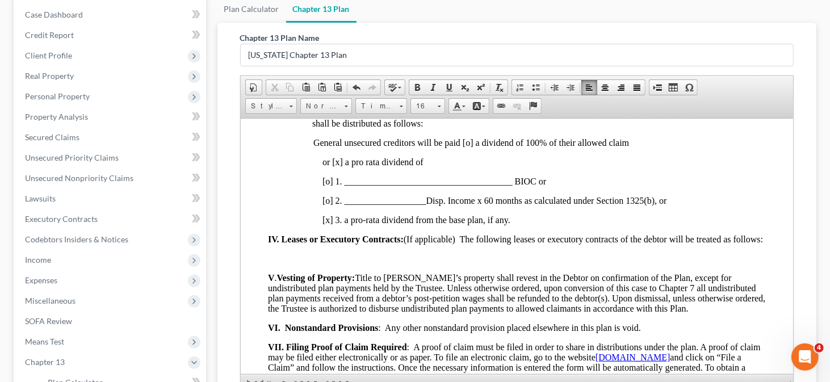
scroll to position [830, 0]
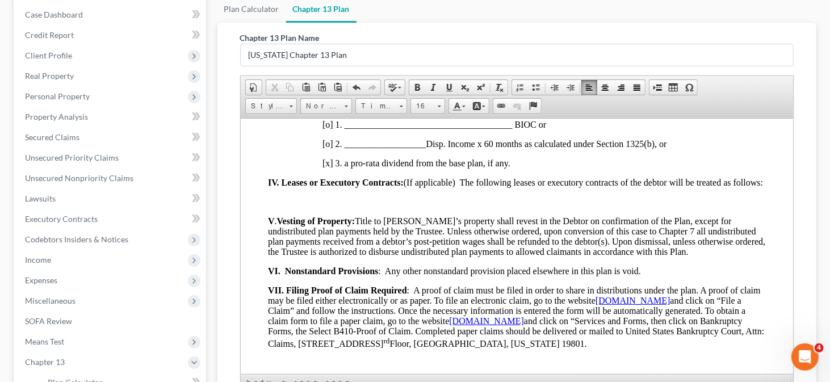
click at [351, 207] on p at bounding box center [528, 201] width 476 height 10
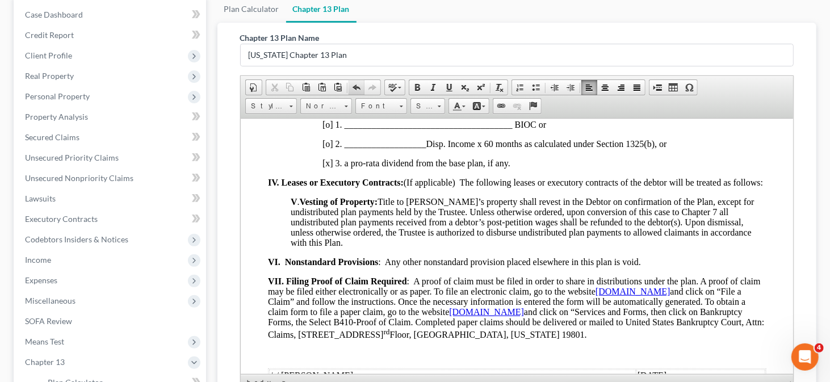
click at [360, 88] on link "Undo" at bounding box center [356, 87] width 16 height 15
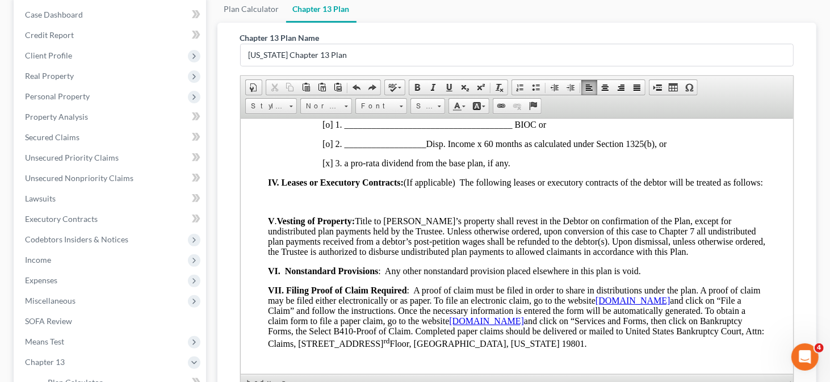
click at [321, 187] on p "IV. Leases or Executory Contracts: (If applicable) The following leases or exec…" at bounding box center [516, 182] width 498 height 10
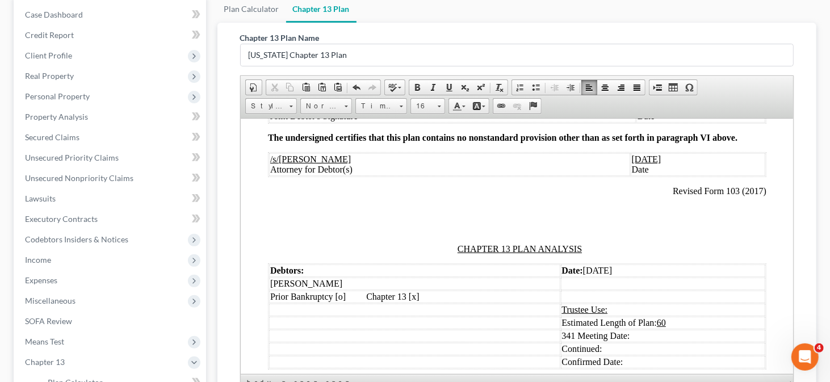
scroll to position [1114, 0]
click at [649, 85] on link "Insert Page Break for Printing" at bounding box center [657, 87] width 16 height 15
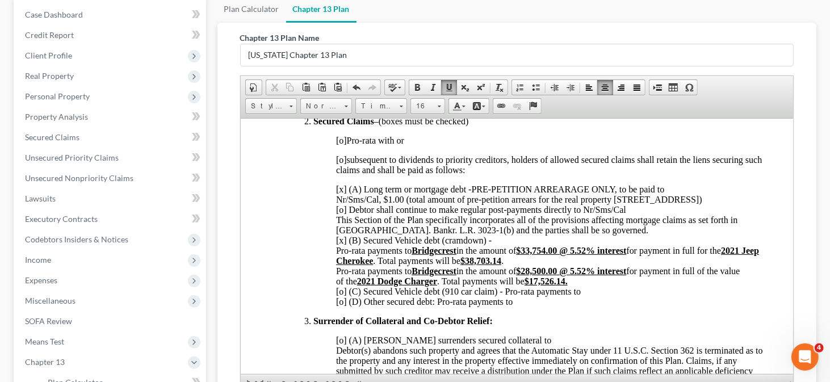
scroll to position [433, 0]
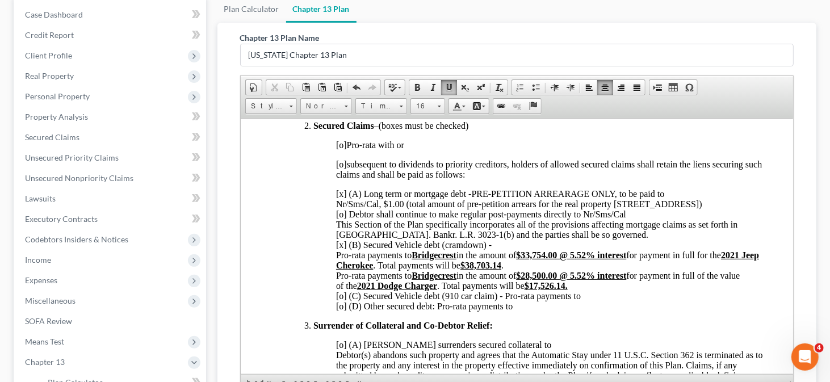
click at [471, 200] on span "[x] (A) Long term or mortgage debt -PRE-PETITION ARREARAGE ONLY, to be paid to …" at bounding box center [546, 228] width 423 height 81
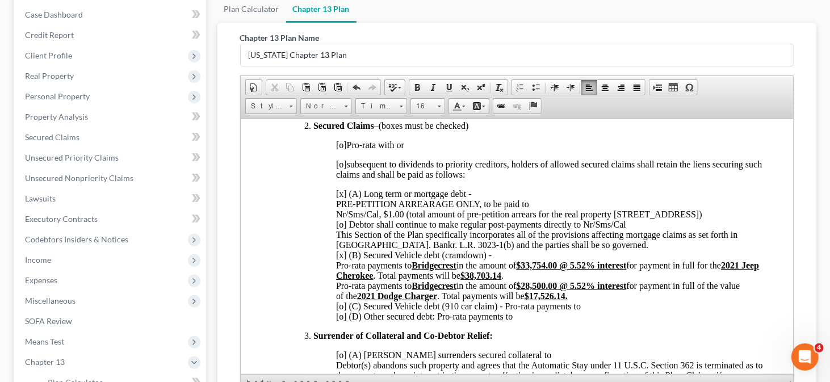
click at [335, 222] on span "[x] (A) Long term or mortgage debt - ​ PRE-PETITION ARREARAGE ONLY, to be paid …" at bounding box center [546, 233] width 423 height 91
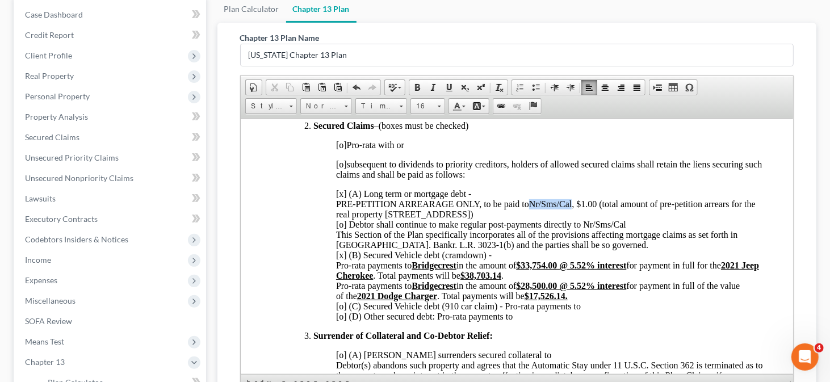
drag, startPoint x: 529, startPoint y: 209, endPoint x: 573, endPoint y: 210, distance: 43.7
click at [573, 210] on span "[x] (A) Long term or mortgage debt - PRE-PETITION ARREARAGE ONLY, to be paid to…" at bounding box center [546, 233] width 423 height 91
drag, startPoint x: 419, startPoint y: 83, endPoint x: 447, endPoint y: 84, distance: 27.8
click at [419, 83] on span at bounding box center [417, 87] width 9 height 9
click at [448, 83] on span at bounding box center [448, 87] width 9 height 9
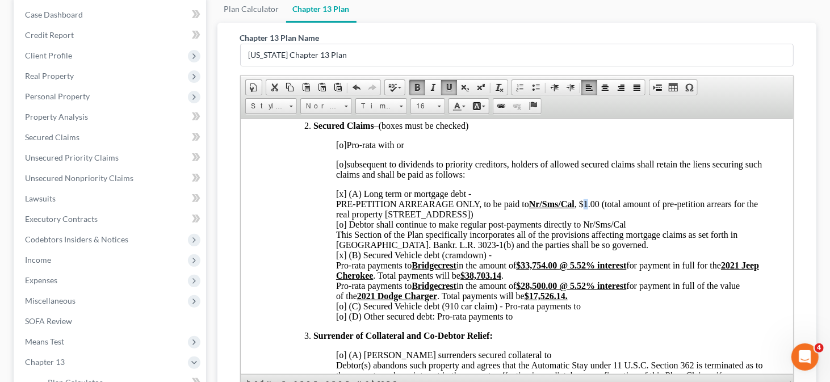
click at [585, 212] on span "[x] (A) Long term or mortgage debt - PRE-PETITION ARREARAGE ONLY, to be paid to…" at bounding box center [546, 233] width 423 height 91
click at [340, 234] on span "[x] (A) Long term or mortgage debt - PRE-PETITION ARREARAGE ONLY, to be paid to…" at bounding box center [546, 233] width 423 height 91
drag, startPoint x: 582, startPoint y: 231, endPoint x: 626, endPoint y: 231, distance: 43.7
click at [626, 231] on p "[x] (A) Long term or mortgage debt - PRE-PETITION ARREARAGE ONLY, to be paid to…" at bounding box center [550, 254] width 430 height 133
click at [417, 86] on span at bounding box center [417, 87] width 9 height 9
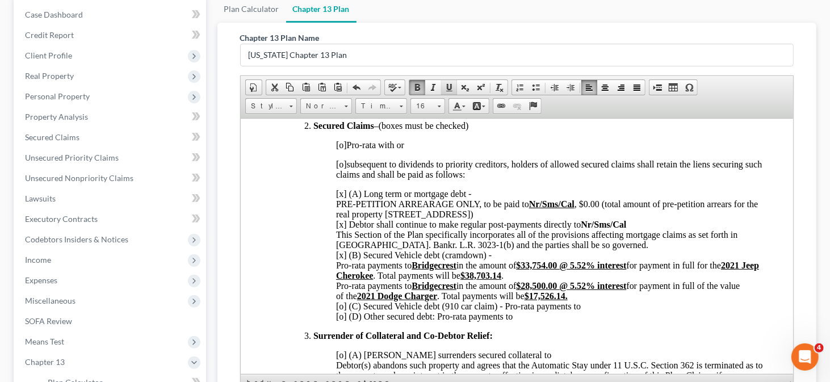
click at [449, 84] on span at bounding box center [448, 87] width 9 height 9
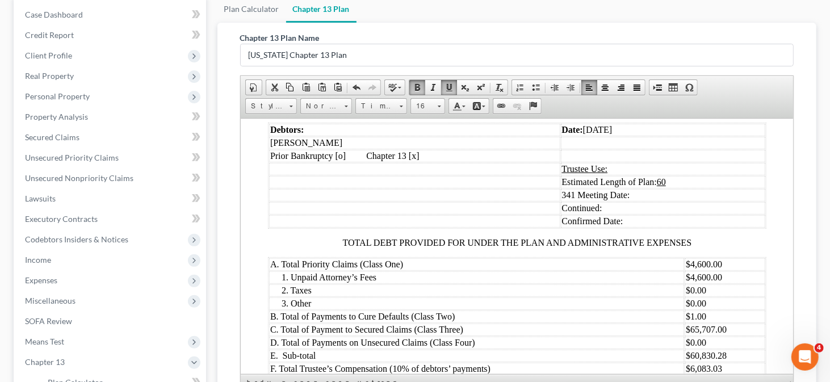
scroll to position [1284, 0]
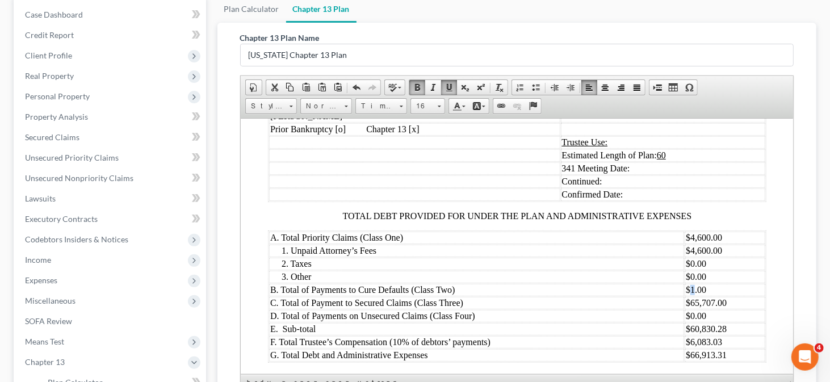
click at [684, 296] on td "$1.00" at bounding box center [724, 289] width 81 height 12
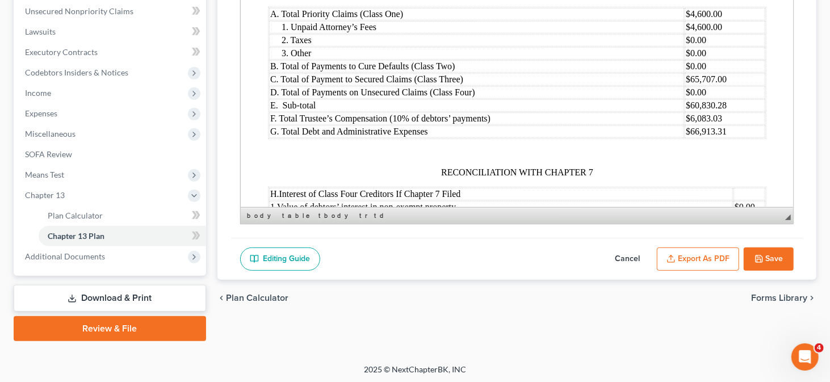
scroll to position [1341, 0]
drag, startPoint x: 683, startPoint y: 104, endPoint x: 725, endPoint y: 108, distance: 41.6
click at [725, 86] on td "$65,707.00" at bounding box center [724, 79] width 81 height 12
drag, startPoint x: 700, startPoint y: 131, endPoint x: 708, endPoint y: 131, distance: 8.5
click at [708, 112] on td "$60,830.28" at bounding box center [724, 105] width 81 height 12
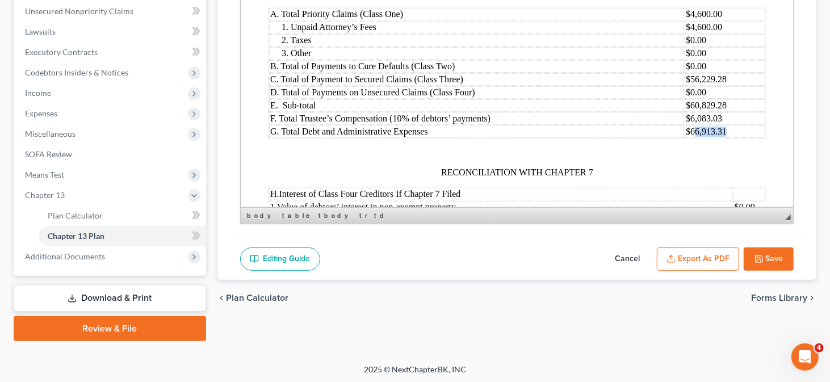
drag, startPoint x: 689, startPoint y: 159, endPoint x: 718, endPoint y: 159, distance: 29.0
click at [718, 138] on td "$66,913.31" at bounding box center [724, 131] width 81 height 12
drag, startPoint x: 691, startPoint y: 142, endPoint x: 716, endPoint y: 143, distance: 25.0
click at [716, 125] on td "$6,083.03" at bounding box center [724, 118] width 81 height 12
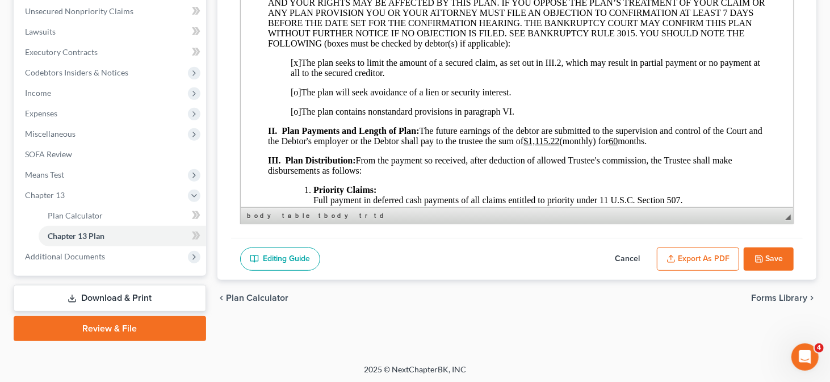
scroll to position [110, 0]
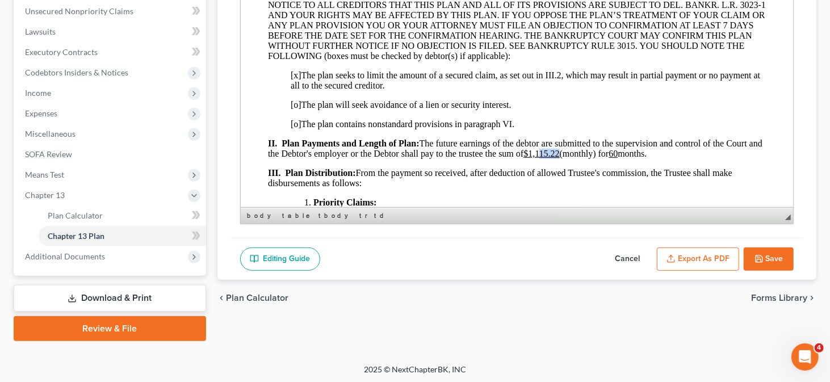
drag, startPoint x: 556, startPoint y: 156, endPoint x: 575, endPoint y: 158, distance: 18.8
click at [558, 158] on u "$1,115.22" at bounding box center [541, 154] width 36 height 10
drag, startPoint x: 542, startPoint y: 156, endPoint x: 575, endPoint y: 158, distance: 33.6
click at [559, 158] on u "$1,126.50" at bounding box center [541, 154] width 36 height 10
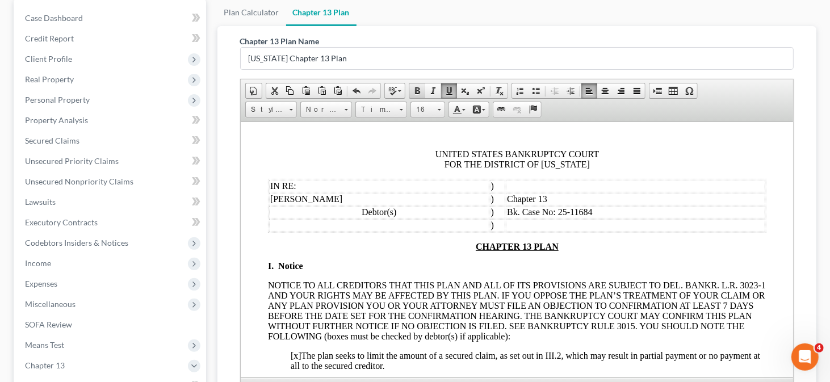
click at [415, 86] on span at bounding box center [417, 90] width 9 height 9
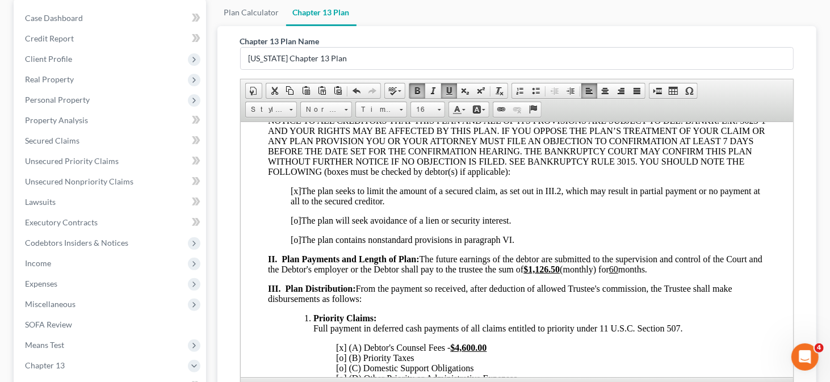
scroll to position [170, 0]
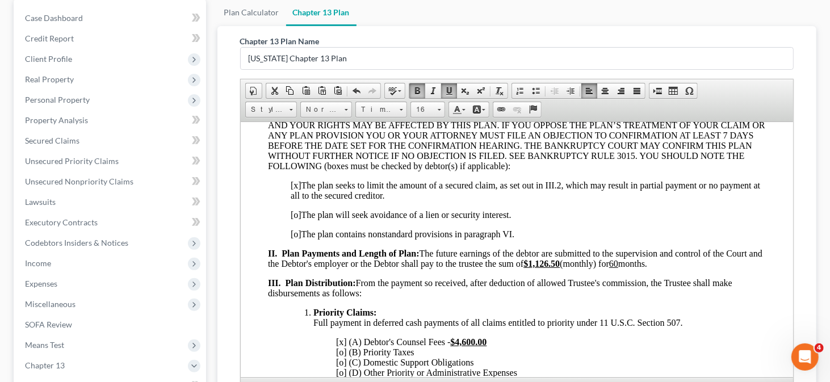
click at [617, 265] on u "60" at bounding box center [612, 263] width 9 height 10
click at [410, 87] on link "Bold" at bounding box center [417, 90] width 16 height 15
click at [606, 233] on p "[o] The plan contains nonstandard provisions in paragraph VI." at bounding box center [528, 234] width 476 height 10
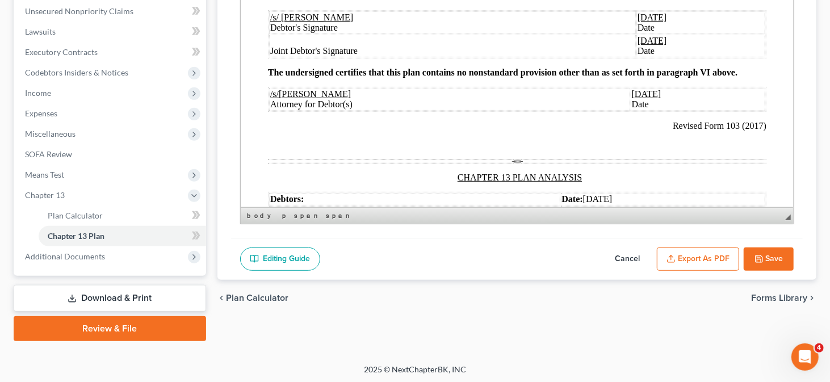
scroll to position [224, 0]
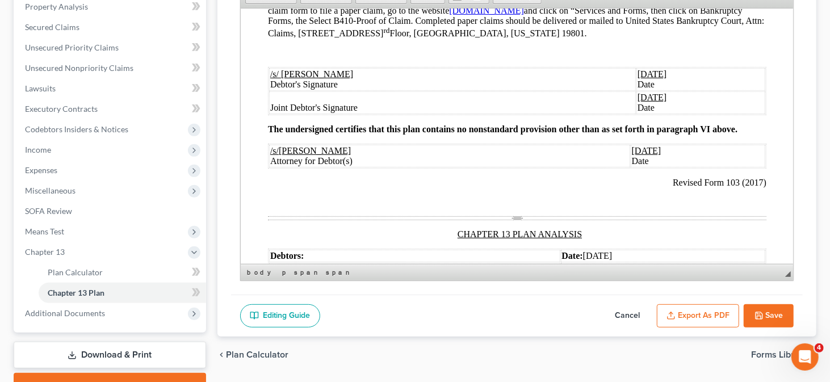
click at [704, 305] on button "Export as PDF" at bounding box center [698, 316] width 82 height 24
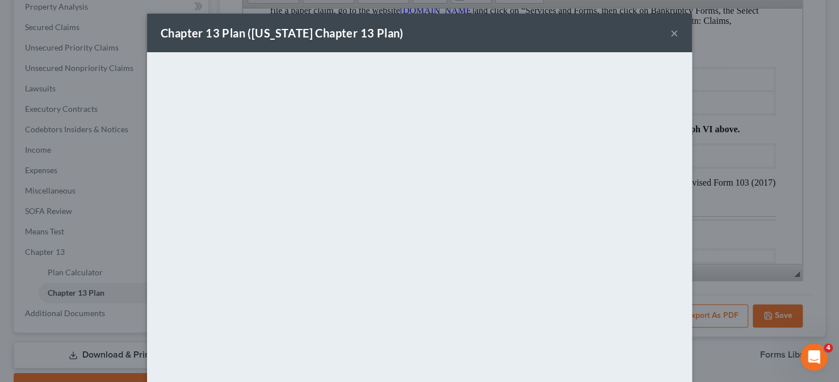
click at [665, 33] on div "Chapter 13 Plan ([US_STATE] Chapter 13 Plan) ×" at bounding box center [419, 33] width 545 height 39
click at [670, 33] on button "×" at bounding box center [674, 33] width 8 height 14
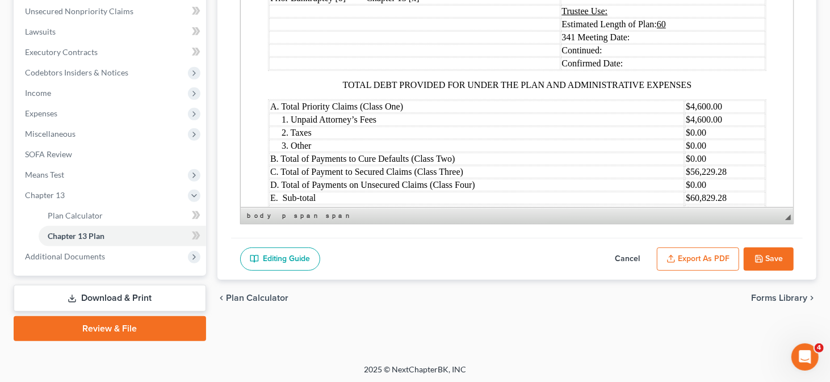
scroll to position [1249, 0]
click at [759, 262] on button "Save" at bounding box center [768, 259] width 50 height 24
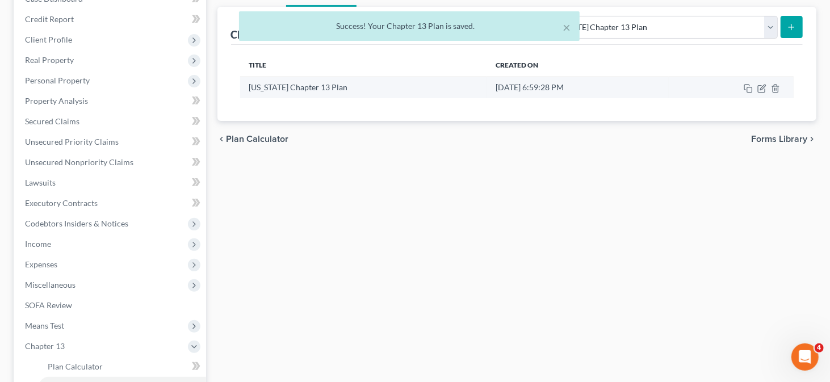
scroll to position [110, 0]
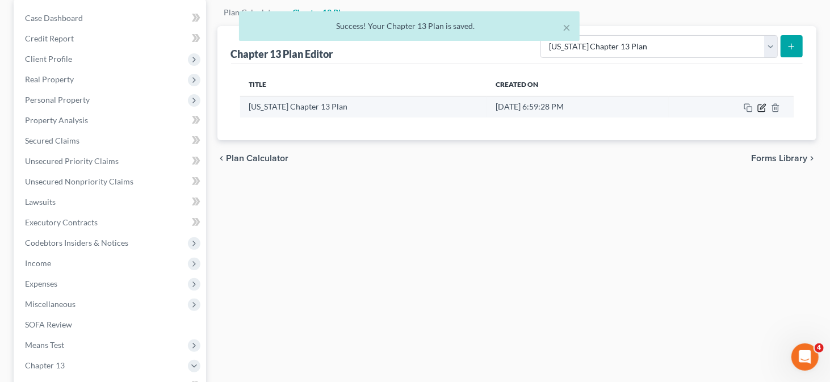
click at [764, 107] on icon "button" at bounding box center [761, 107] width 9 height 9
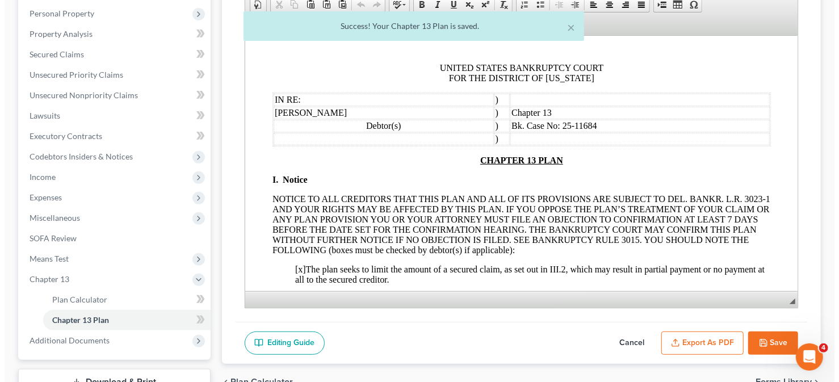
scroll to position [224, 0]
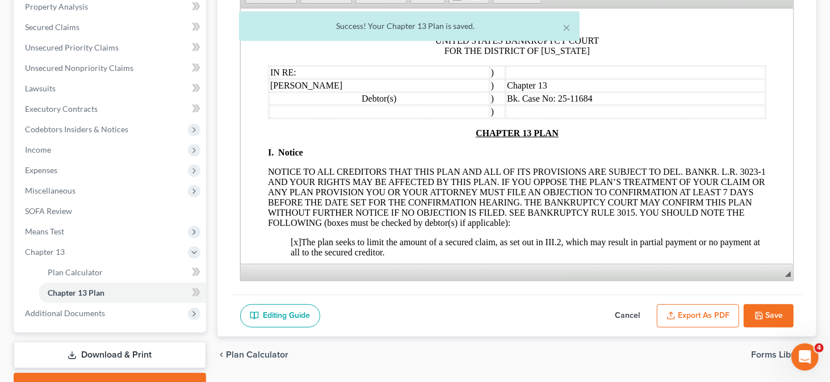
click at [711, 311] on button "Export as PDF" at bounding box center [698, 316] width 82 height 24
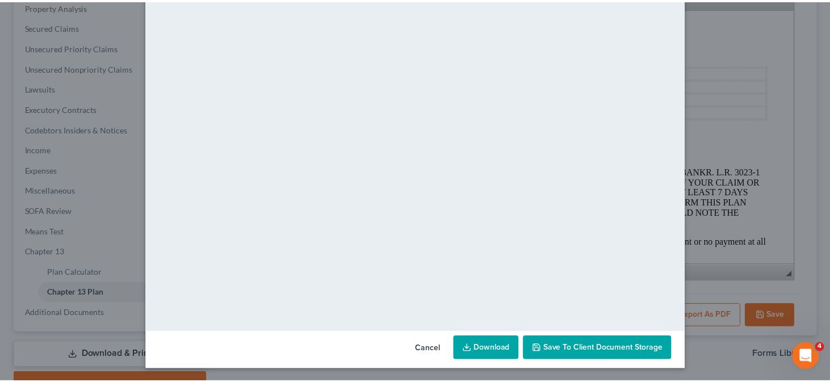
scroll to position [93, 0]
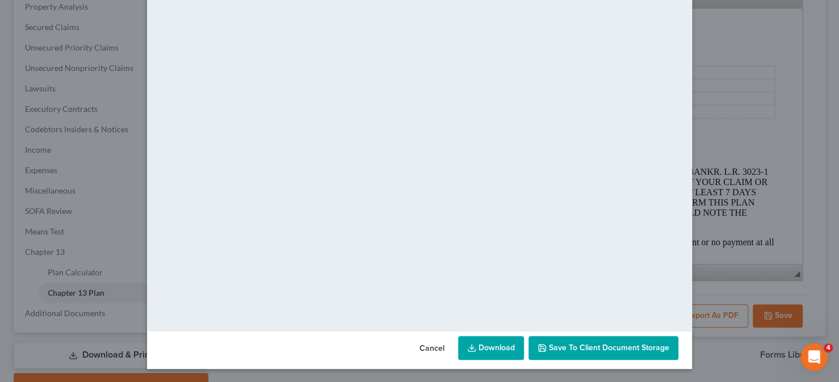
click at [590, 346] on span "Save to Client Document Storage" at bounding box center [609, 348] width 120 height 10
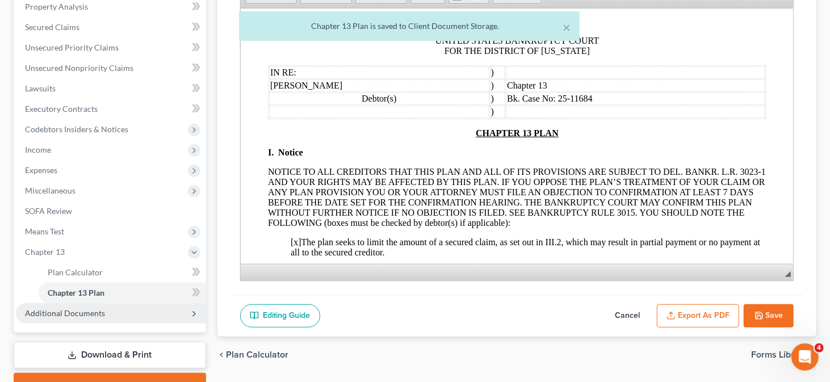
click at [72, 308] on span "Additional Documents" at bounding box center [65, 313] width 80 height 10
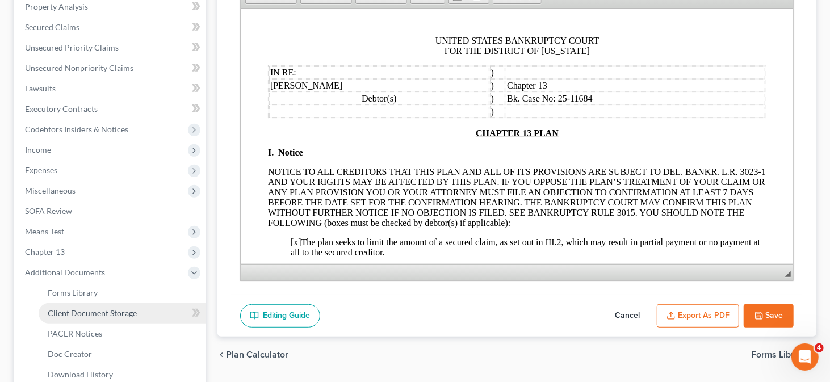
click at [93, 309] on span "Client Document Storage" at bounding box center [92, 313] width 89 height 10
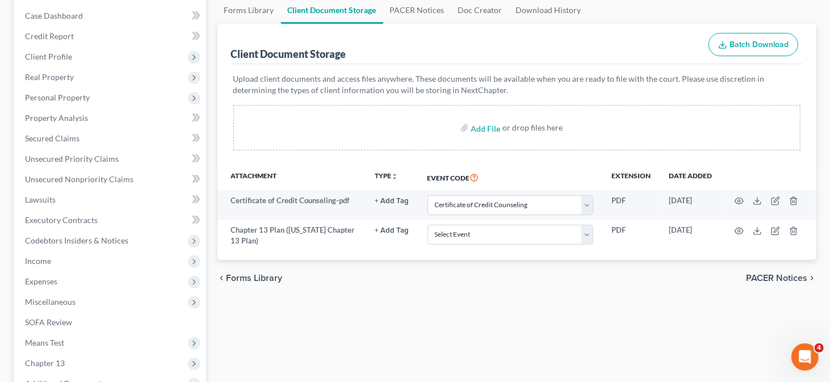
scroll to position [114, 0]
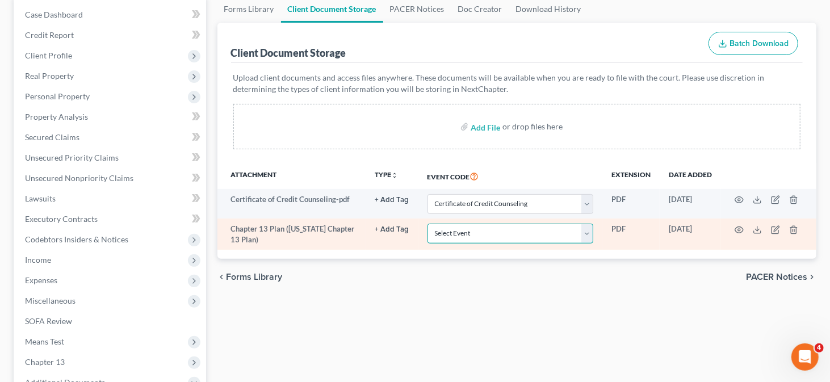
click at [508, 226] on select "Select Event 20 Largest Unsecured Creditors Amended Petition Amended Schedules/…" at bounding box center [510, 234] width 166 height 20
click at [427, 224] on select "Select Event 20 Largest Unsecured Creditors Amended Petition Amended Schedules/…" at bounding box center [510, 234] width 166 height 20
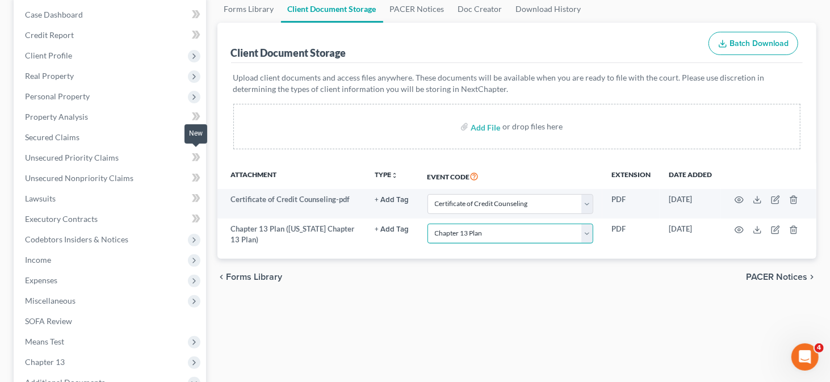
scroll to position [170, 0]
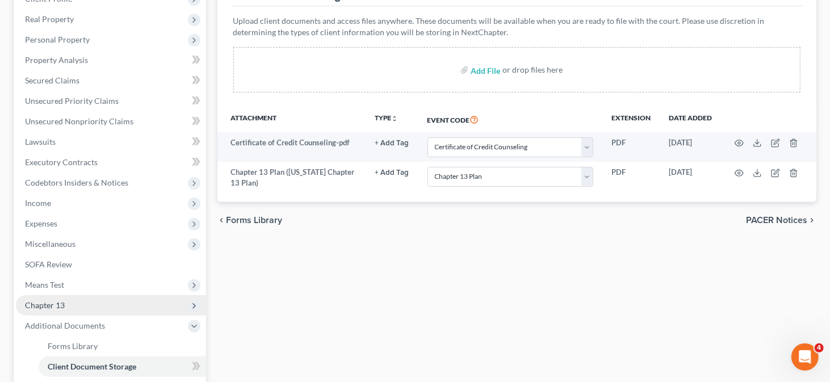
click at [93, 304] on span "Chapter 13" at bounding box center [111, 305] width 190 height 20
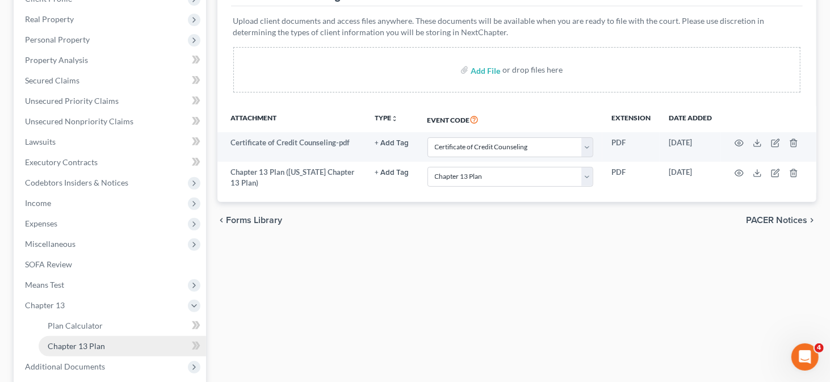
click at [98, 342] on span "Chapter 13 Plan" at bounding box center [76, 346] width 57 height 10
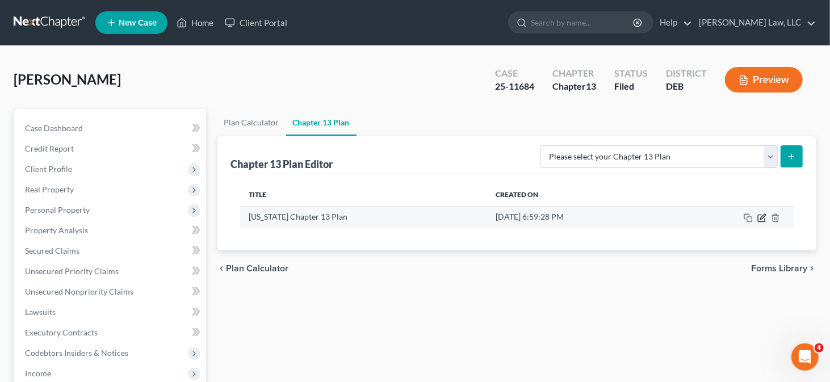
click at [764, 218] on icon "button" at bounding box center [761, 217] width 9 height 9
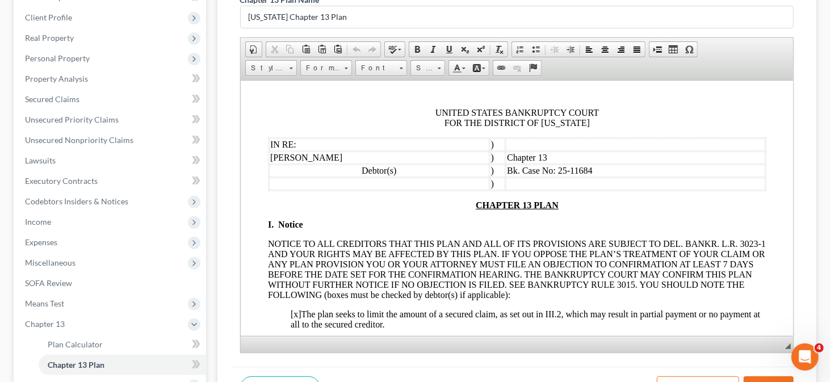
scroll to position [170, 0]
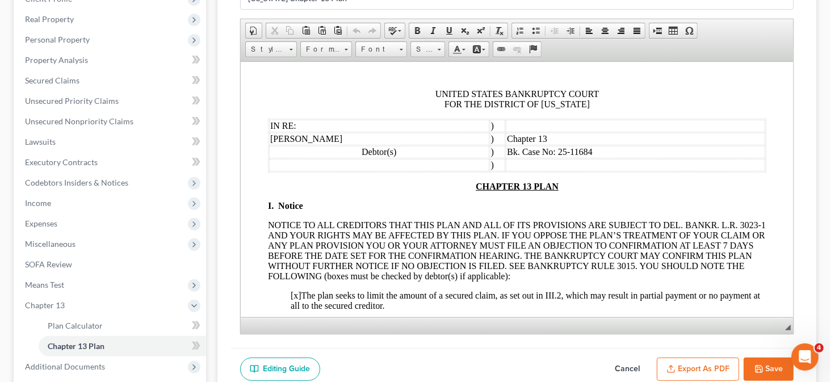
click at [687, 360] on button "Export as PDF" at bounding box center [698, 370] width 82 height 24
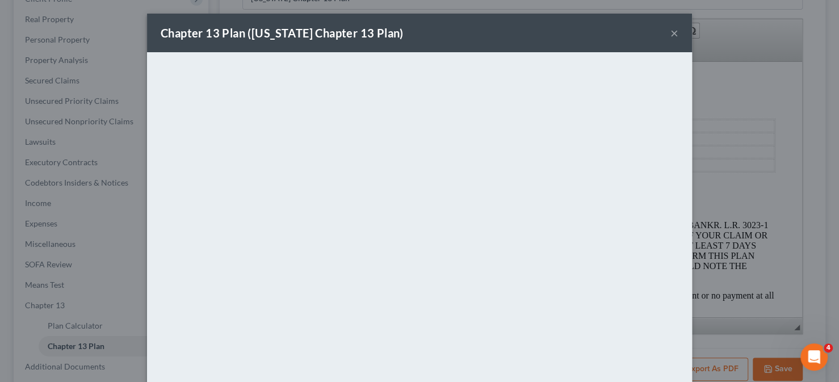
click at [670, 34] on button "×" at bounding box center [674, 33] width 8 height 14
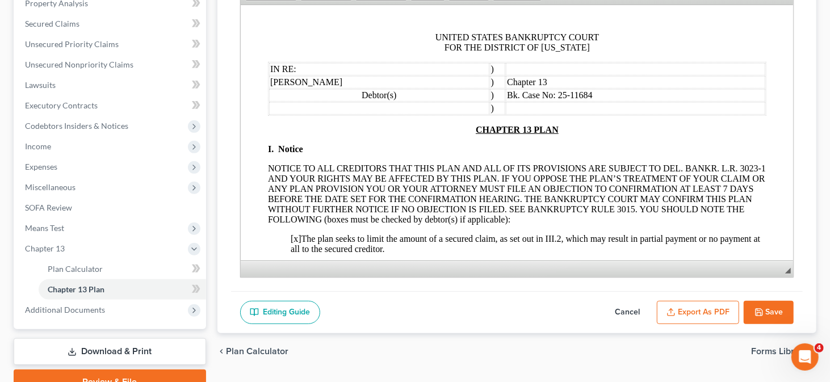
scroll to position [280, 0]
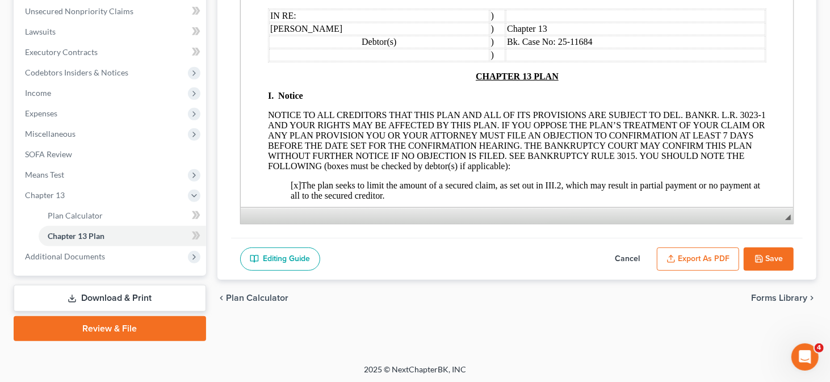
click at [138, 288] on link "Download & Print" at bounding box center [110, 298] width 192 height 27
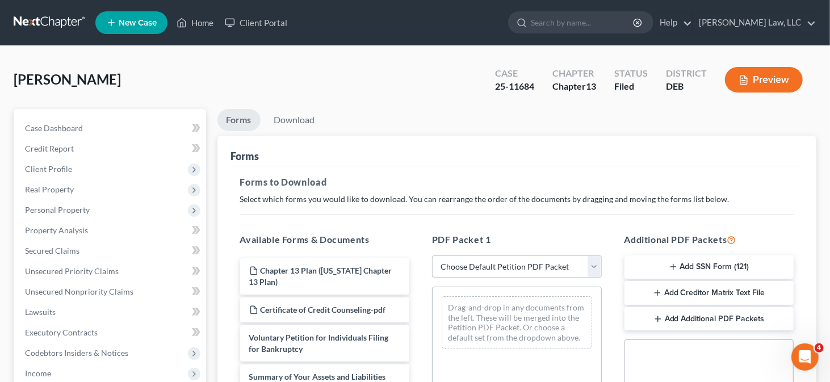
scroll to position [114, 0]
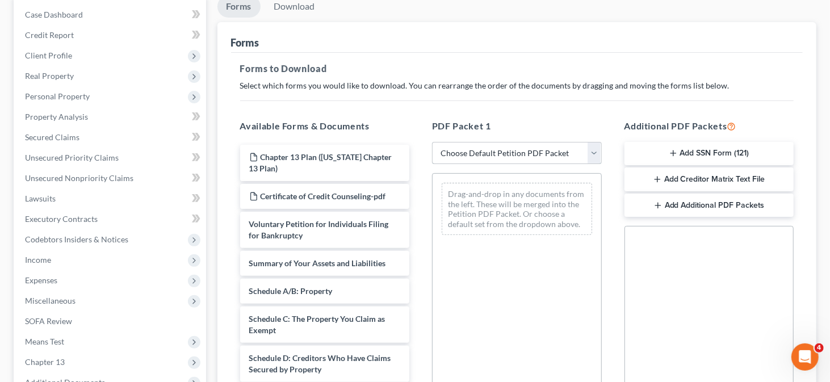
click at [535, 144] on select "Choose Default Petition PDF Packet Complete Bankruptcy Petition (all forms and …" at bounding box center [517, 153] width 170 height 23
click at [432, 142] on select "Choose Default Petition PDF Packet Complete Bankruptcy Petition (all forms and …" at bounding box center [517, 153] width 170 height 23
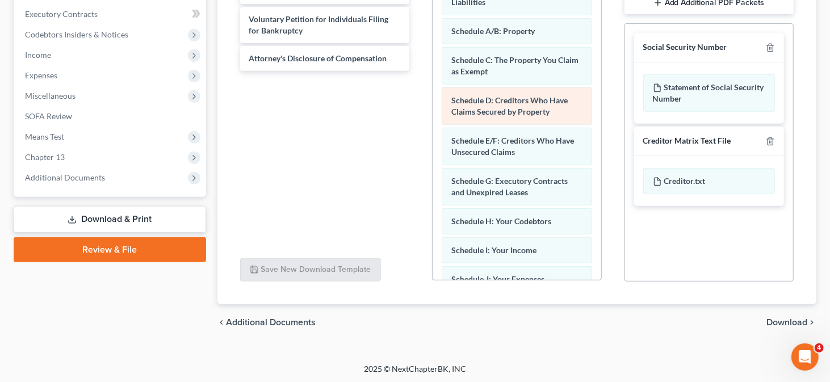
scroll to position [324, 0]
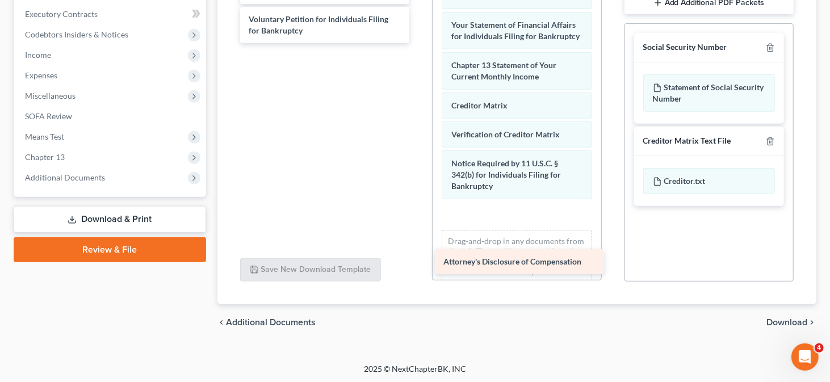
drag, startPoint x: 297, startPoint y: 54, endPoint x: 491, endPoint y: 235, distance: 265.4
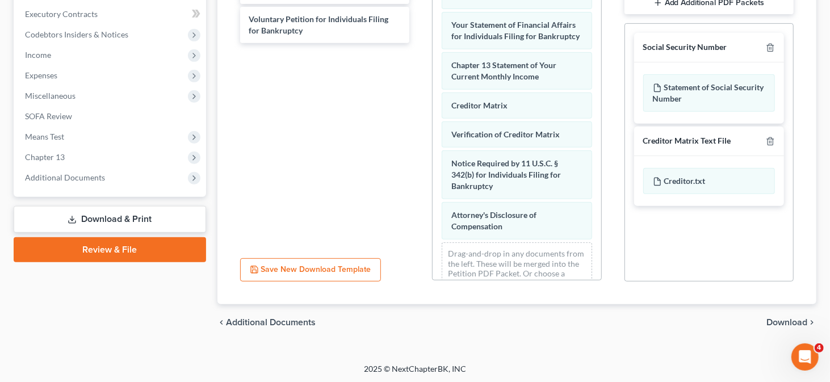
click at [787, 322] on span "Download" at bounding box center [786, 322] width 41 height 9
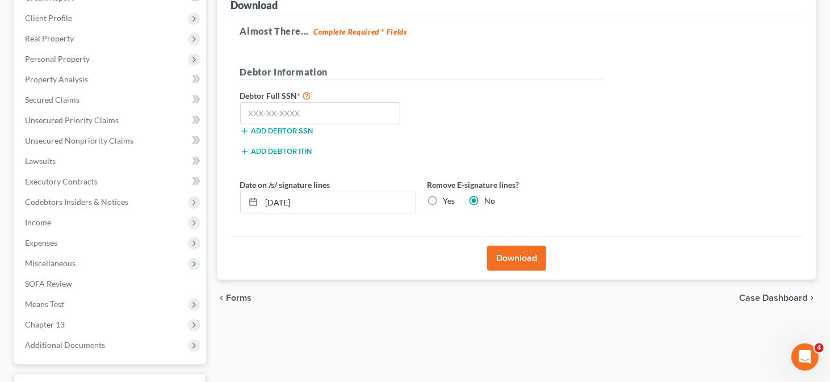
scroll to position [170, 0]
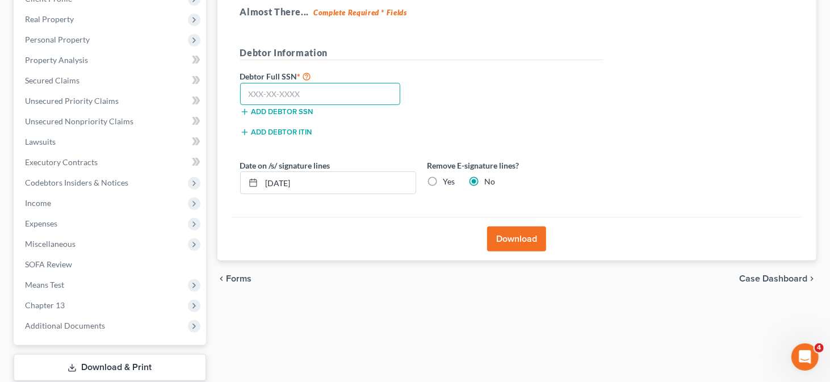
click at [257, 99] on input "text" at bounding box center [320, 94] width 161 height 23
click at [502, 243] on button "Download" at bounding box center [516, 238] width 59 height 25
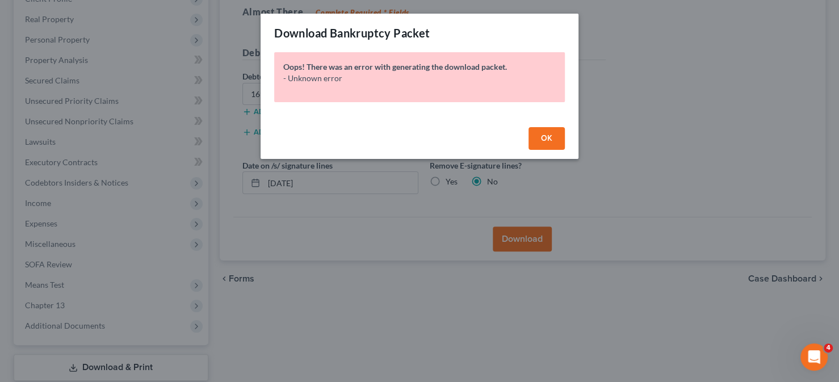
click at [551, 141] on span "OK" at bounding box center [546, 138] width 11 height 10
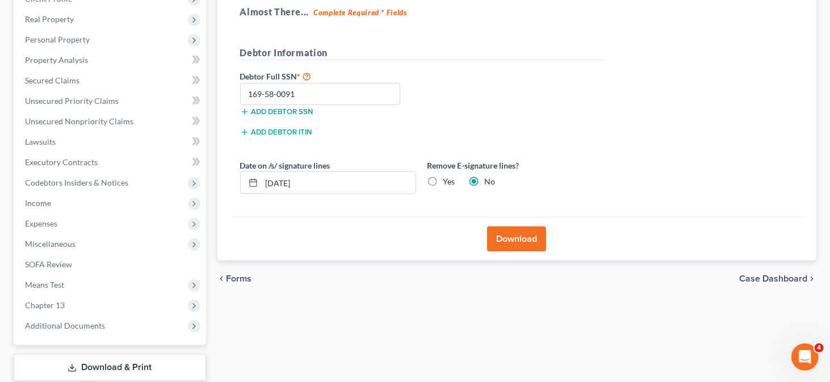
click at [527, 234] on button "Download" at bounding box center [516, 238] width 59 height 25
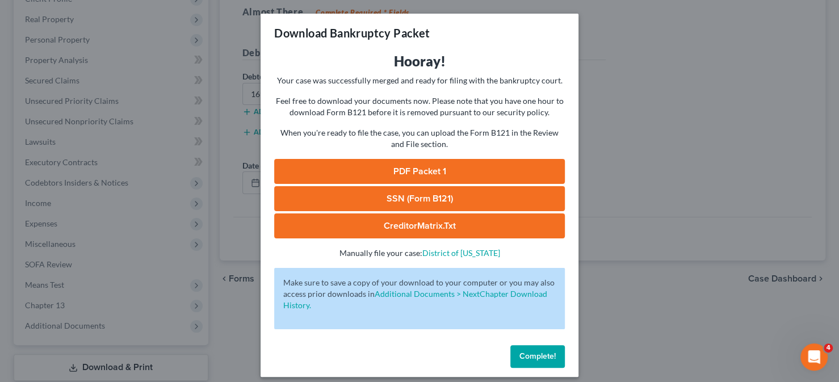
click at [427, 163] on link "PDF Packet 1" at bounding box center [419, 171] width 291 height 25
drag, startPoint x: 548, startPoint y: 352, endPoint x: 551, endPoint y: 346, distance: 7.2
click at [549, 352] on span "Complete!" at bounding box center [537, 356] width 36 height 10
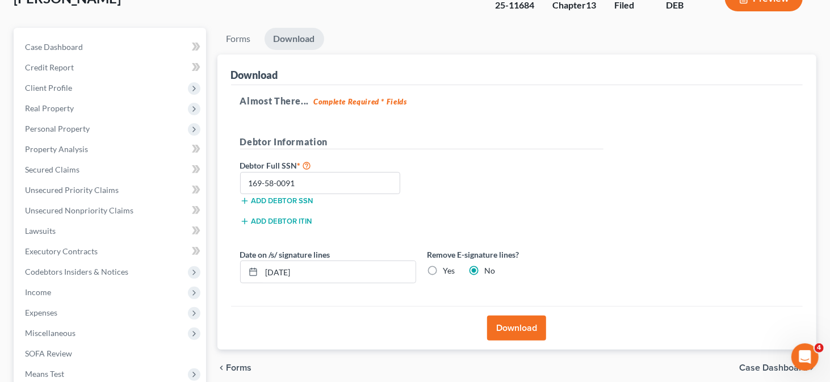
scroll to position [0, 0]
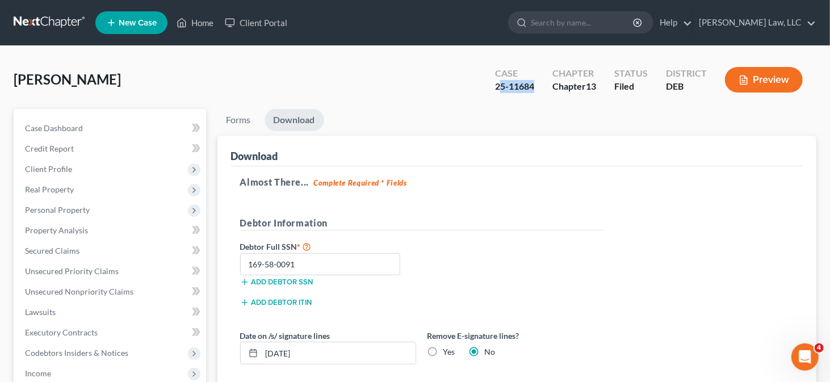
drag, startPoint x: 497, startPoint y: 88, endPoint x: 533, endPoint y: 89, distance: 36.3
click at [533, 89] on div "25-11684" at bounding box center [514, 86] width 39 height 13
click at [498, 86] on div "25-11684" at bounding box center [514, 86] width 39 height 13
drag, startPoint x: 495, startPoint y: 86, endPoint x: 533, endPoint y: 86, distance: 38.0
click at [533, 86] on div "25-11684" at bounding box center [514, 86] width 39 height 13
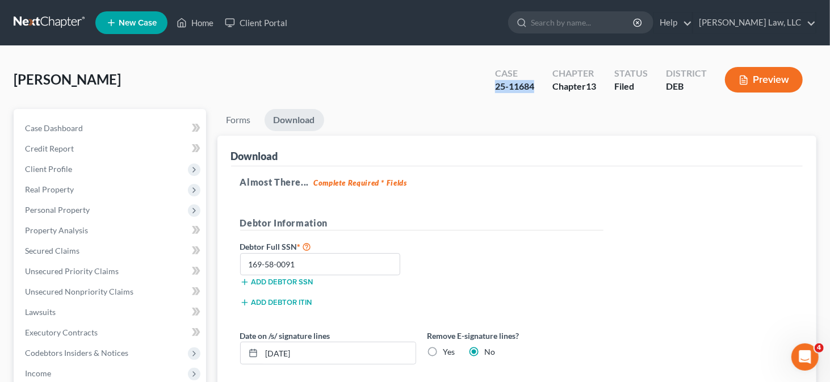
copy div "25-11684"
